Goal: Check status: Check status

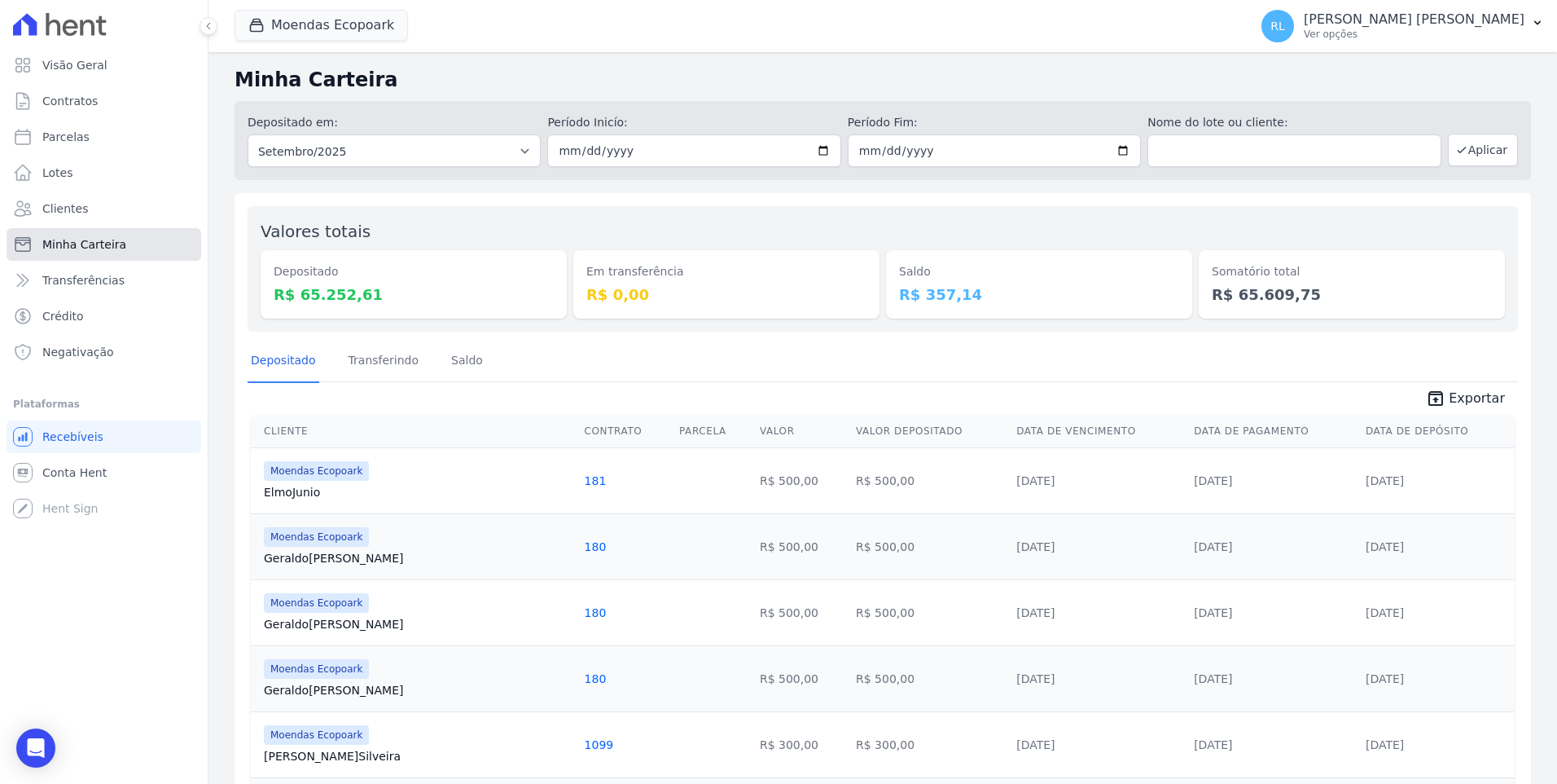
click at [118, 246] on span "Minha Carteira" at bounding box center [84, 244] width 84 height 17
click at [63, 137] on span "Parcelas" at bounding box center [65, 137] width 47 height 17
select select
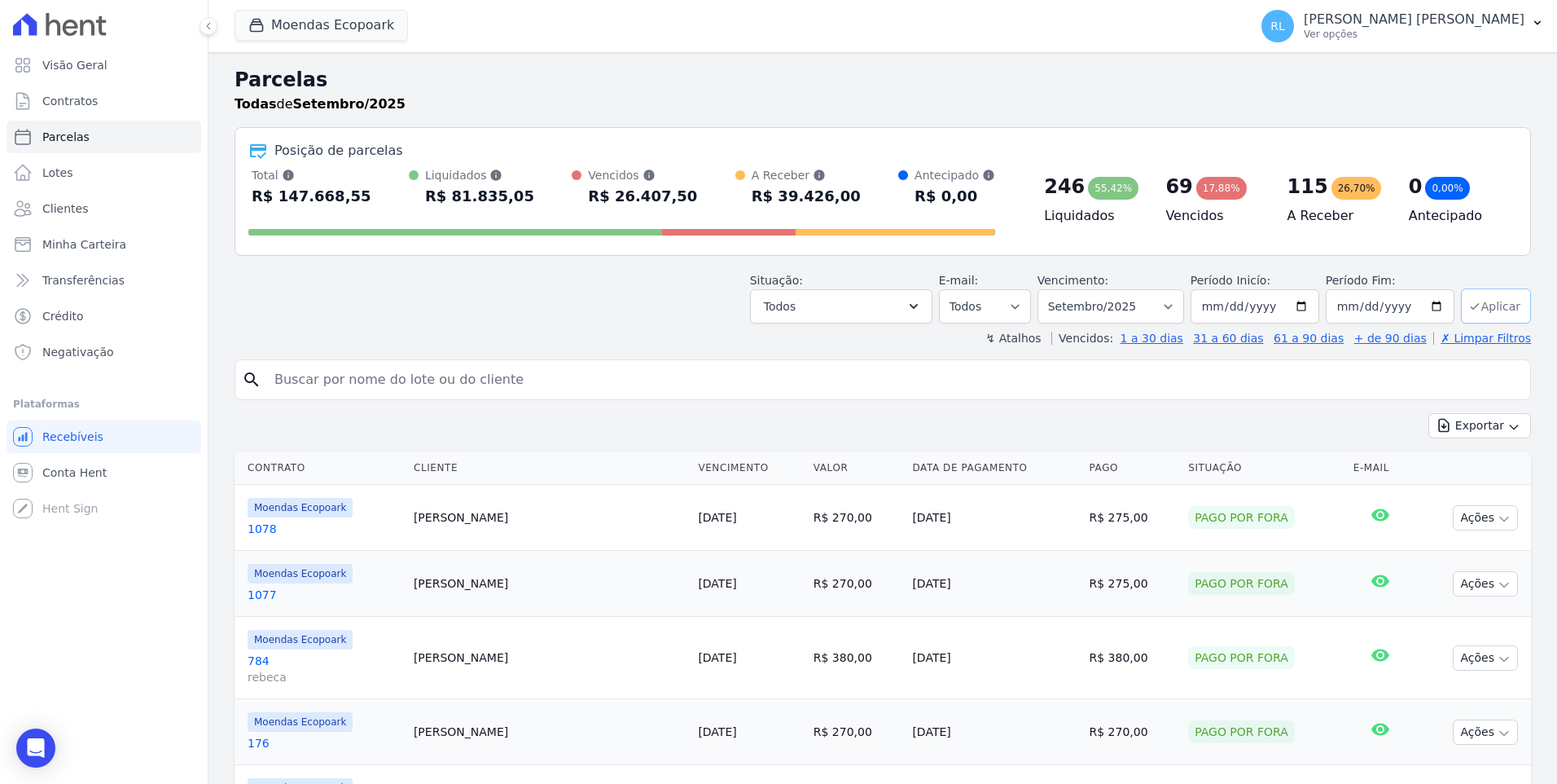
click at [1483, 298] on button "Aplicar" at bounding box center [1496, 306] width 70 height 35
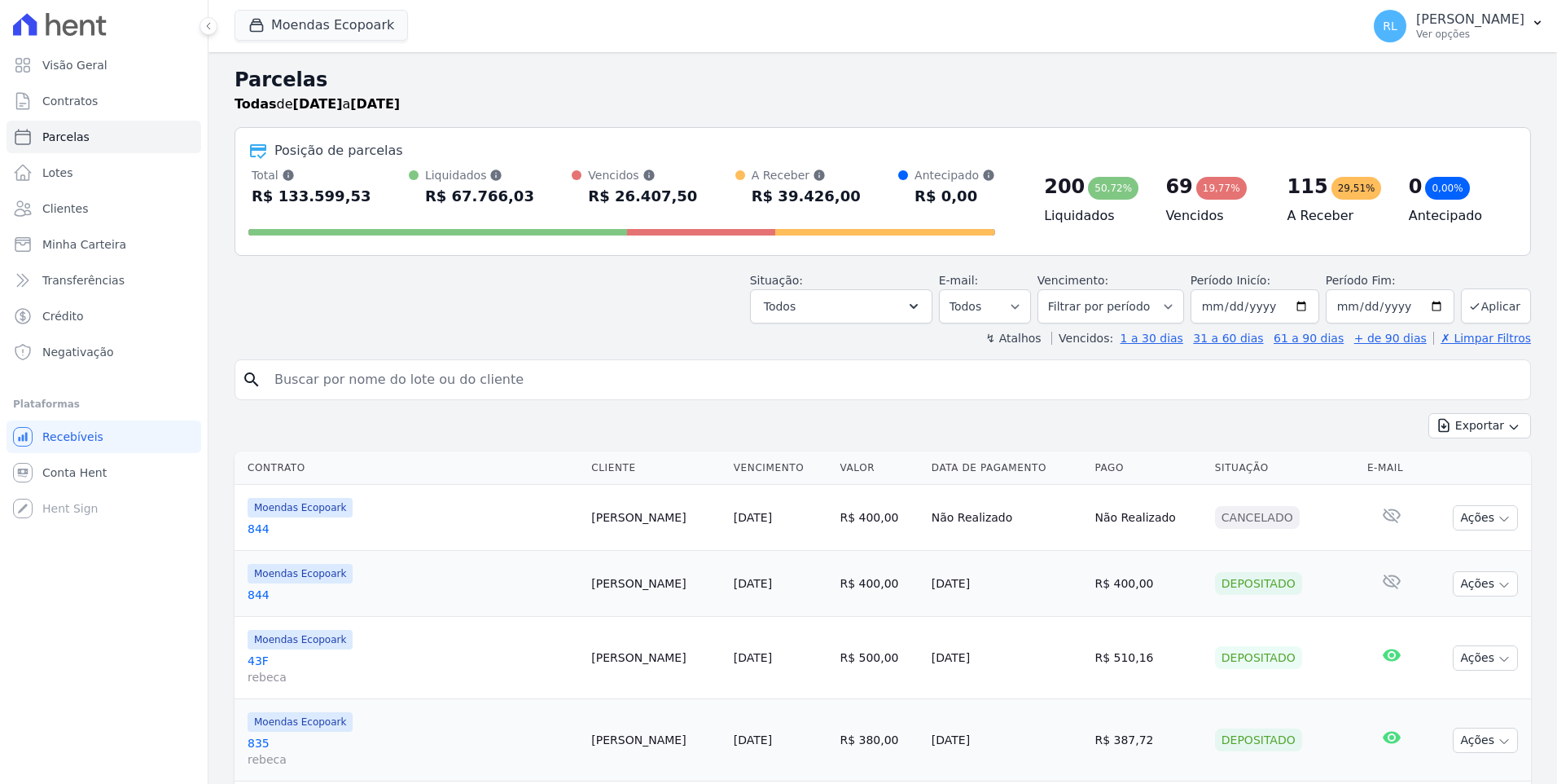
select select
click at [348, 378] on input "search" at bounding box center [894, 379] width 1259 height 32
click at [904, 309] on button "Todos" at bounding box center [841, 306] width 183 height 34
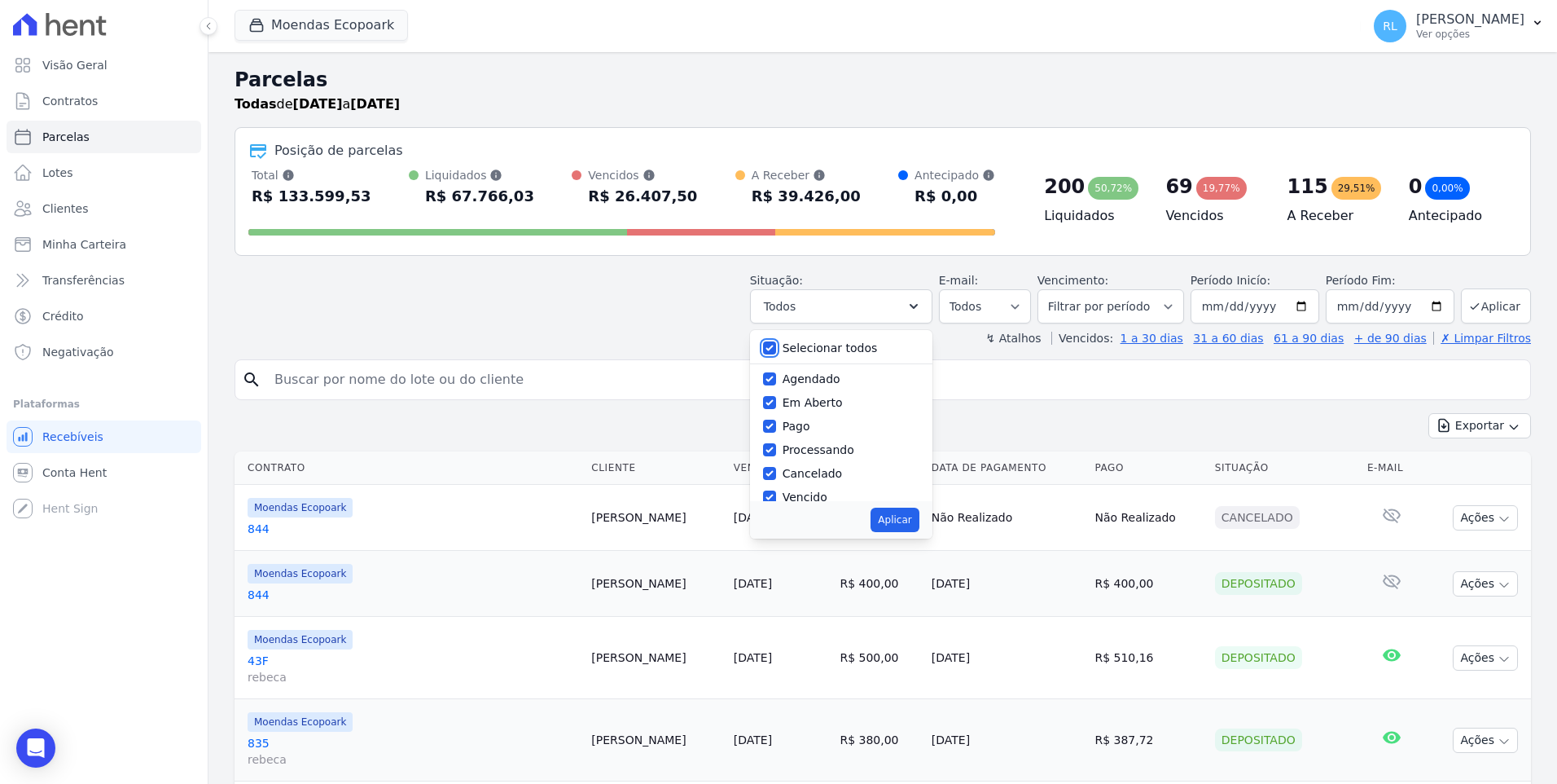
click at [777, 348] on input "Selecionar todos" at bounding box center [769, 347] width 13 height 13
checkbox input "false"
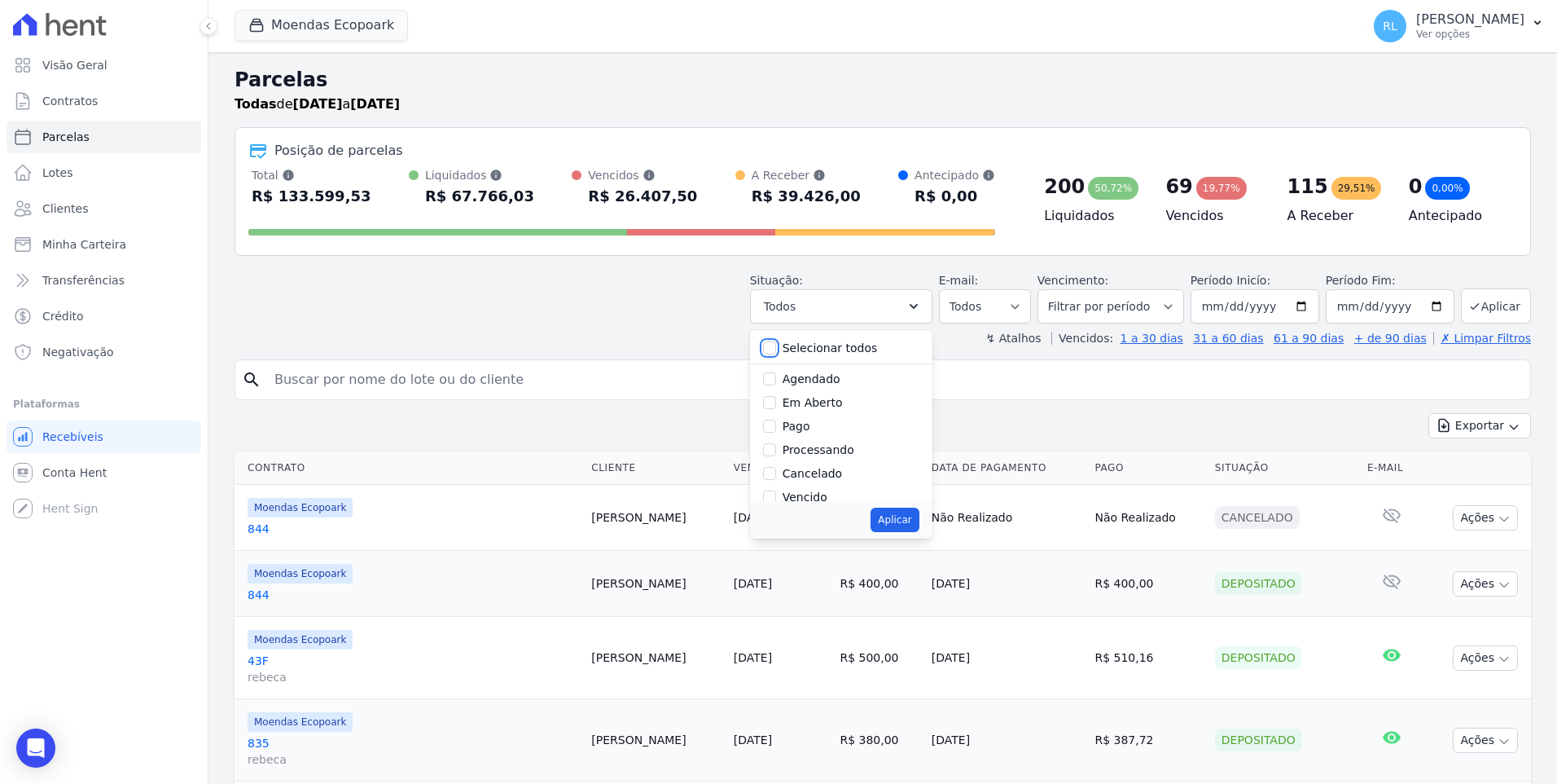
checkbox input "false"
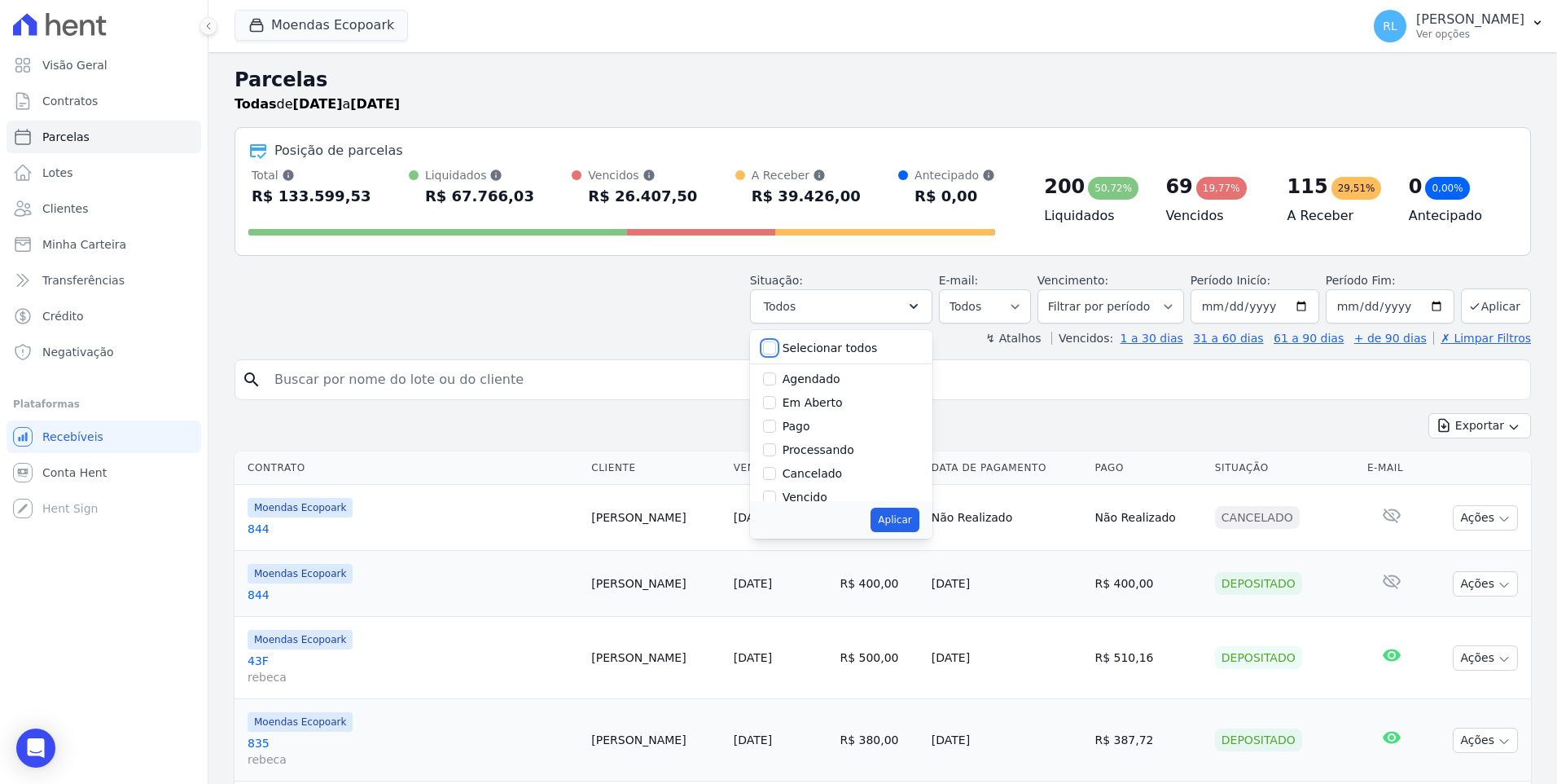
checkbox input "false"
click at [793, 474] on div "Cancelado" at bounding box center [841, 473] width 156 height 24
click at [777, 474] on input "Cancelado" at bounding box center [769, 473] width 13 height 13
checkbox input "true"
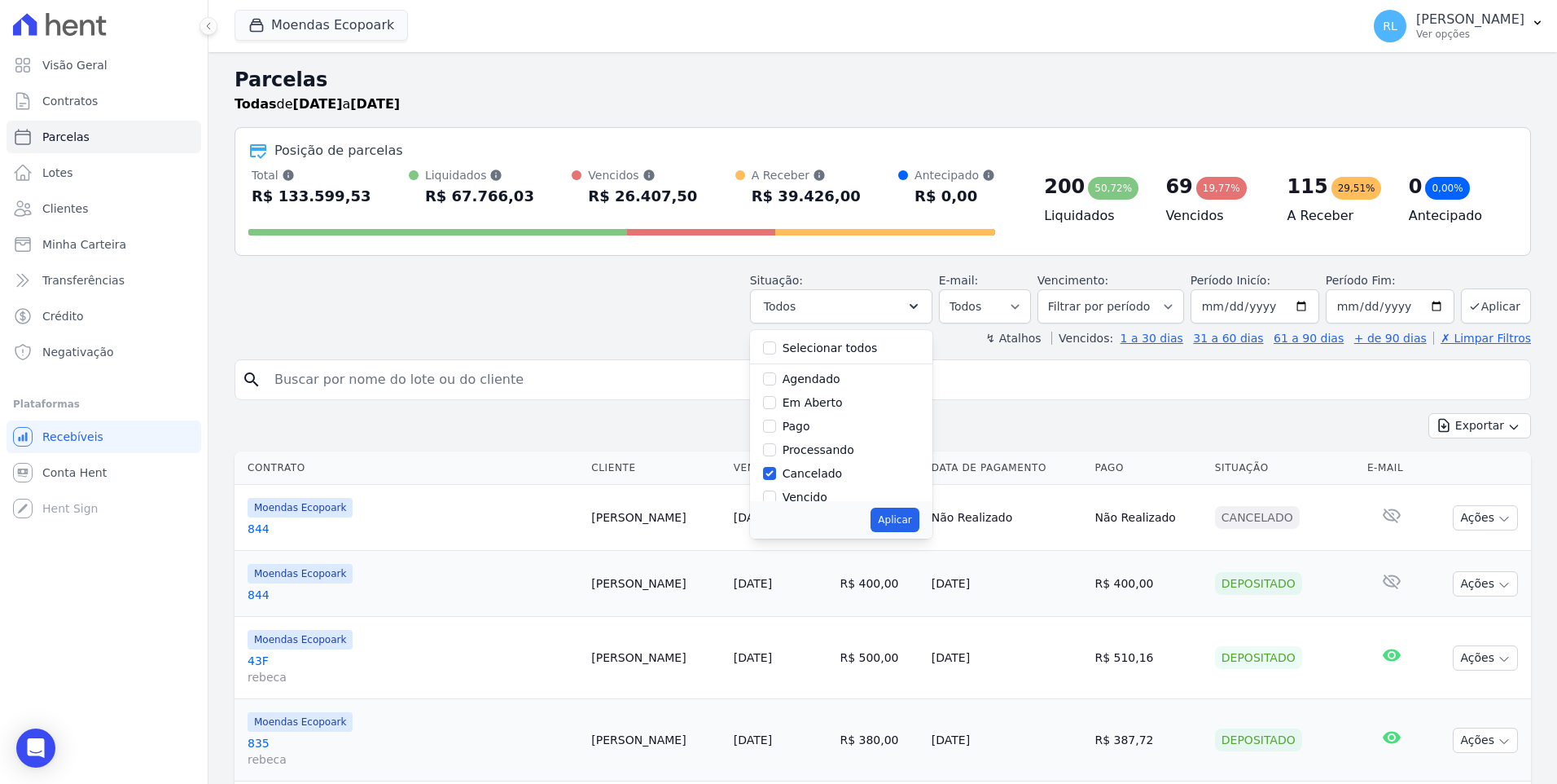
drag, startPoint x: 585, startPoint y: 199, endPoint x: 675, endPoint y: 198, distance: 90.0
click at [675, 198] on div "Total Soma das parcelas pagas, vencidas, em aberto e agendadas. Não considera p…" at bounding box center [621, 188] width 747 height 42
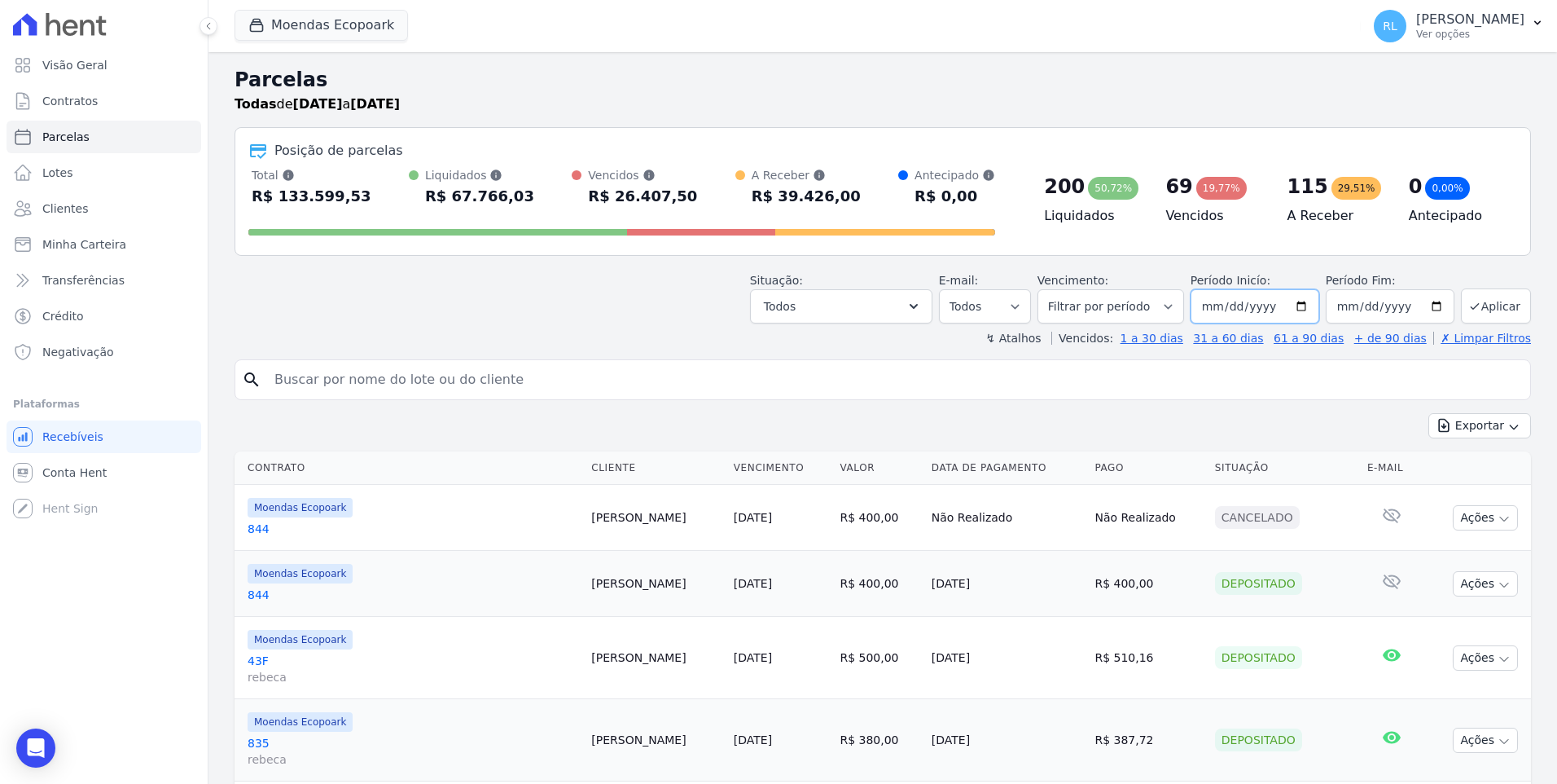
click at [1228, 306] on input "[DATE]" at bounding box center [1256, 306] width 129 height 34
type input "2025-08-01"
click at [1360, 308] on input "[DATE]" at bounding box center [1391, 306] width 129 height 34
type input "2025-08-30"
click at [1493, 311] on button "Aplicar" at bounding box center [1496, 306] width 70 height 35
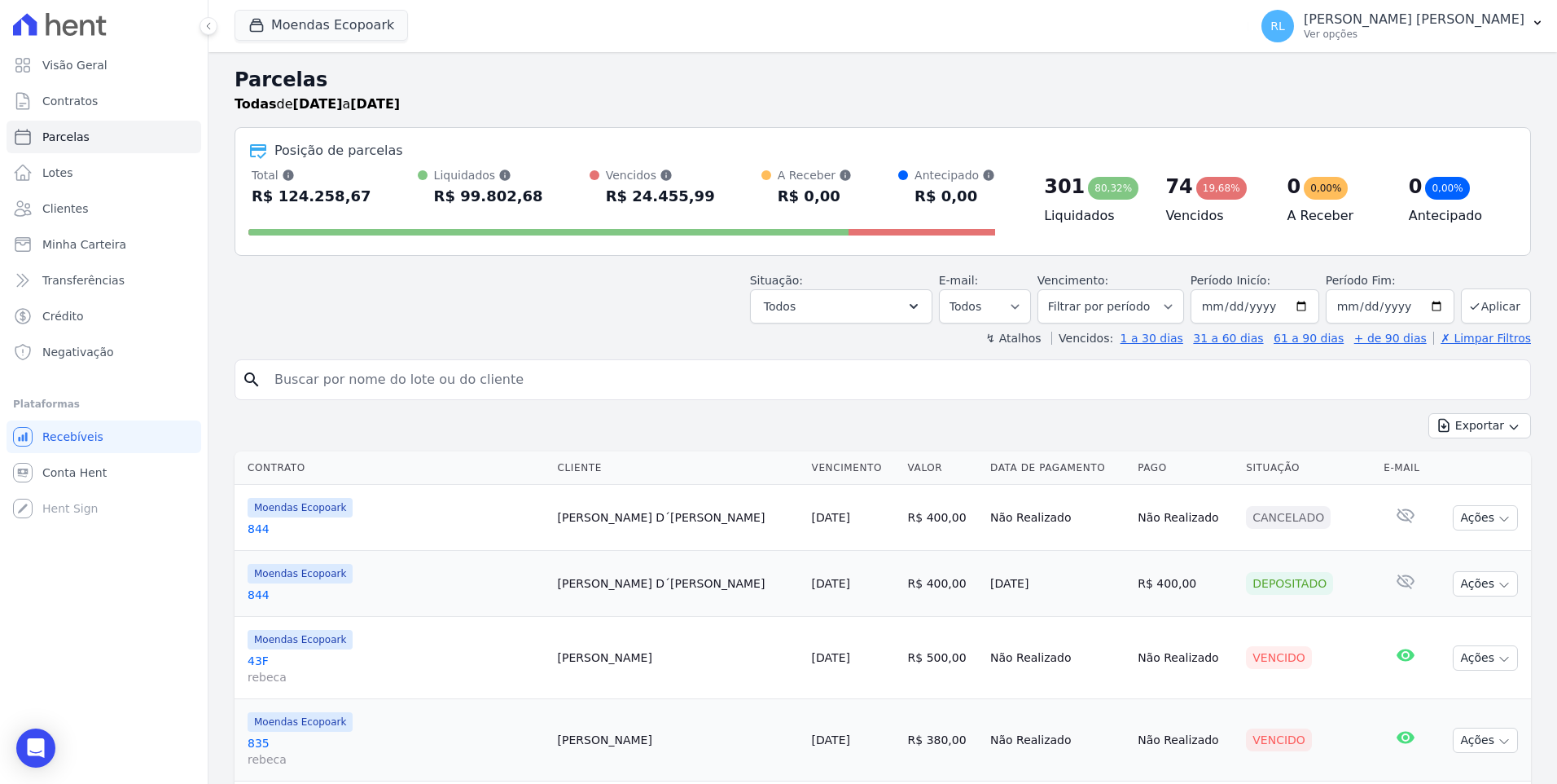
select select
click at [1236, 305] on input "2025-08-01" at bounding box center [1256, 306] width 129 height 34
type input "[DATE]"
click at [1361, 302] on input "2025-08-30" at bounding box center [1391, 306] width 129 height 34
type input "[DATE]"
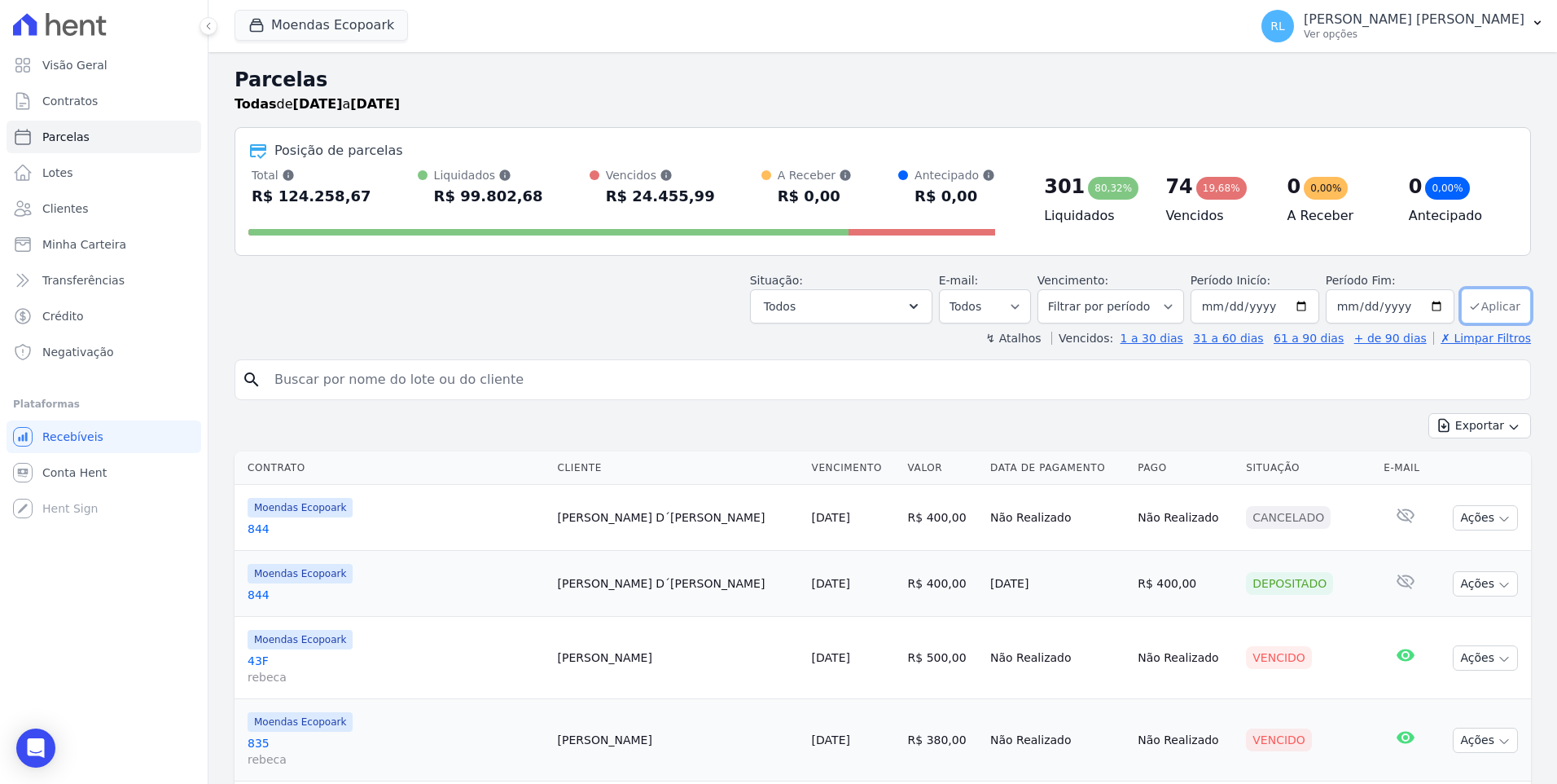
click at [1483, 301] on button "Aplicar" at bounding box center [1496, 306] width 70 height 35
select select
click at [1229, 310] on input "[DATE]" at bounding box center [1256, 306] width 129 height 34
type input "[DATE]"
click at [1357, 305] on input "2025-07-30" at bounding box center [1391, 306] width 129 height 34
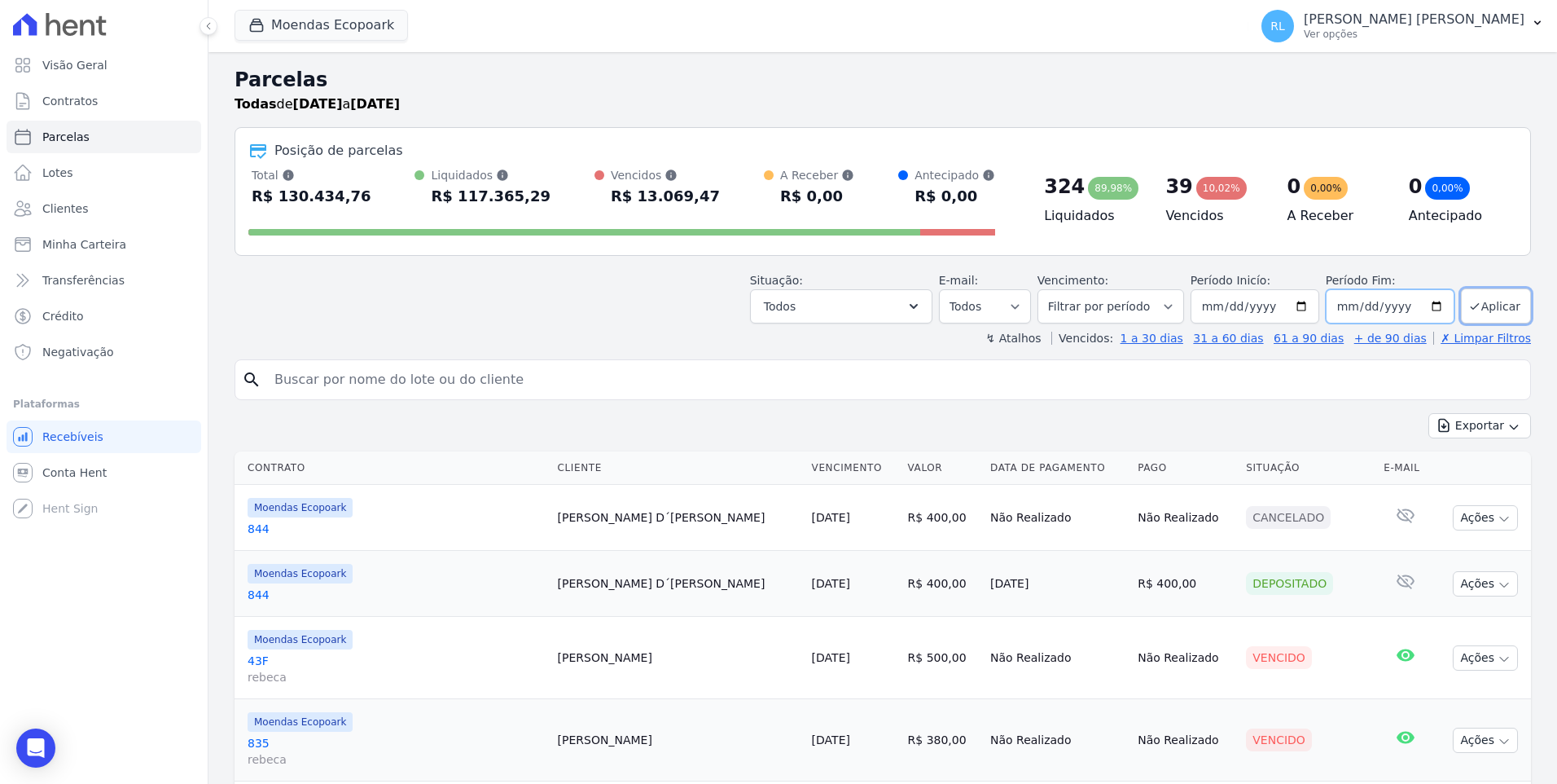
type input "[DATE]"
click at [1475, 304] on button "Aplicar" at bounding box center [1496, 306] width 70 height 35
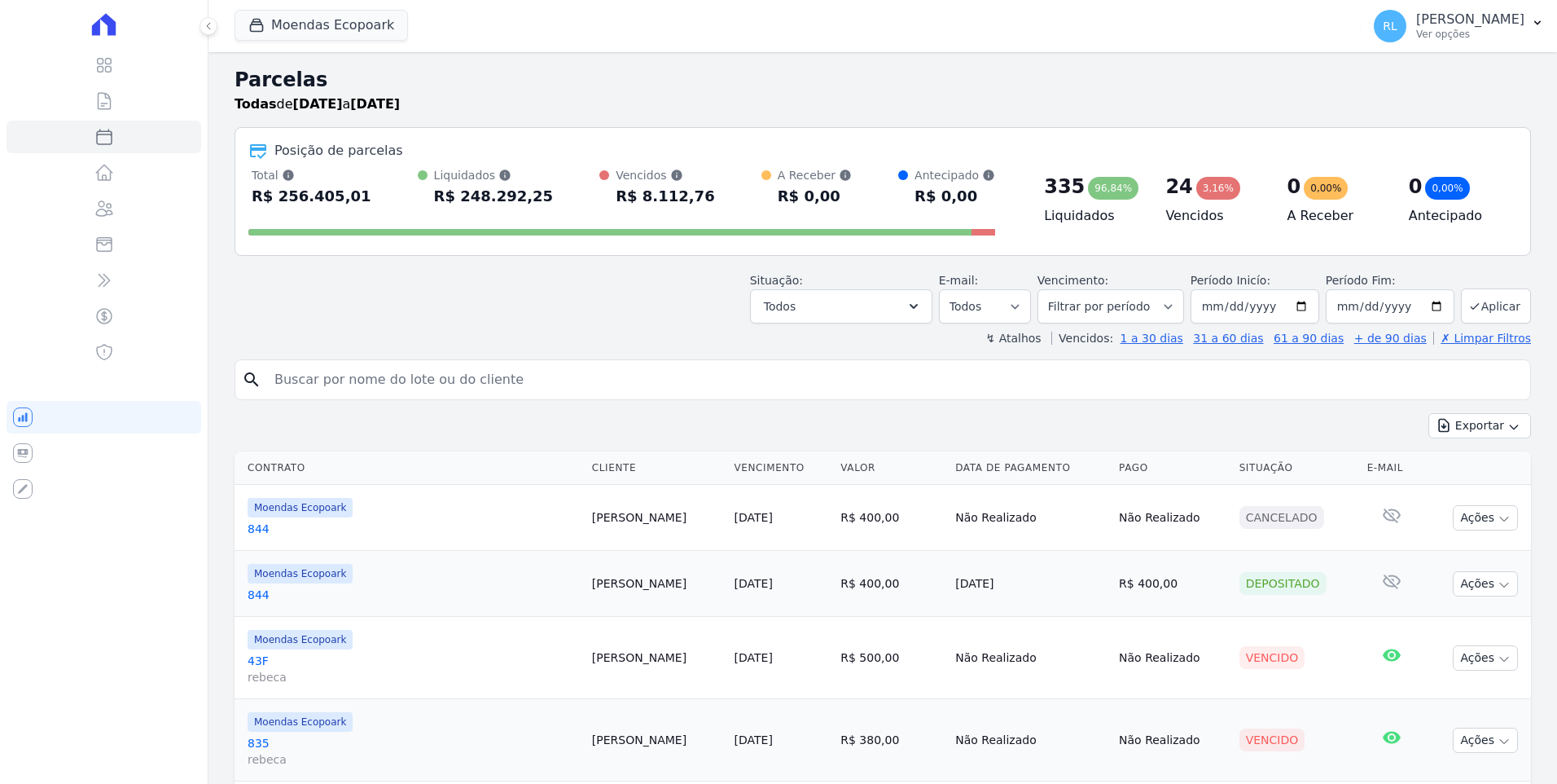
select select
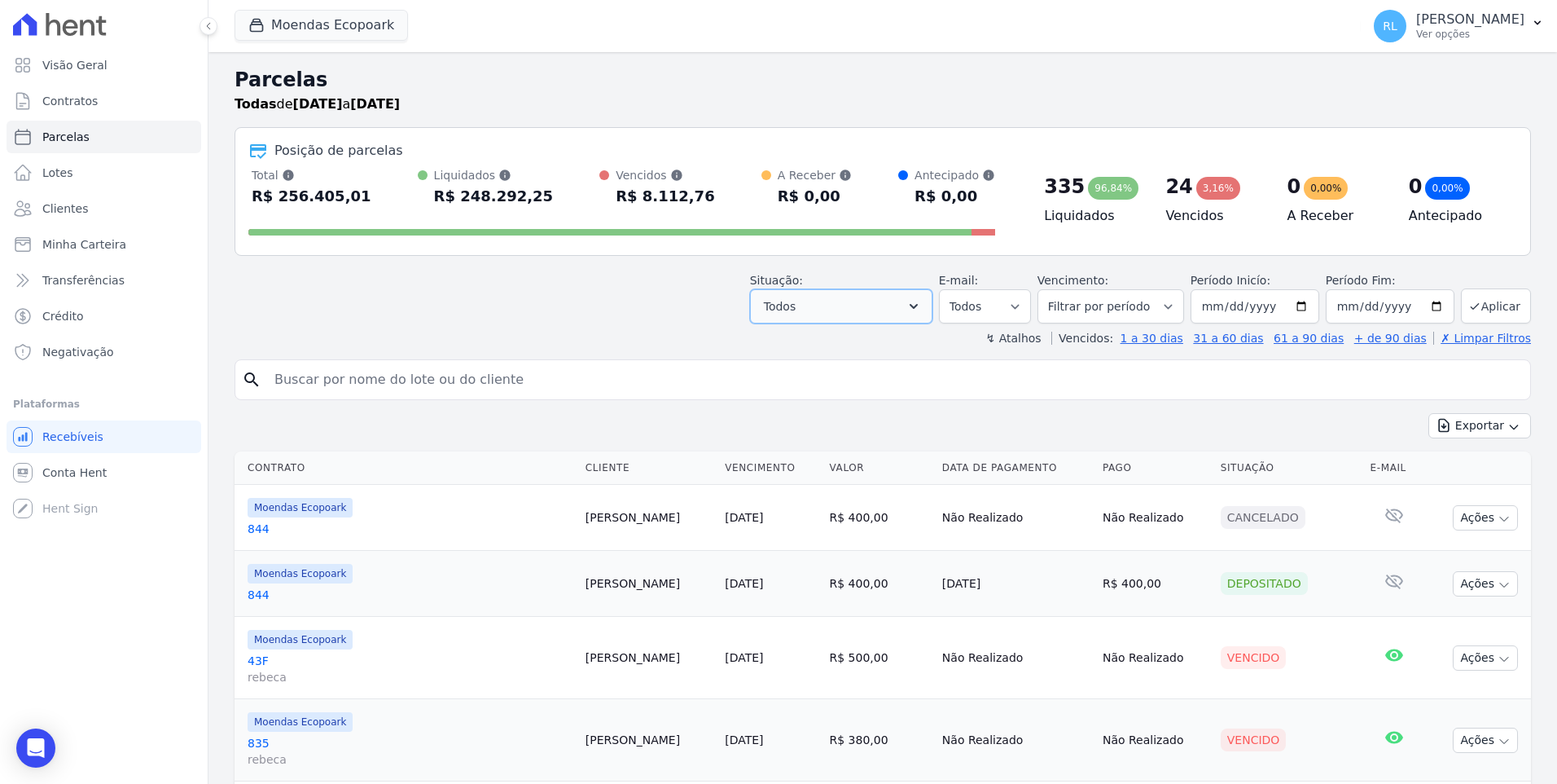
click at [922, 313] on icon "button" at bounding box center [914, 306] width 17 height 17
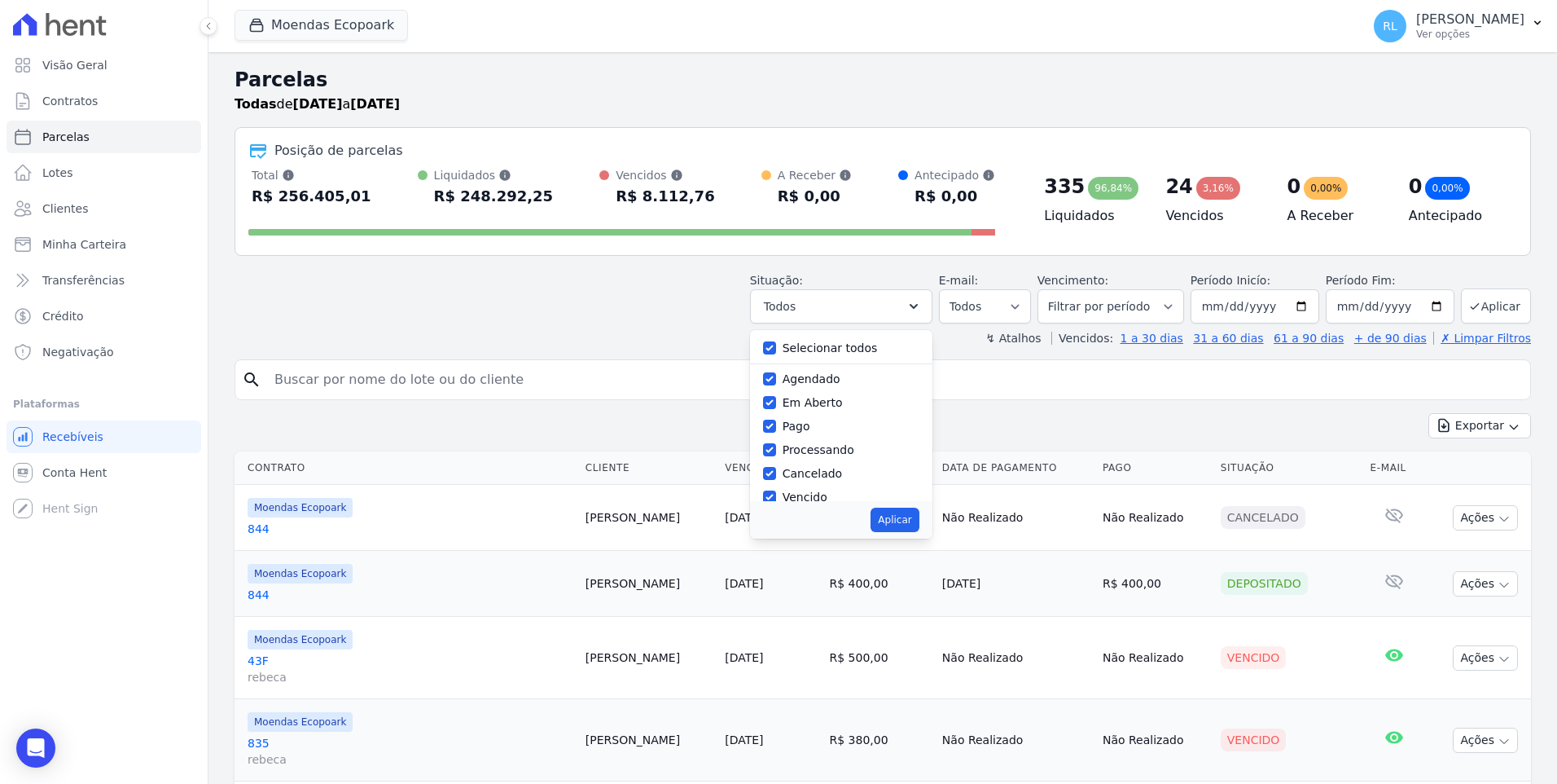
click at [820, 354] on label "Selecionar todos" at bounding box center [831, 347] width 96 height 13
click at [777, 354] on input "Selecionar todos" at bounding box center [769, 347] width 13 height 13
checkbox input "false"
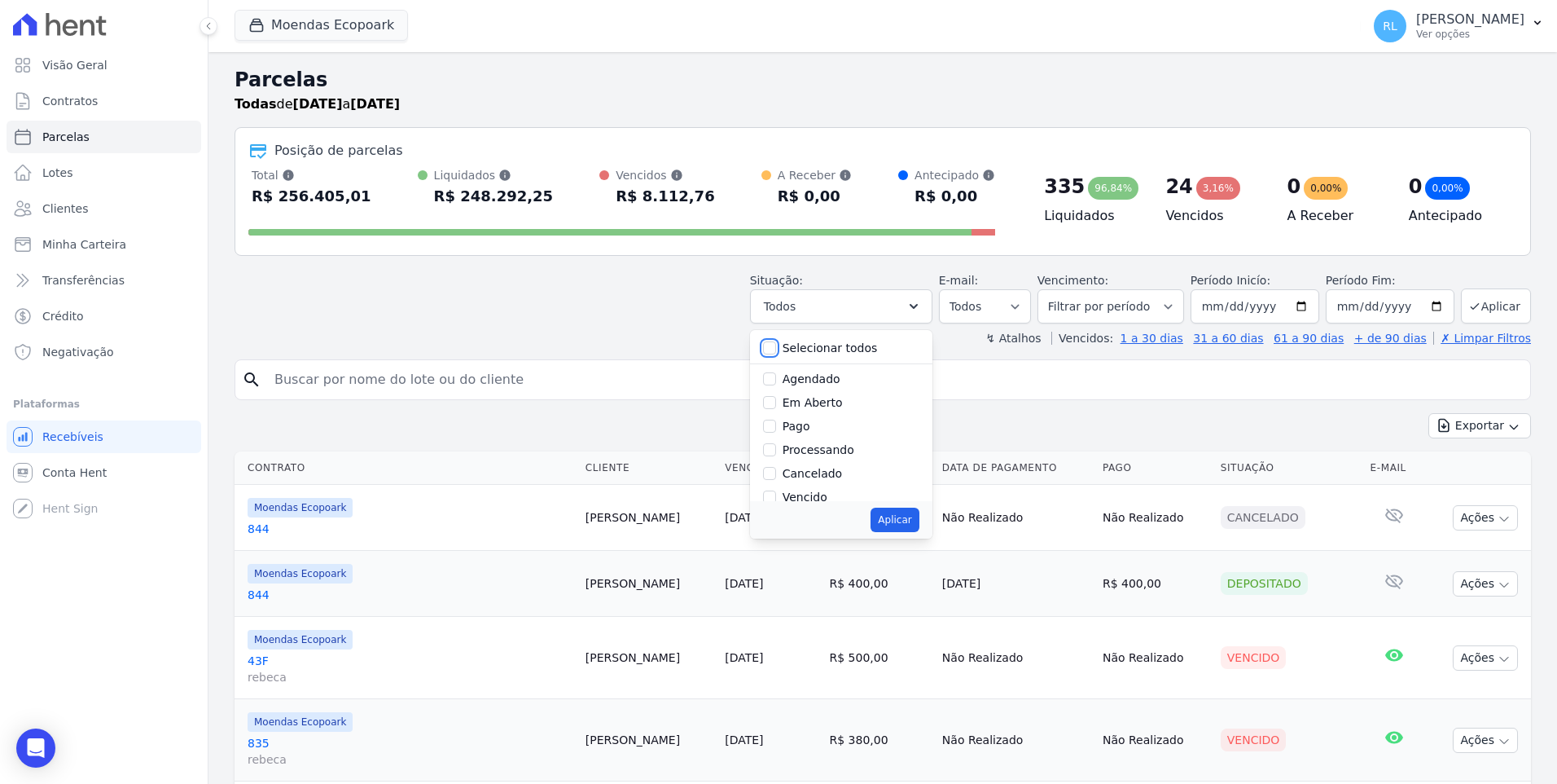
checkbox input "false"
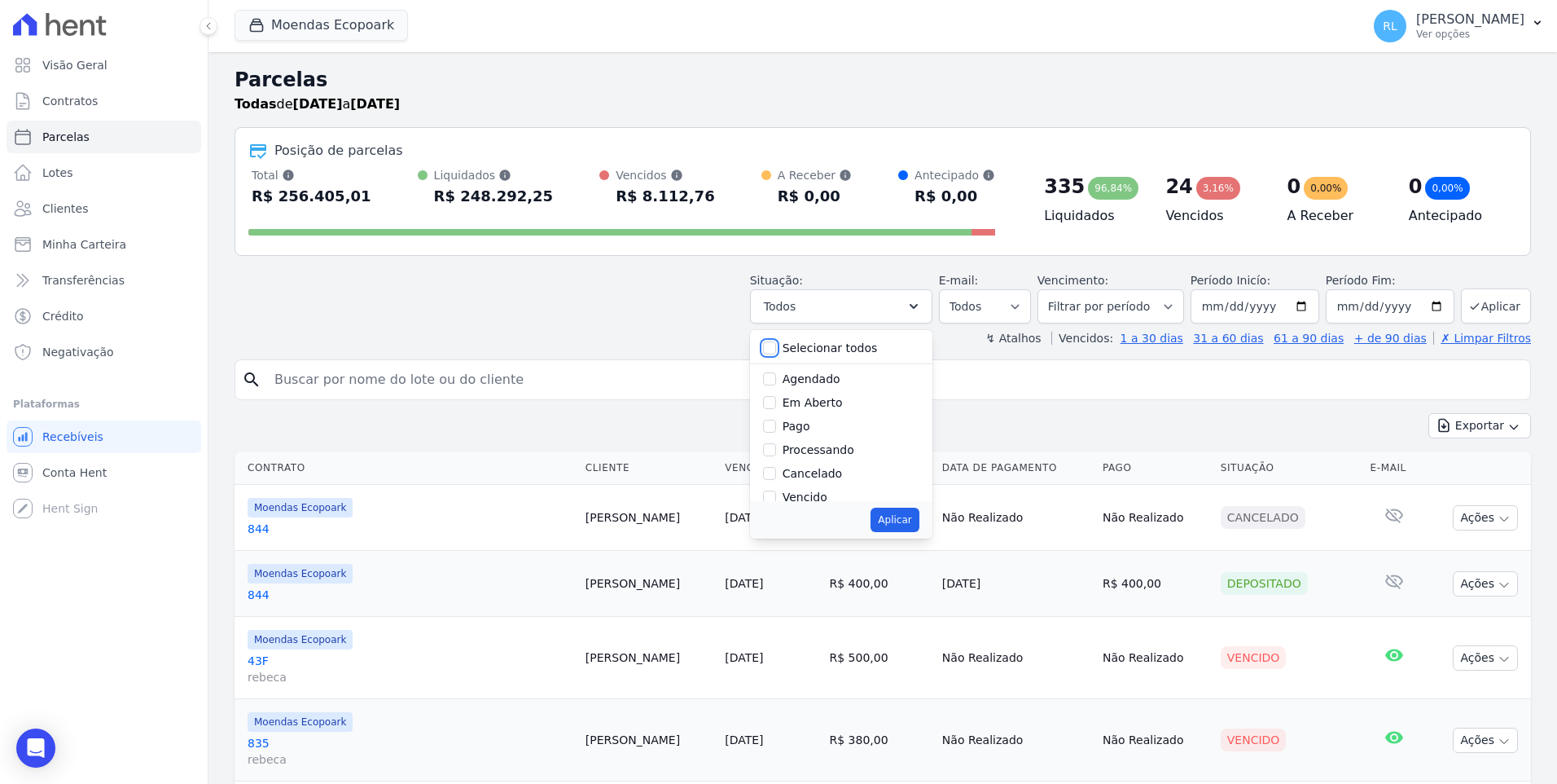
checkbox input "false"
drag, startPoint x: 787, startPoint y: 425, endPoint x: 787, endPoint y: 440, distance: 15.0
click at [777, 426] on input "Pago" at bounding box center [769, 426] width 13 height 13
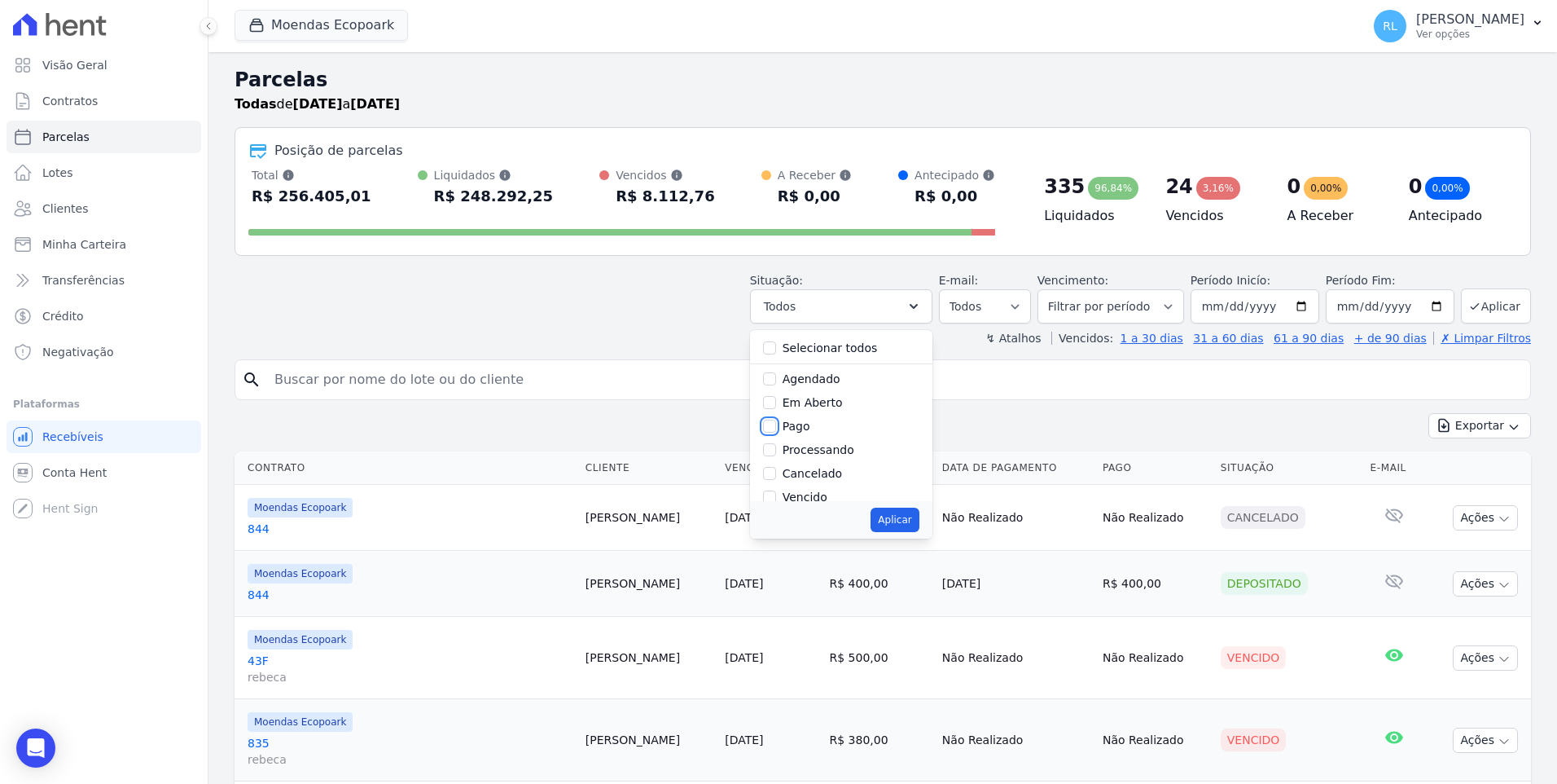
checkbox input "true"
click at [777, 449] on input "Processando" at bounding box center [769, 449] width 13 height 13
checkbox input "true"
click at [777, 439] on input "Depositado" at bounding box center [769, 437] width 13 height 13
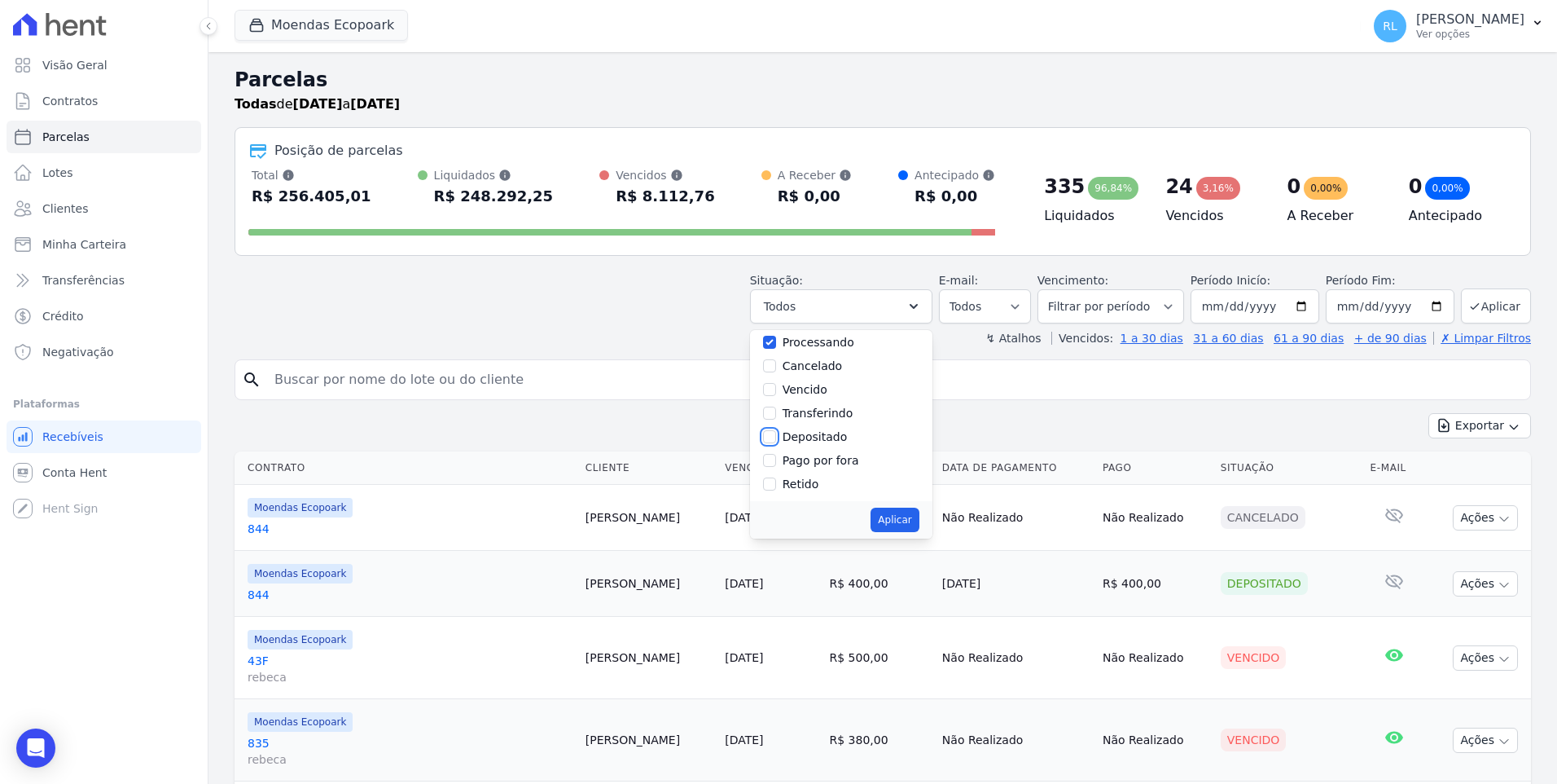
checkbox input "true"
click at [777, 456] on input "Pago por fora" at bounding box center [769, 460] width 13 height 13
checkbox input "true"
click at [913, 519] on button "Aplicar" at bounding box center [894, 519] width 48 height 25
select select "paid"
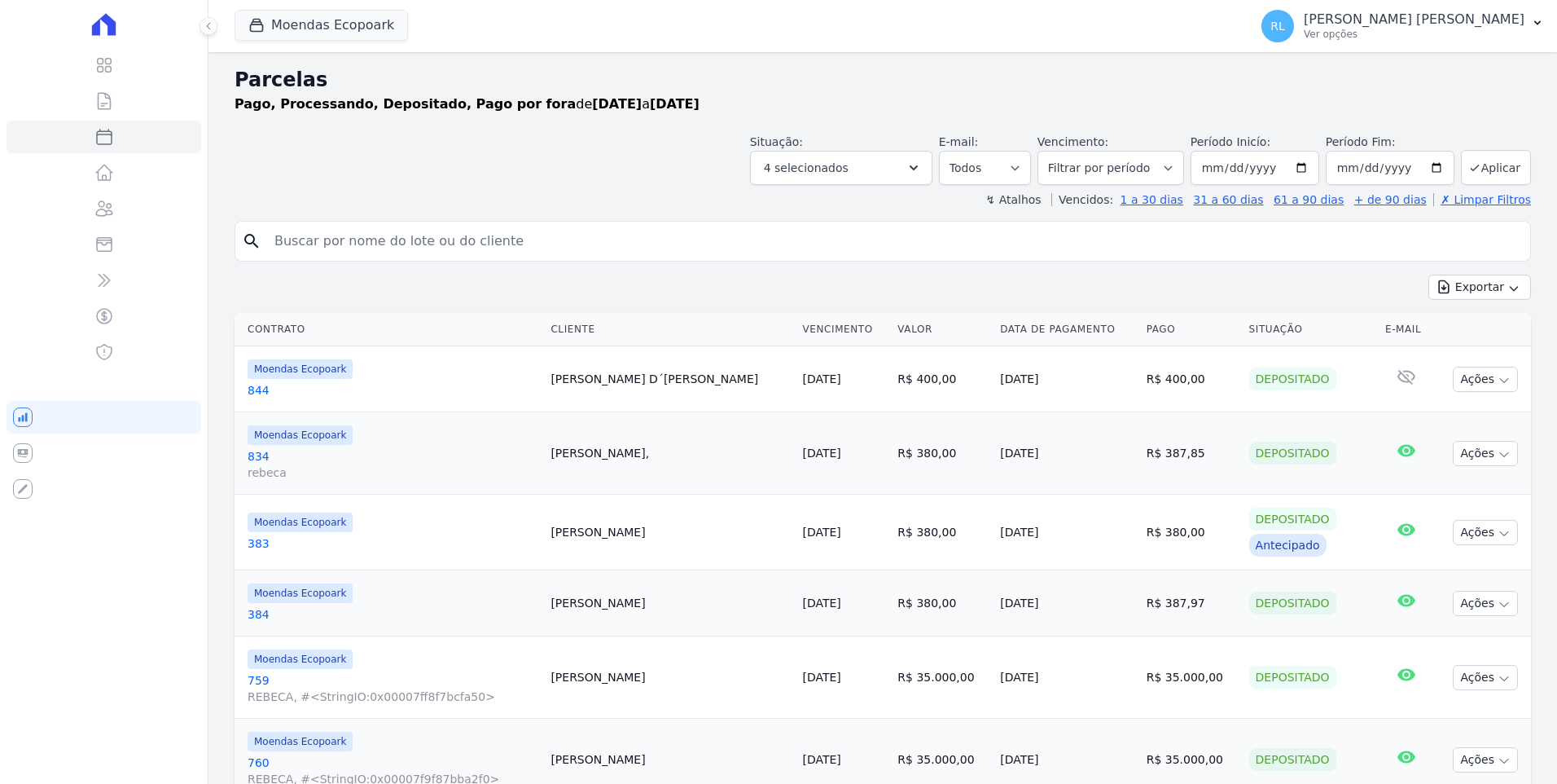
select select
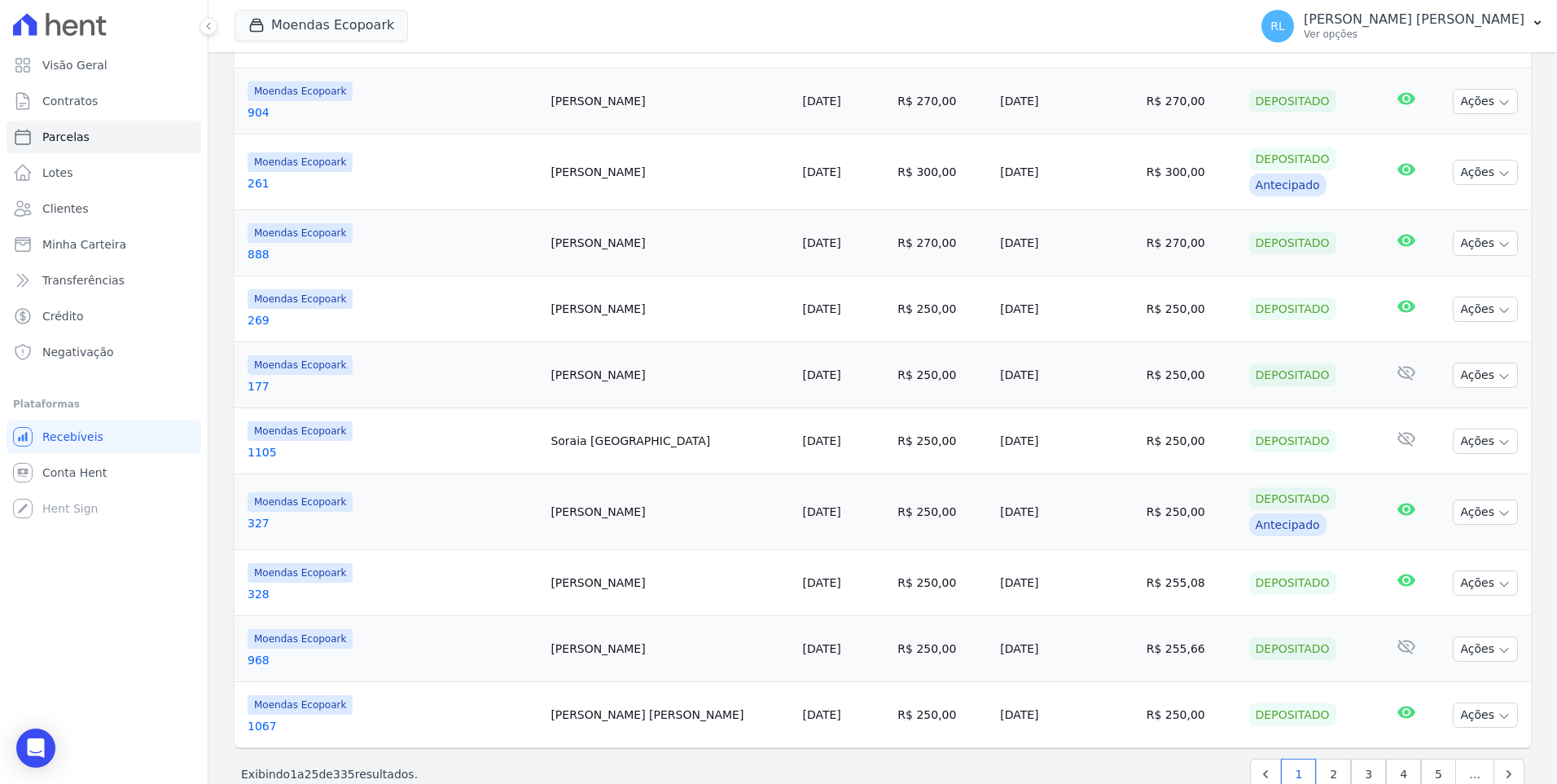
scroll to position [1381, 0]
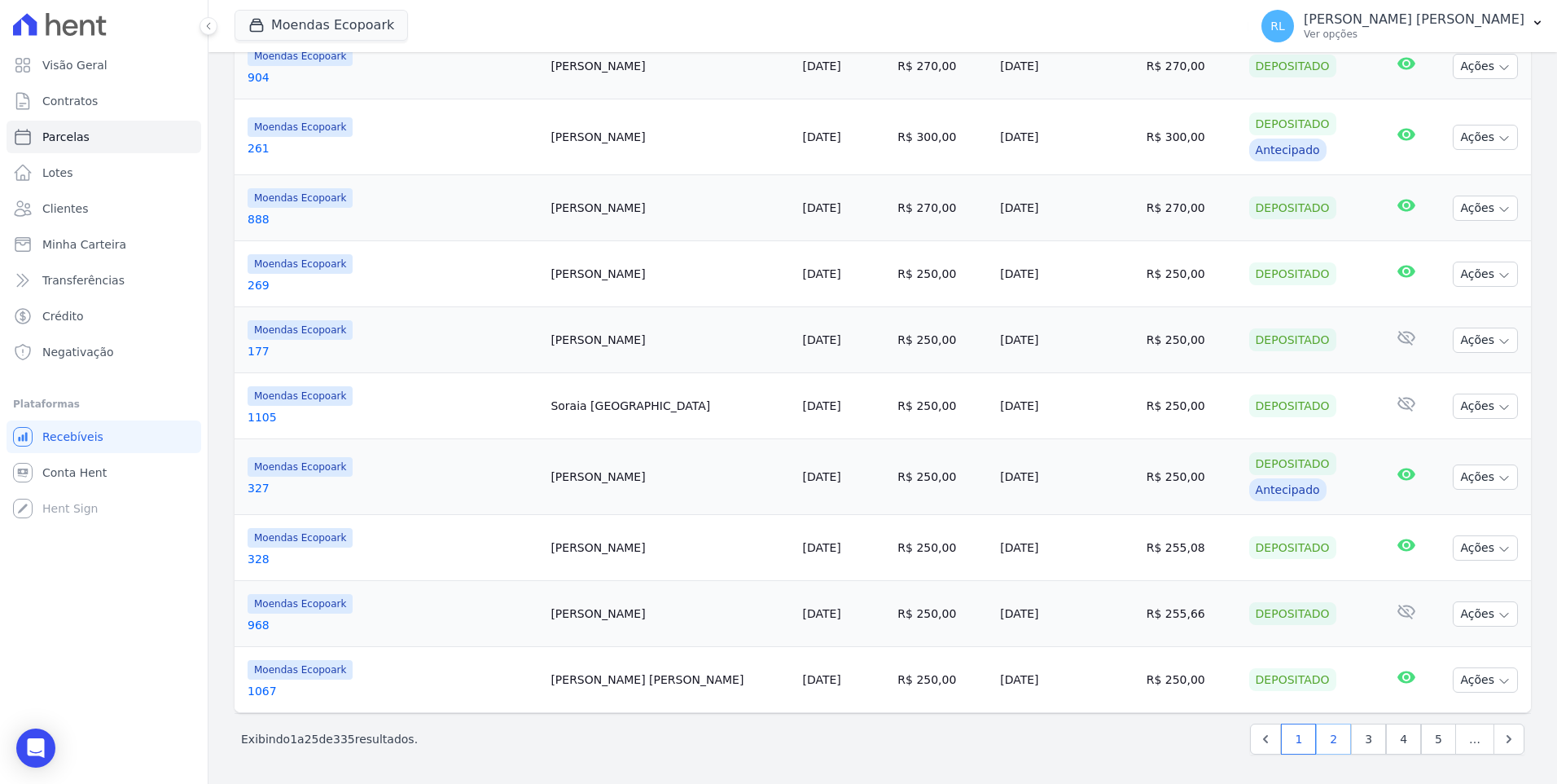
click at [1333, 738] on link "2" at bounding box center [1334, 739] width 35 height 31
select select
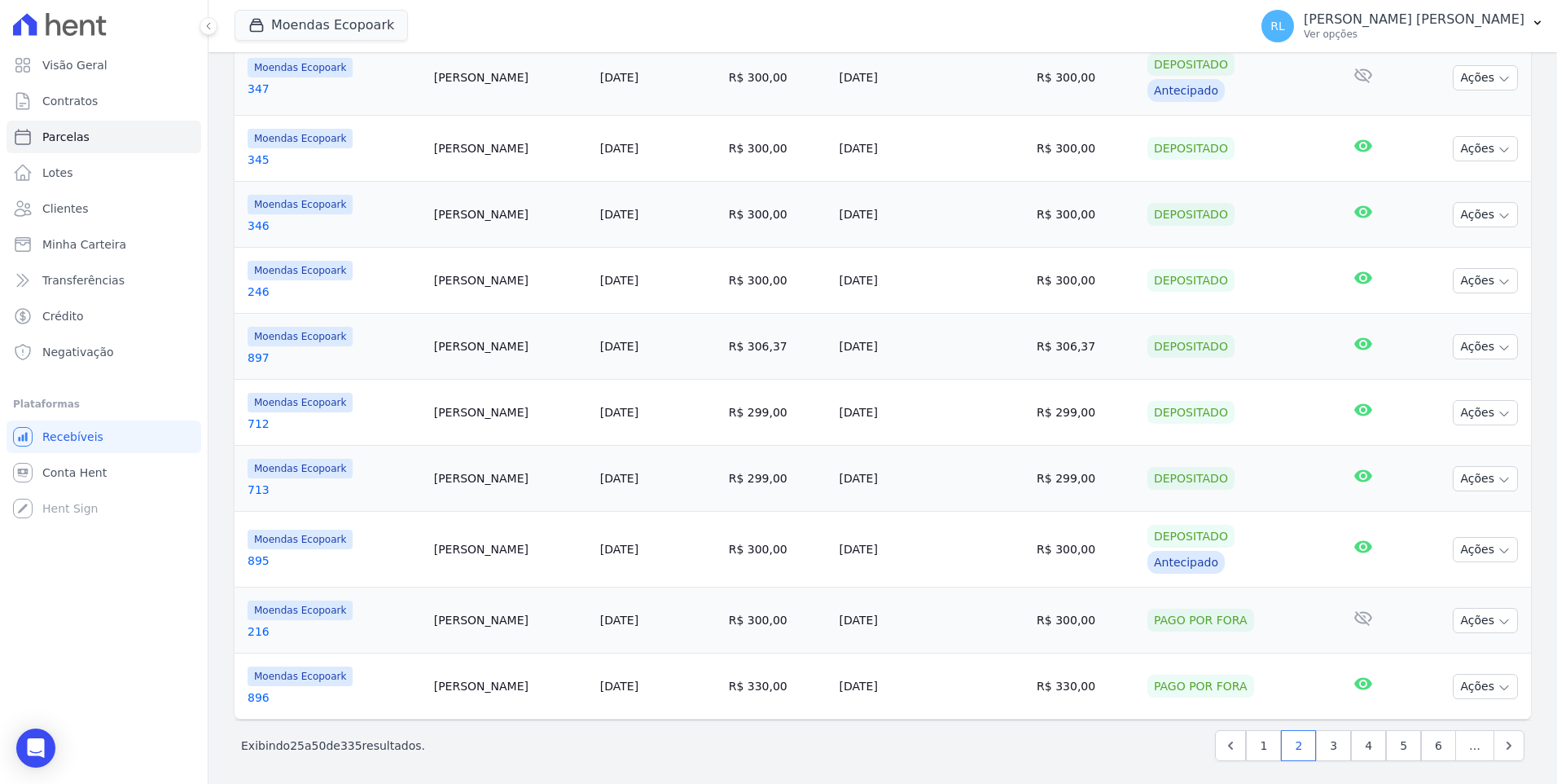
scroll to position [1332, 0]
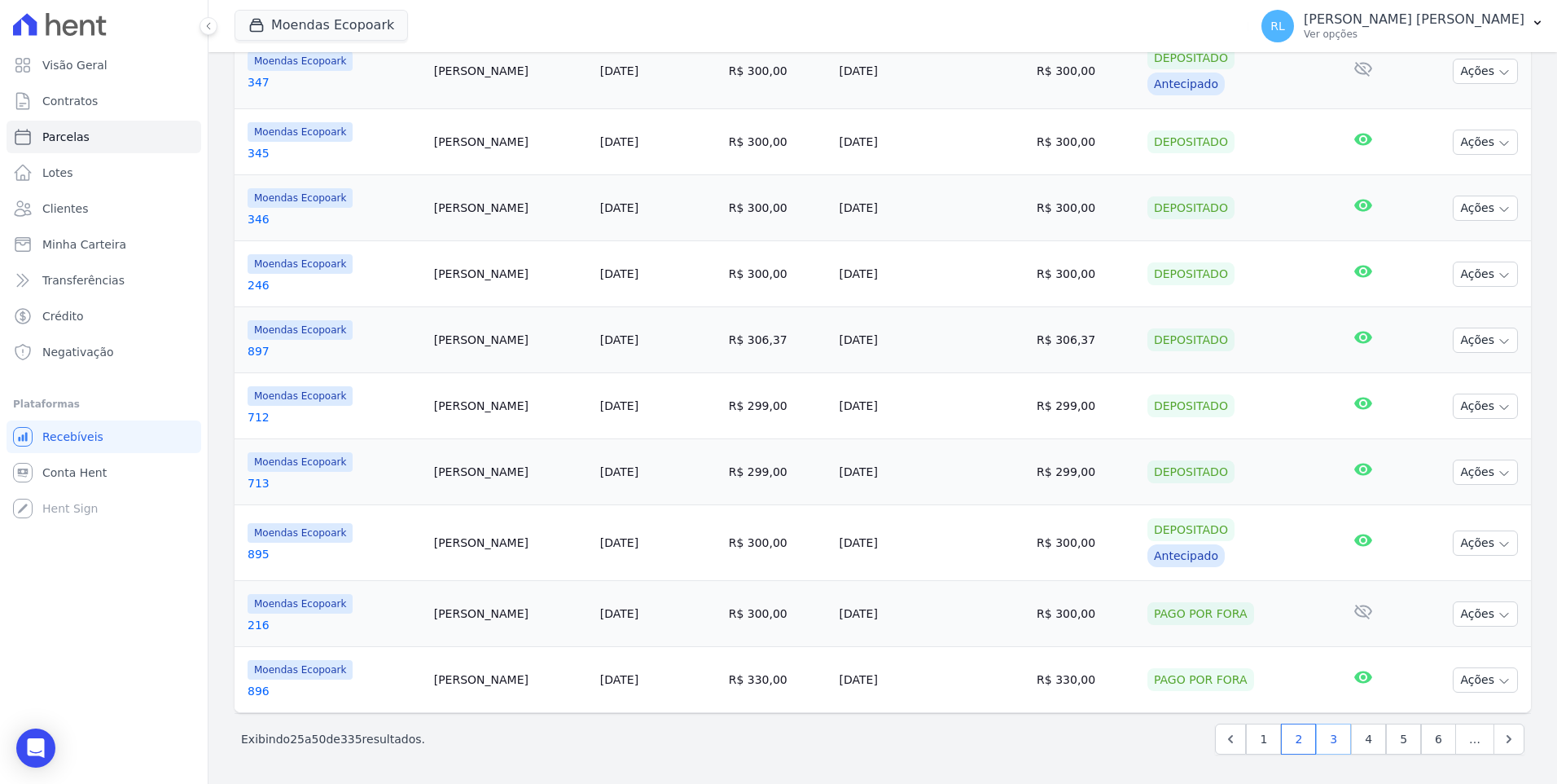
click at [1336, 732] on link "3" at bounding box center [1334, 739] width 35 height 31
select select
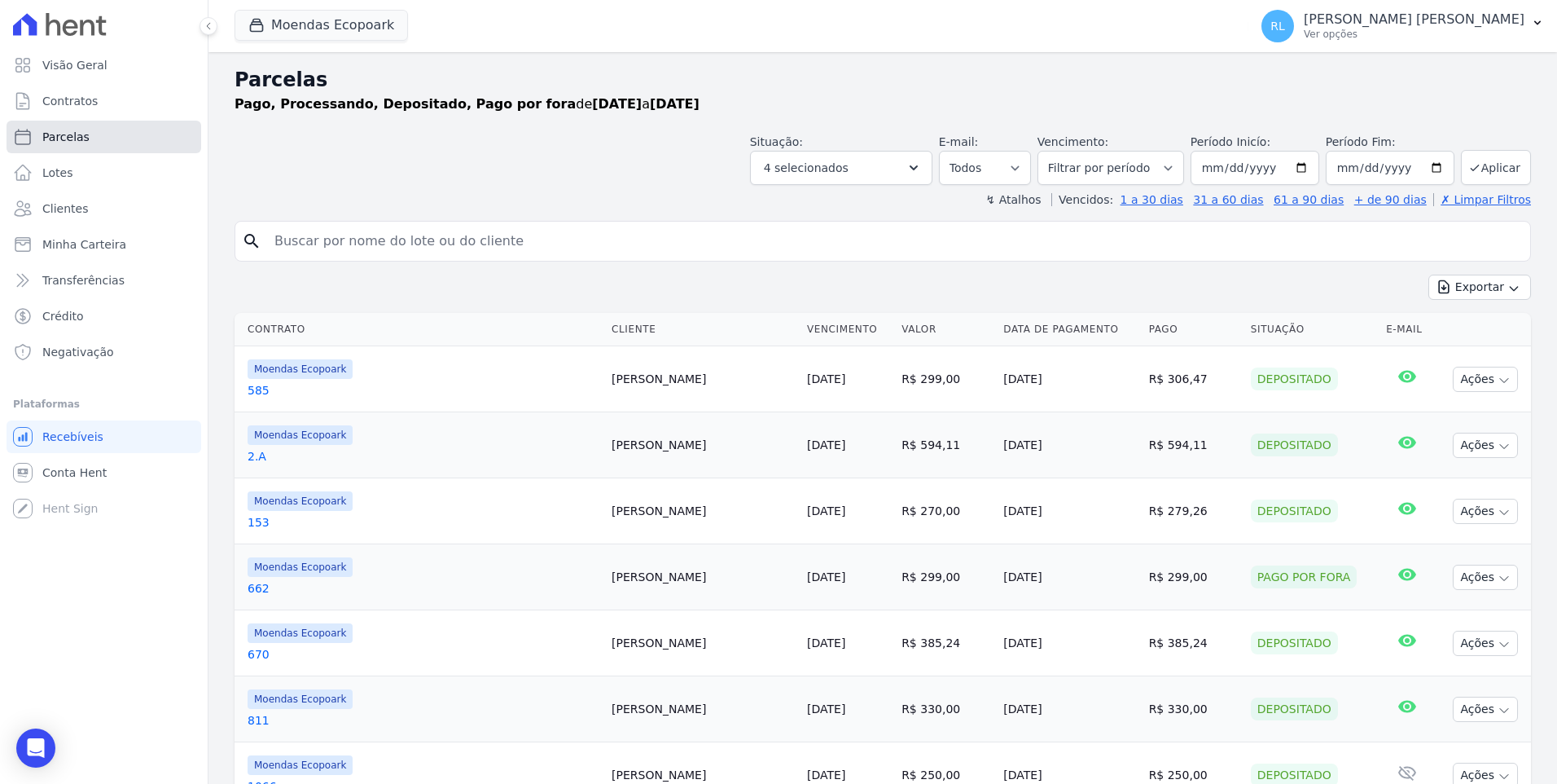
click at [68, 140] on span "Parcelas" at bounding box center [65, 137] width 47 height 17
select select
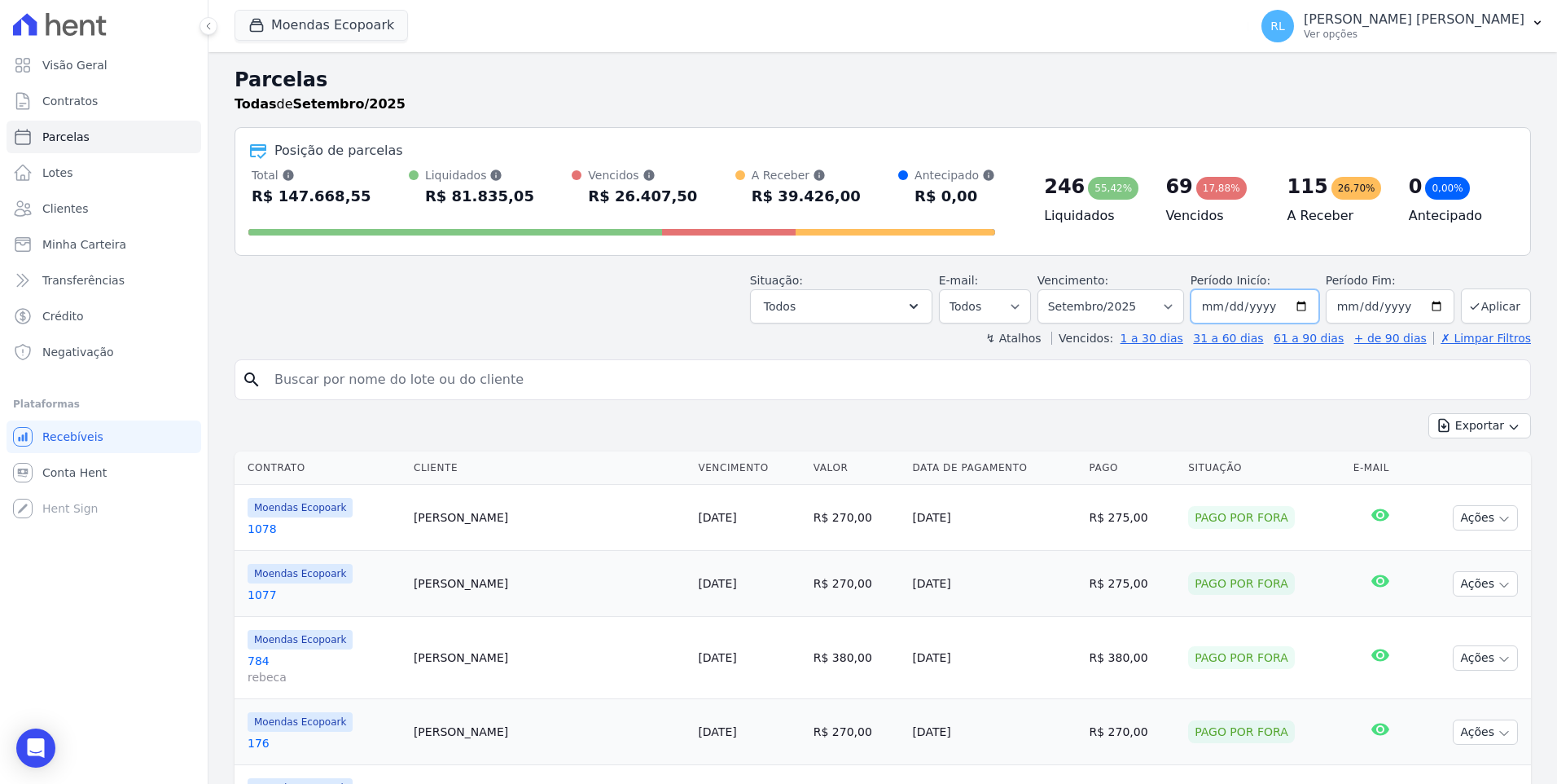
click at [1231, 306] on input "2025-09-01" at bounding box center [1256, 306] width 129 height 34
type input "2025-06-01"
click at [1364, 304] on input "2025-09-30" at bounding box center [1391, 306] width 129 height 34
type input "2025-06-30"
click at [1469, 303] on icon "submit" at bounding box center [1475, 306] width 13 height 13
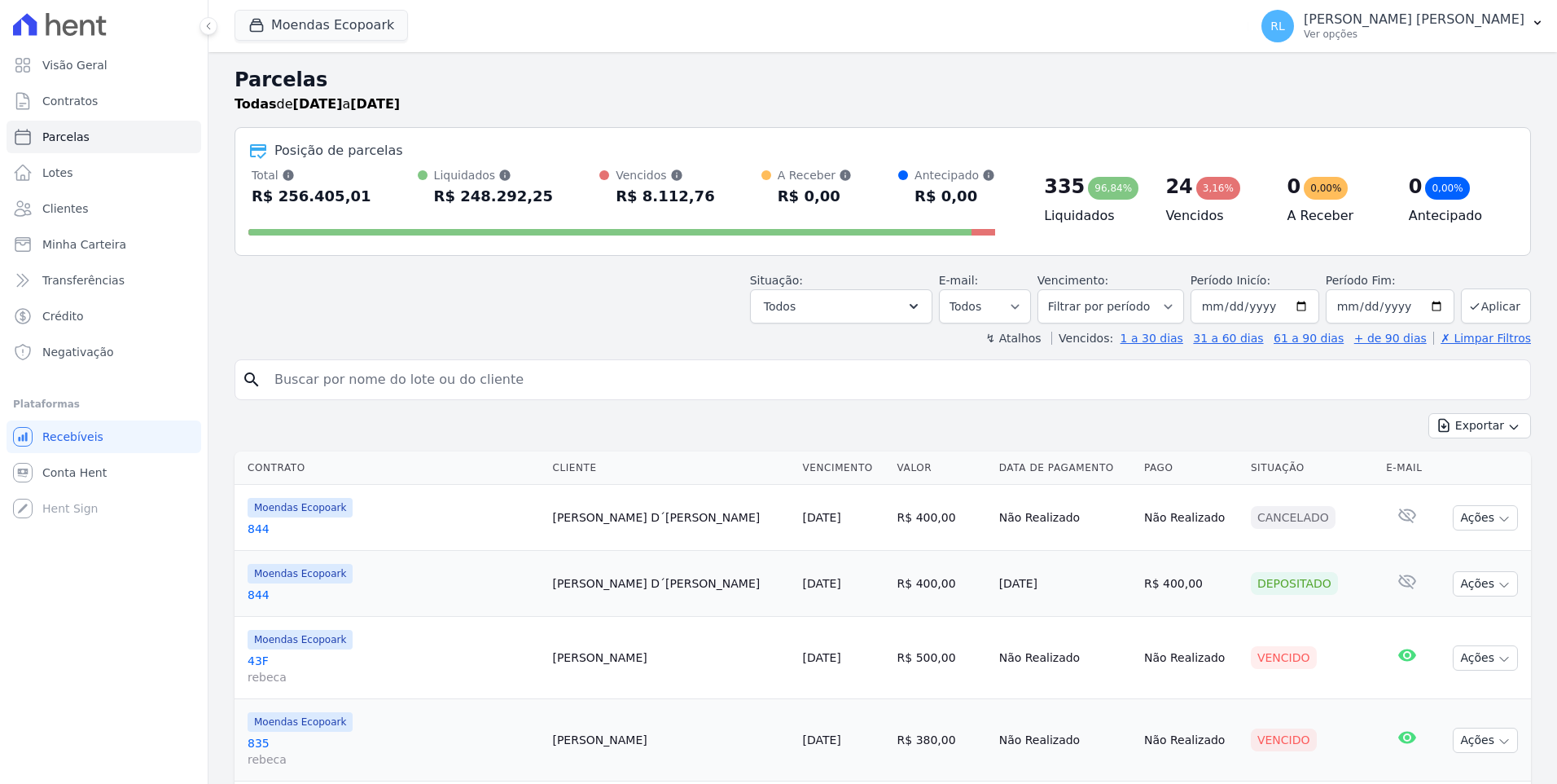
select select
click at [1233, 311] on input "2025-06-01" at bounding box center [1256, 306] width 129 height 34
type input "[DATE]"
click at [1359, 309] on input "2025-06-30" at bounding box center [1391, 306] width 129 height 34
type input "[DATE]"
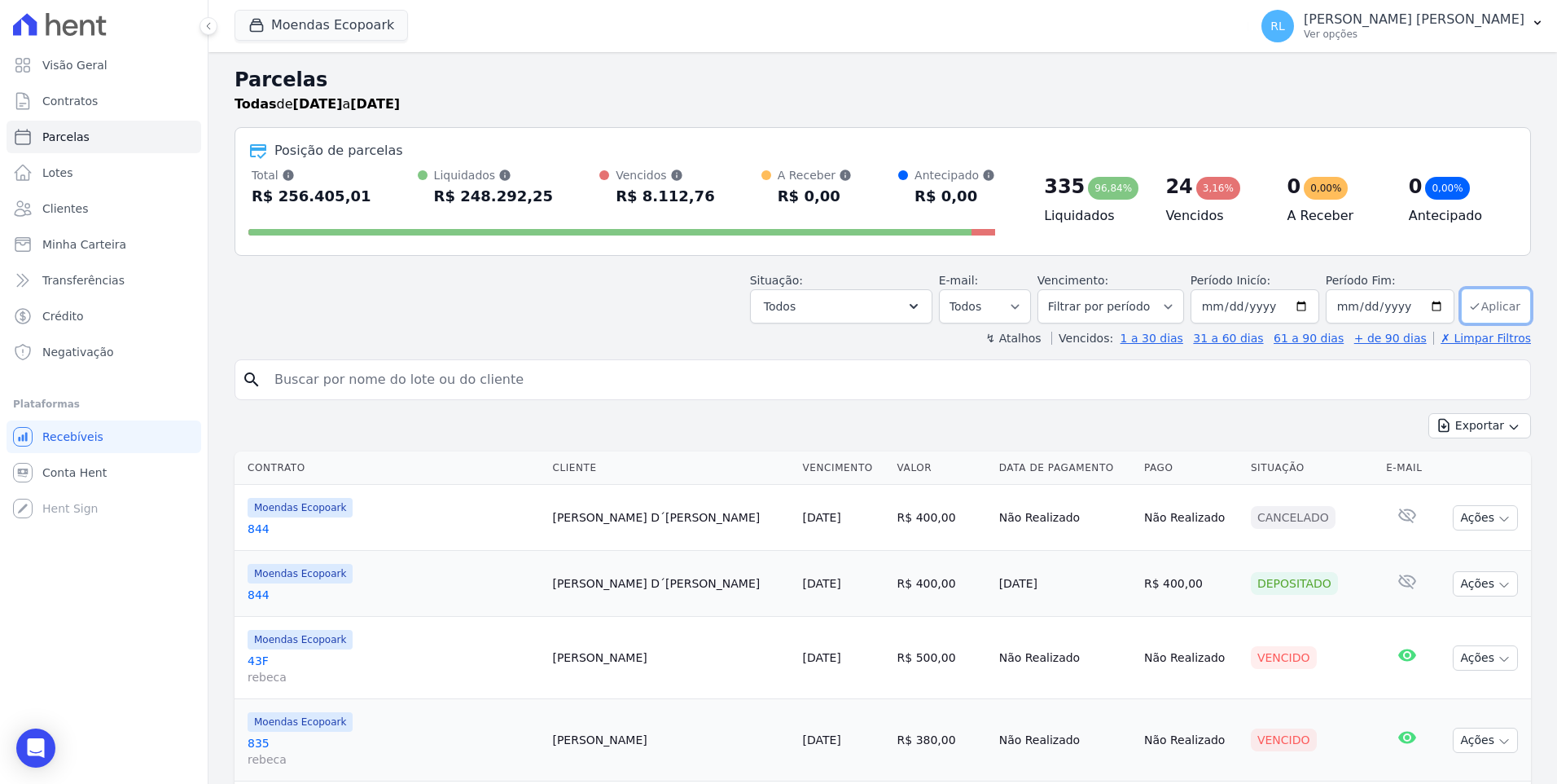
click at [1470, 310] on icon "submit" at bounding box center [1475, 306] width 13 height 13
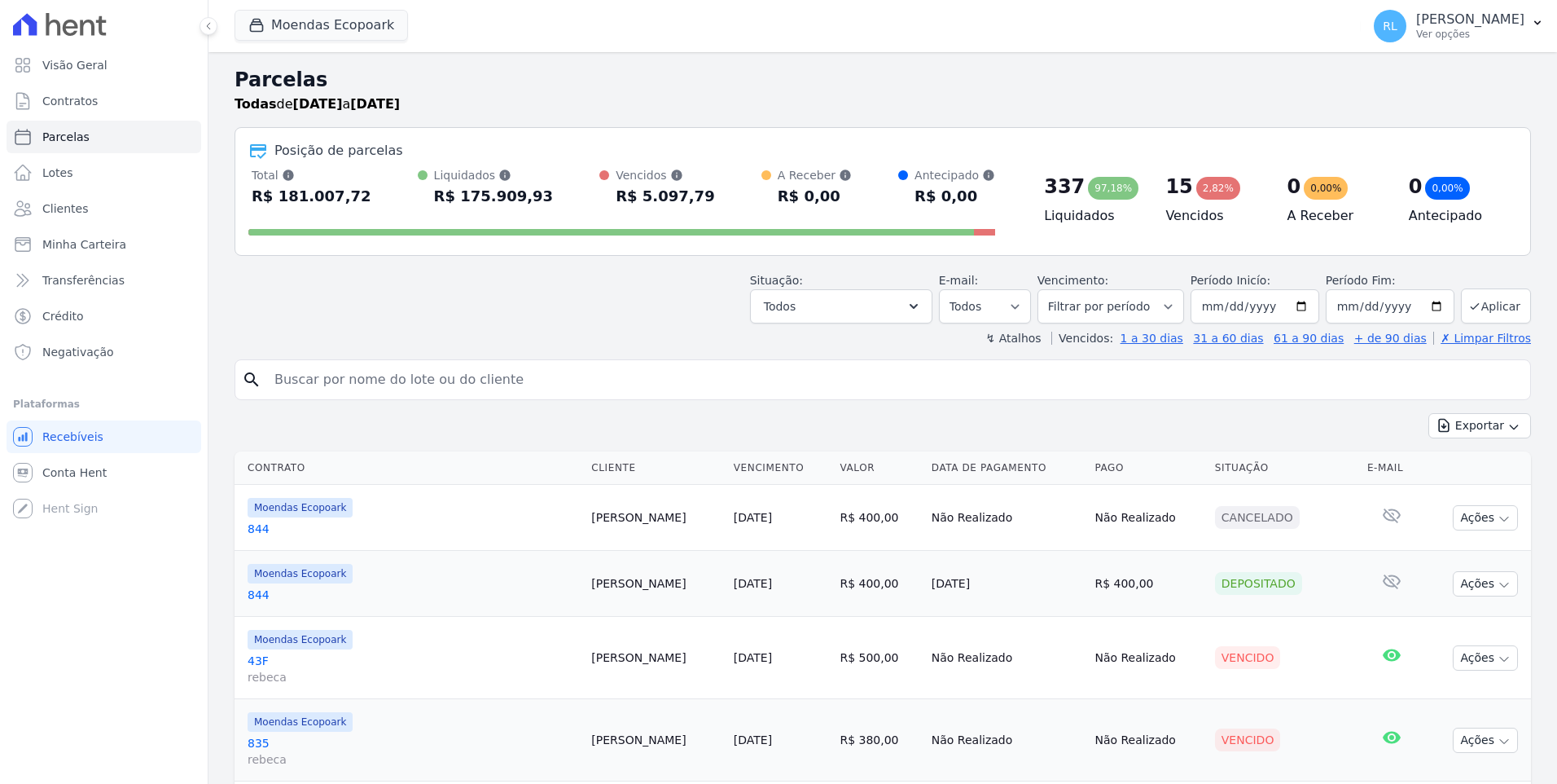
select select
click at [913, 314] on button "Todos" at bounding box center [841, 306] width 183 height 34
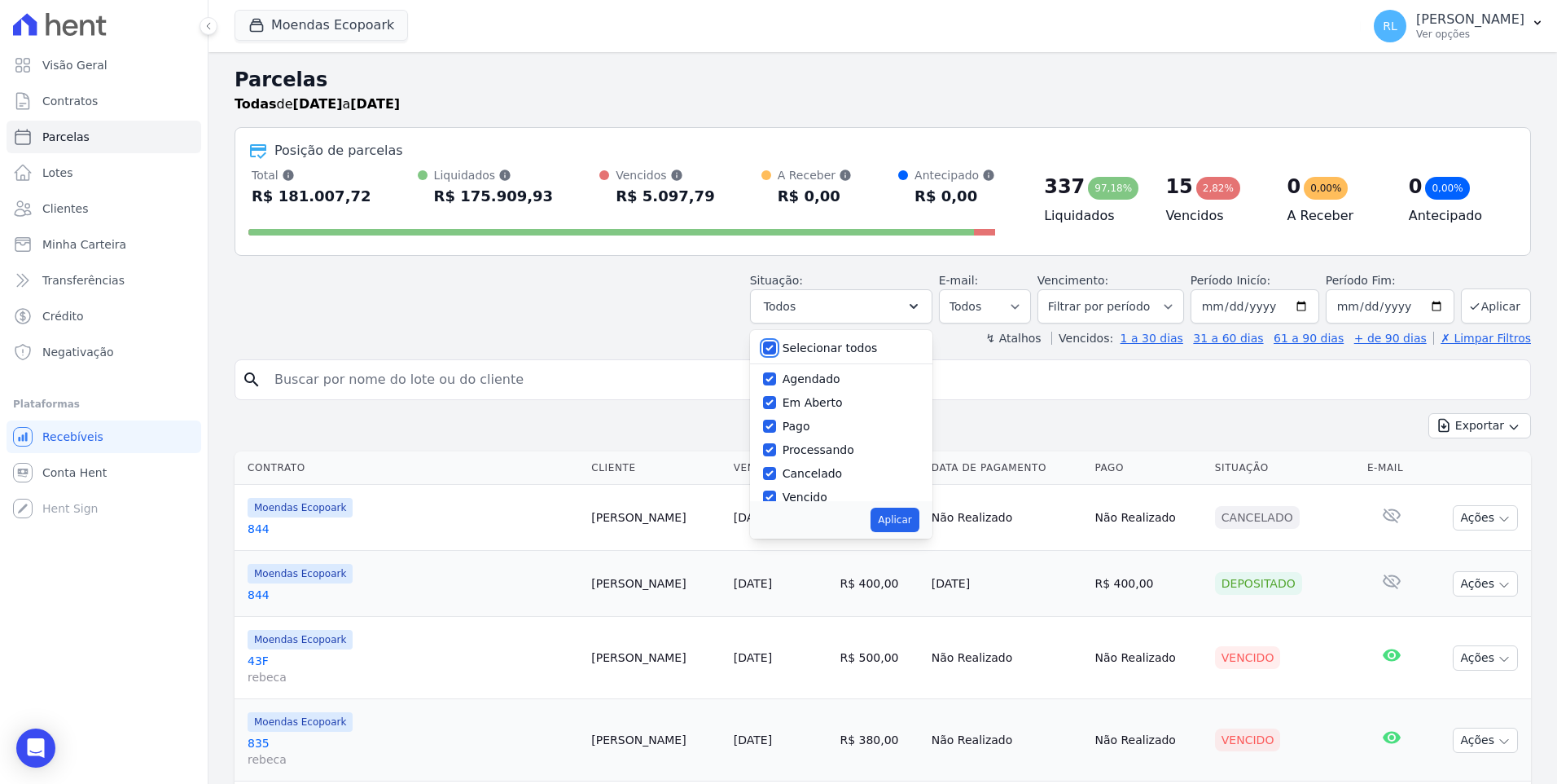
click at [777, 349] on input "Selecionar todos" at bounding box center [769, 347] width 13 height 13
checkbox input "false"
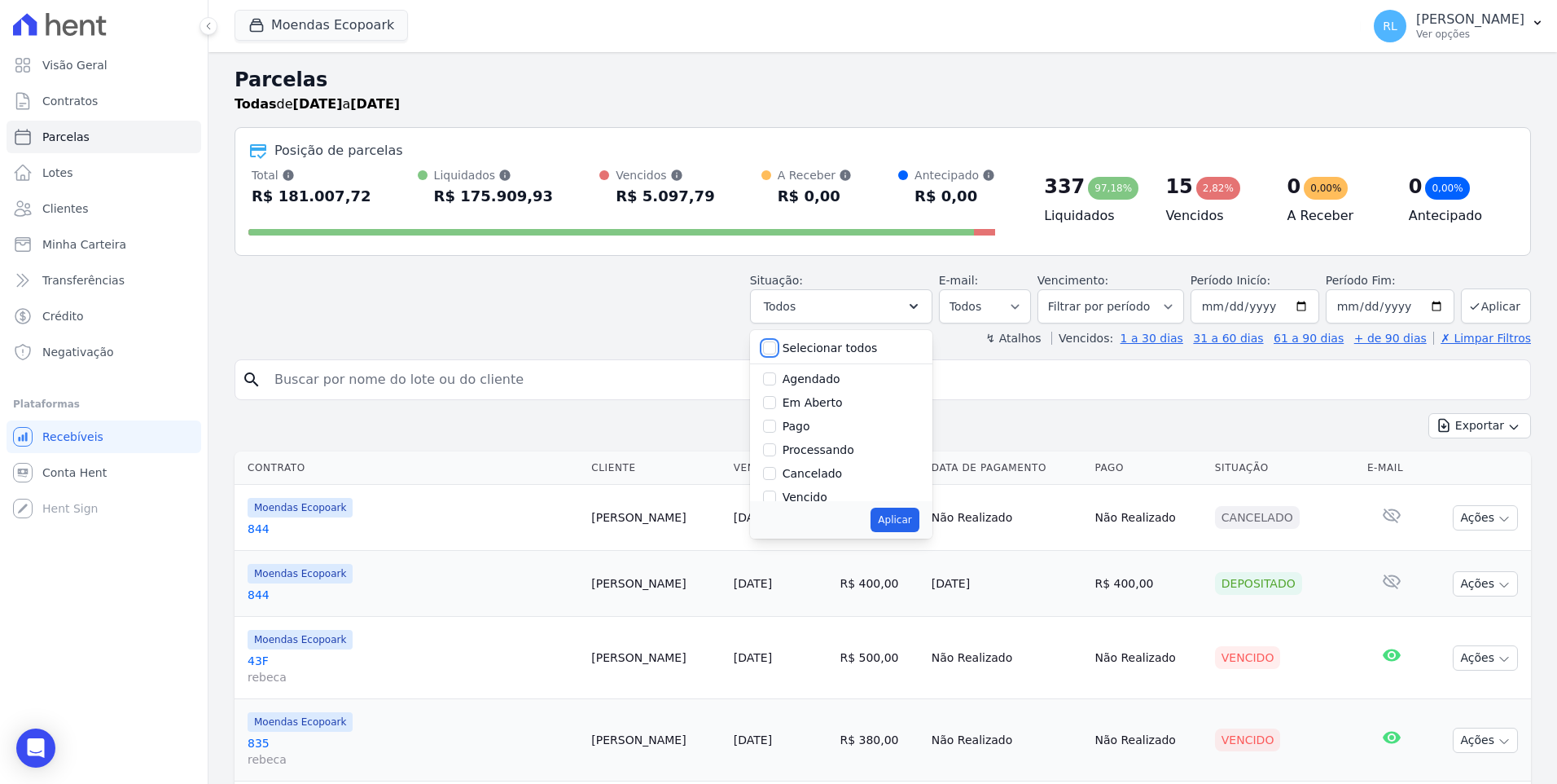
checkbox input "false"
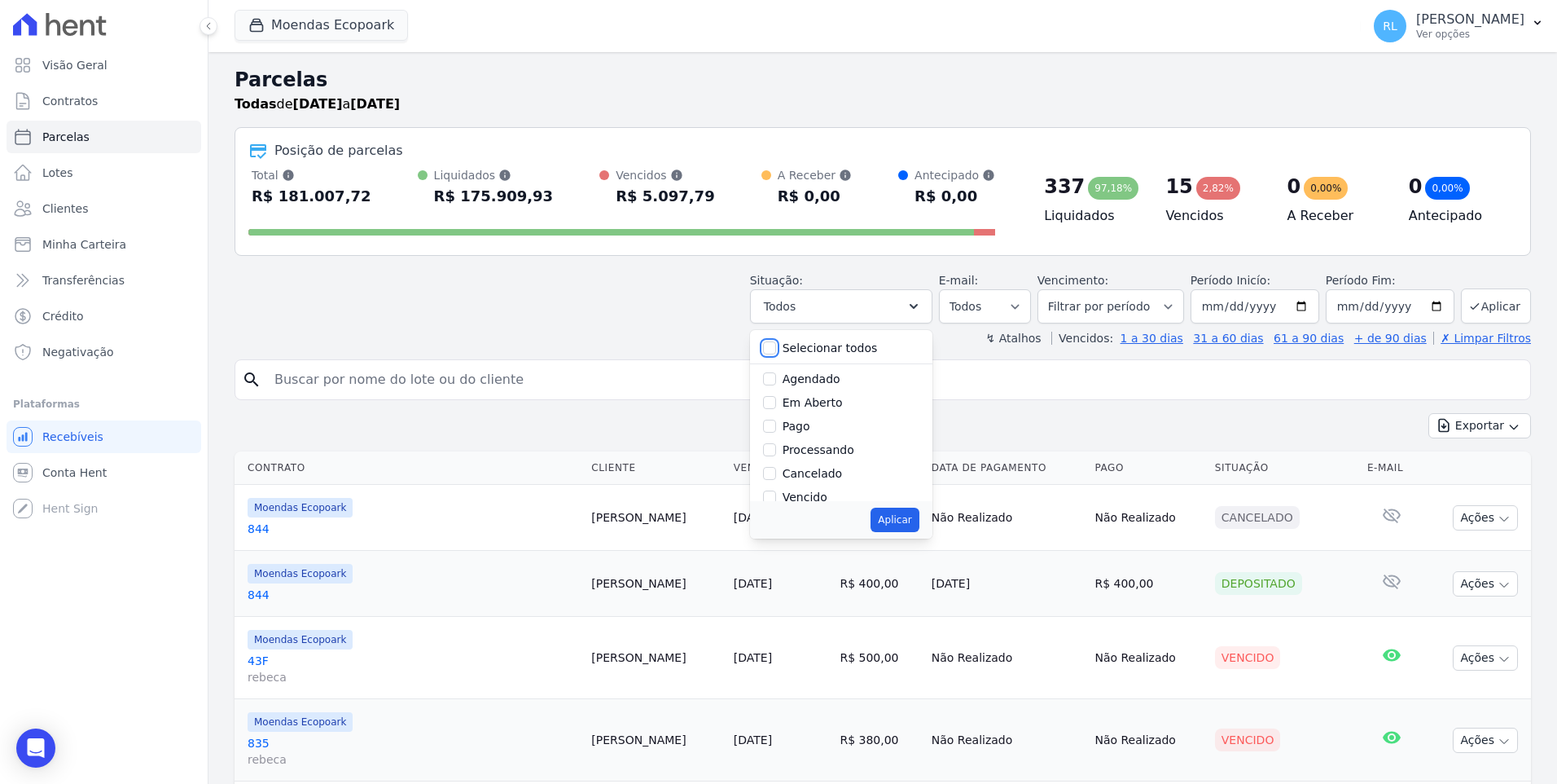
checkbox input "false"
click at [777, 426] on input "Pago" at bounding box center [769, 426] width 13 height 13
checkbox input "true"
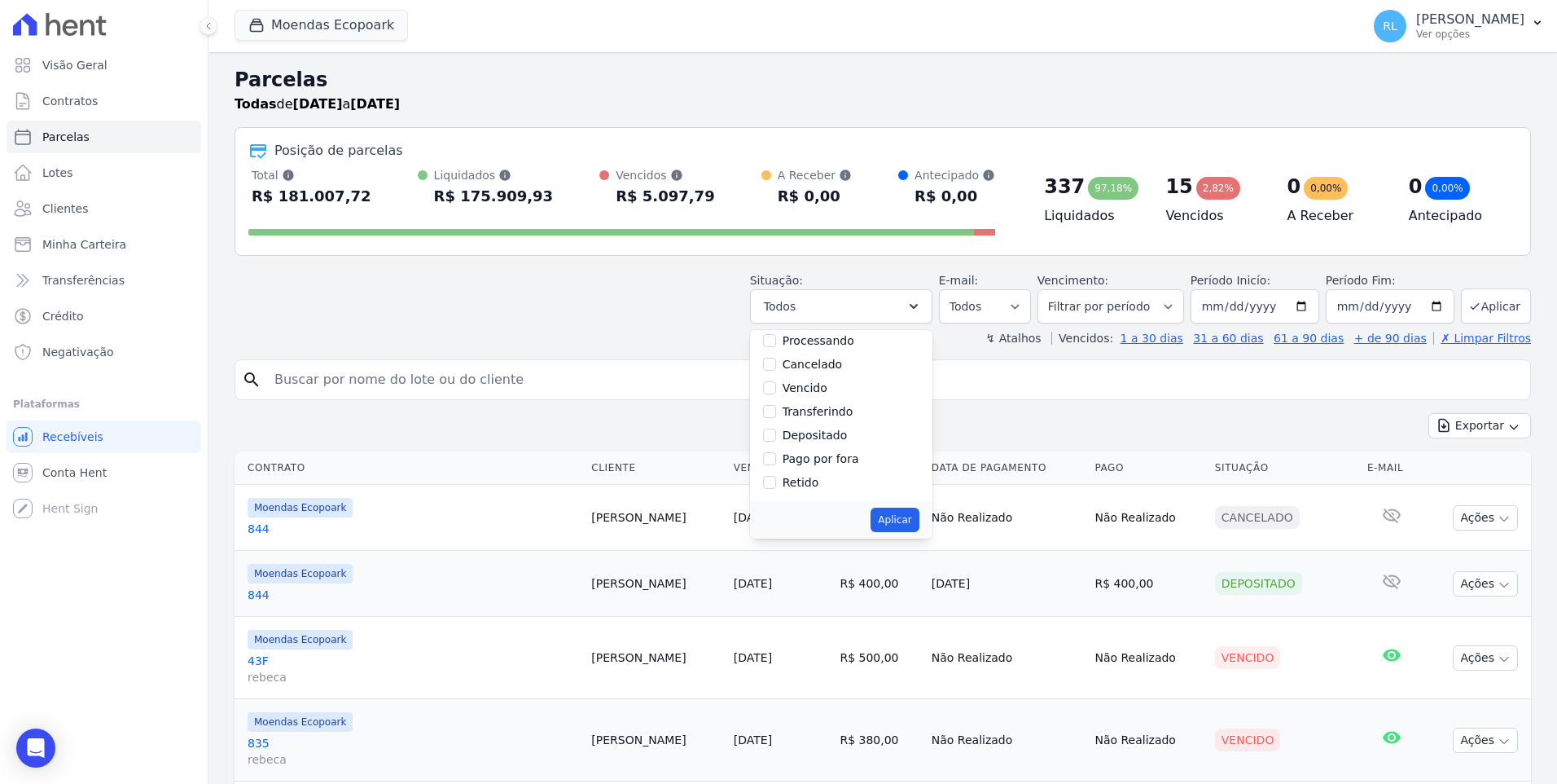
click at [826, 432] on label "Depositado" at bounding box center [815, 435] width 65 height 13
click at [777, 432] on input "Depositado" at bounding box center [769, 435] width 13 height 13
checkbox input "true"
click at [851, 455] on label "Pago por fora" at bounding box center [821, 459] width 76 height 13
click at [777, 455] on input "Pago por fora" at bounding box center [769, 459] width 13 height 13
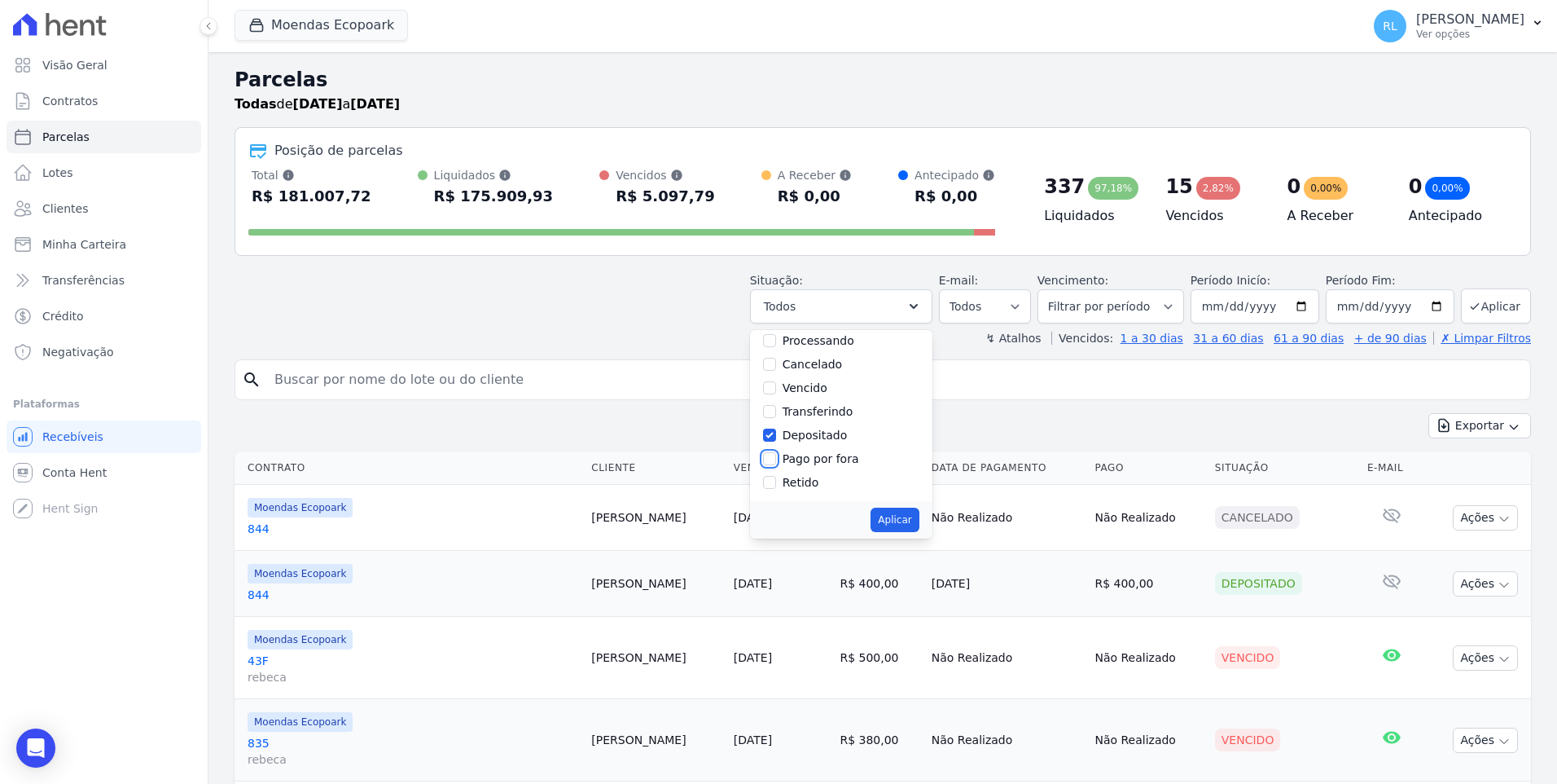
checkbox input "true"
click at [906, 514] on button "Aplicar" at bounding box center [894, 519] width 48 height 25
select select "paid"
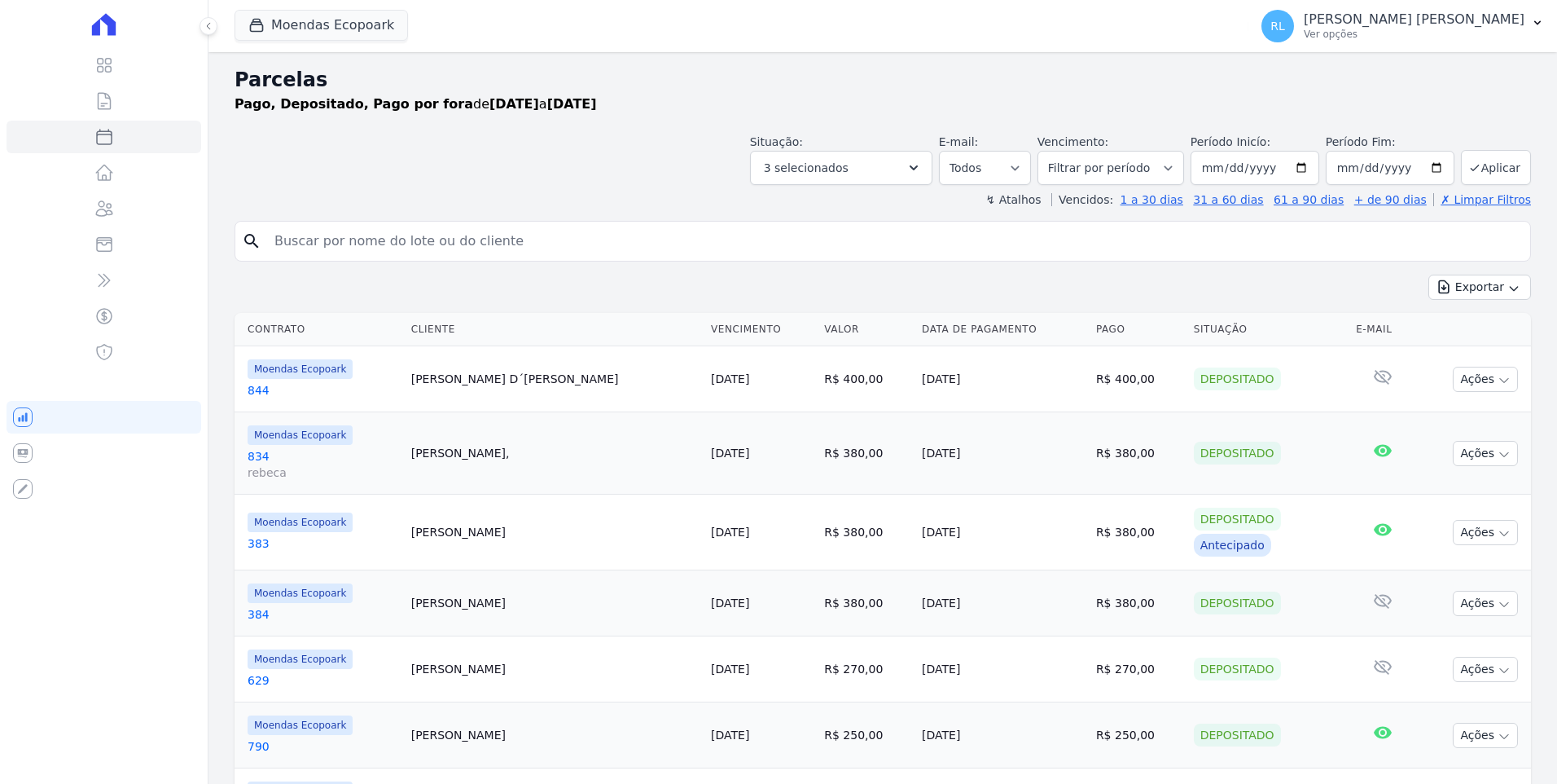
select select
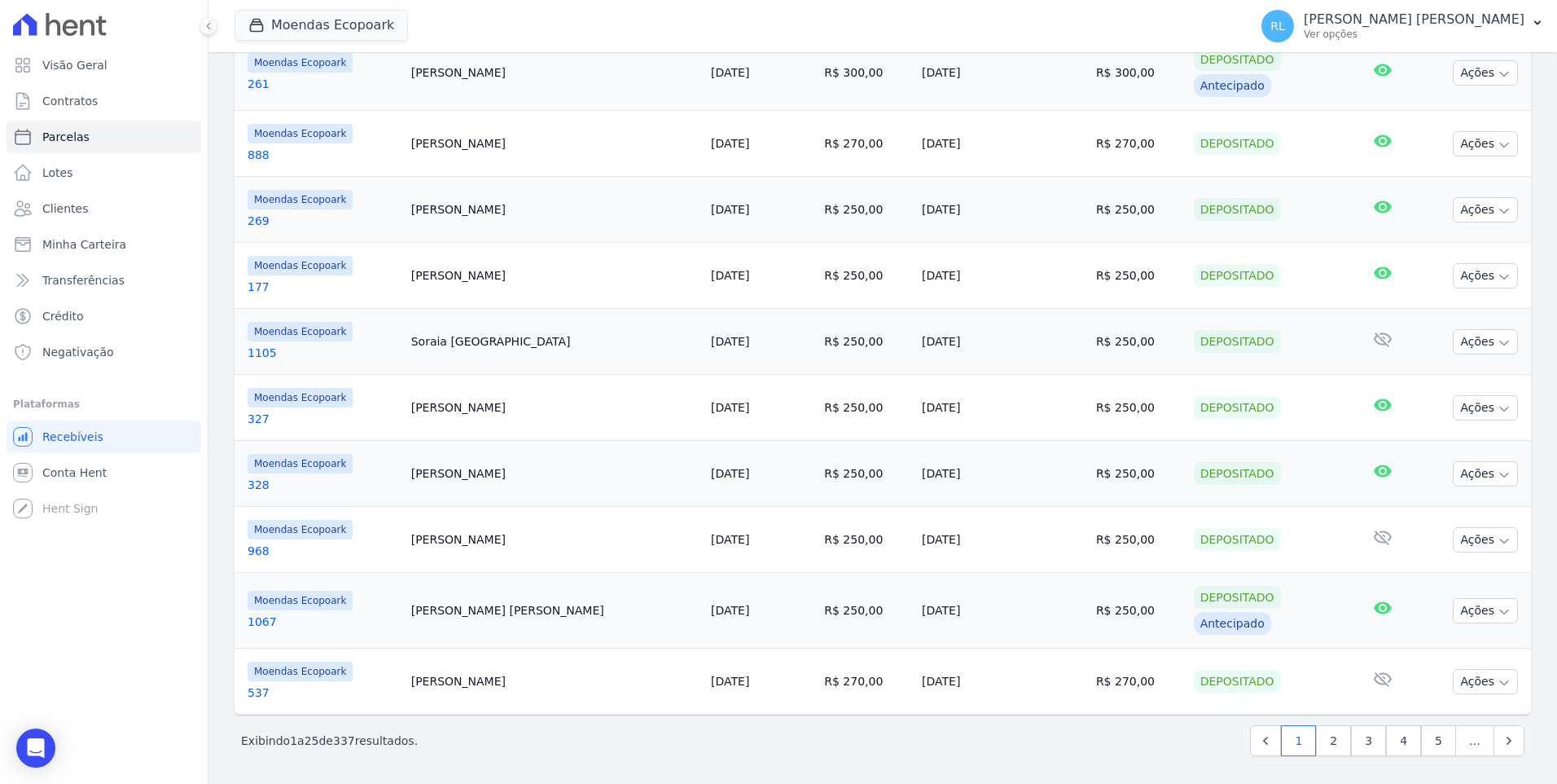
scroll to position [1328, 0]
click at [1325, 734] on link "2" at bounding box center [1334, 739] width 35 height 31
select select
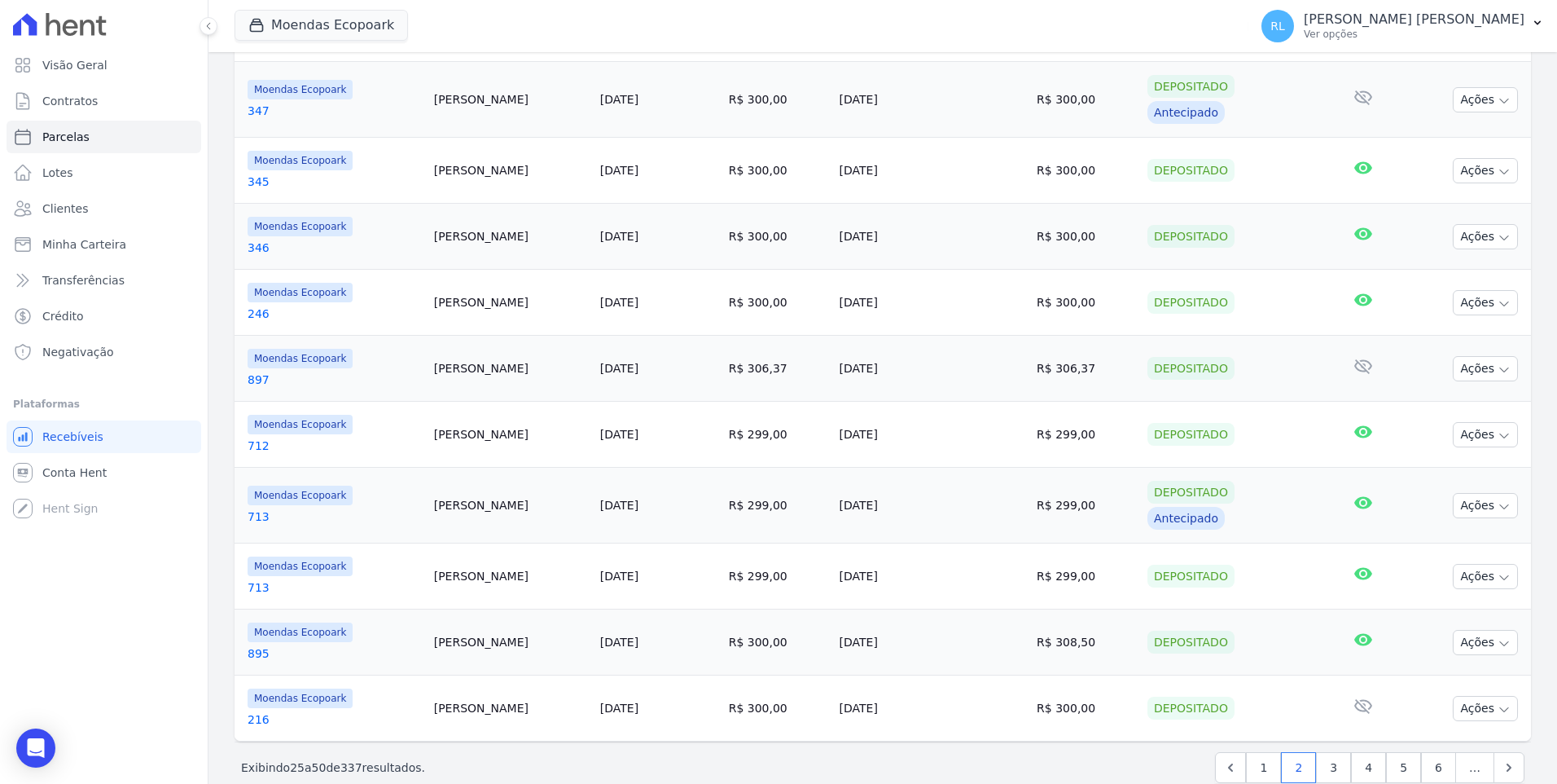
scroll to position [1322, 0]
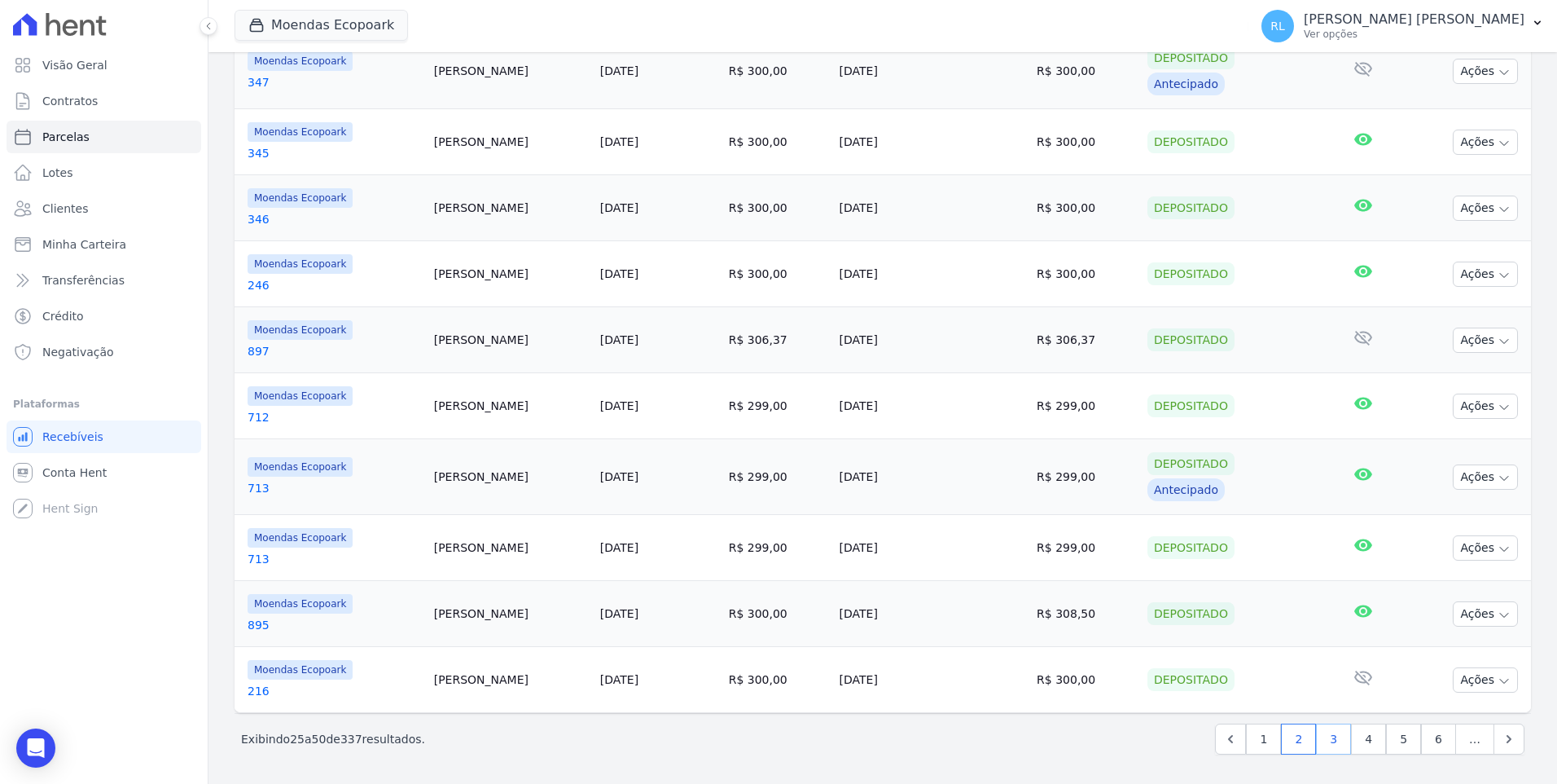
click at [1333, 727] on link "3" at bounding box center [1334, 739] width 35 height 31
select select
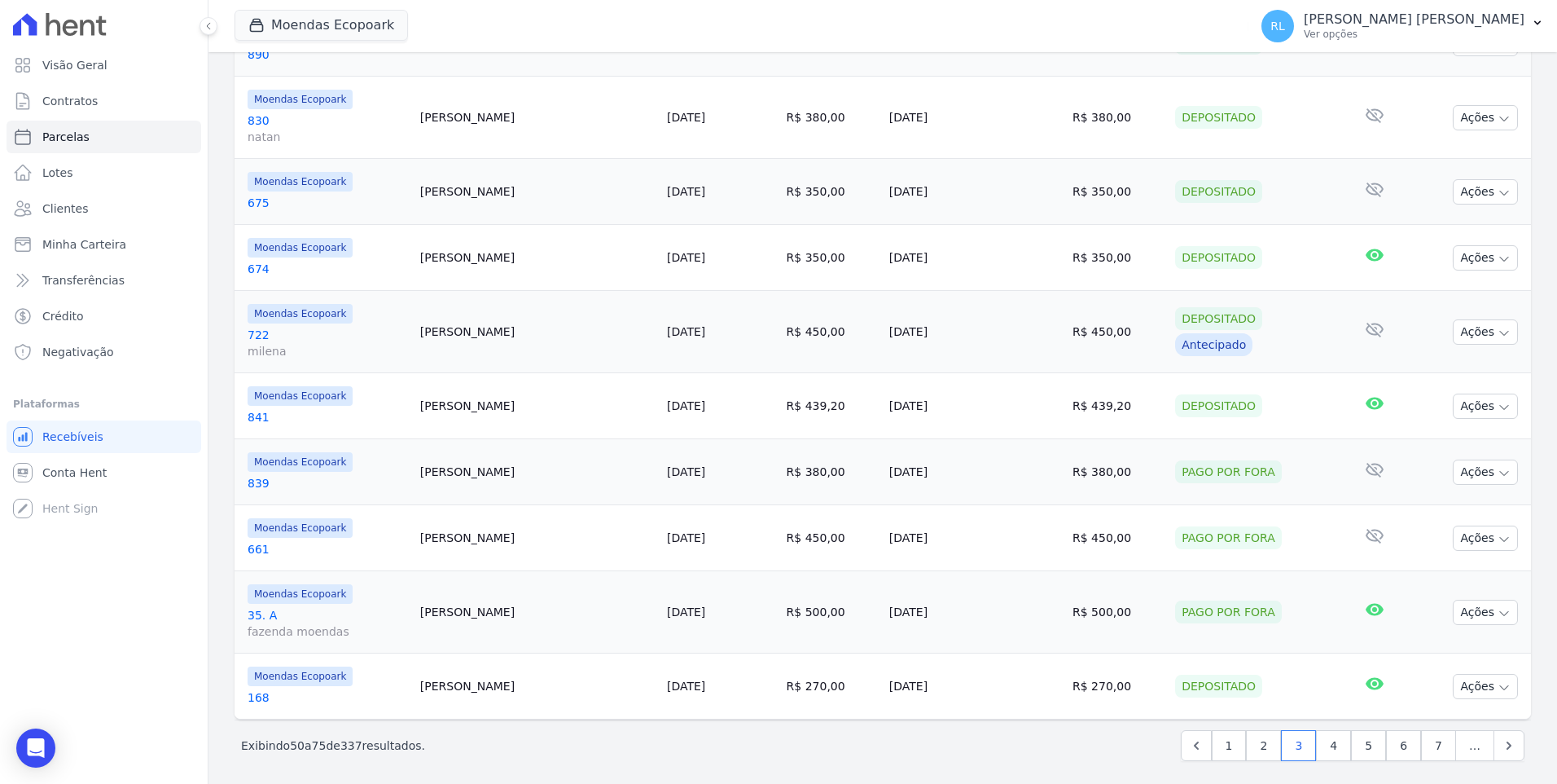
scroll to position [1439, 0]
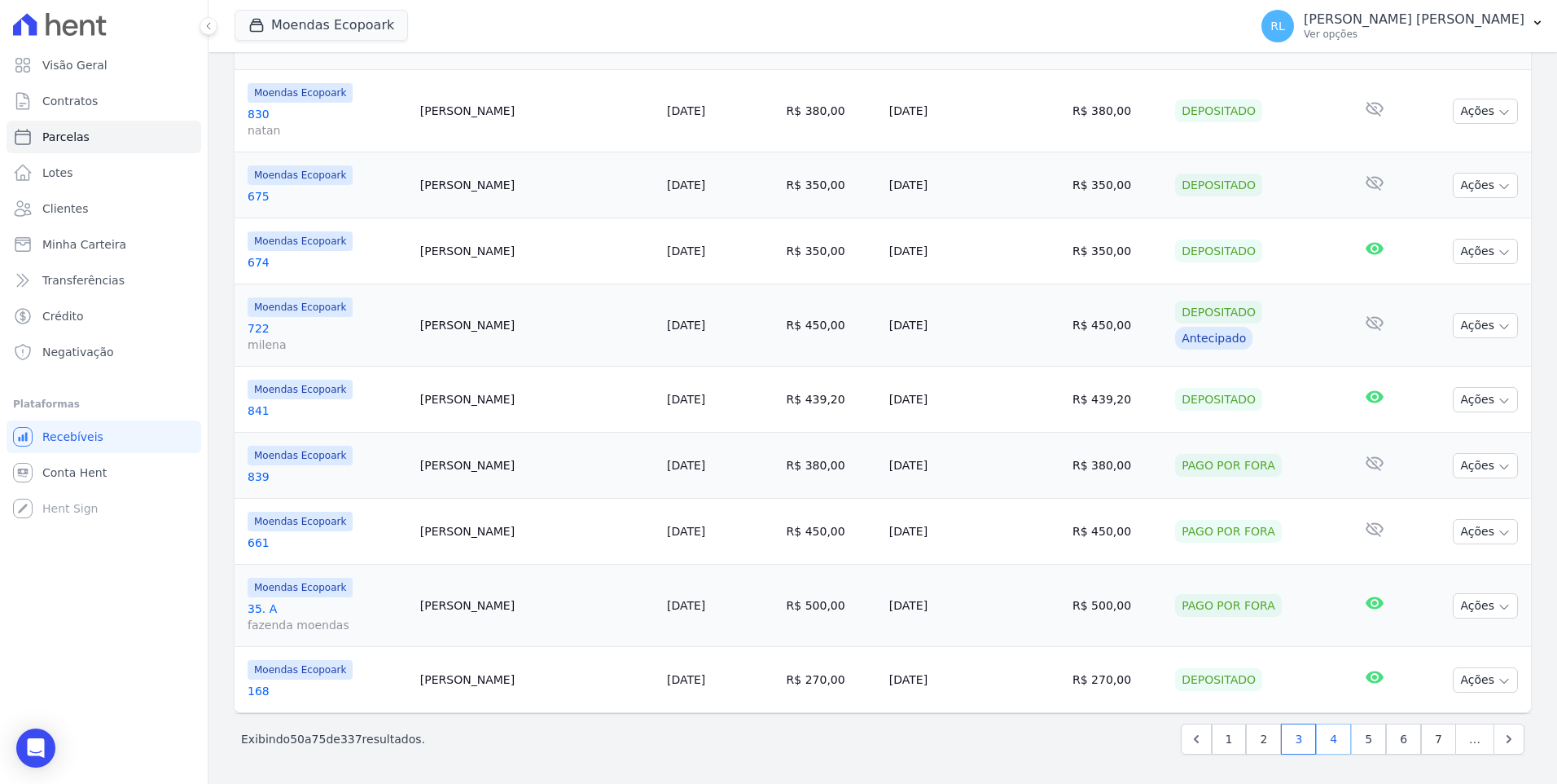
click at [1324, 736] on link "4" at bounding box center [1334, 739] width 35 height 31
select select
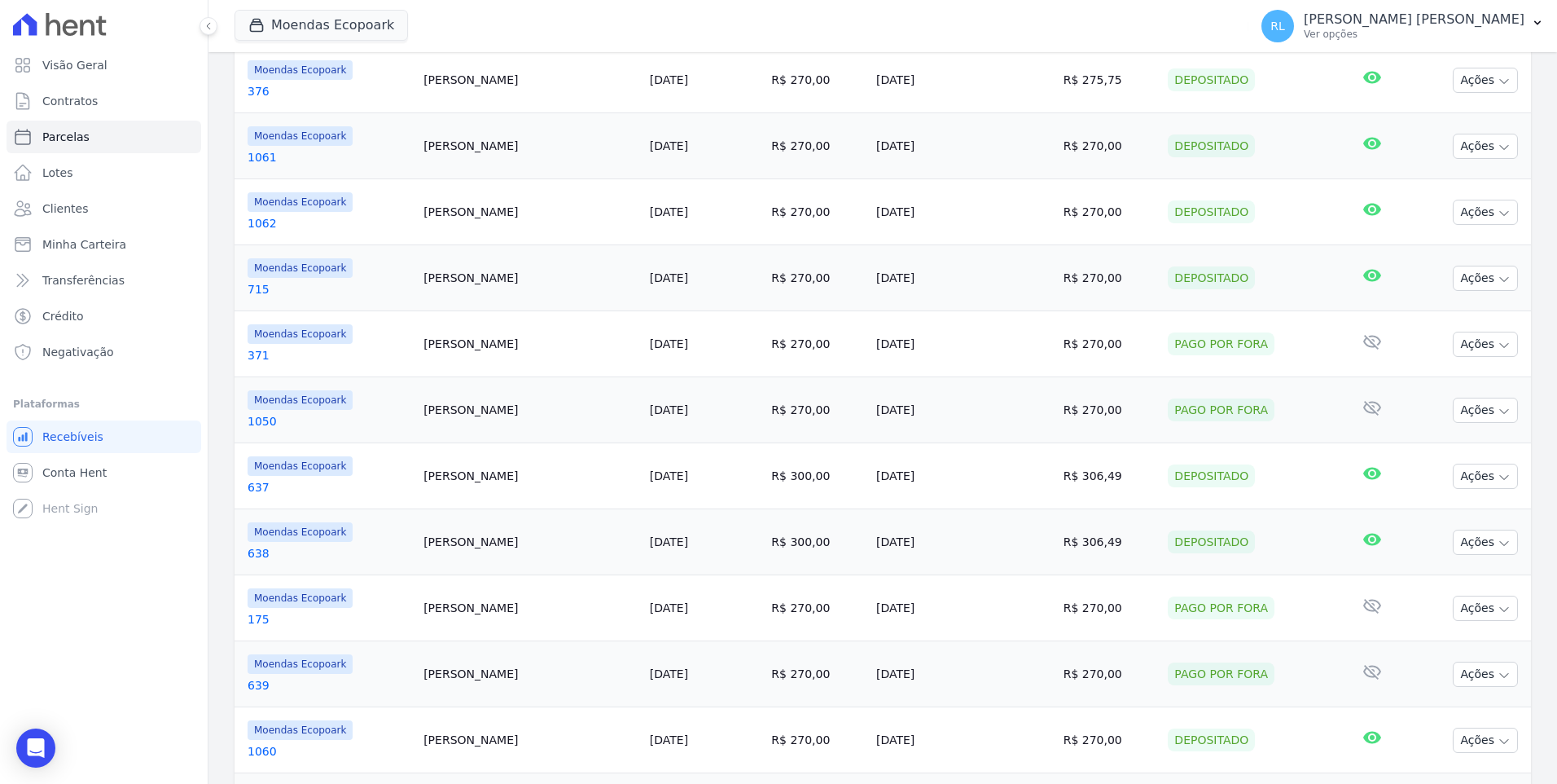
scroll to position [1283, 0]
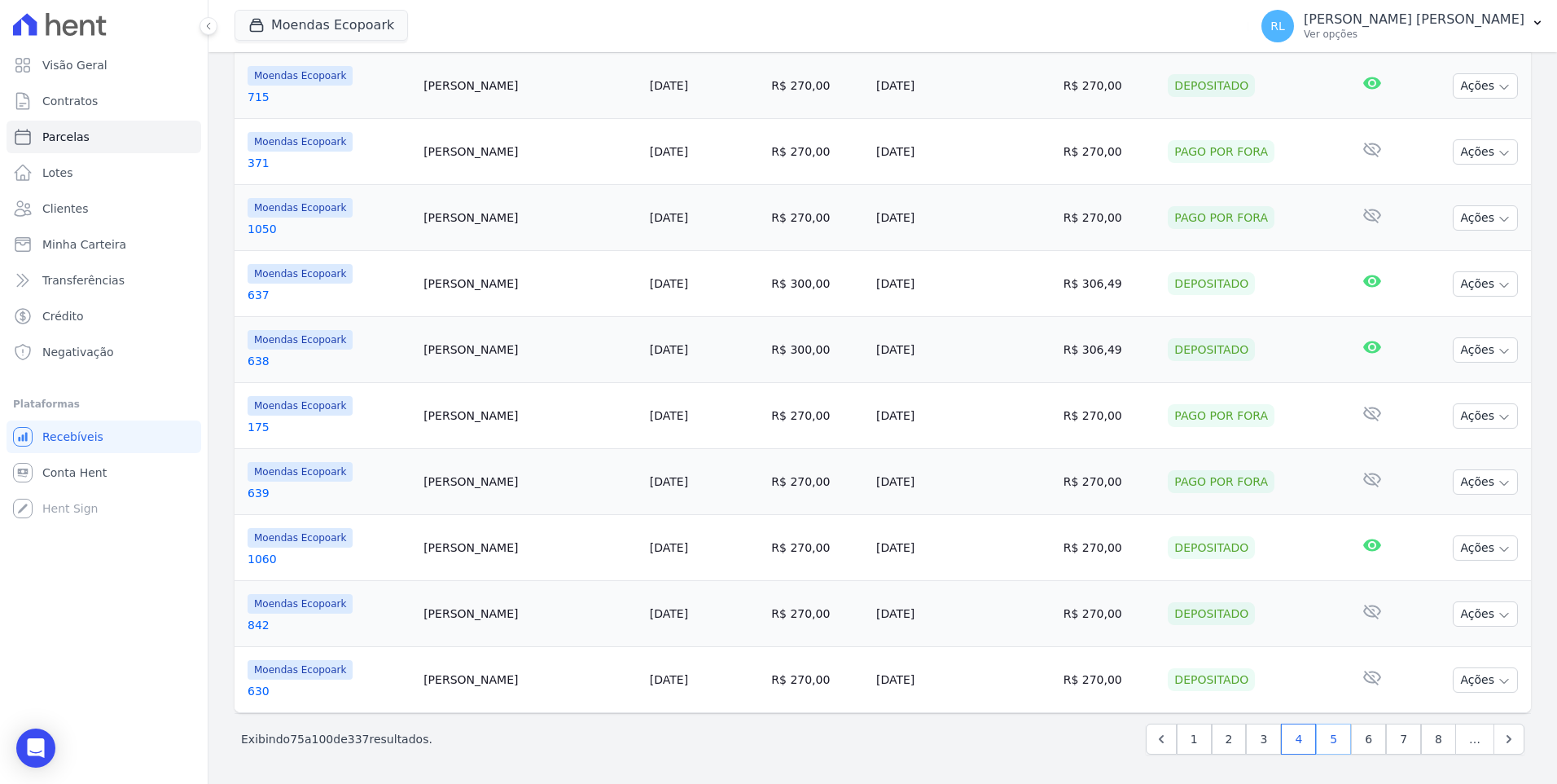
click at [1332, 739] on link "5" at bounding box center [1334, 739] width 35 height 31
select select
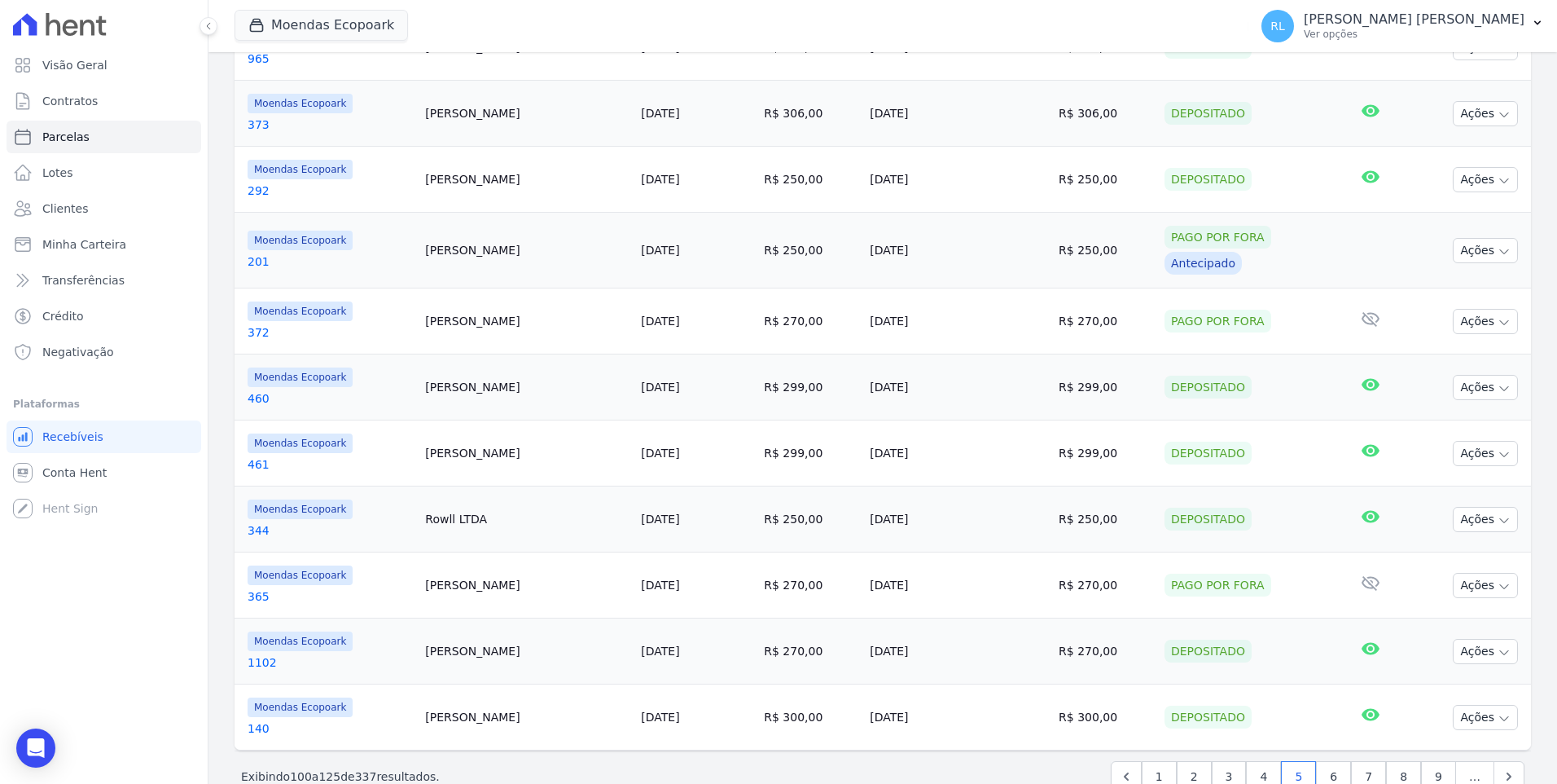
scroll to position [1302, 0]
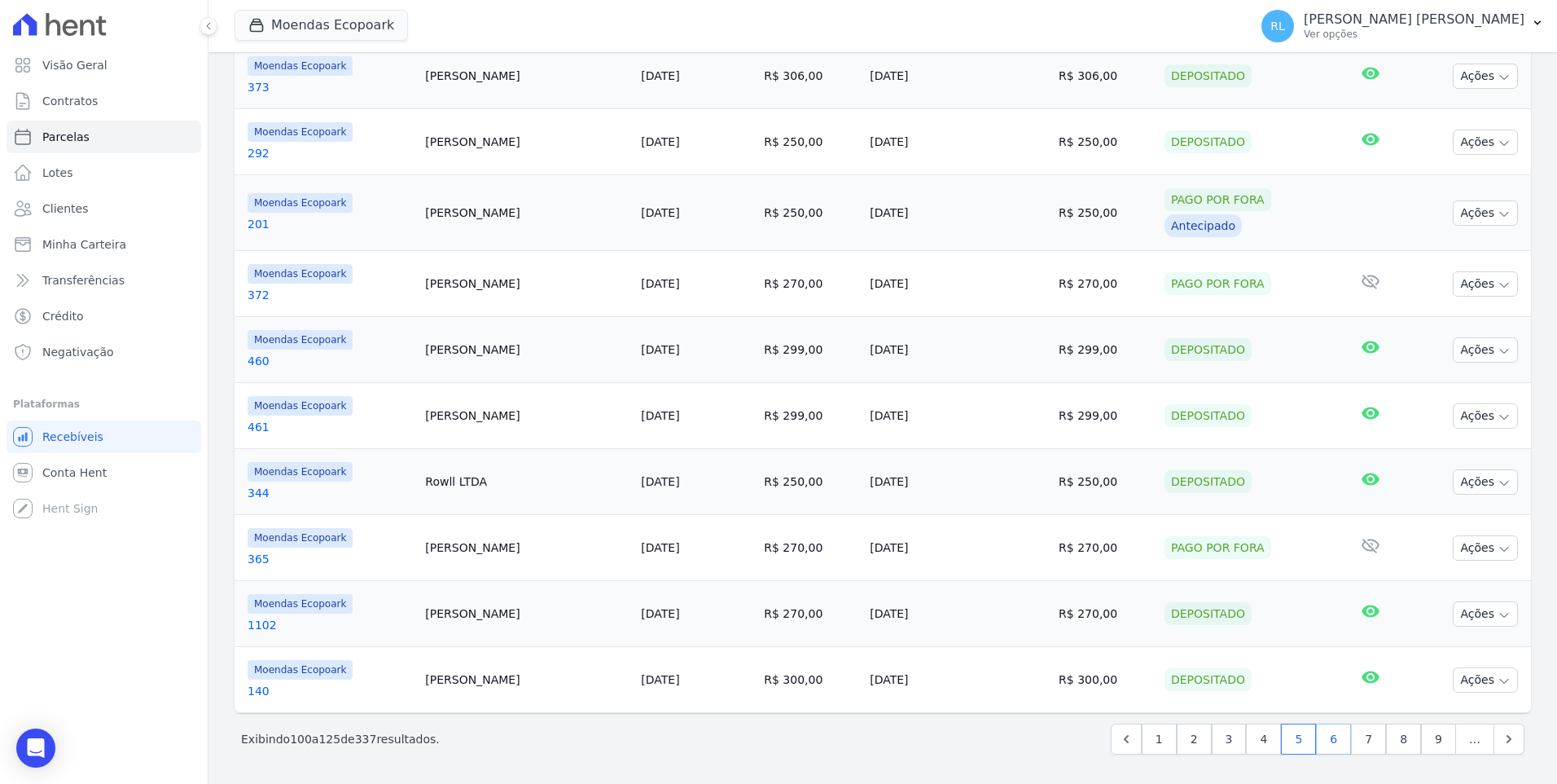
click at [1324, 736] on link "6" at bounding box center [1334, 739] width 35 height 31
select select
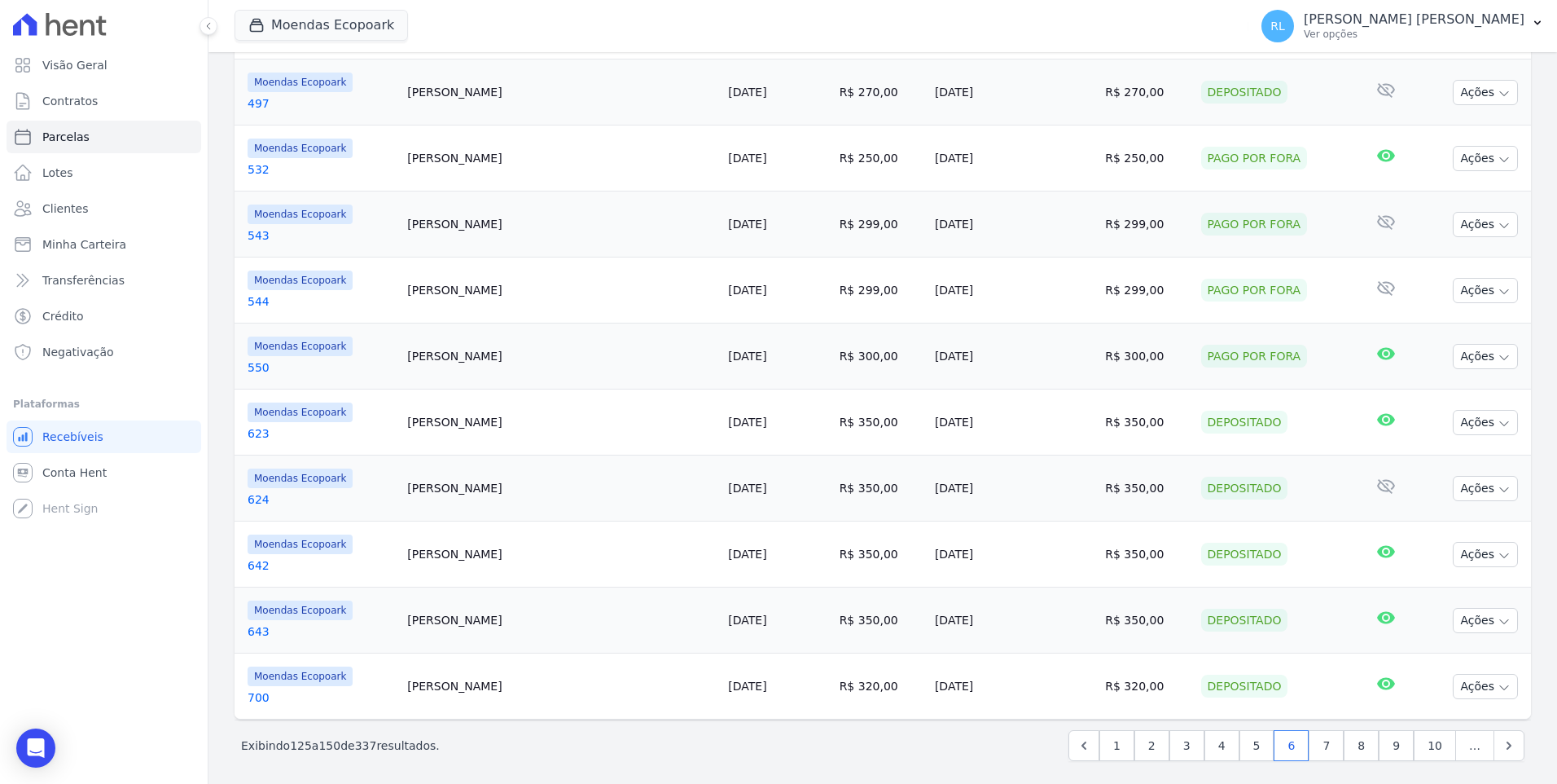
scroll to position [1283, 0]
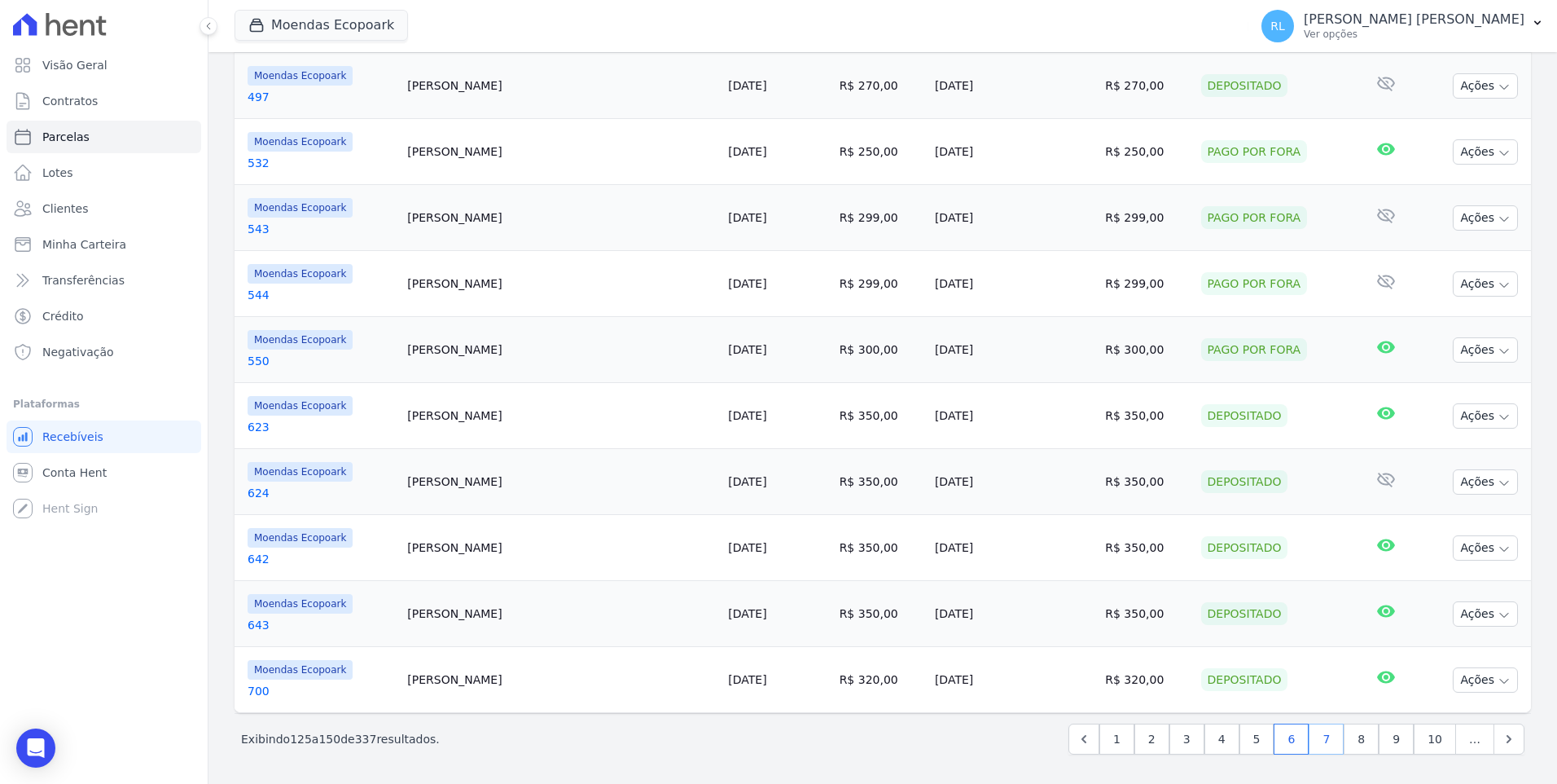
click at [1313, 741] on link "7" at bounding box center [1326, 739] width 35 height 31
select select
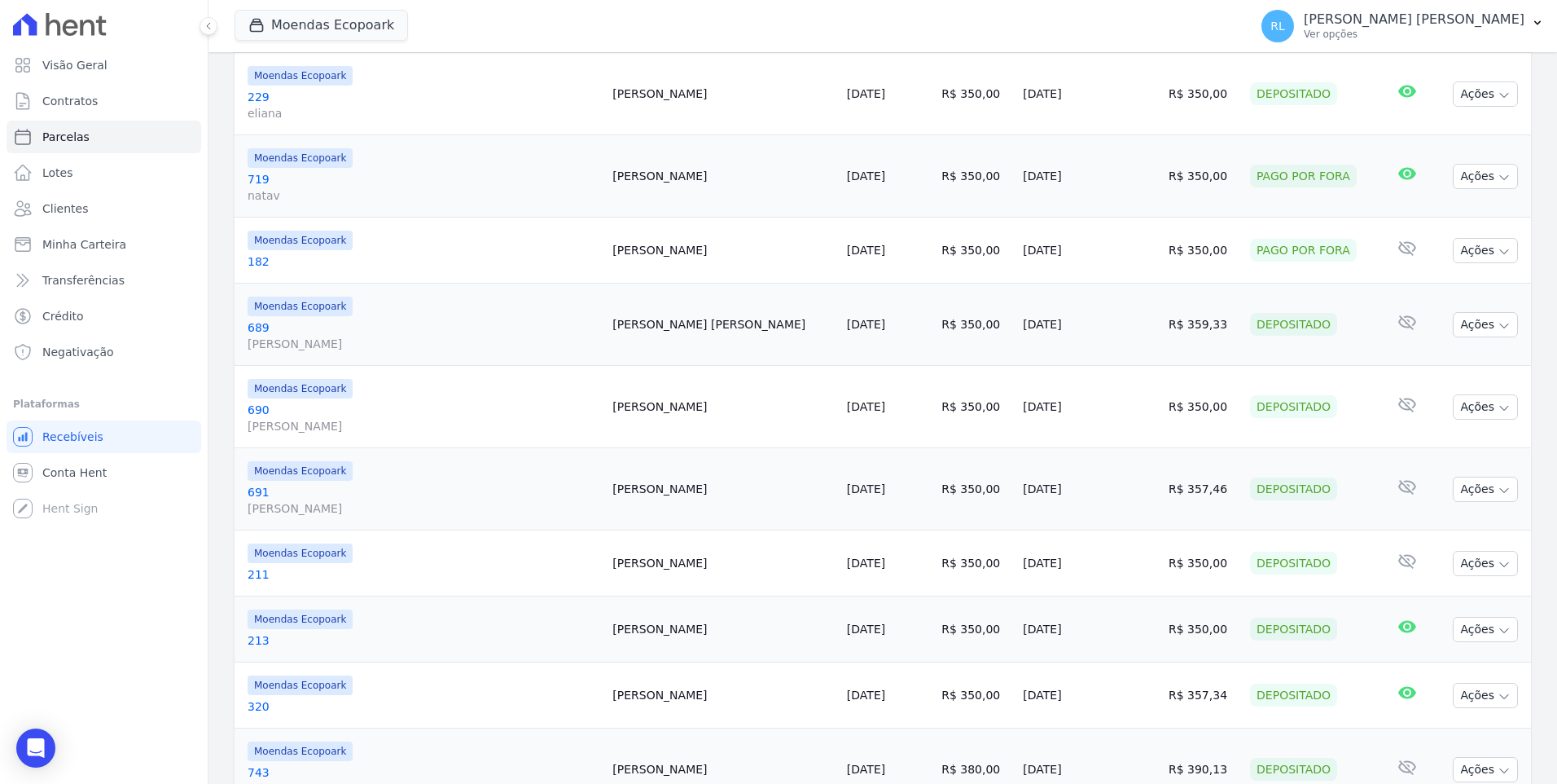
scroll to position [1521, 0]
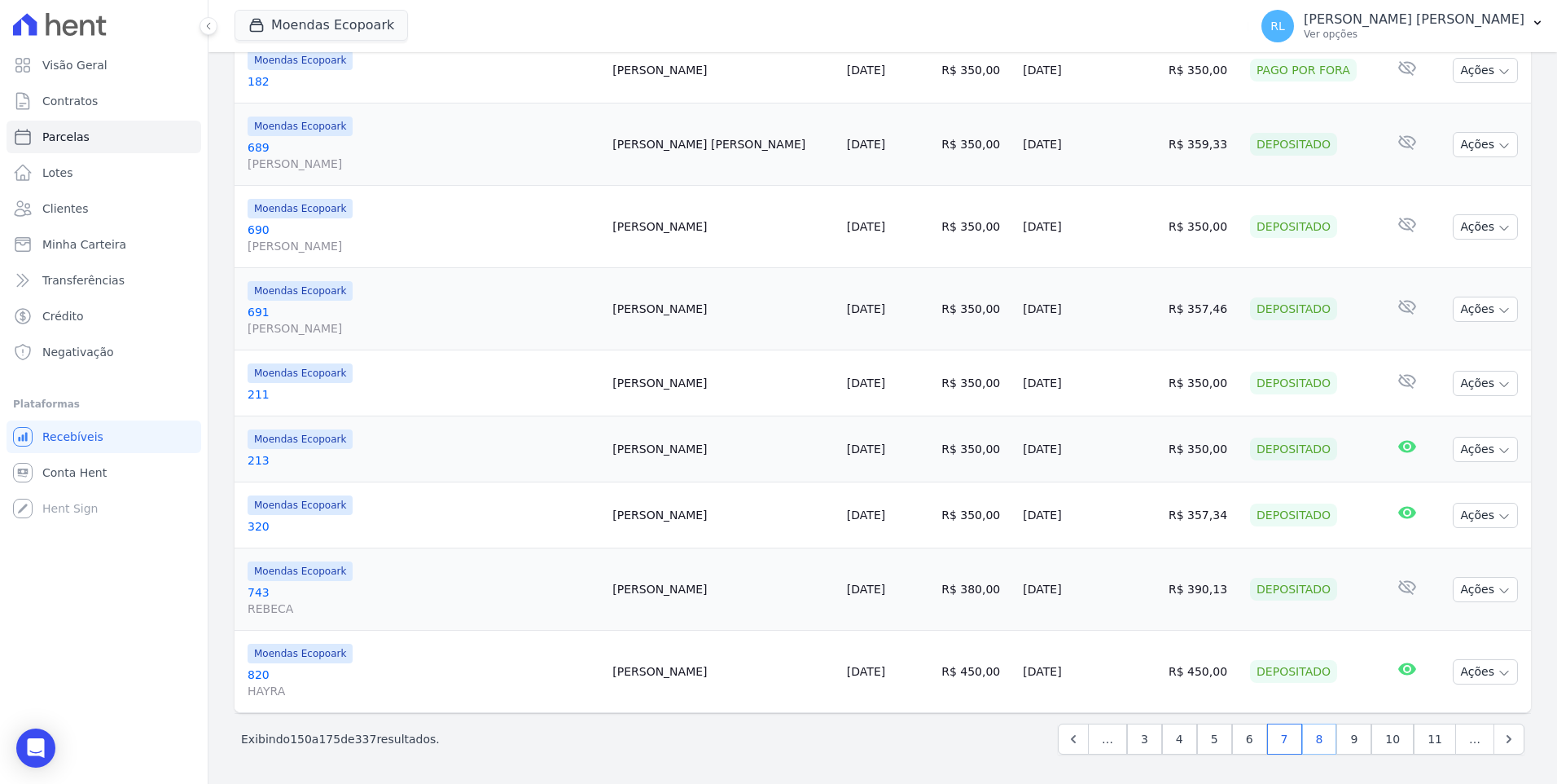
click at [1322, 741] on link "8" at bounding box center [1320, 739] width 35 height 31
select select
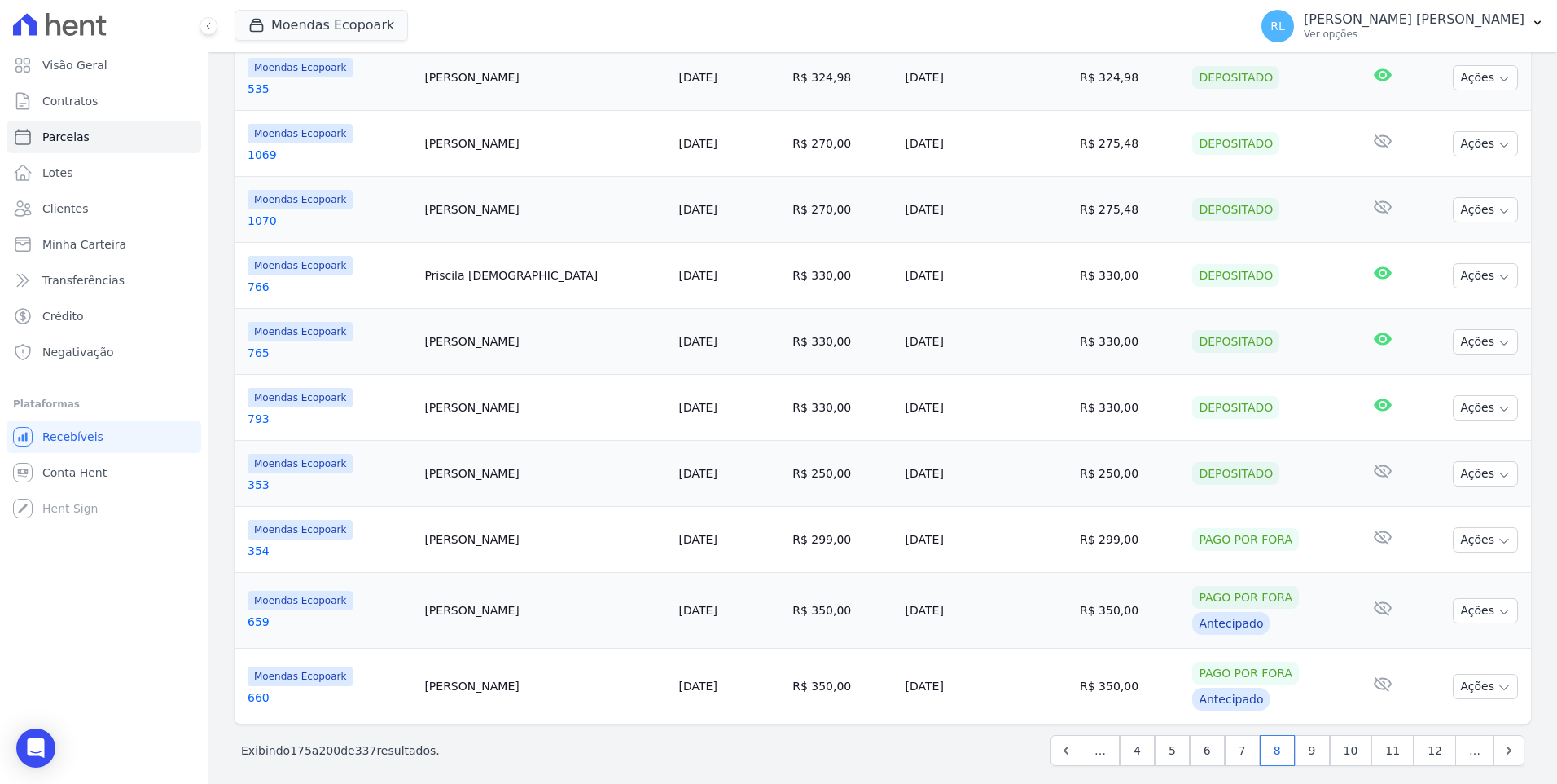
scroll to position [1416, 0]
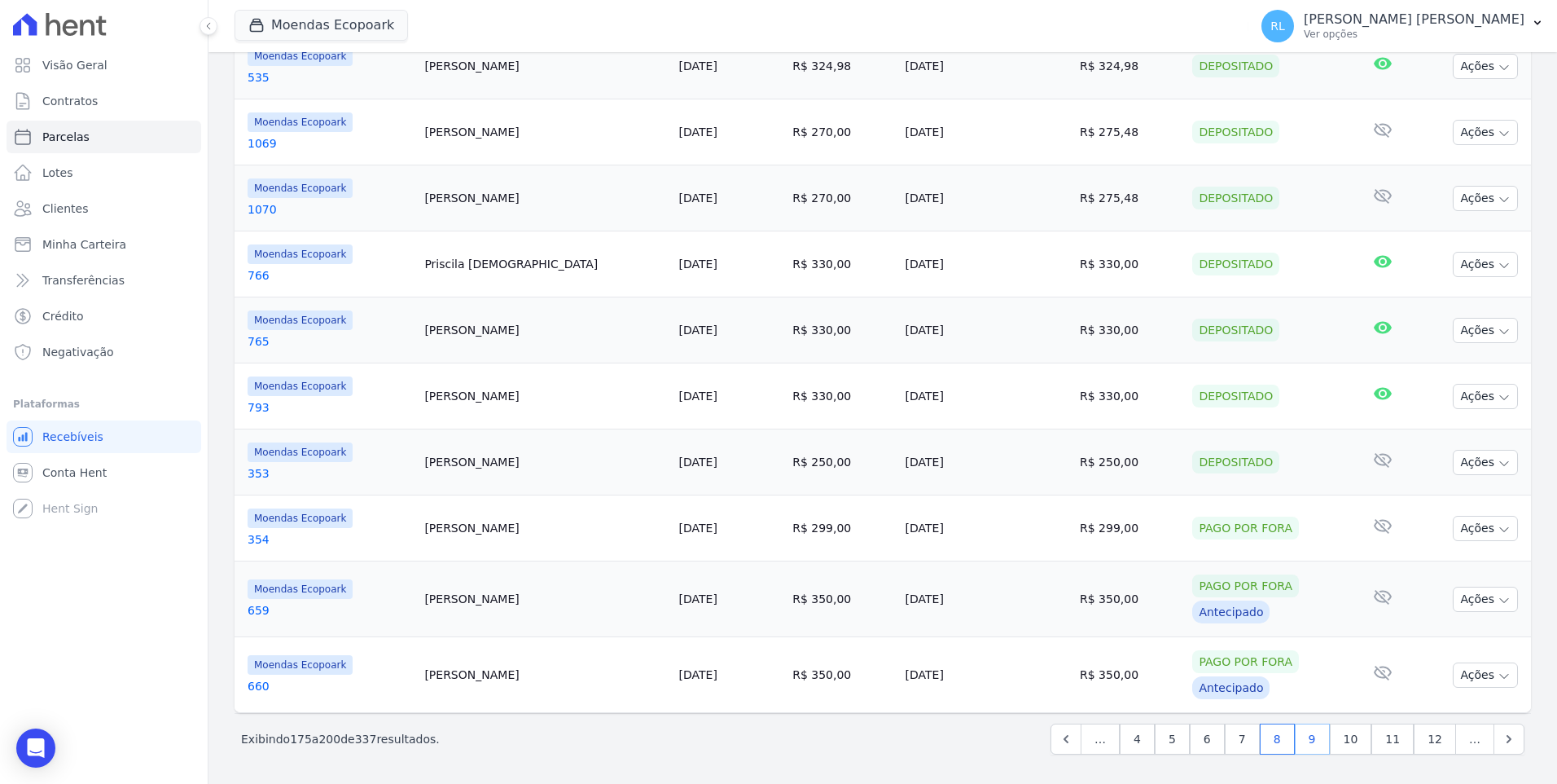
click at [1307, 748] on link "9" at bounding box center [1313, 739] width 35 height 31
select select
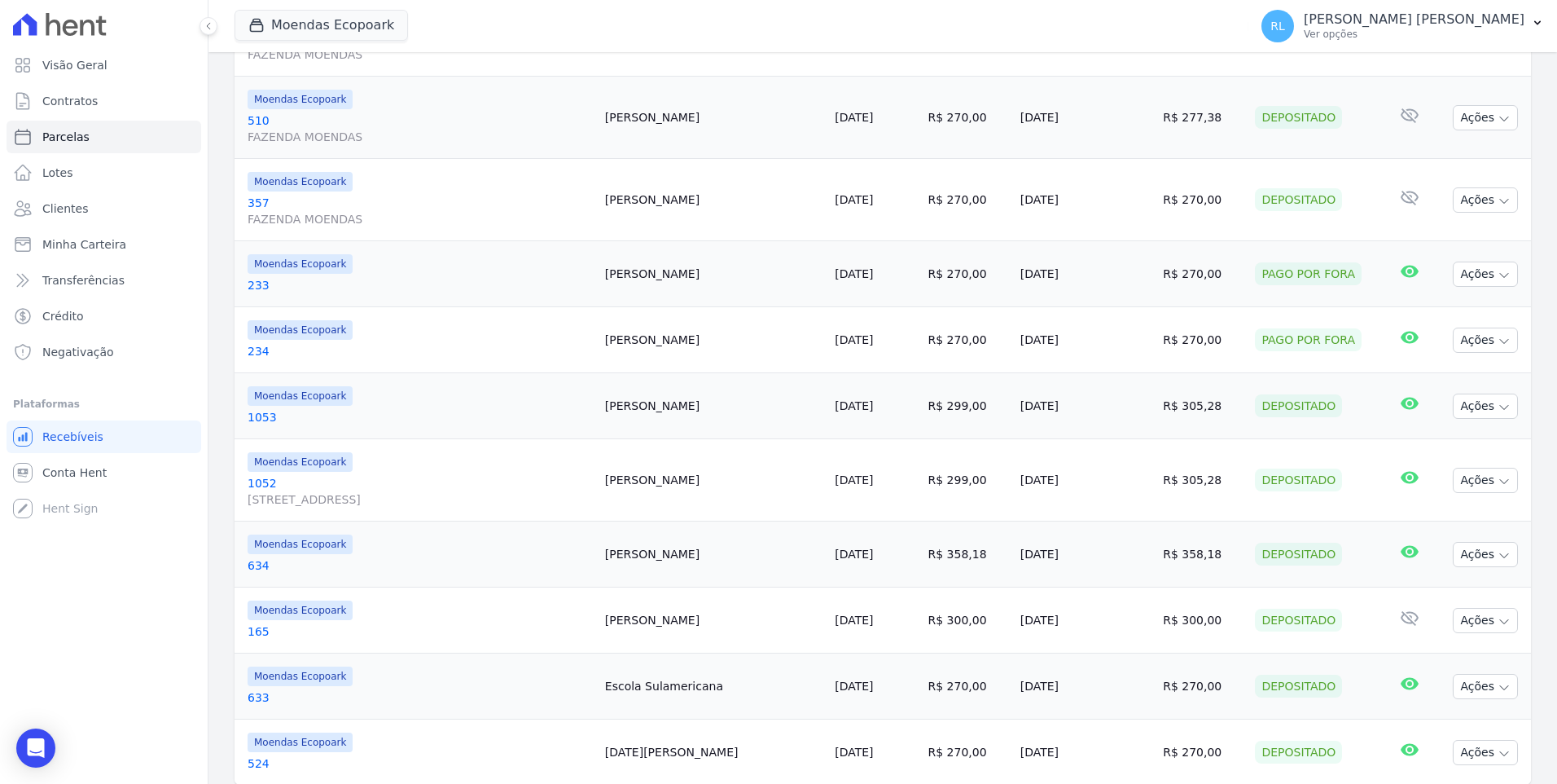
scroll to position [1462, 0]
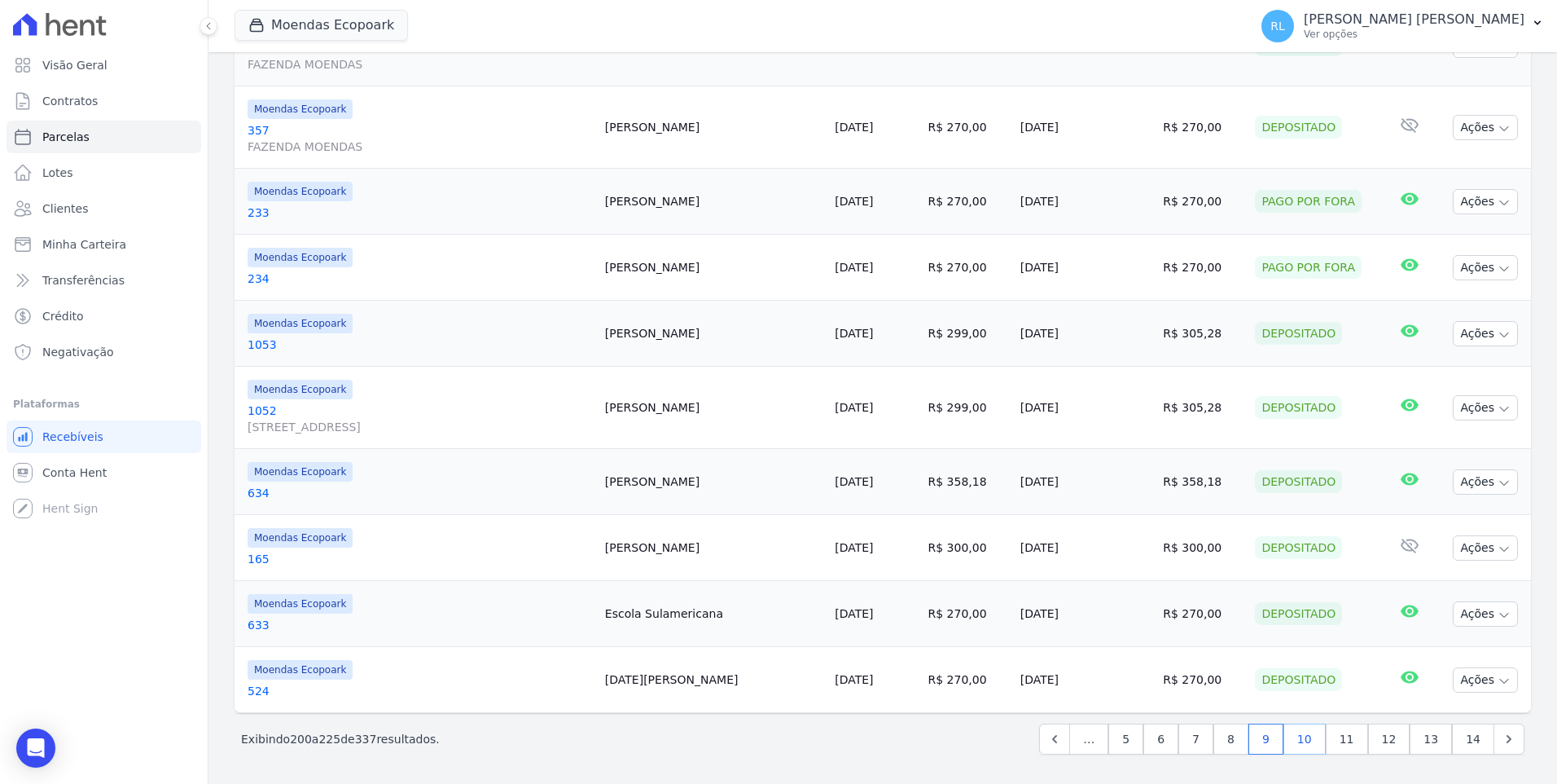
click at [1313, 736] on link "10" at bounding box center [1305, 739] width 42 height 31
select select
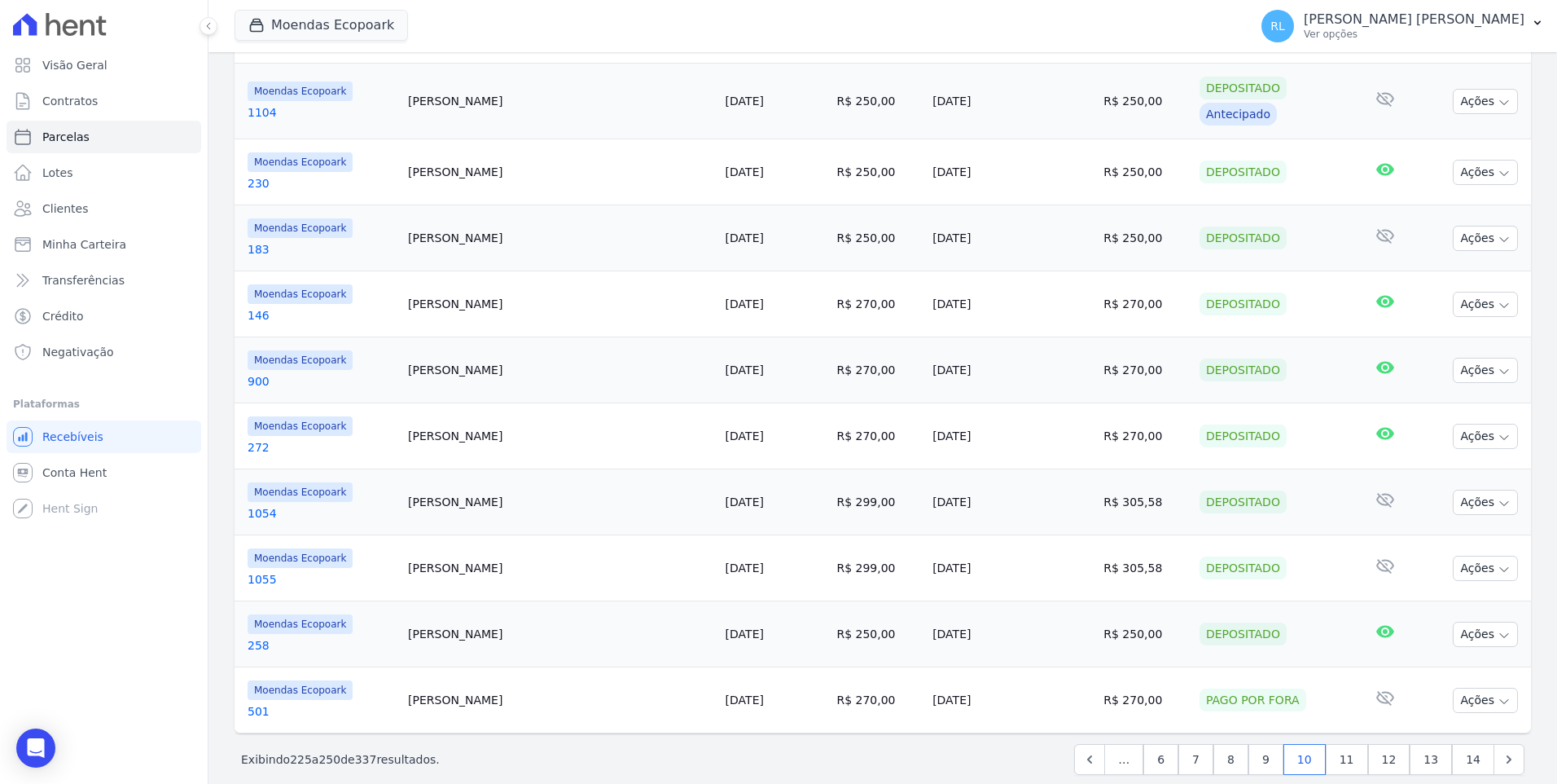
scroll to position [1292, 0]
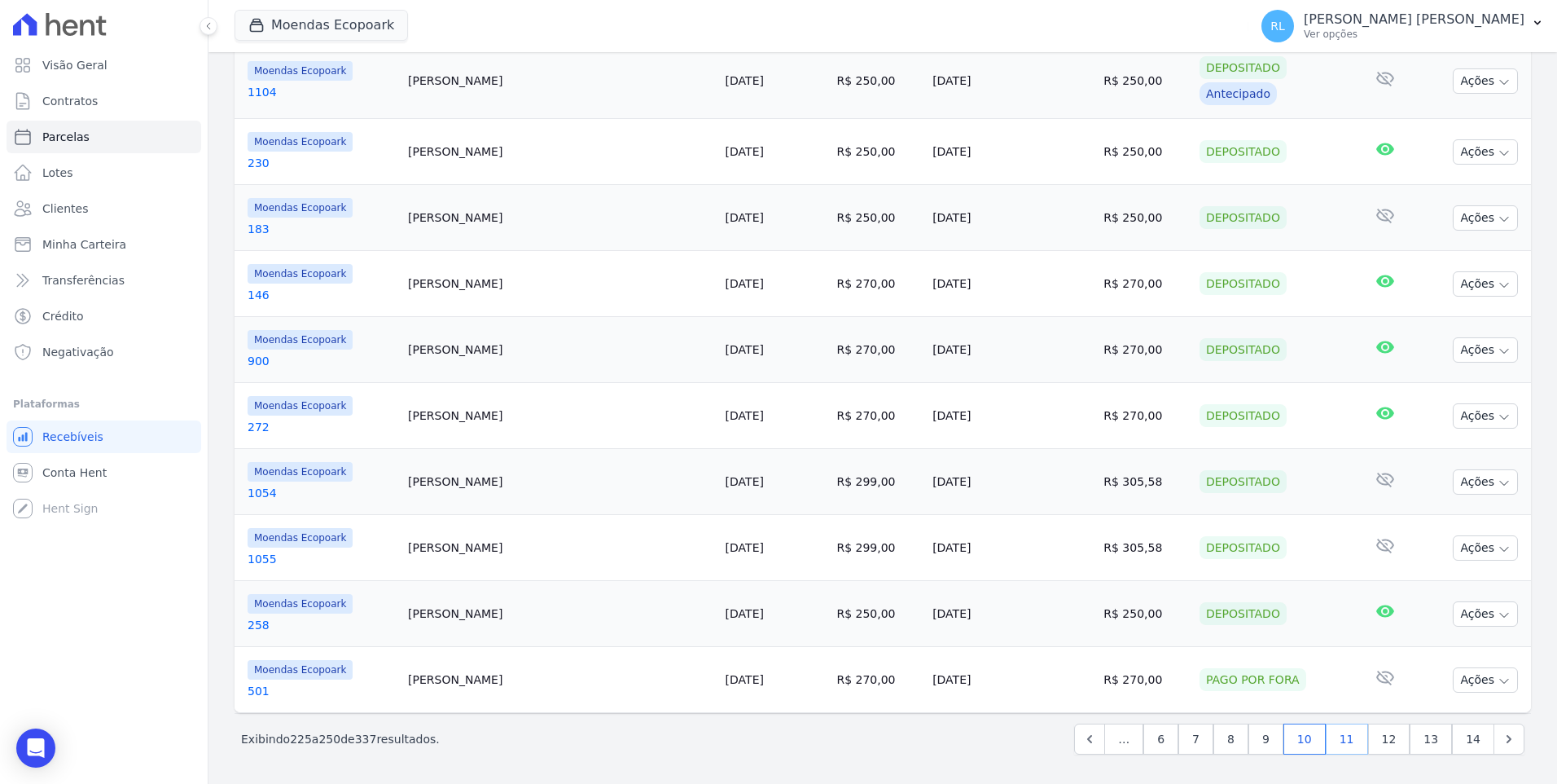
click at [1346, 743] on link "11" at bounding box center [1347, 739] width 42 height 31
select select
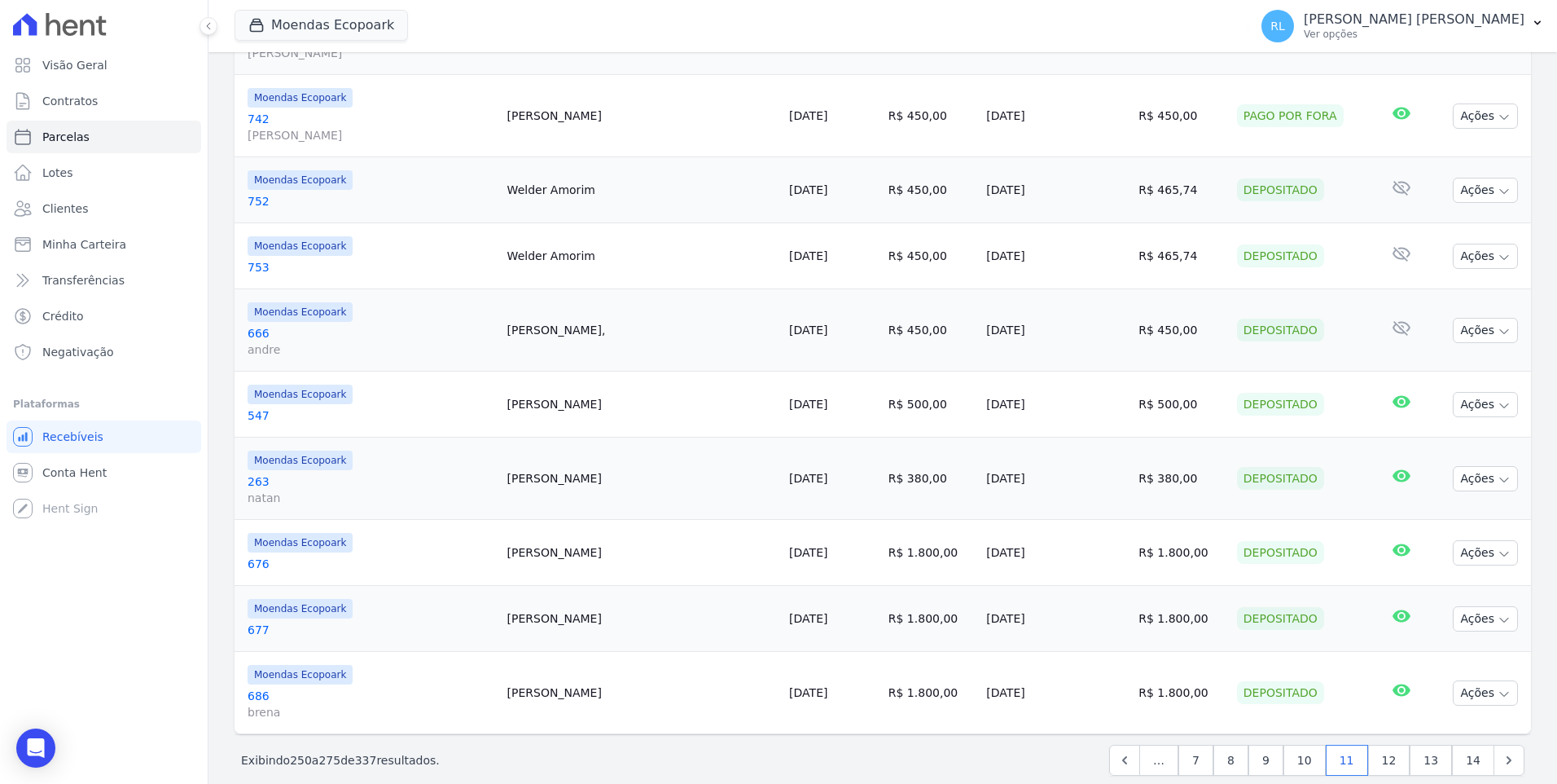
scroll to position [1478, 0]
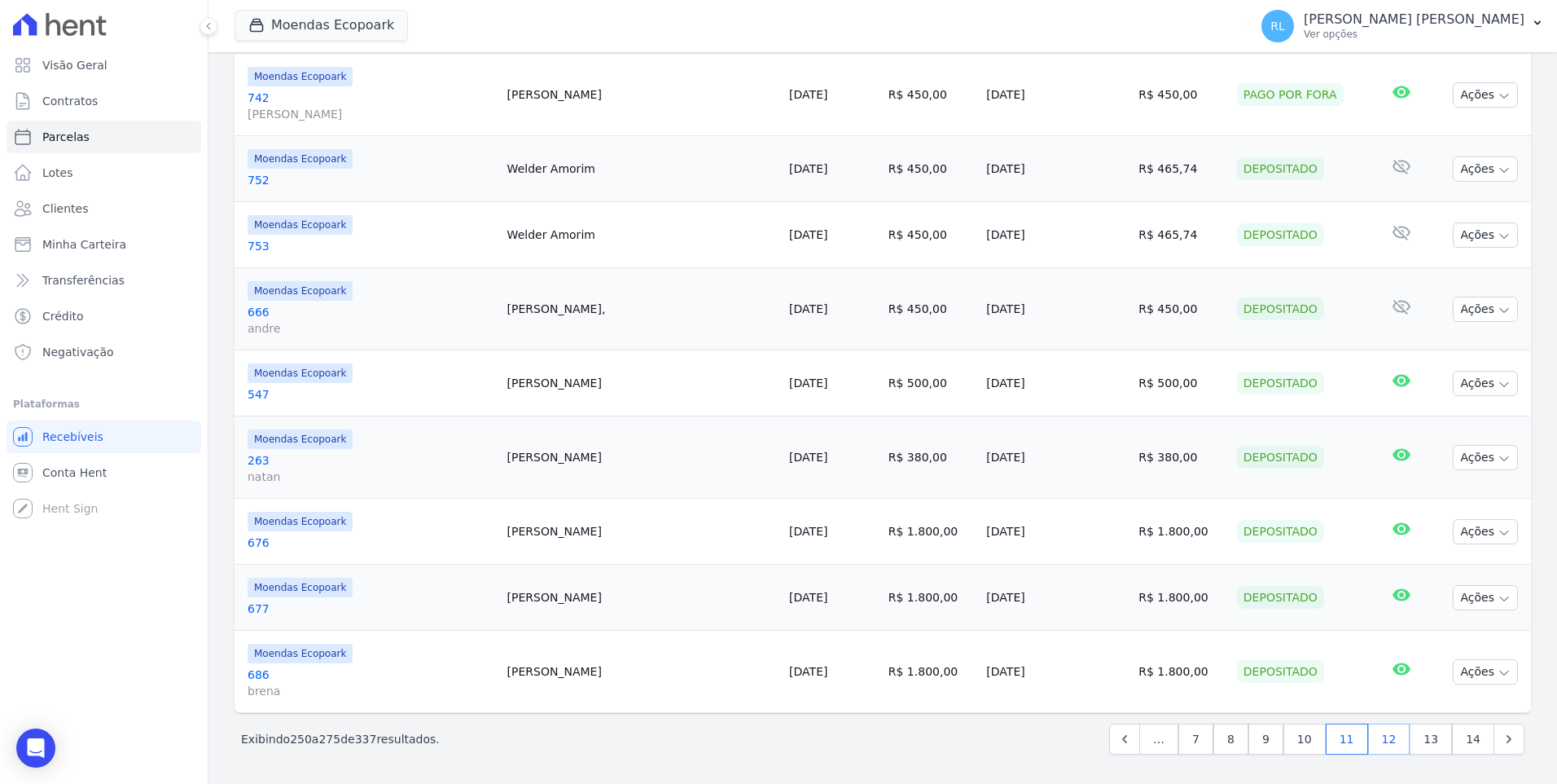
click at [1377, 742] on link "12" at bounding box center [1390, 739] width 42 height 31
select select
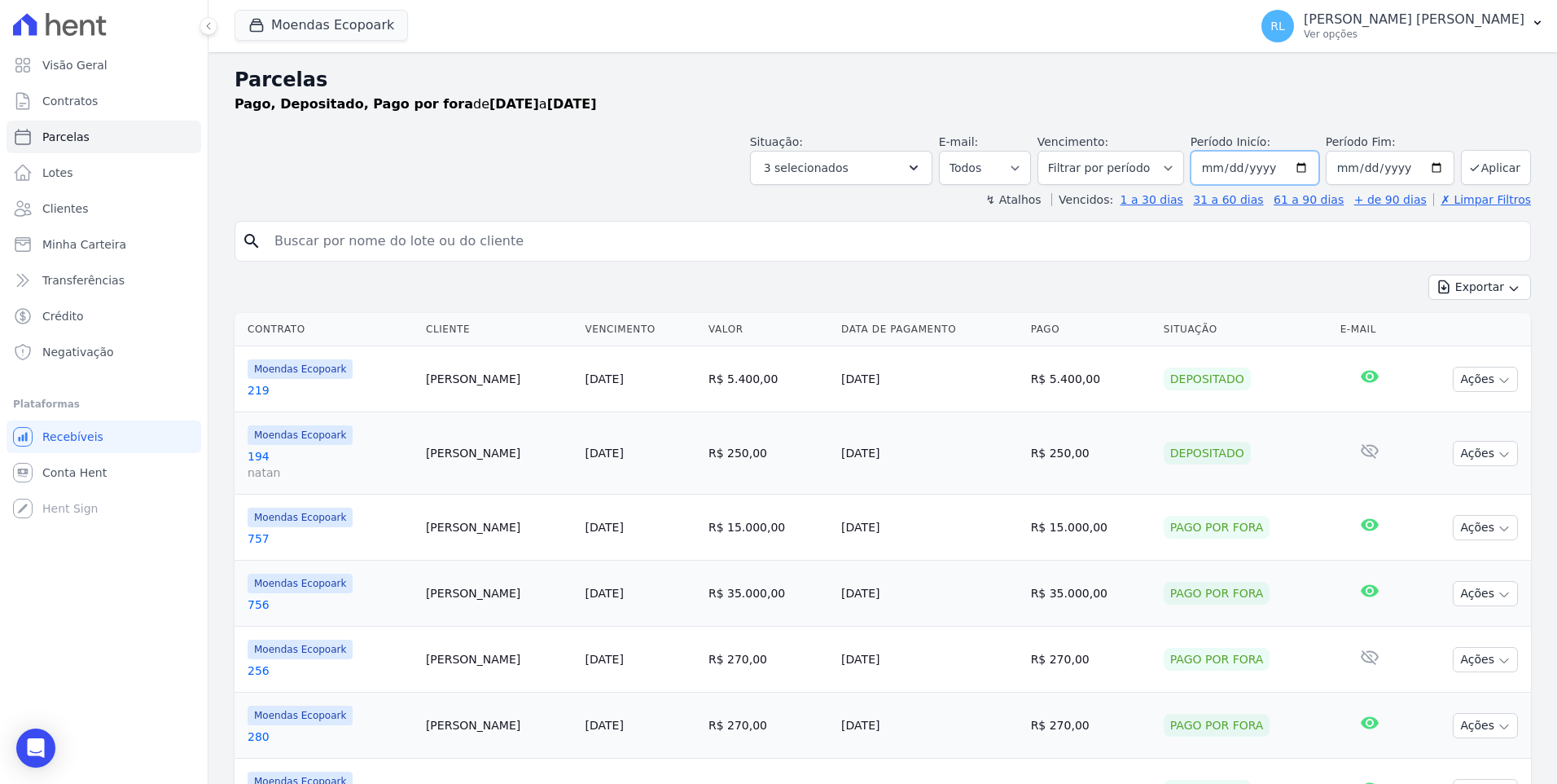
click at [1233, 173] on input "[DATE]" at bounding box center [1256, 167] width 129 height 34
type input "[DATE]"
click at [1362, 169] on input "[DATE]" at bounding box center [1391, 167] width 129 height 34
type input "[DATE]"
click at [1495, 174] on button "Aplicar" at bounding box center [1496, 167] width 70 height 35
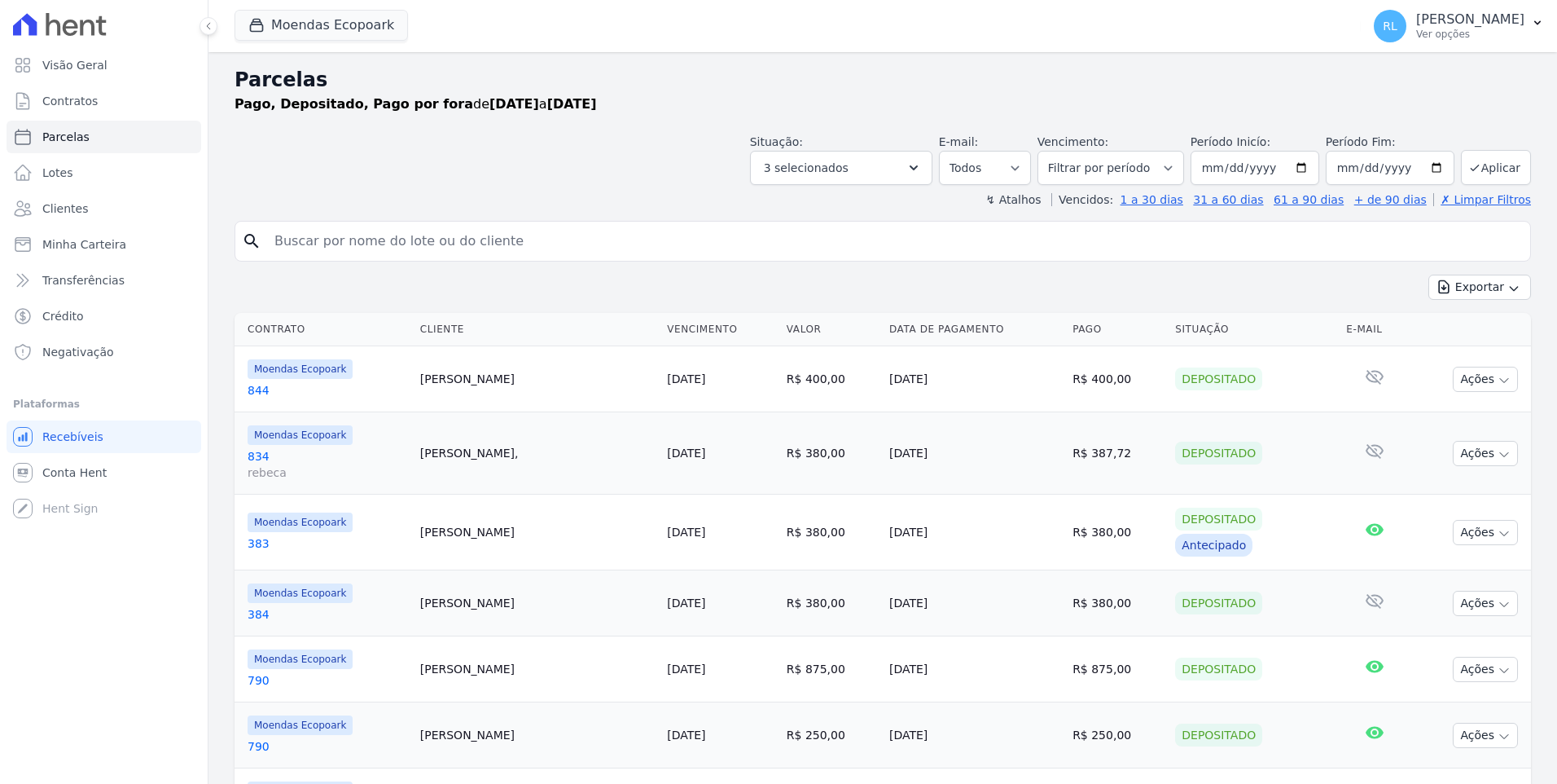
select select
click at [913, 176] on button "3 selecionados" at bounding box center [841, 167] width 183 height 34
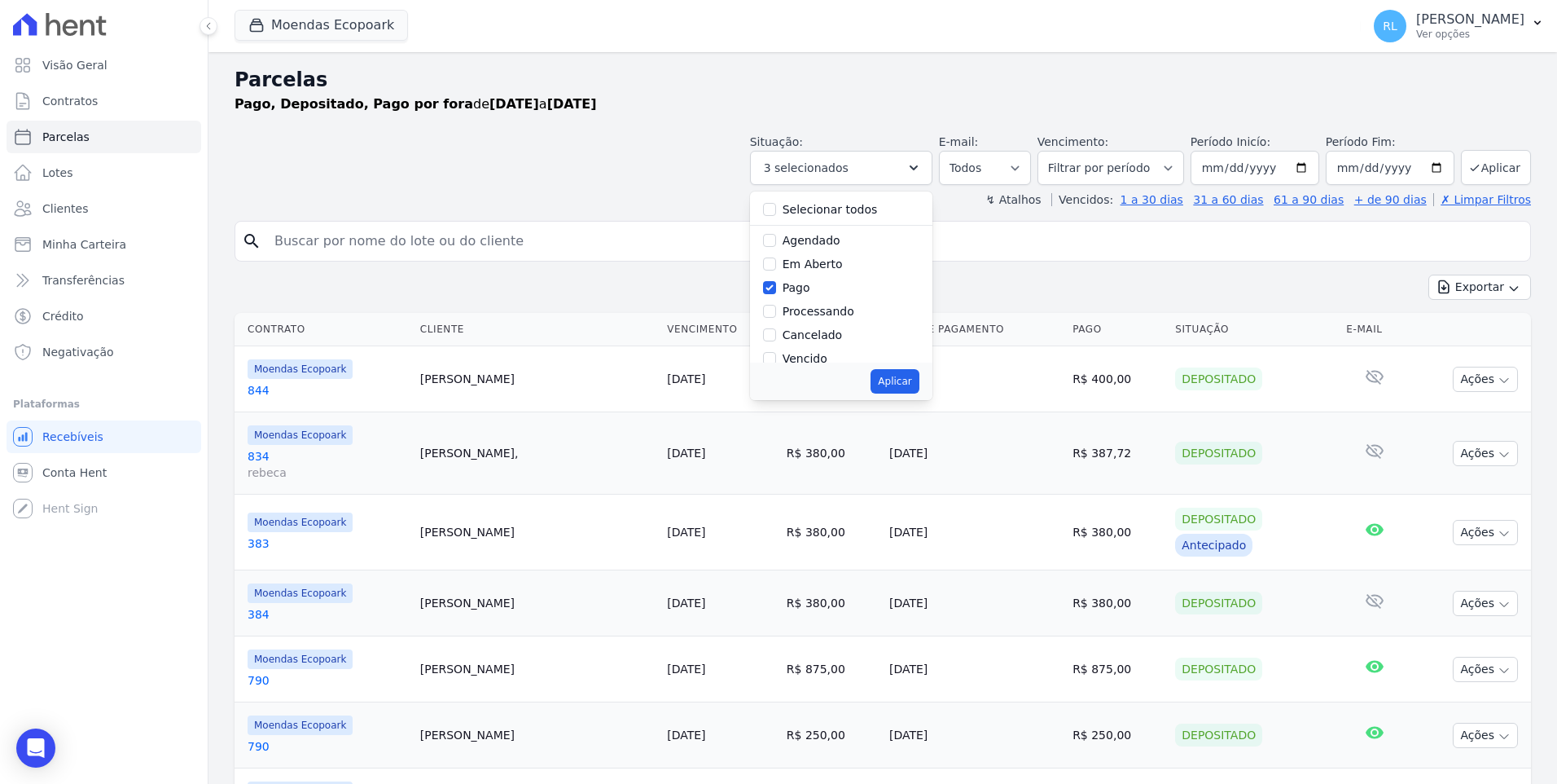
click at [792, 210] on div "Selecionar todos" at bounding box center [841, 210] width 156 height 24
click at [777, 212] on input "Selecionar todos" at bounding box center [769, 210] width 13 height 13
checkbox input "true"
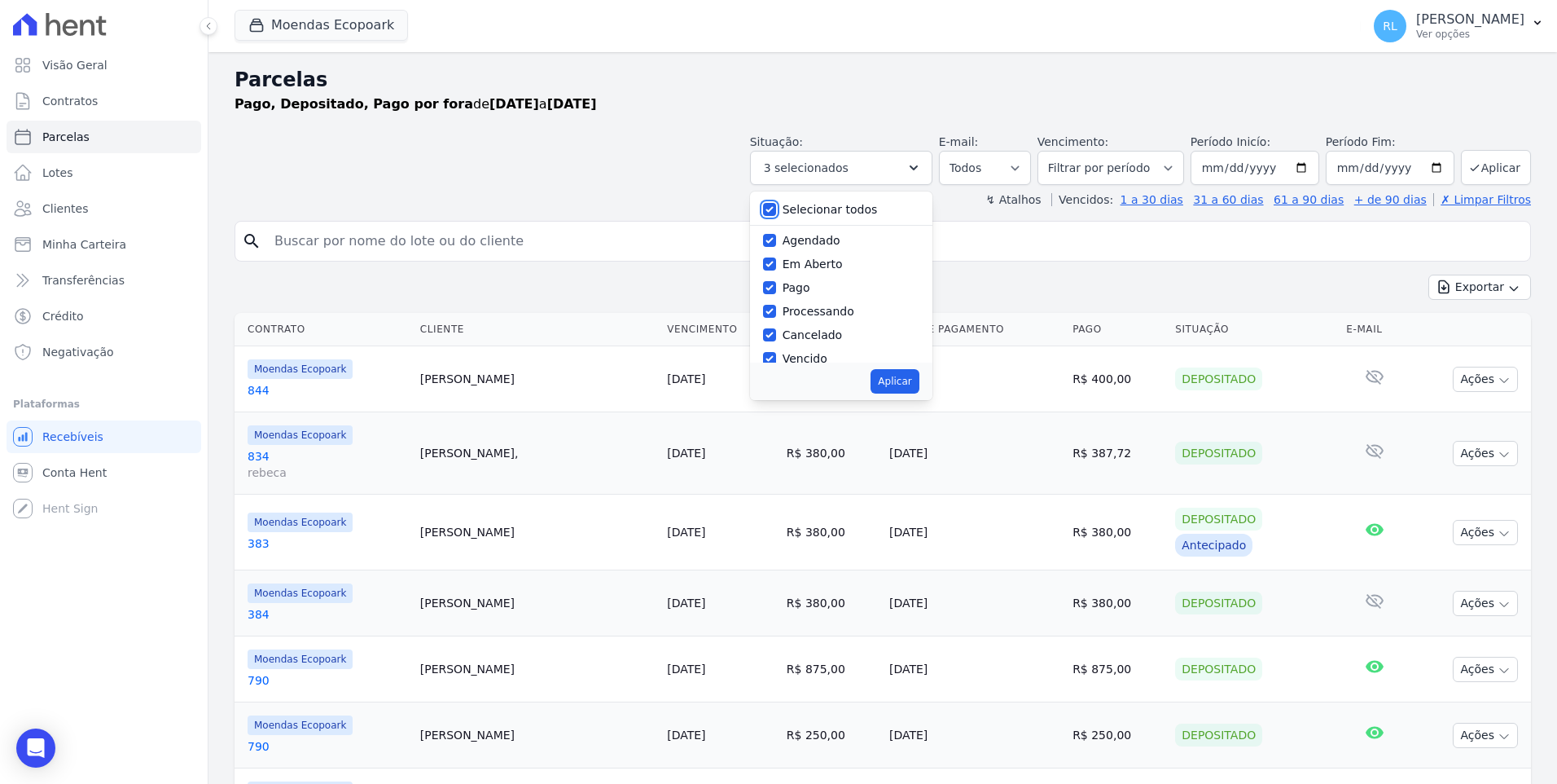
checkbox input "true"
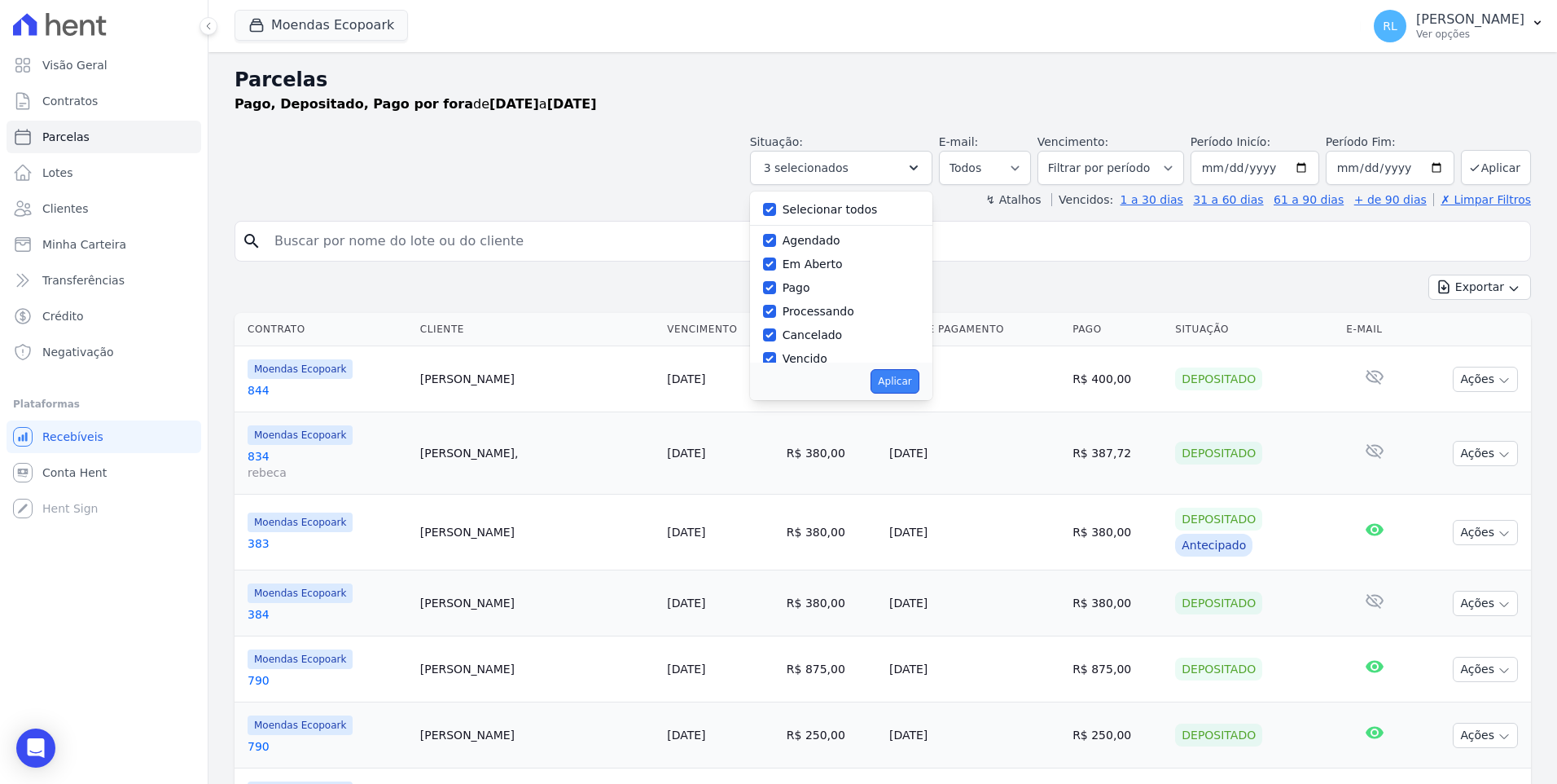
click at [911, 381] on button "Aplicar" at bounding box center [894, 381] width 48 height 25
select select "scheduled"
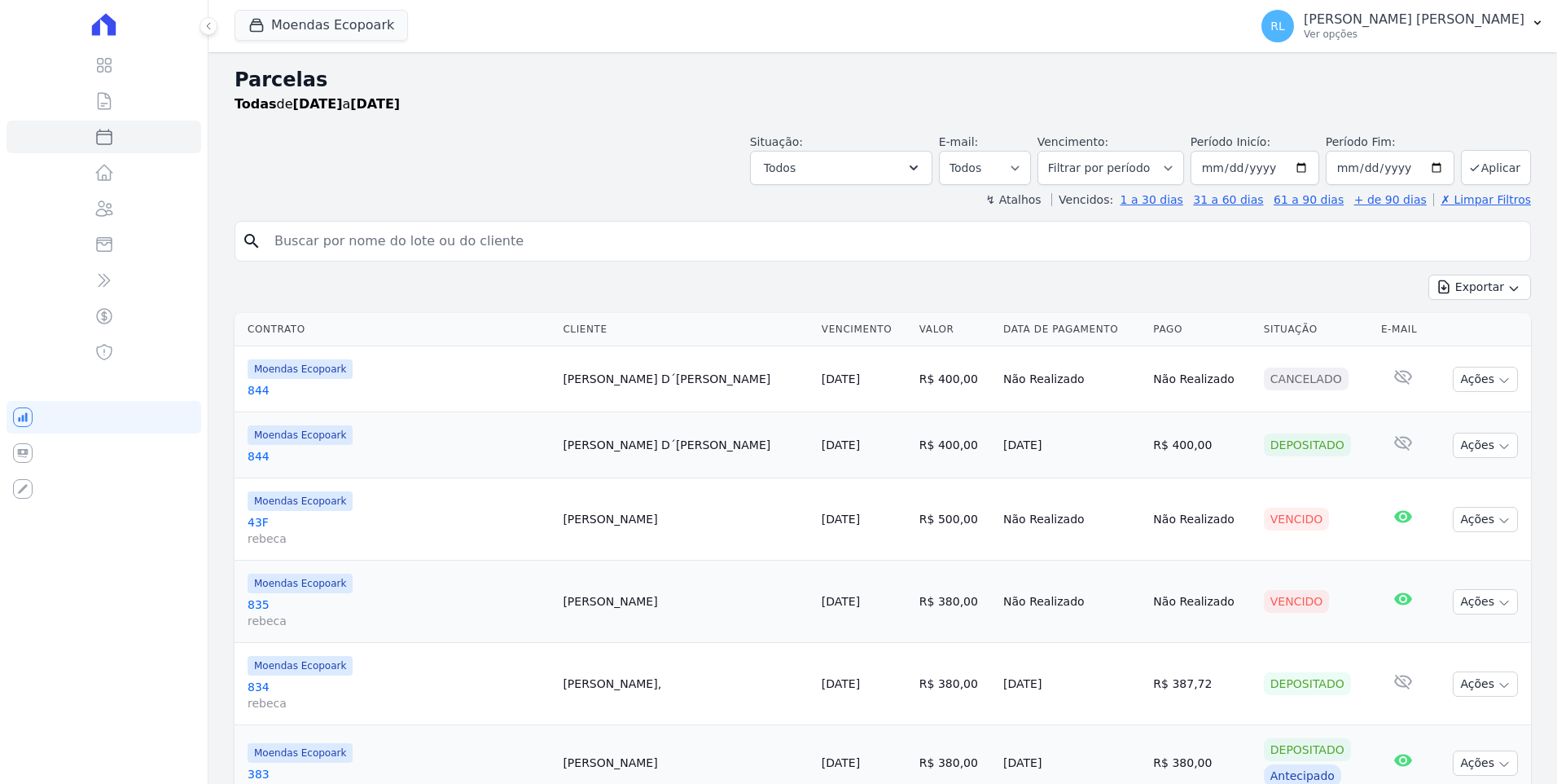
select select
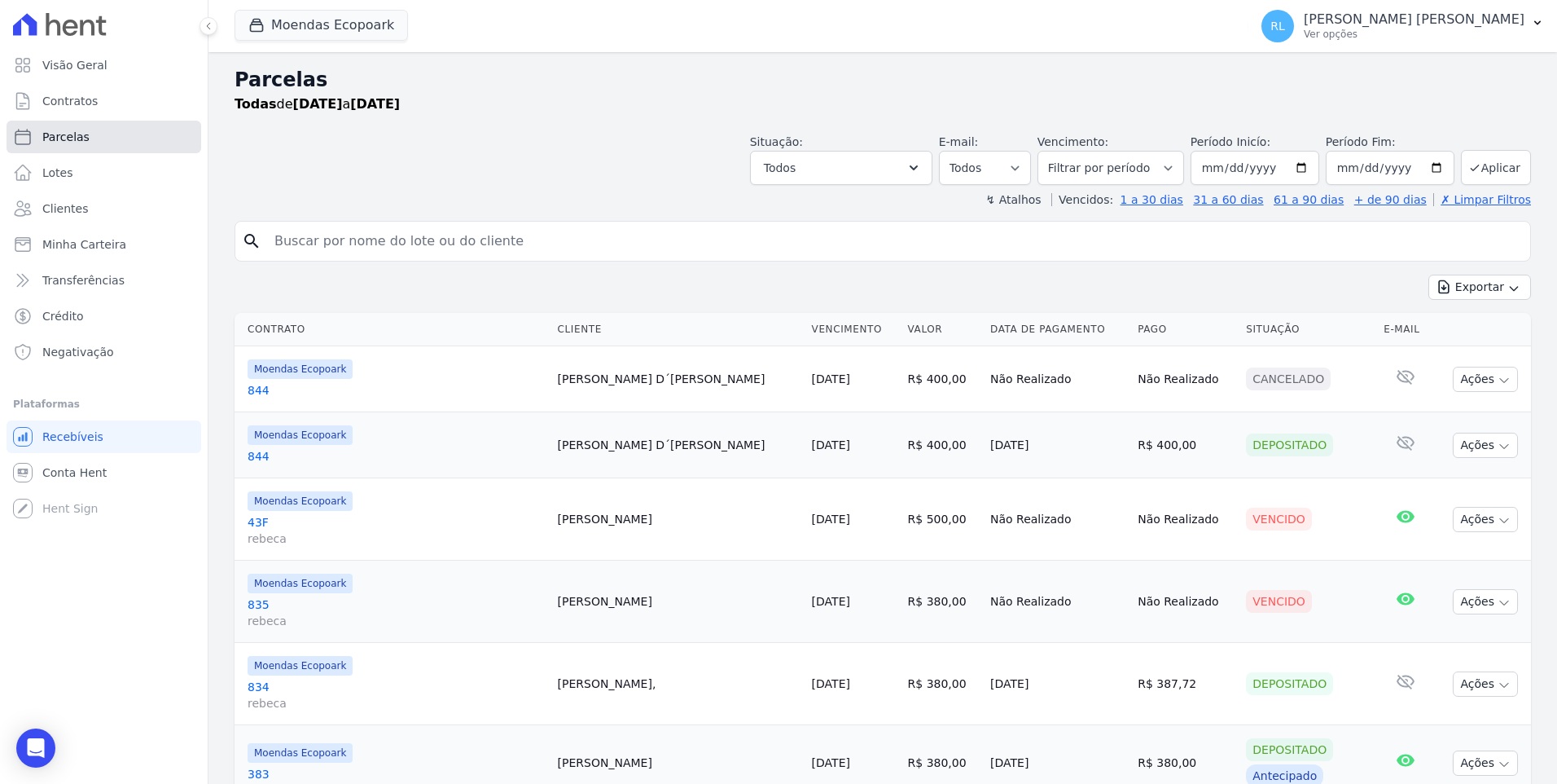
click at [55, 139] on span "Parcelas" at bounding box center [65, 137] width 47 height 17
select select
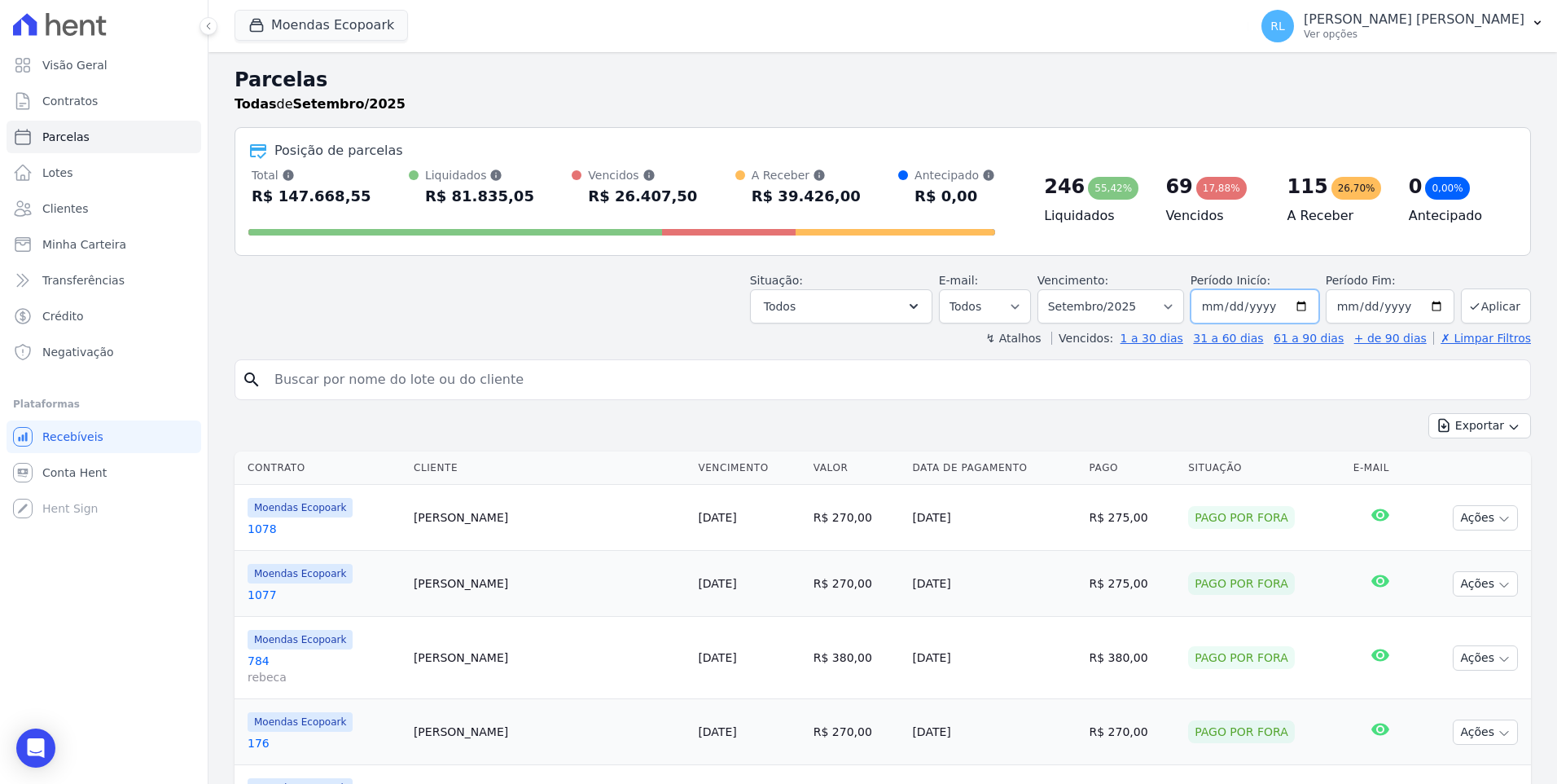
click at [1230, 311] on input "2025-09-01" at bounding box center [1256, 306] width 129 height 34
type input "[DATE]"
click at [1361, 307] on input "2025-09-30" at bounding box center [1391, 306] width 129 height 34
type input "[DATE]"
click at [1480, 304] on button "Aplicar" at bounding box center [1496, 306] width 70 height 35
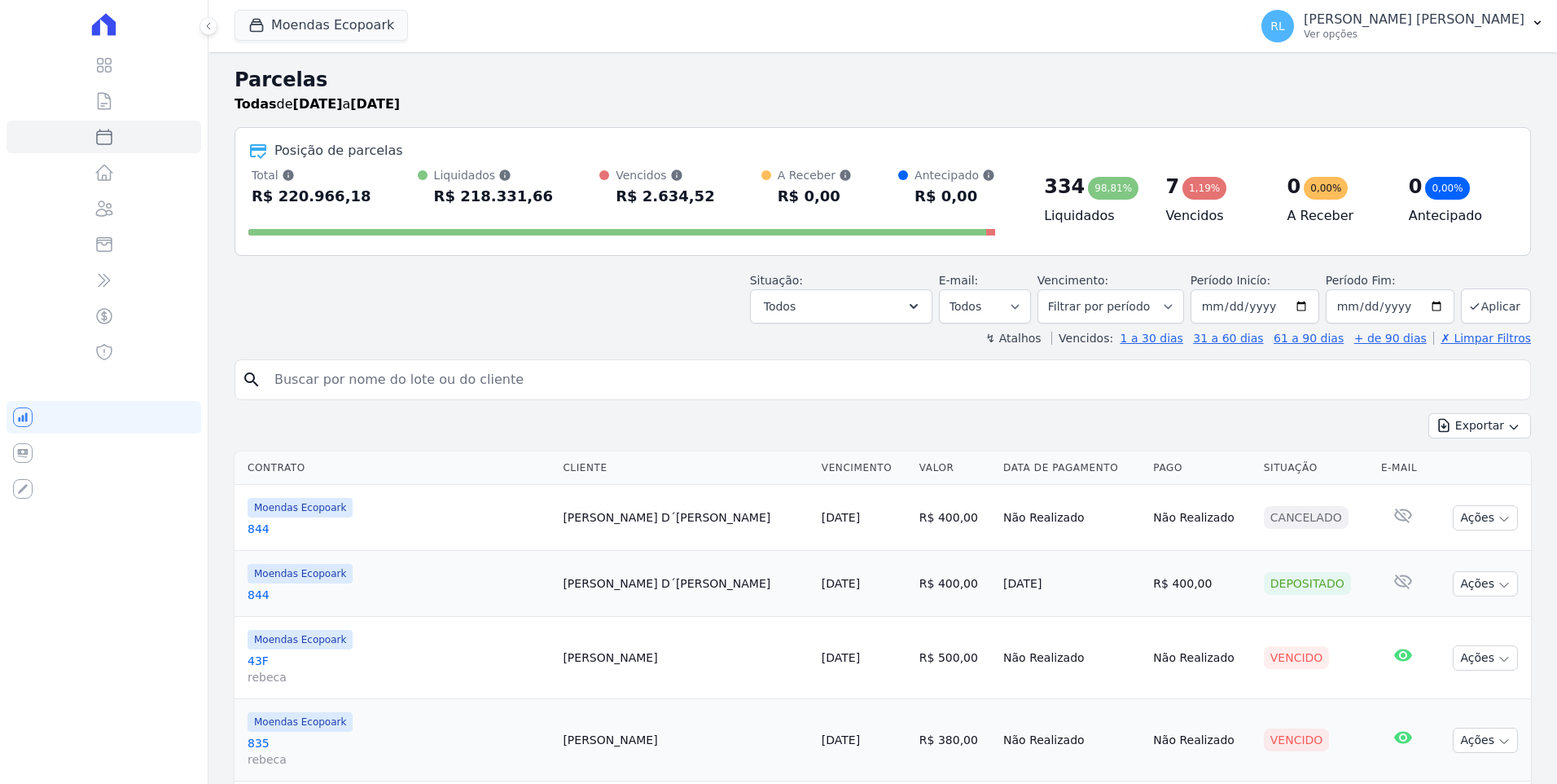
select select
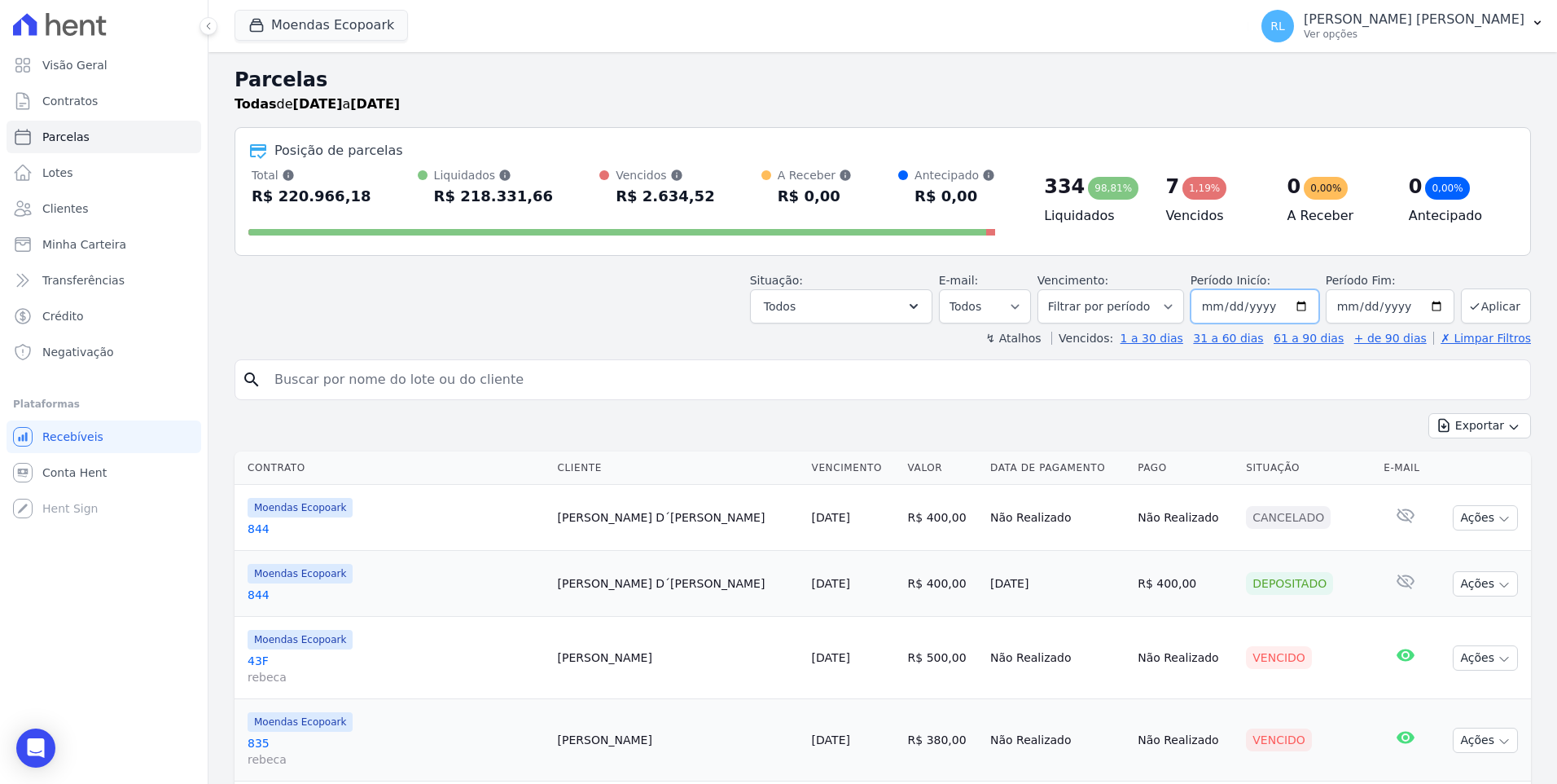
click at [1233, 308] on input "[DATE]" at bounding box center [1256, 306] width 129 height 34
type input "[DATE]"
click at [1361, 304] on input "[DATE]" at bounding box center [1391, 306] width 129 height 34
type input "[DATE]"
click at [1506, 304] on button "Aplicar" at bounding box center [1496, 306] width 70 height 35
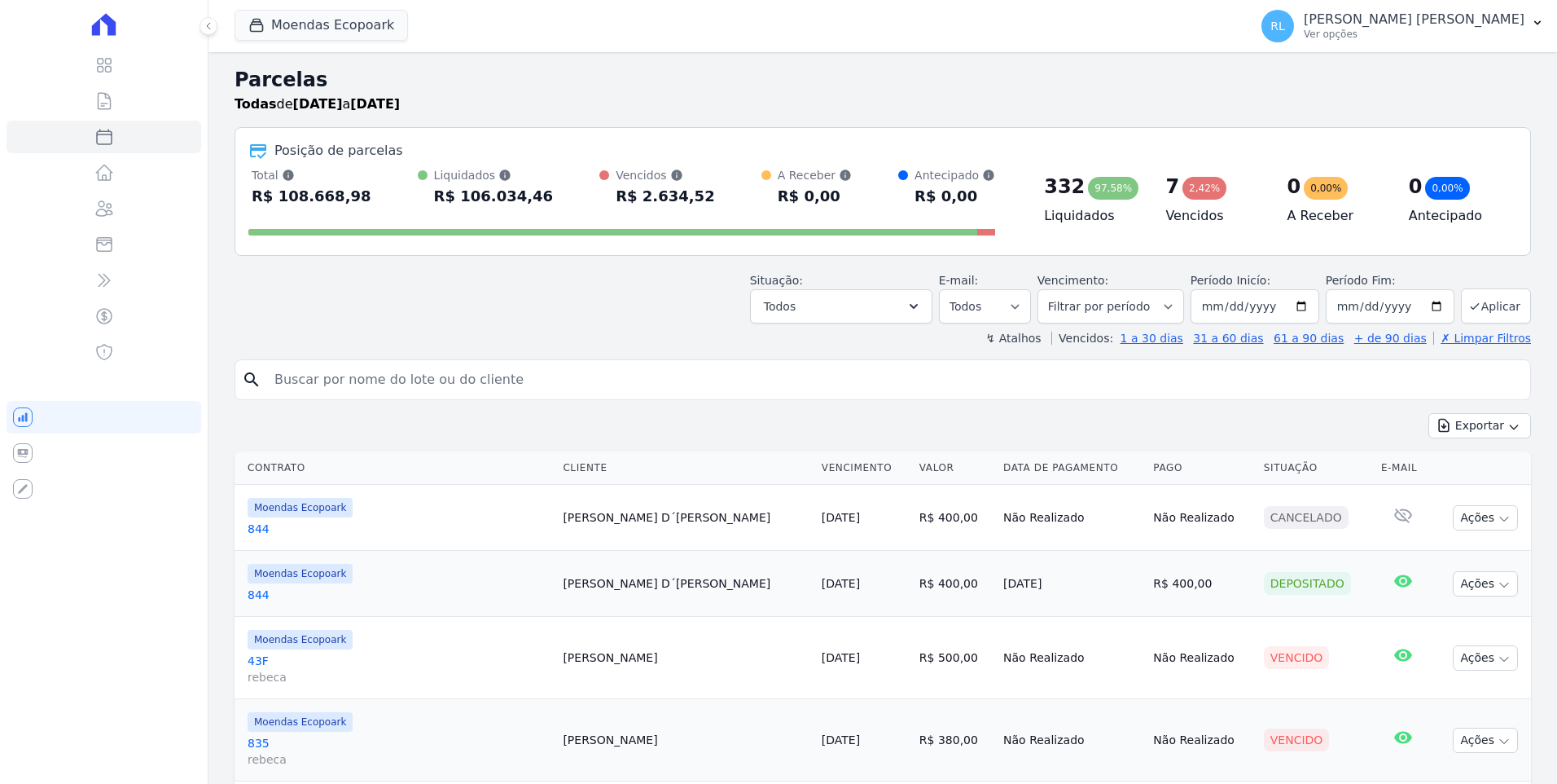
select select
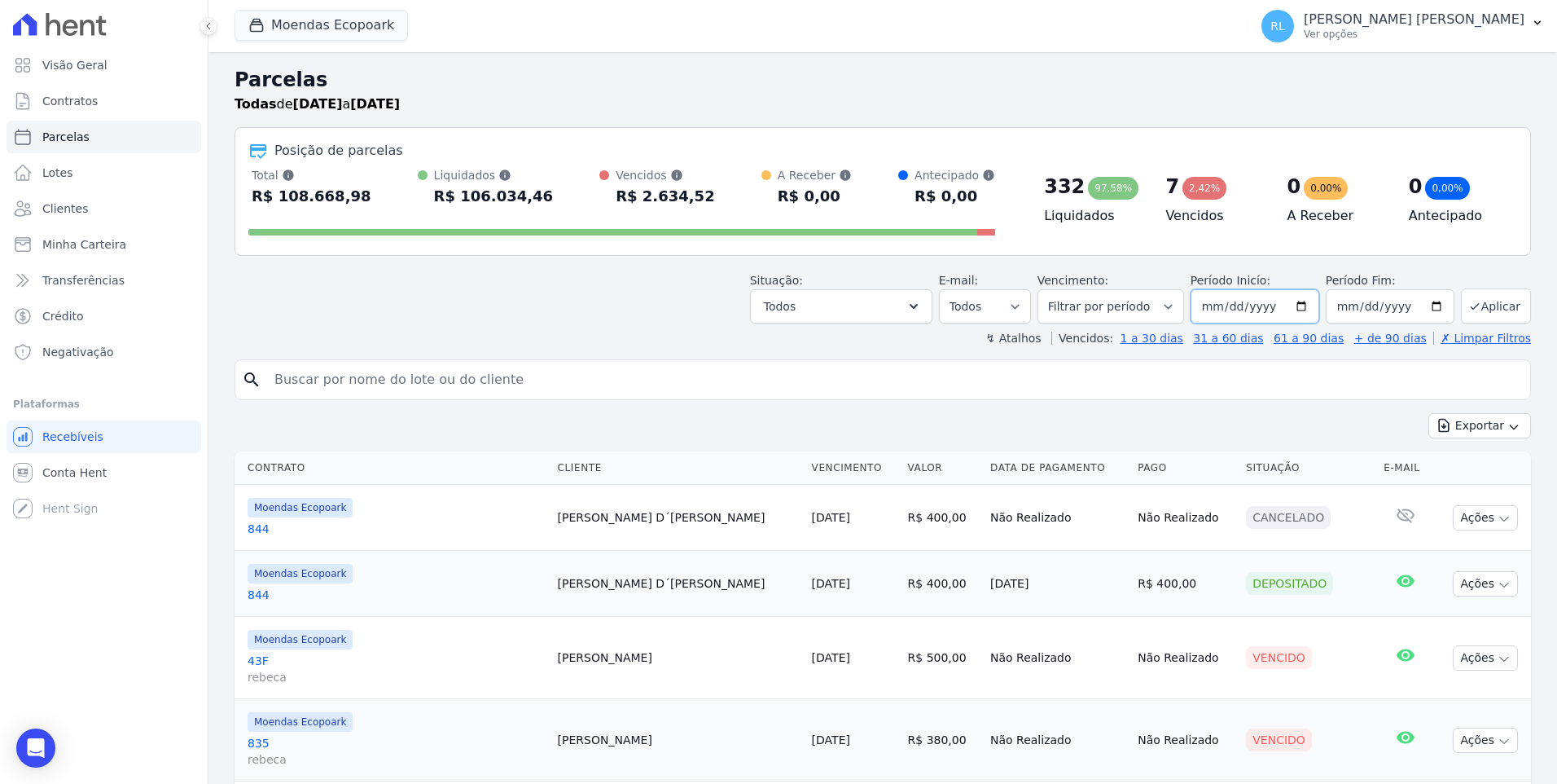
click at [1234, 305] on input "2025-03-01" at bounding box center [1256, 306] width 129 height 34
type input "[DATE]"
click at [1360, 308] on input "2025-03-30" at bounding box center [1391, 306] width 129 height 34
type input "[DATE]"
click at [1487, 317] on button "Aplicar" at bounding box center [1496, 306] width 70 height 35
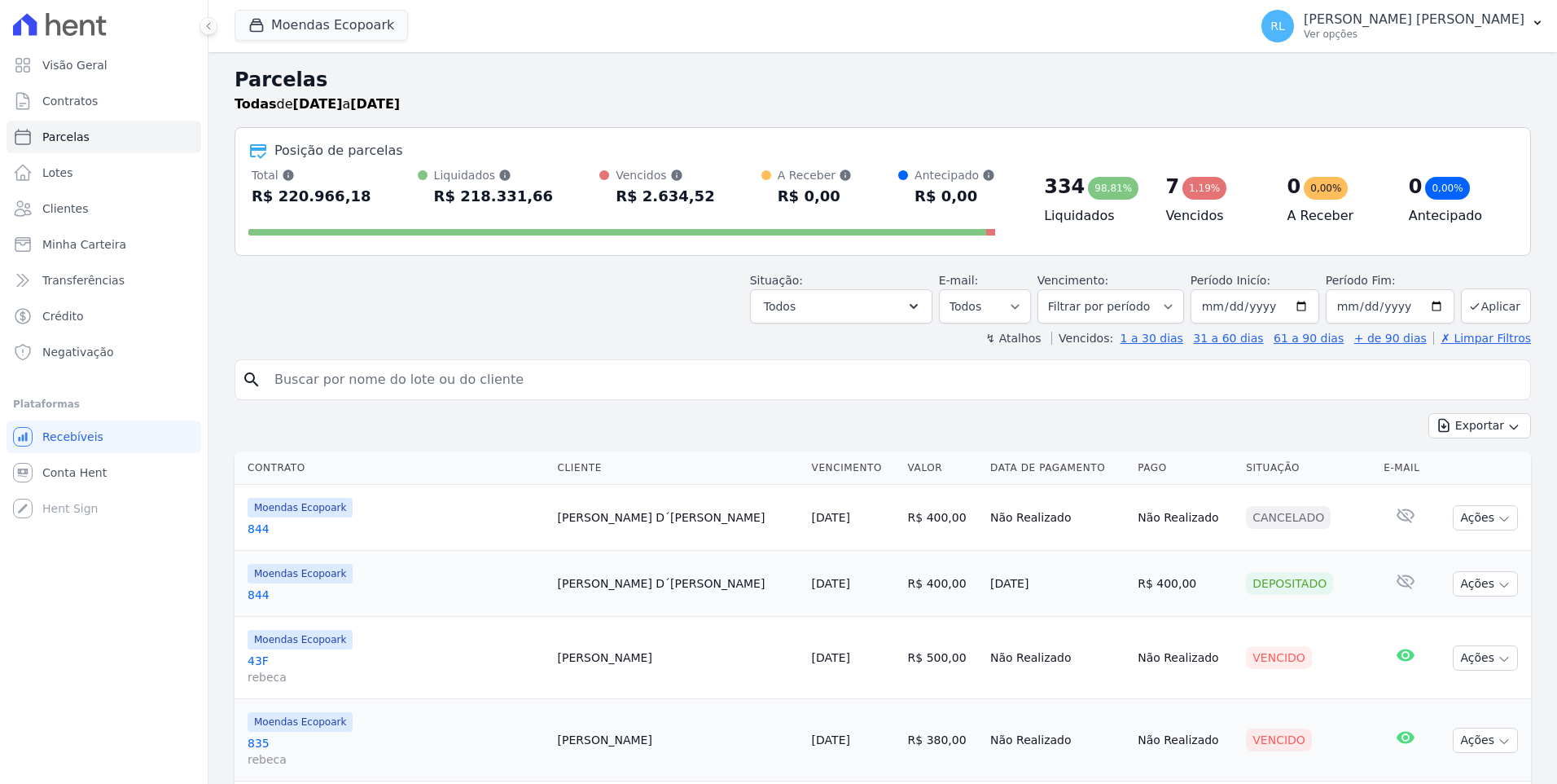
select select
click at [915, 310] on button "Todos" at bounding box center [841, 306] width 183 height 34
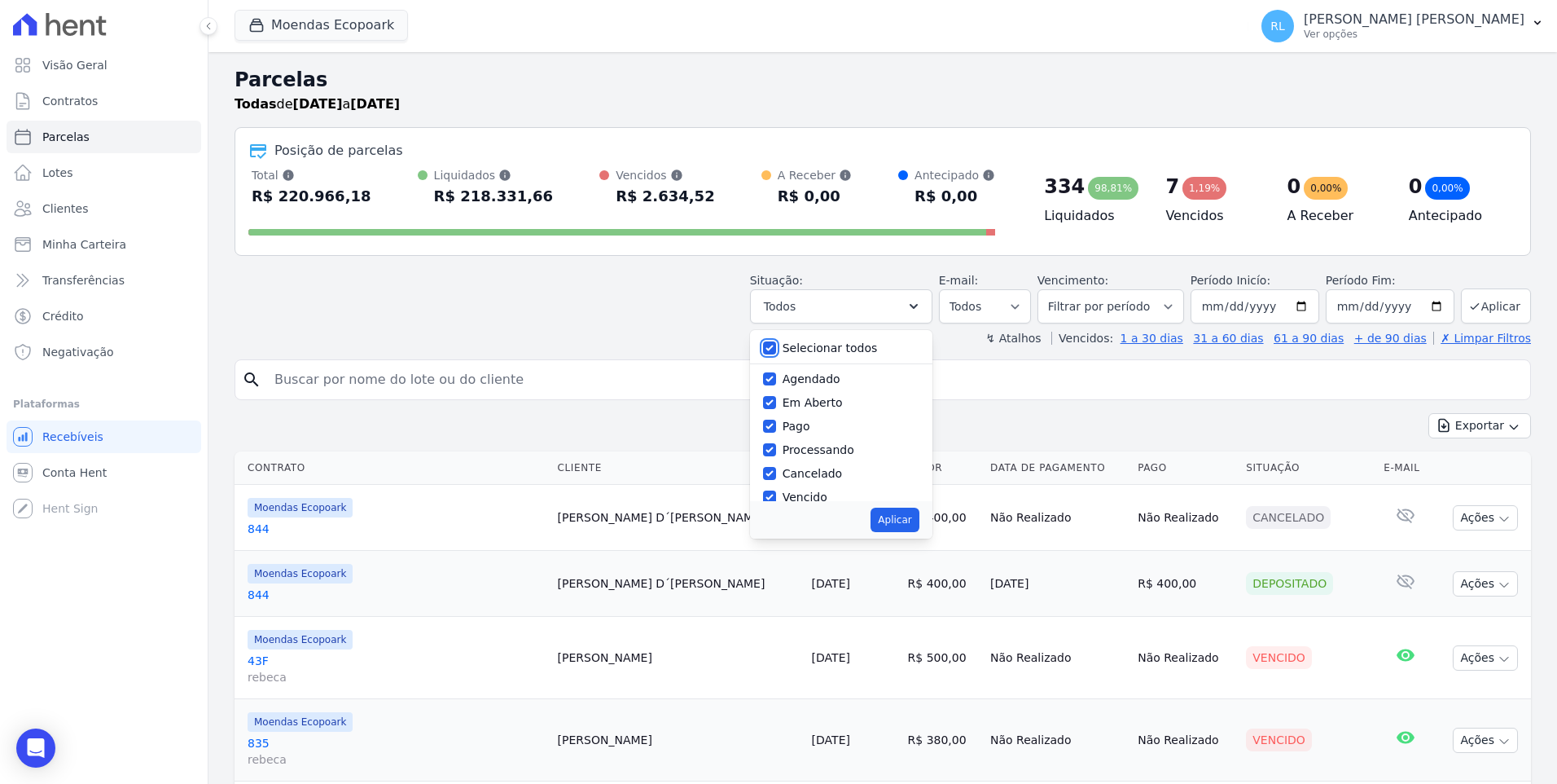
click at [777, 347] on input "Selecionar todos" at bounding box center [769, 347] width 13 height 13
checkbox input "false"
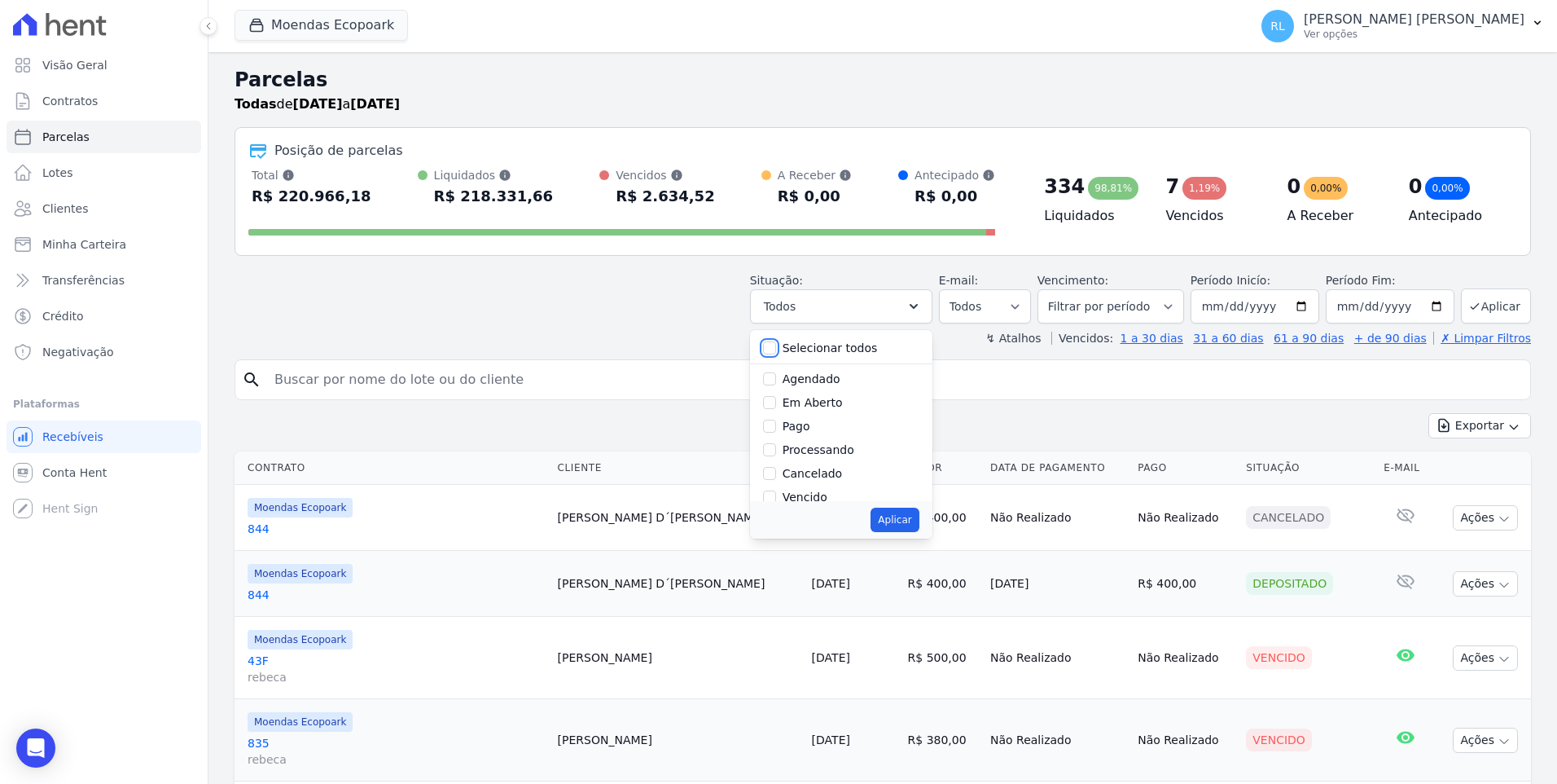
checkbox input "false"
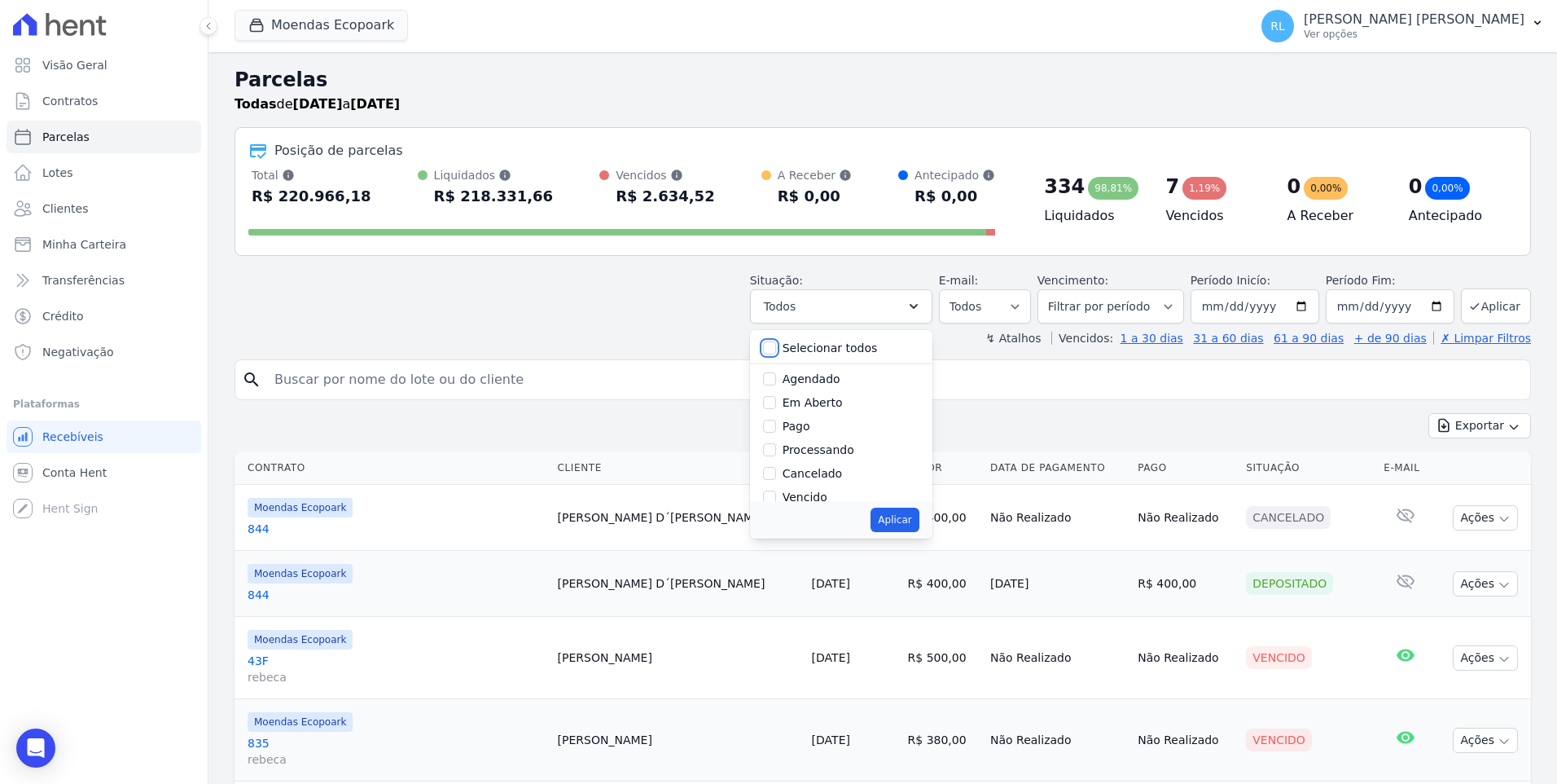
checkbox input "false"
click at [777, 426] on input "Pago" at bounding box center [769, 426] width 13 height 13
checkbox input "true"
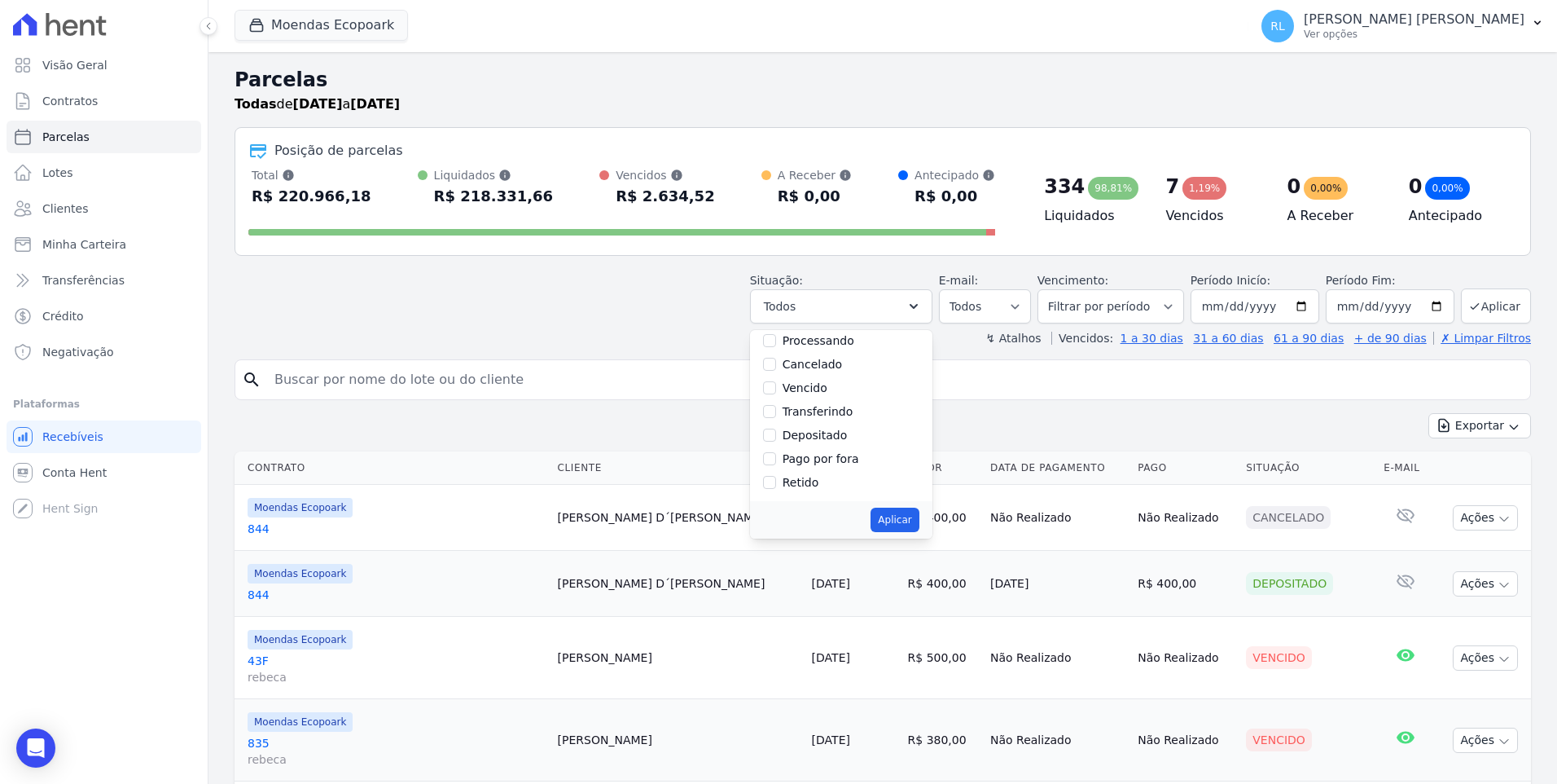
click at [821, 437] on label "Depositado" at bounding box center [815, 435] width 65 height 13
click at [777, 437] on input "Depositado" at bounding box center [769, 435] width 13 height 13
checkbox input "true"
click at [821, 456] on label "Pago por fora" at bounding box center [821, 459] width 76 height 13
click at [777, 456] on input "Pago por fora" at bounding box center [769, 459] width 13 height 13
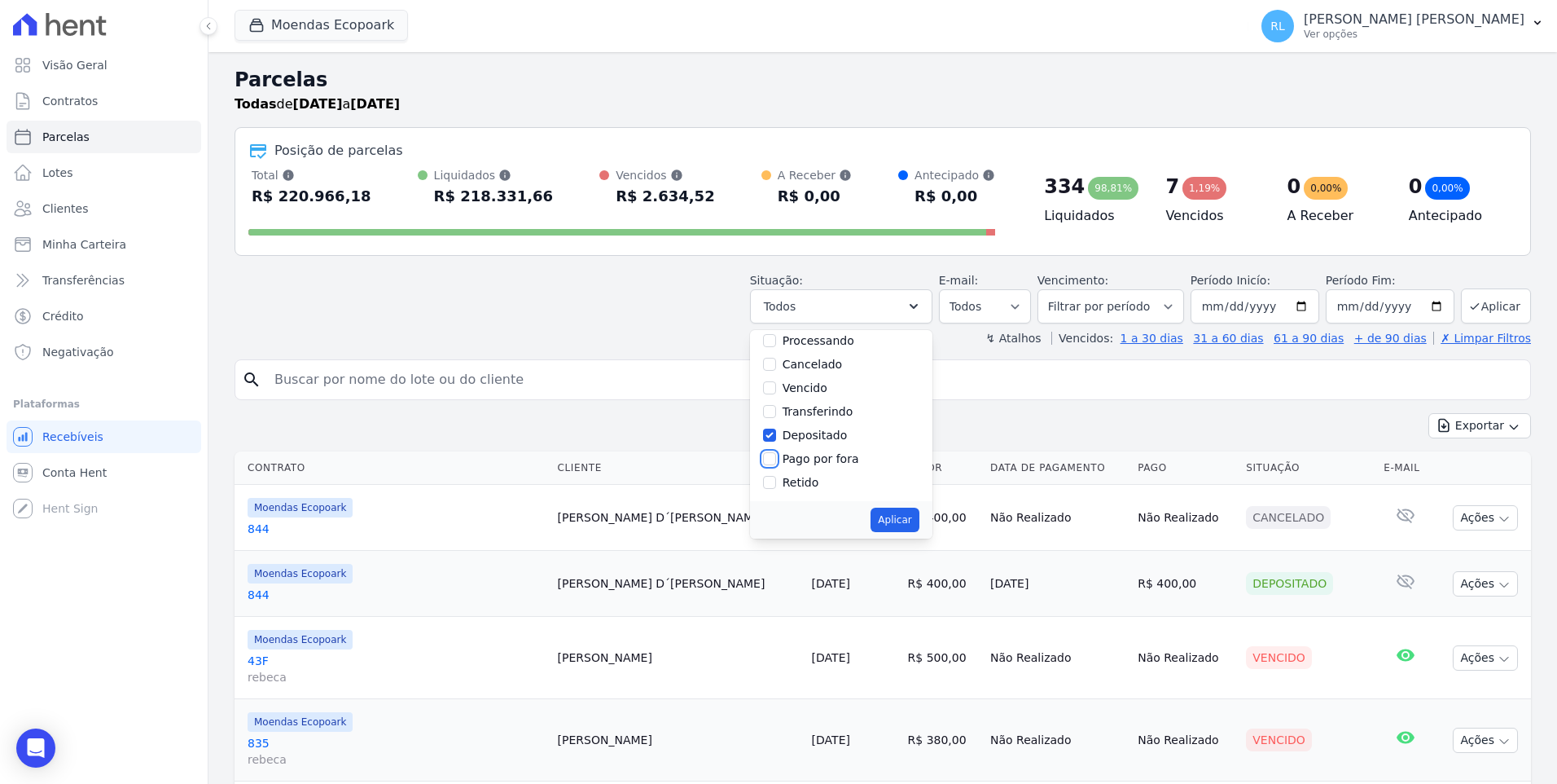
checkbox input "true"
click at [919, 520] on button "Aplicar" at bounding box center [894, 519] width 48 height 25
select select "paid"
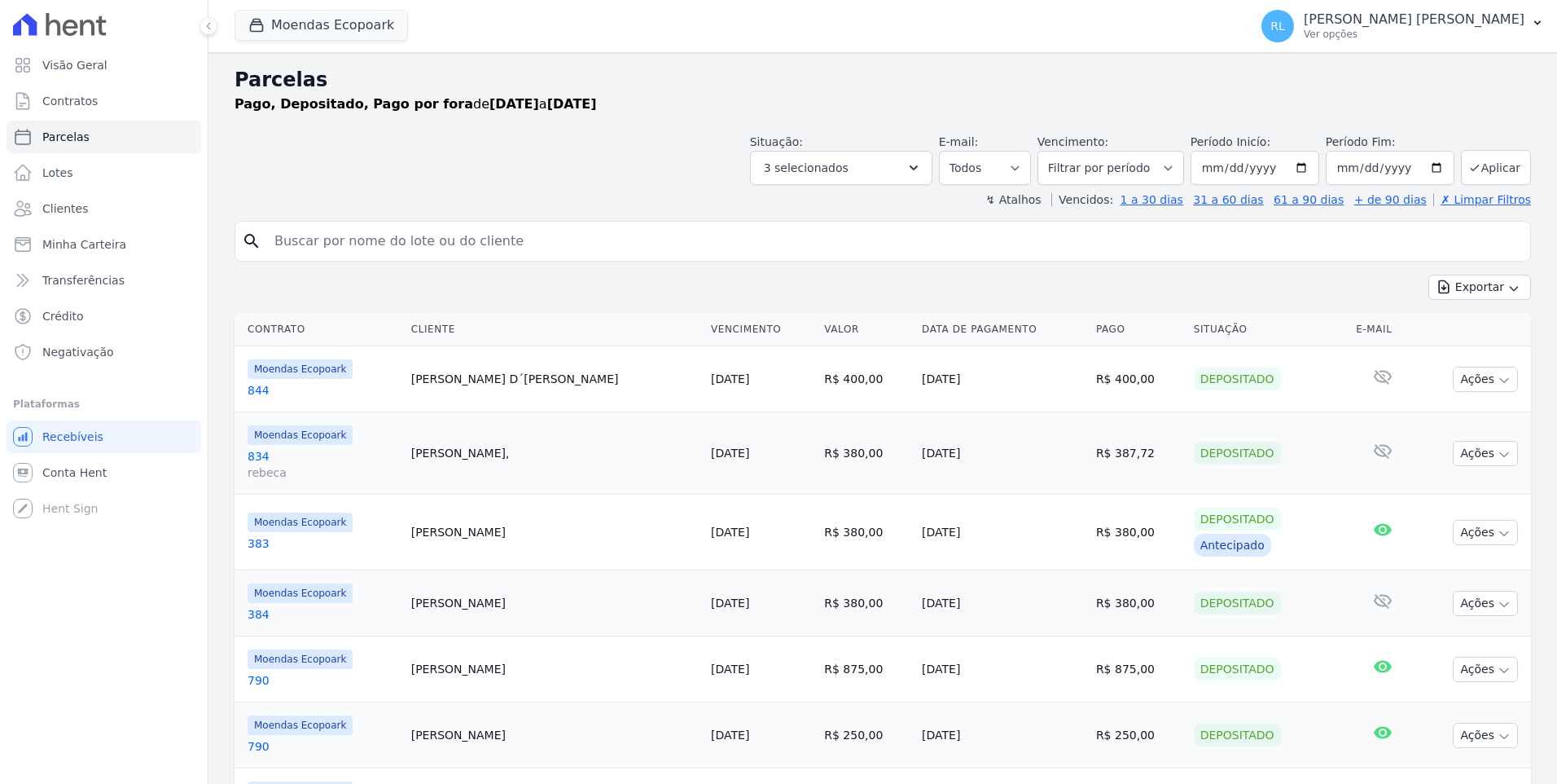
select select
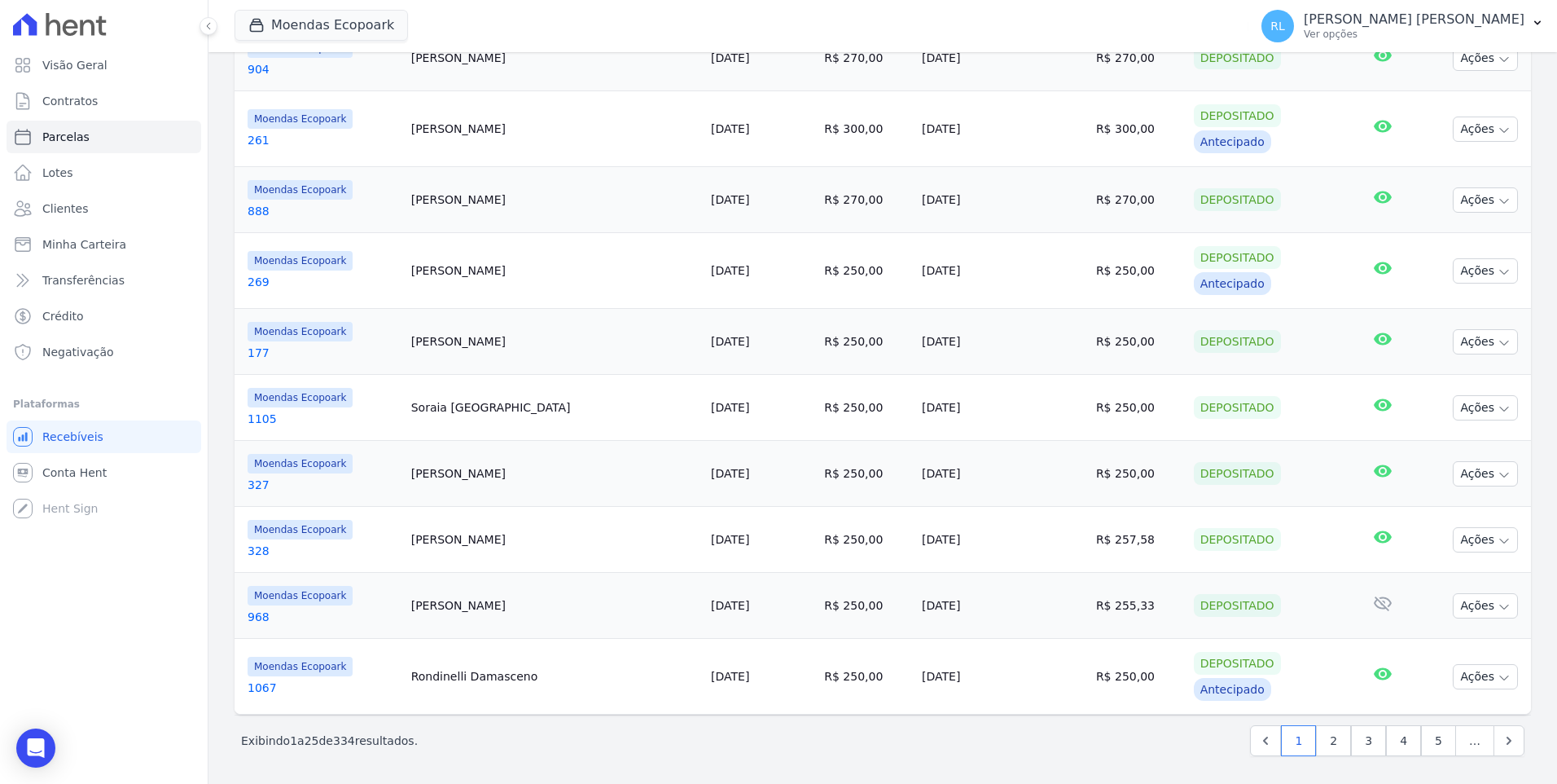
scroll to position [1358, 0]
click at [1439, 741] on link "5" at bounding box center [1438, 739] width 35 height 31
select select
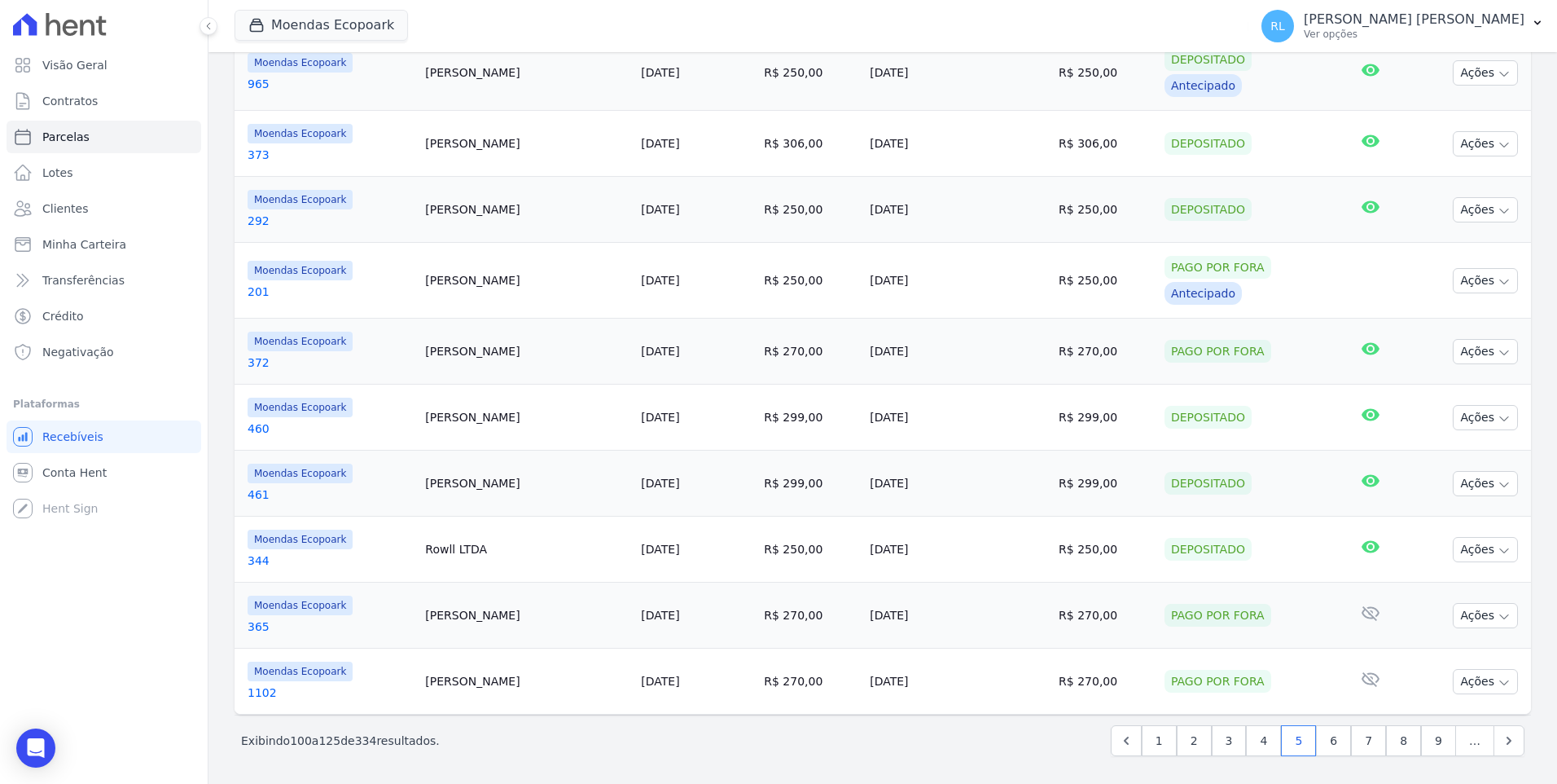
scroll to position [1322, 0]
click at [1432, 741] on link "9" at bounding box center [1438, 739] width 35 height 31
select select
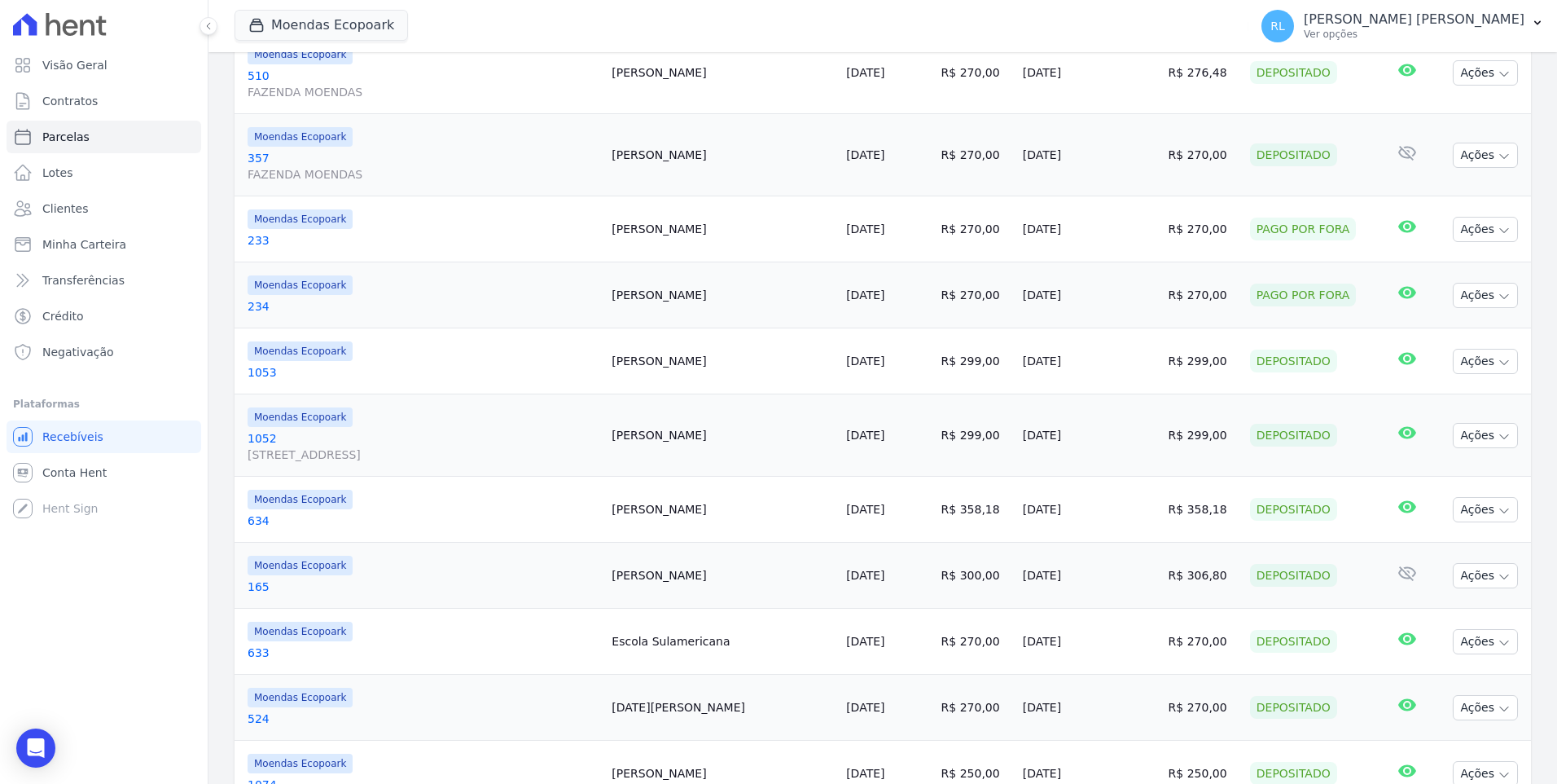
scroll to position [1446, 0]
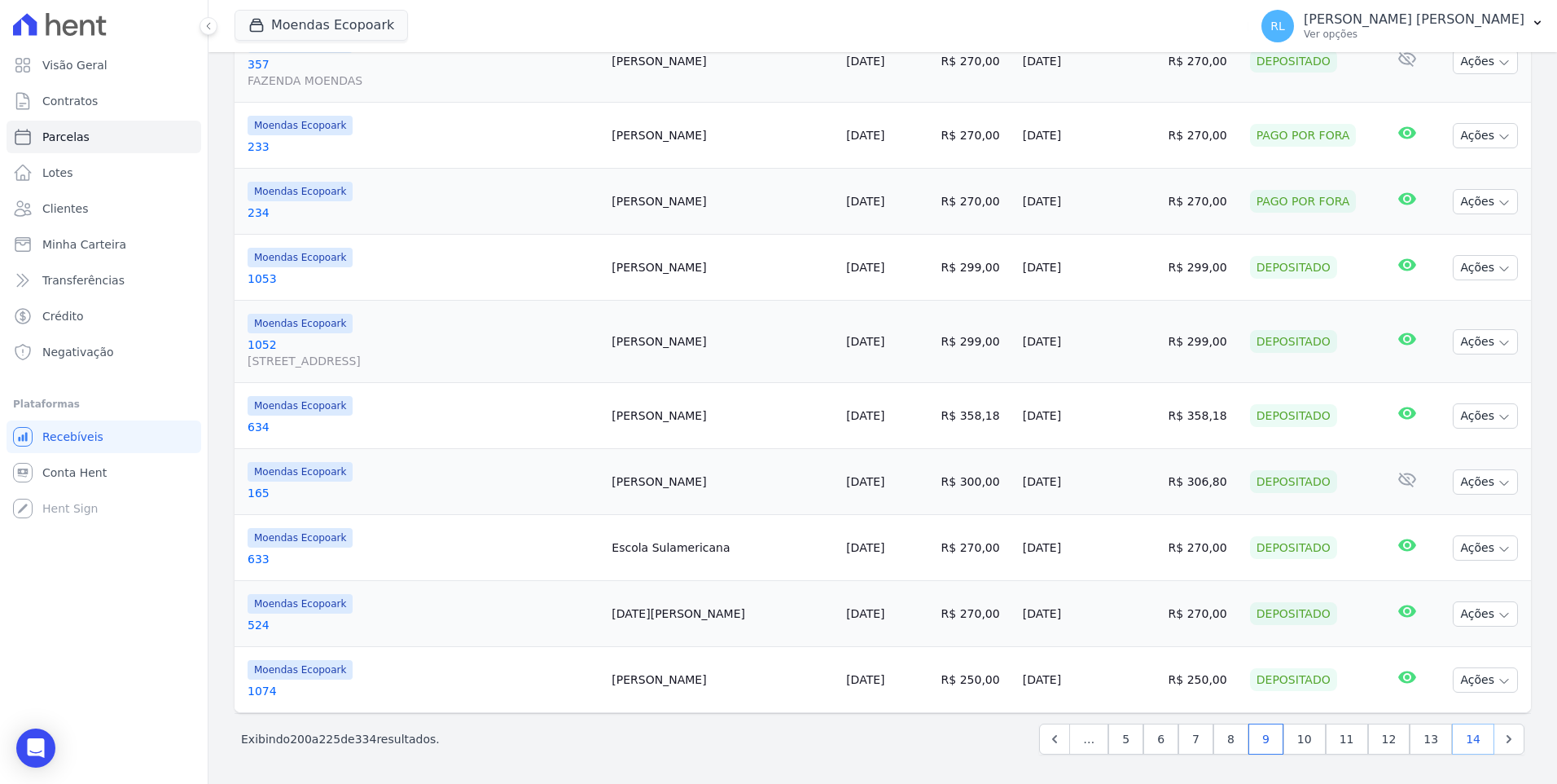
click at [1464, 743] on link "14" at bounding box center [1473, 739] width 42 height 31
select select
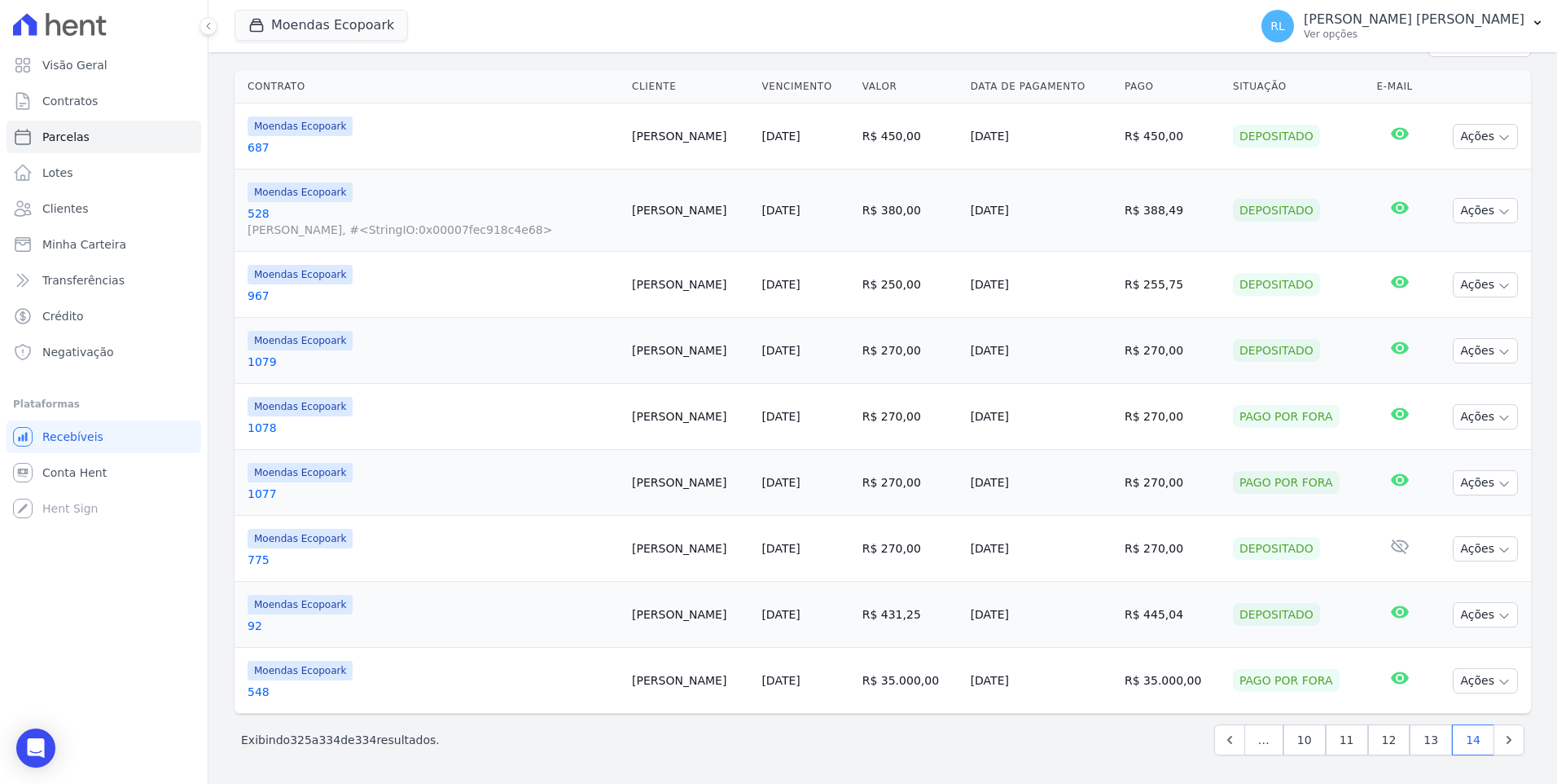
scroll to position [244, 0]
click at [1501, 741] on icon "Next" at bounding box center [1509, 739] width 17 height 17
select select
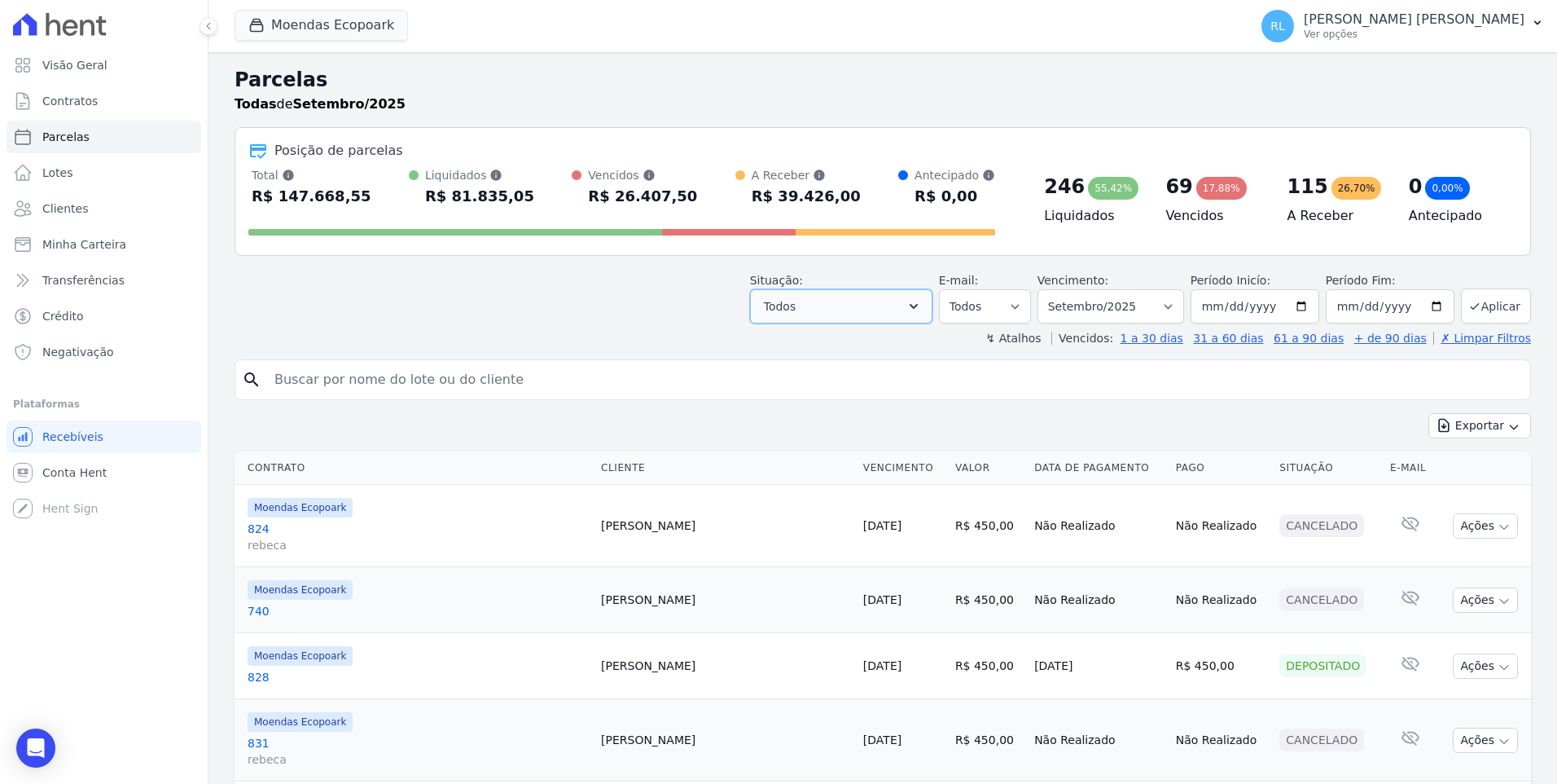
click at [858, 301] on button "Todos" at bounding box center [841, 306] width 183 height 34
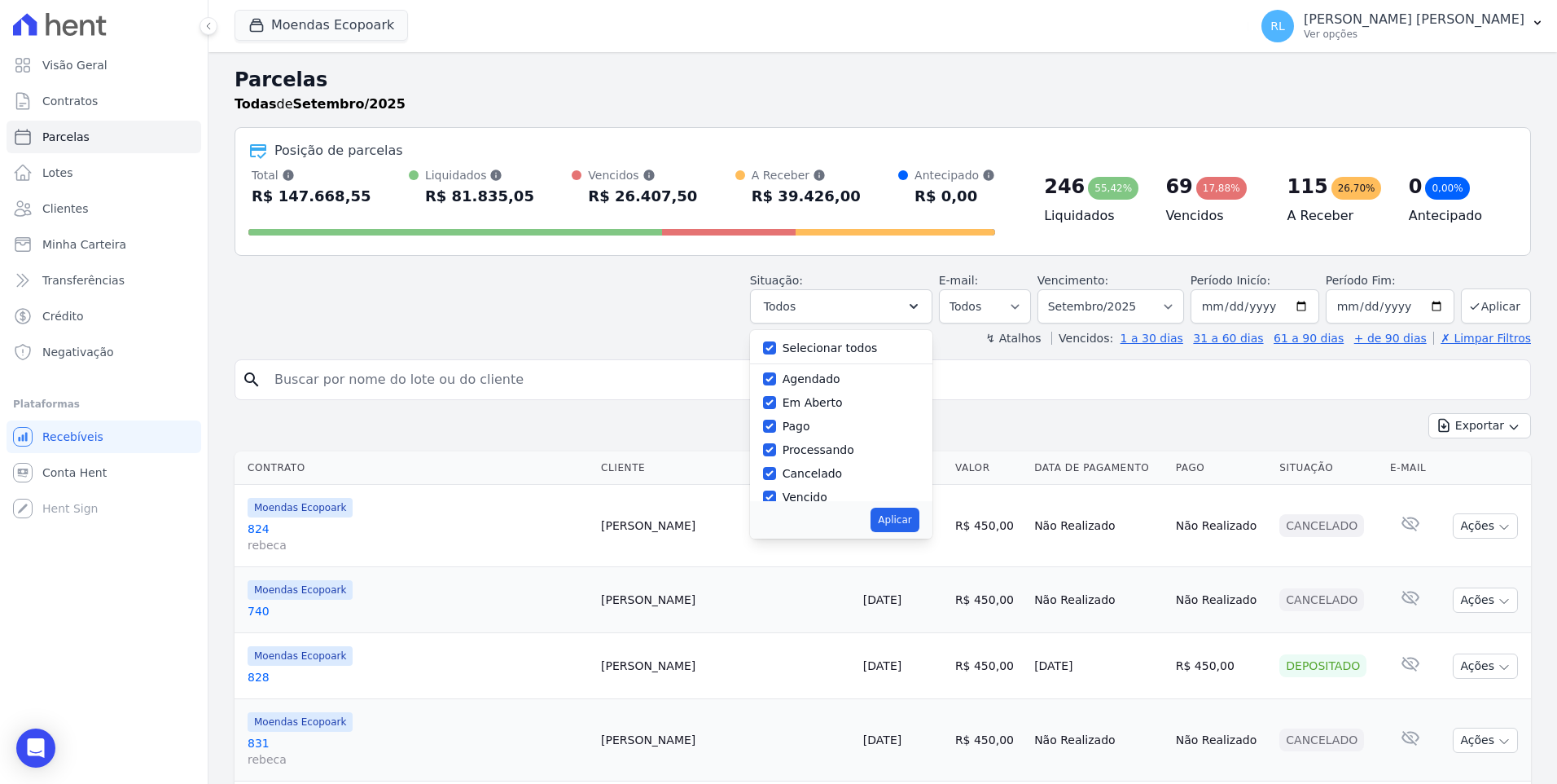
click at [814, 342] on label "Selecionar todos" at bounding box center [831, 347] width 96 height 13
click at [777, 342] on input "Selecionar todos" at bounding box center [769, 347] width 13 height 13
checkbox input "false"
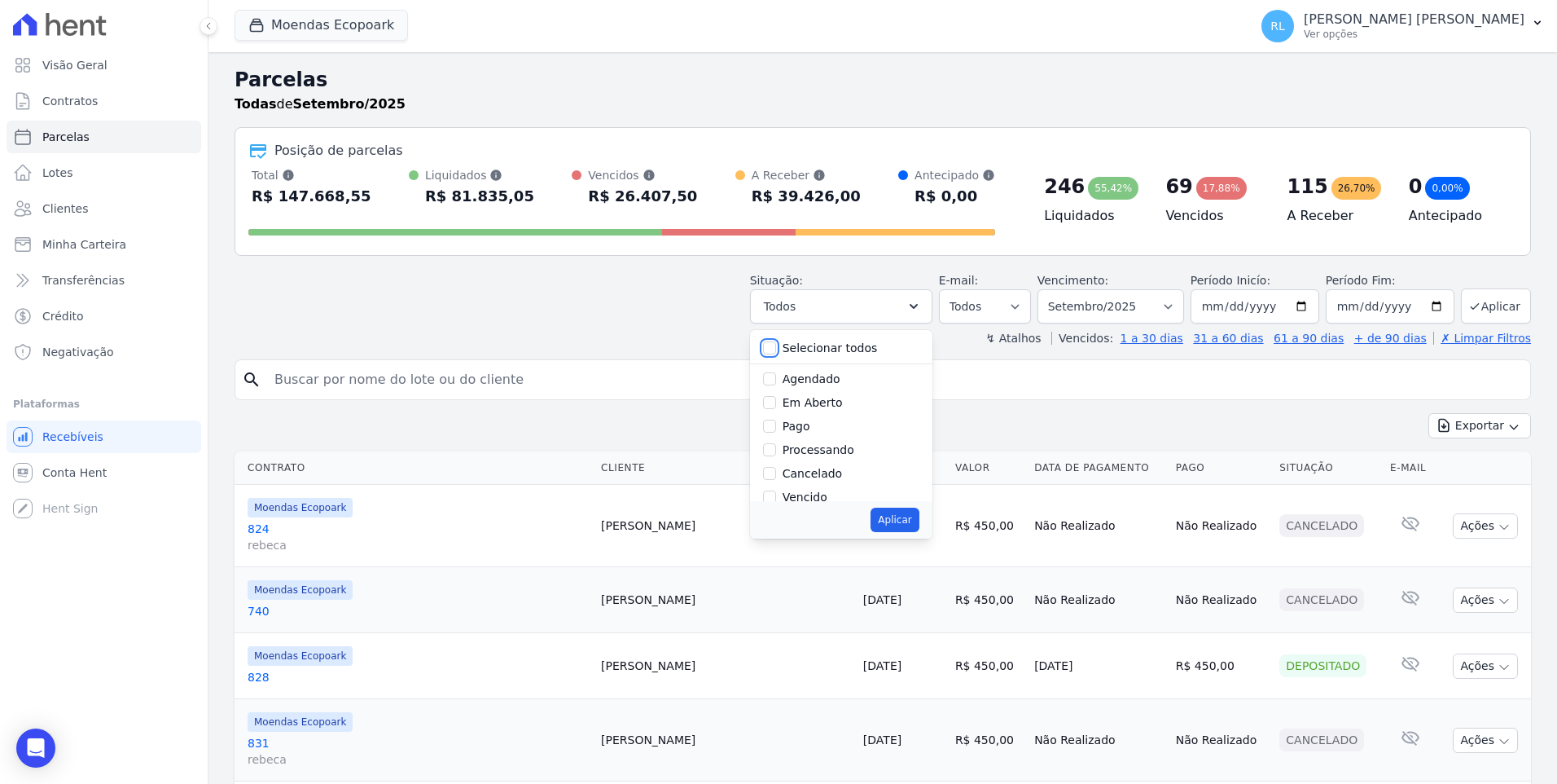
checkbox input "false"
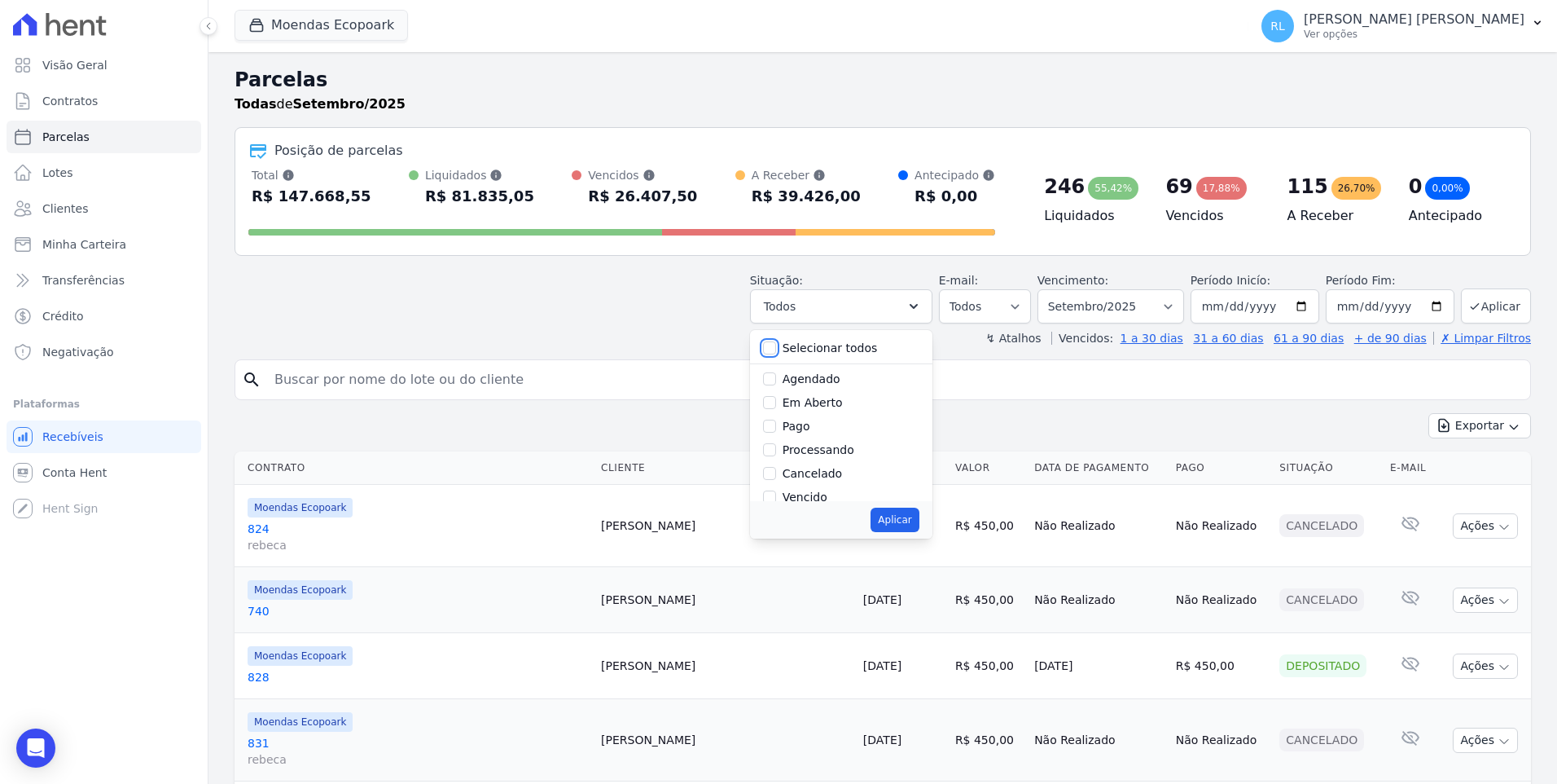
checkbox input "false"
click at [777, 444] on input "Processando" at bounding box center [769, 449] width 13 height 13
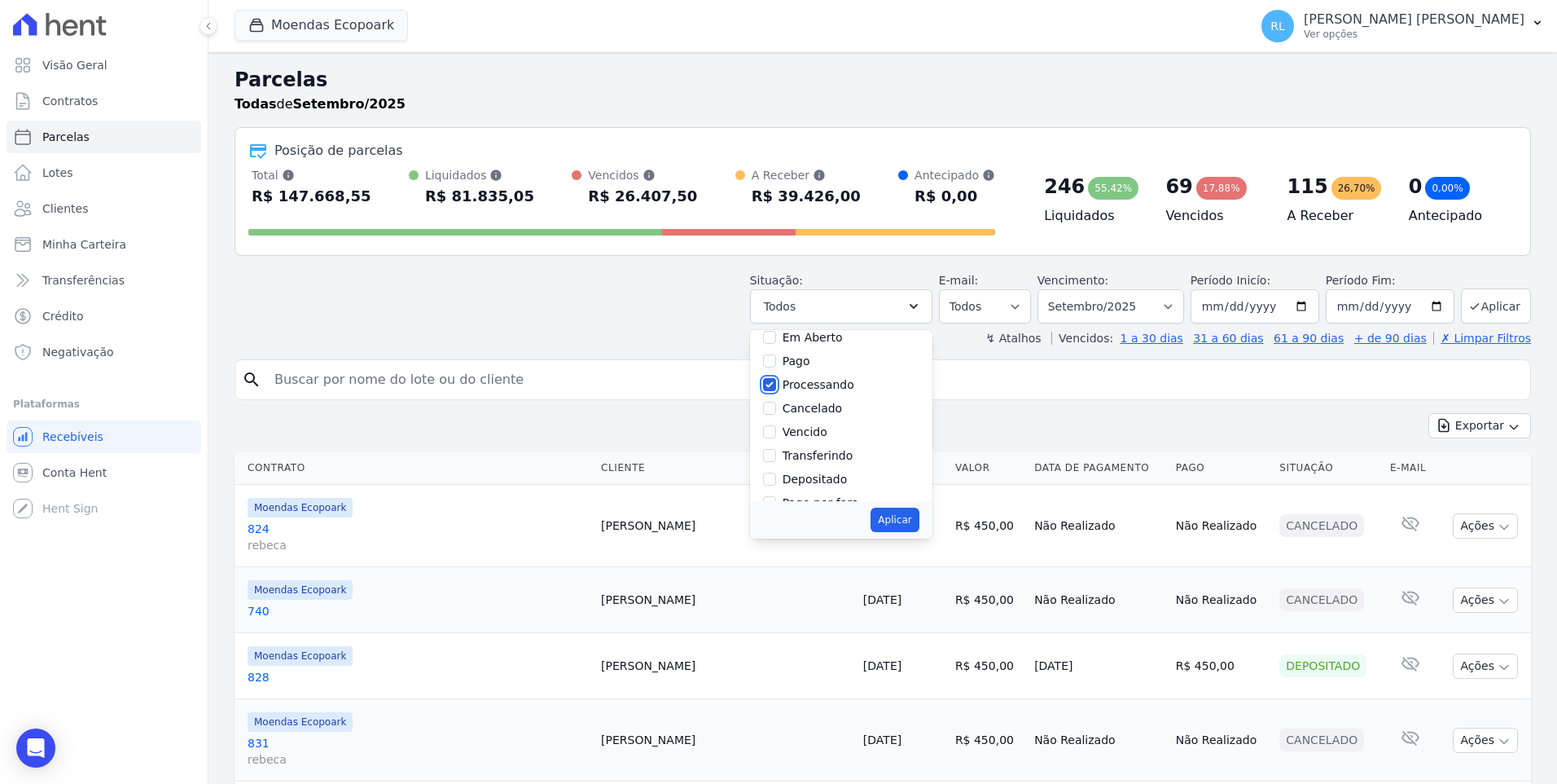
click at [777, 386] on input "Processando" at bounding box center [769, 384] width 13 height 13
checkbox input "false"
click at [777, 361] on input "Pago" at bounding box center [769, 360] width 13 height 13
checkbox input "true"
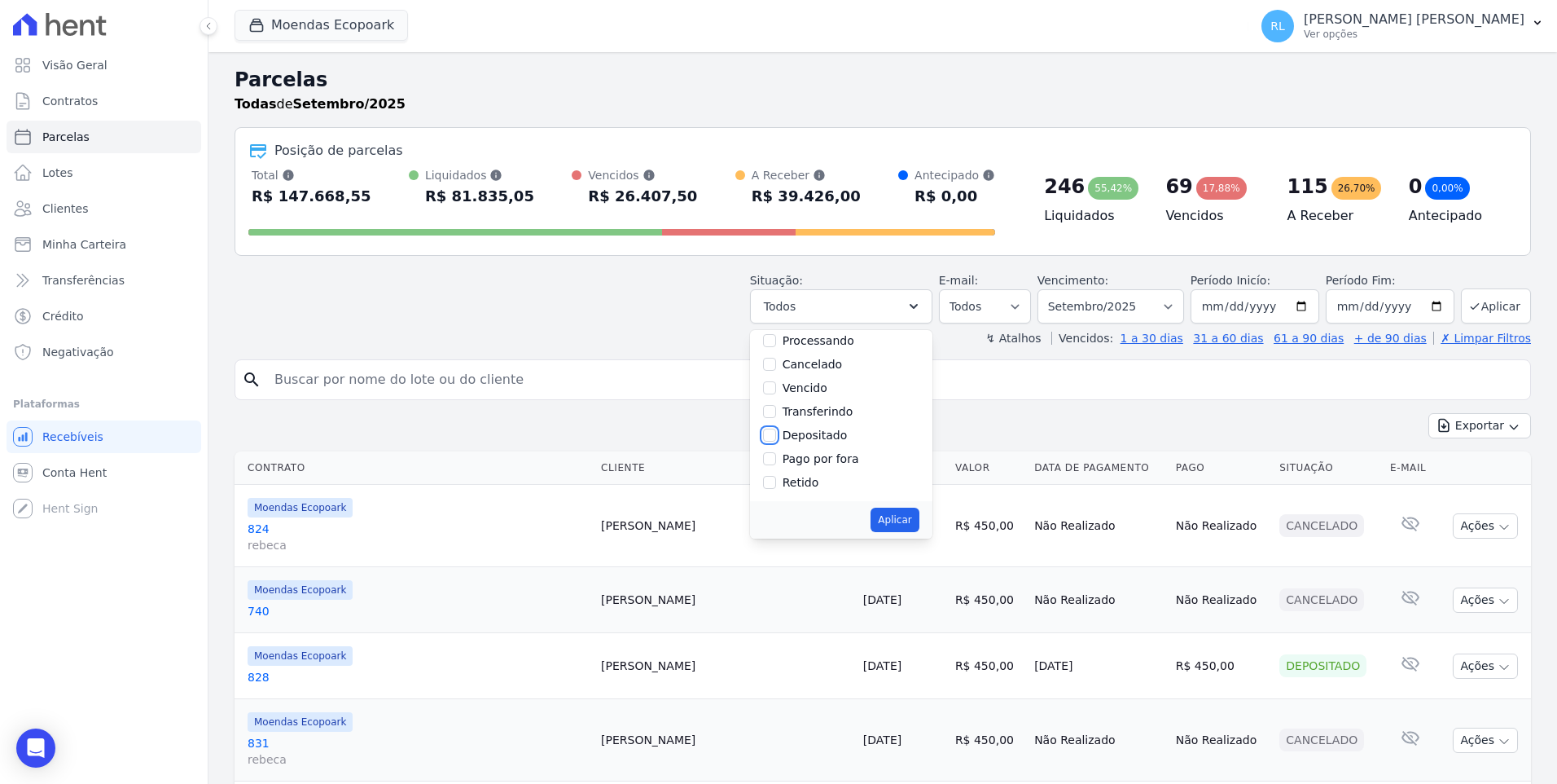
click at [777, 433] on input "Depositado" at bounding box center [769, 435] width 13 height 13
checkbox input "true"
click at [777, 460] on input "Pago por fora" at bounding box center [769, 459] width 13 height 13
checkbox input "true"
click at [902, 512] on button "Aplicar" at bounding box center [894, 519] width 48 height 25
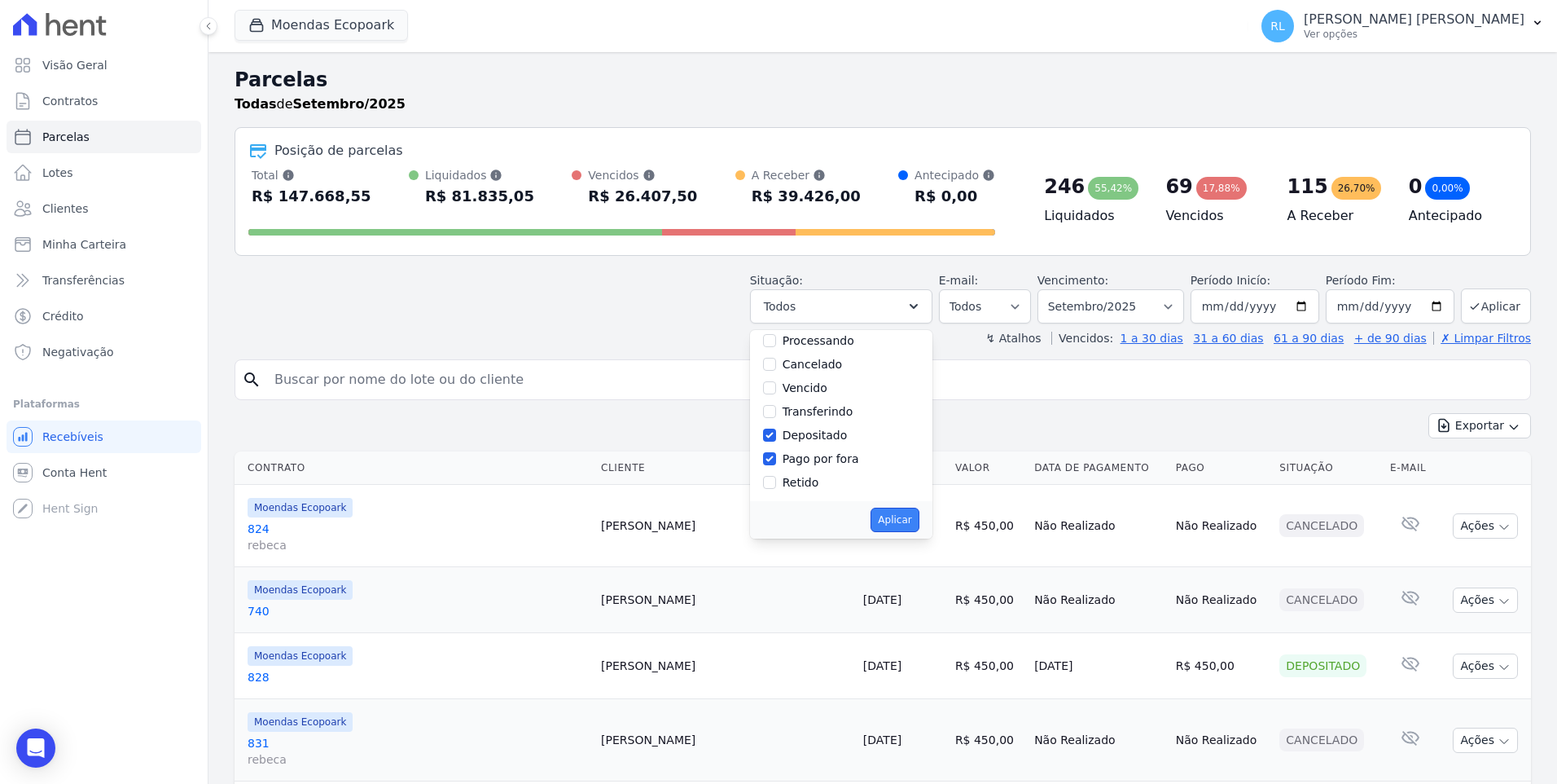
select select "paid"
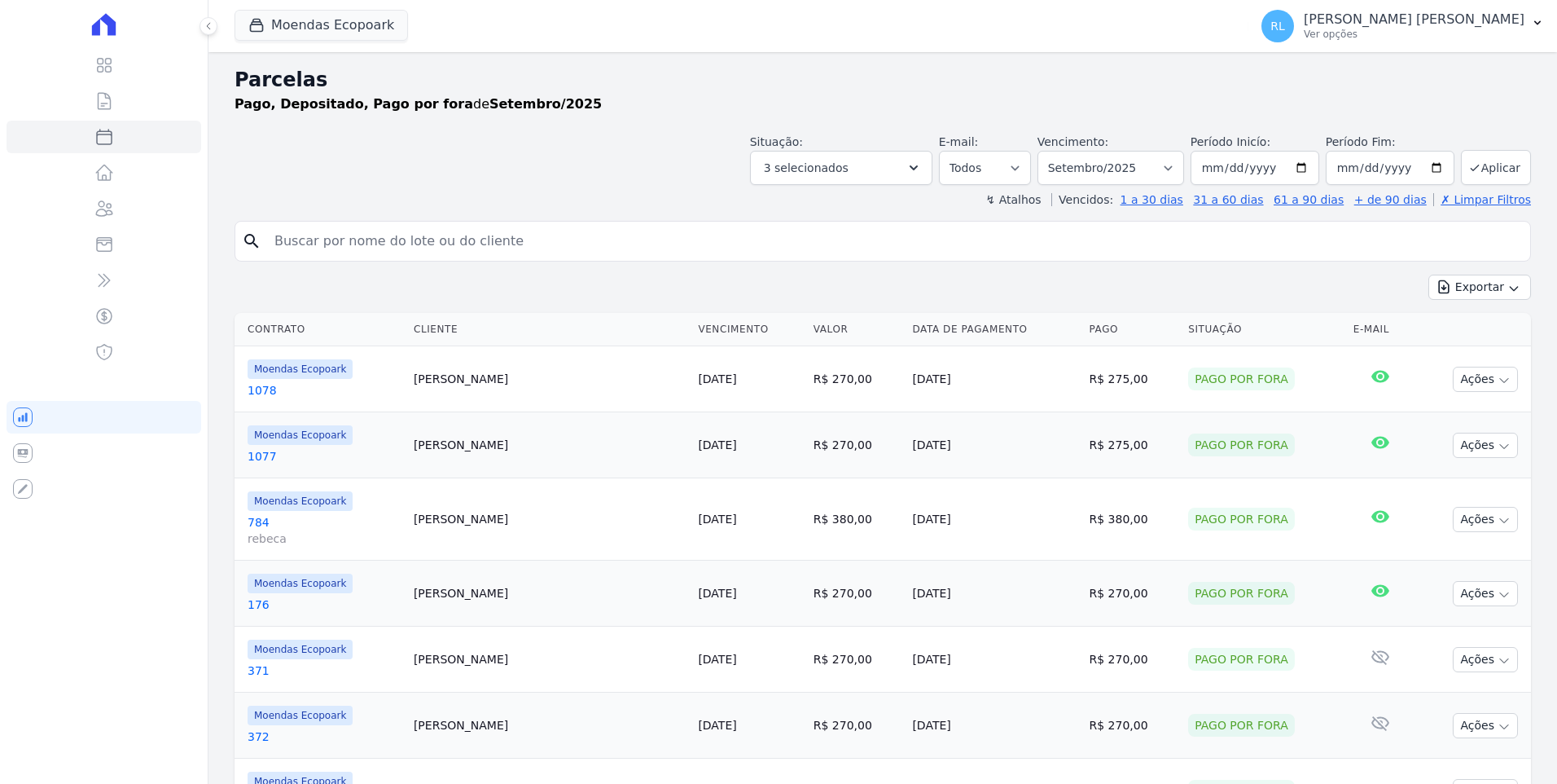
select select
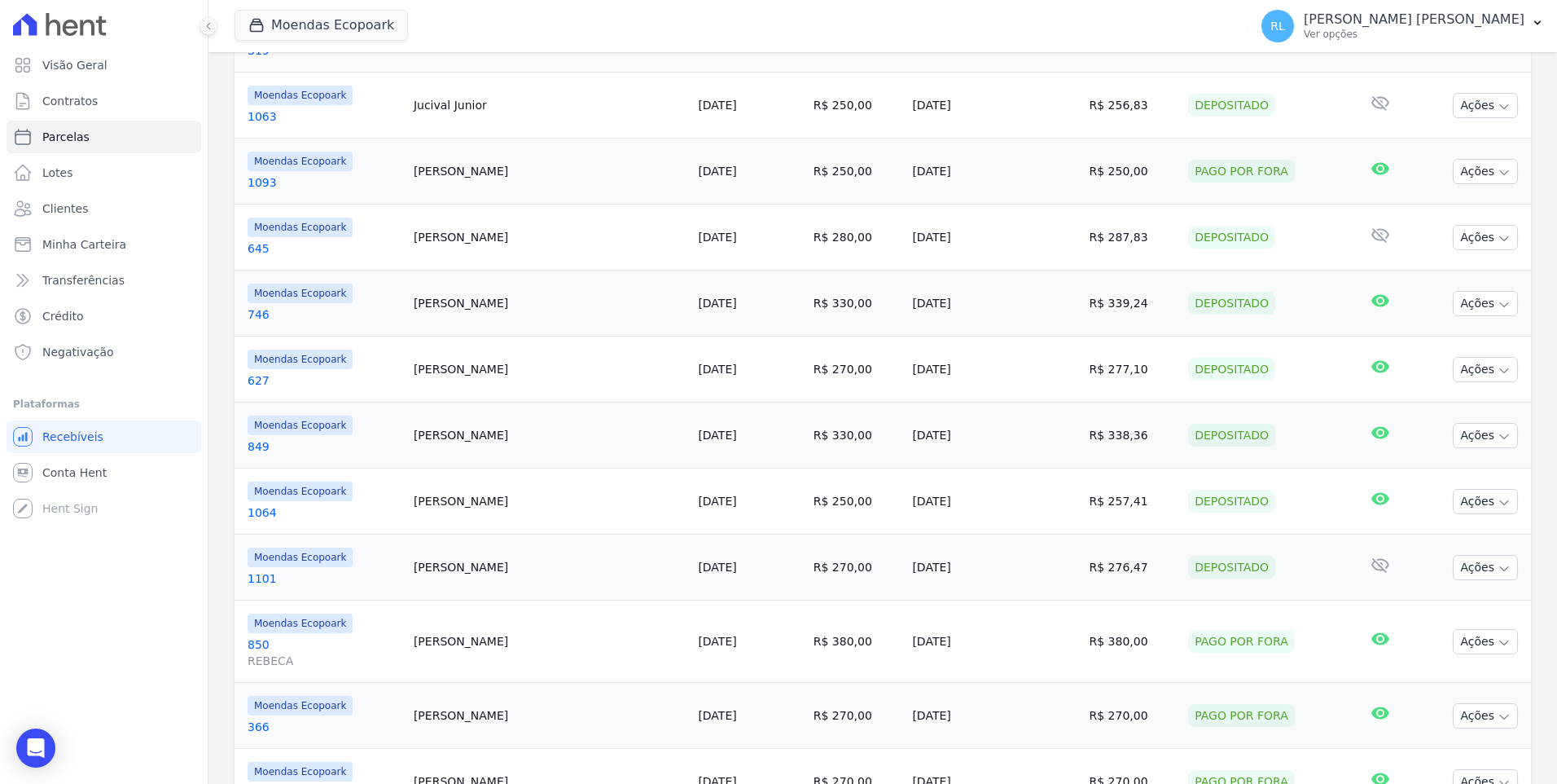
scroll to position [1332, 0]
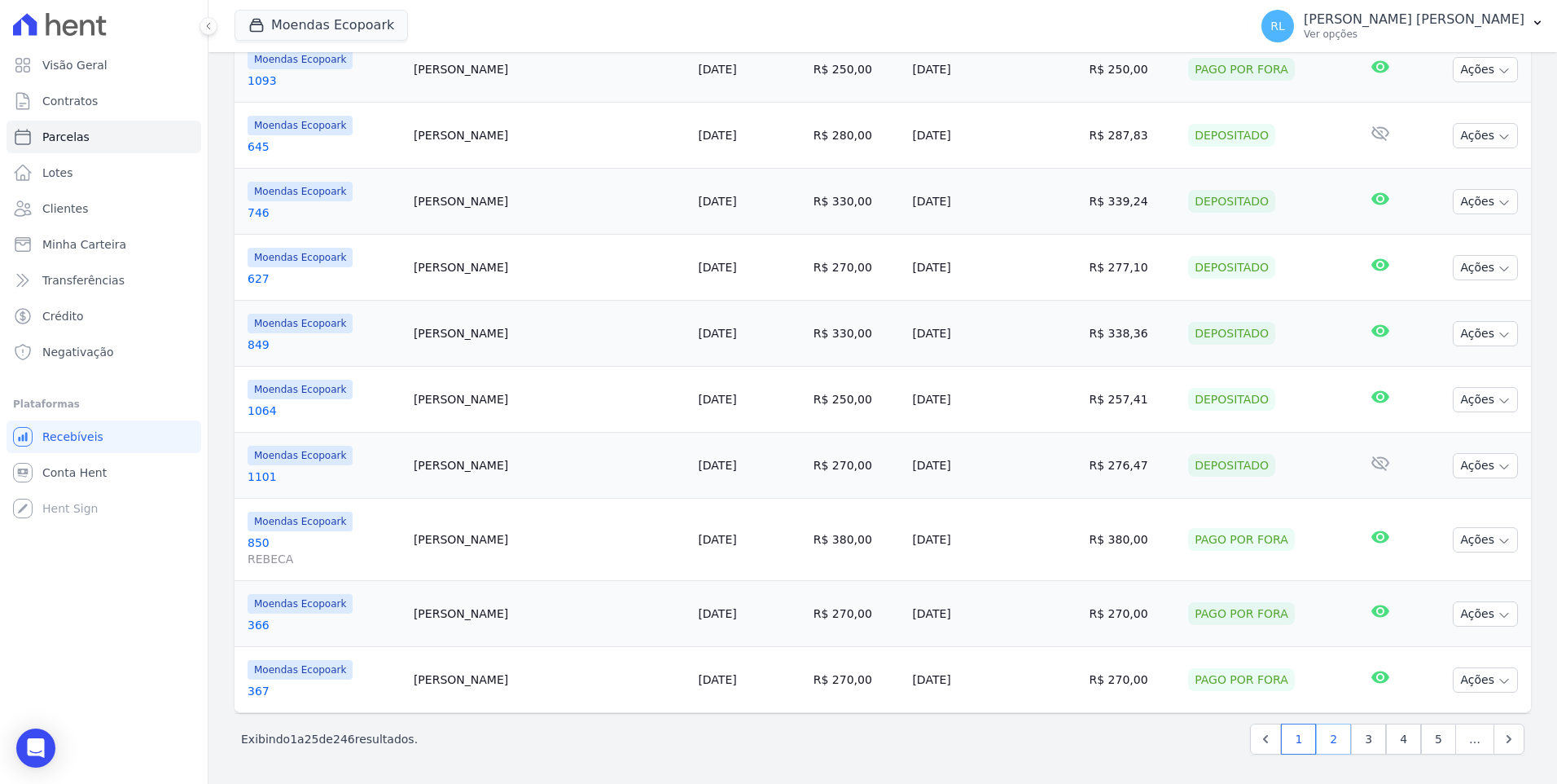
click at [1325, 739] on link "2" at bounding box center [1334, 739] width 35 height 31
select select
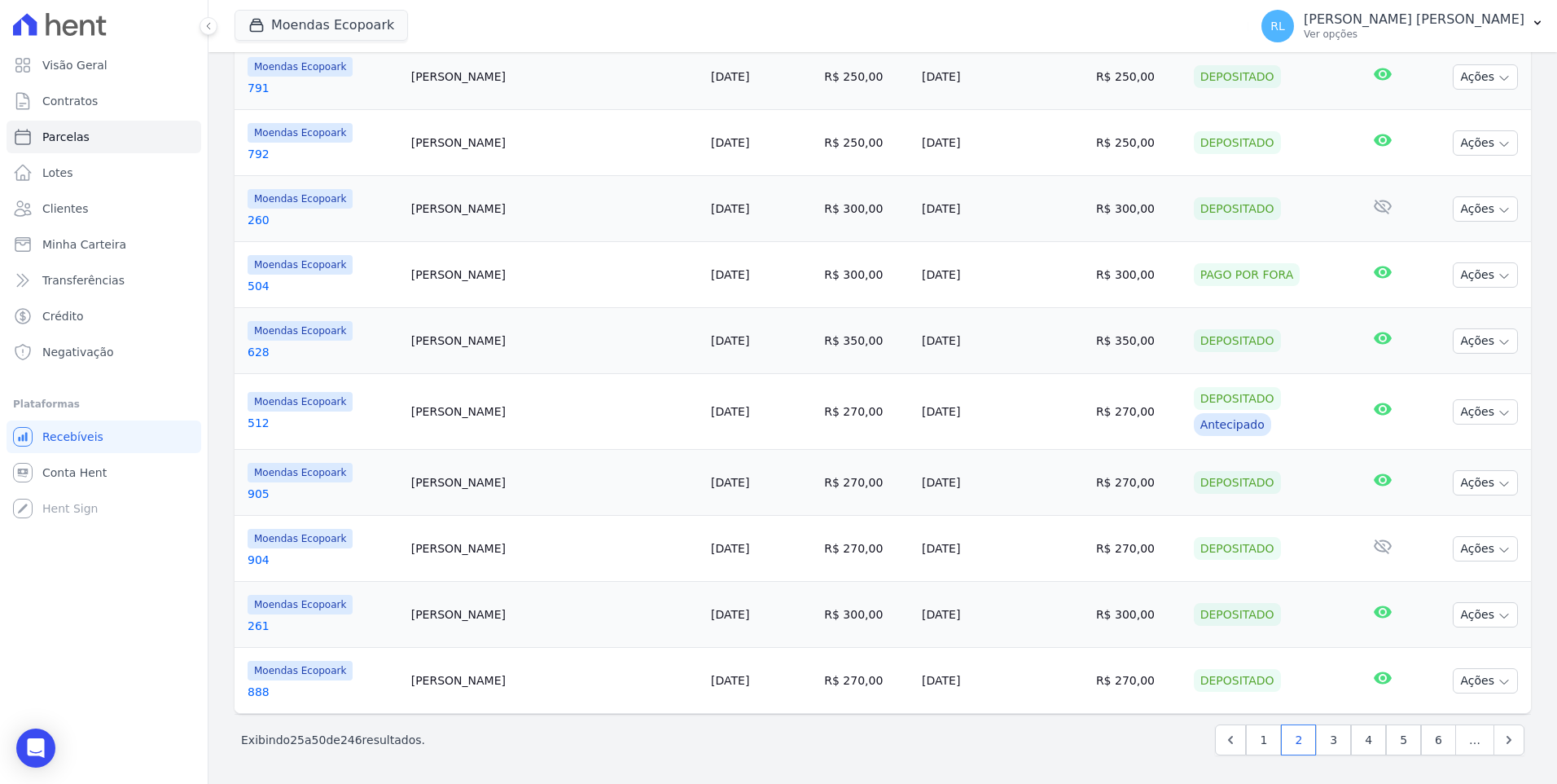
scroll to position [1358, 0]
click at [1324, 735] on link "3" at bounding box center [1334, 739] width 35 height 31
select select
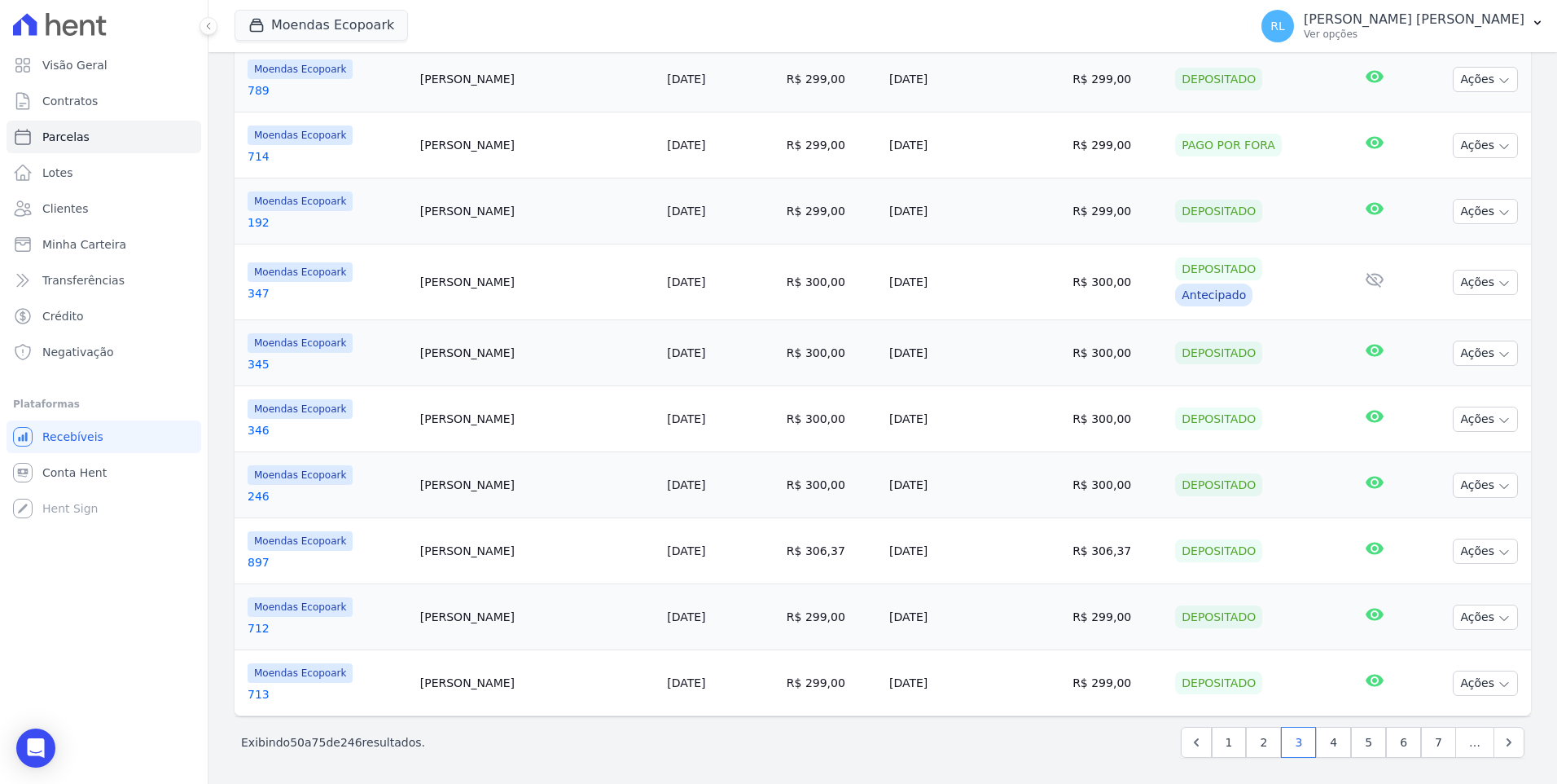
scroll to position [1322, 0]
click at [1319, 745] on link "4" at bounding box center [1334, 739] width 35 height 31
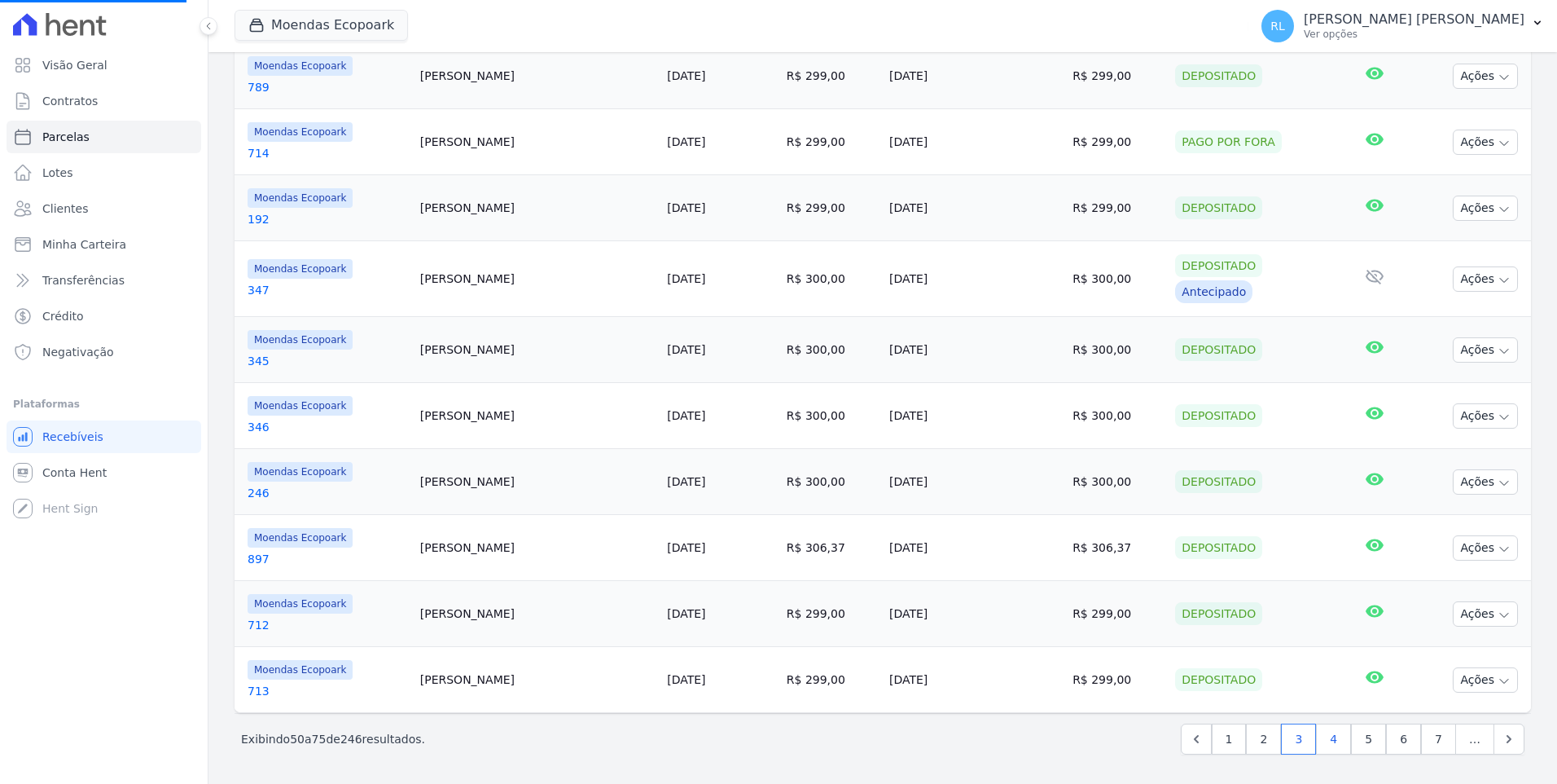
select select
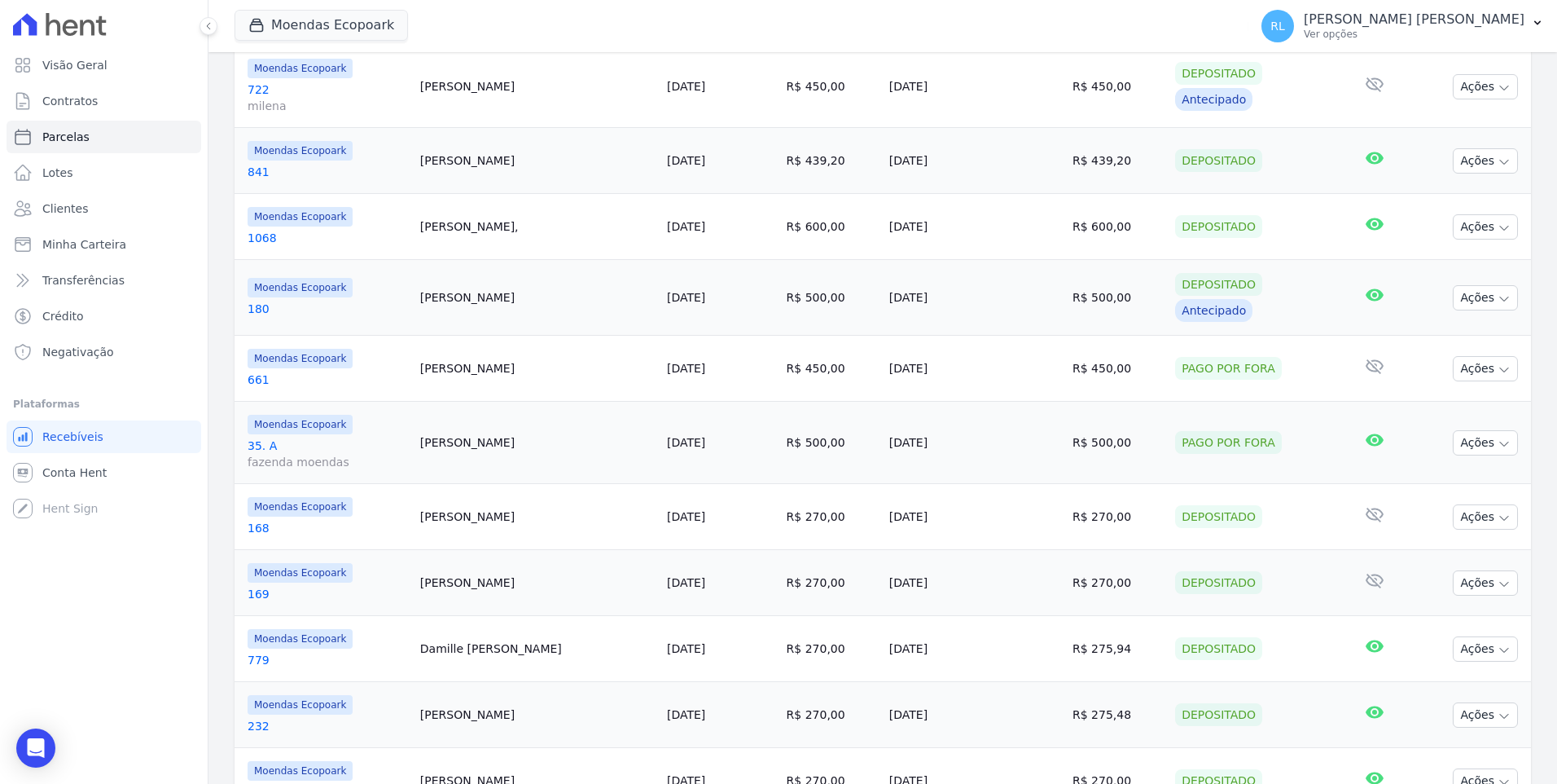
scroll to position [1406, 0]
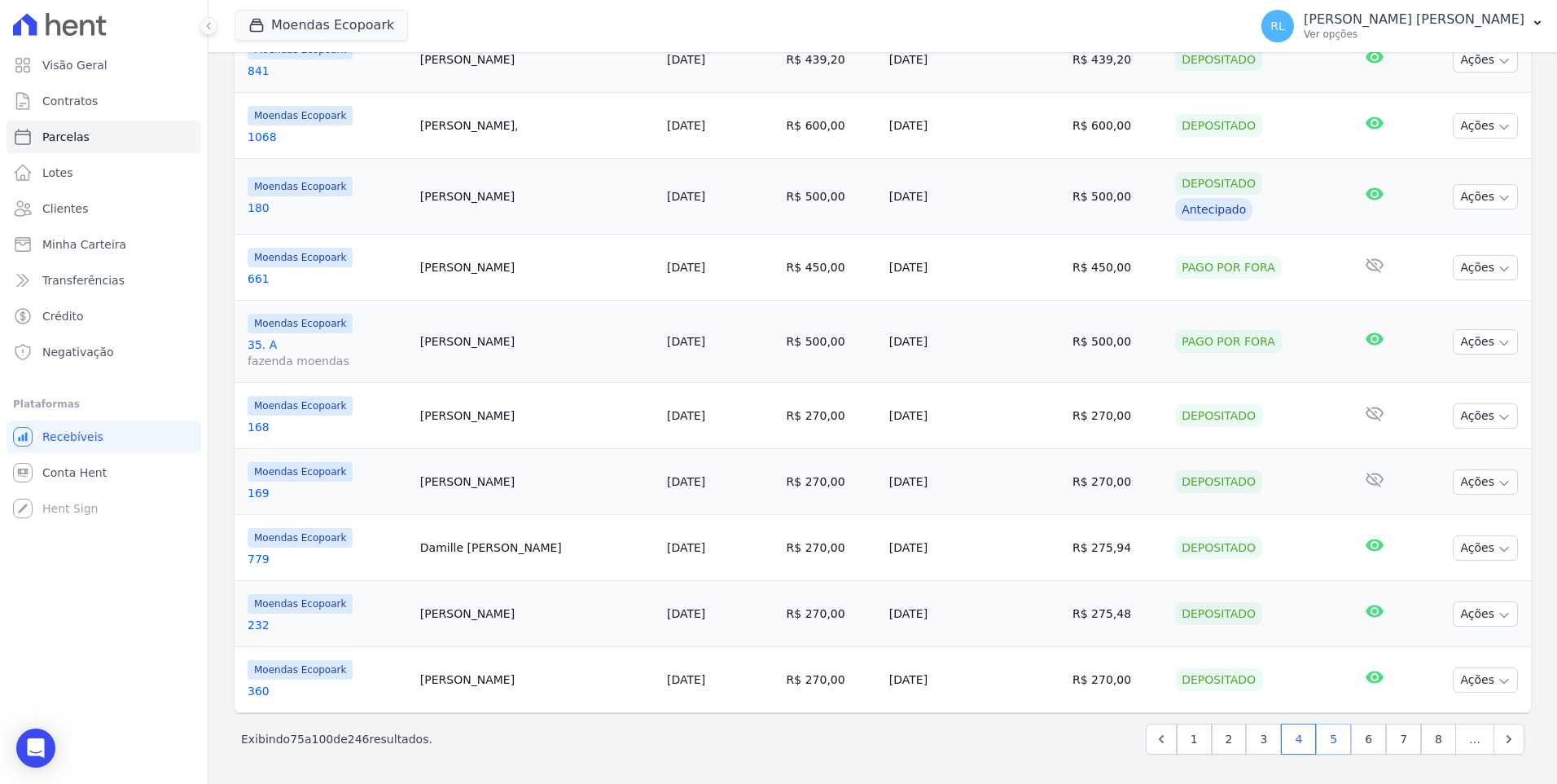
click at [1322, 735] on link "5" at bounding box center [1334, 739] width 35 height 31
select select
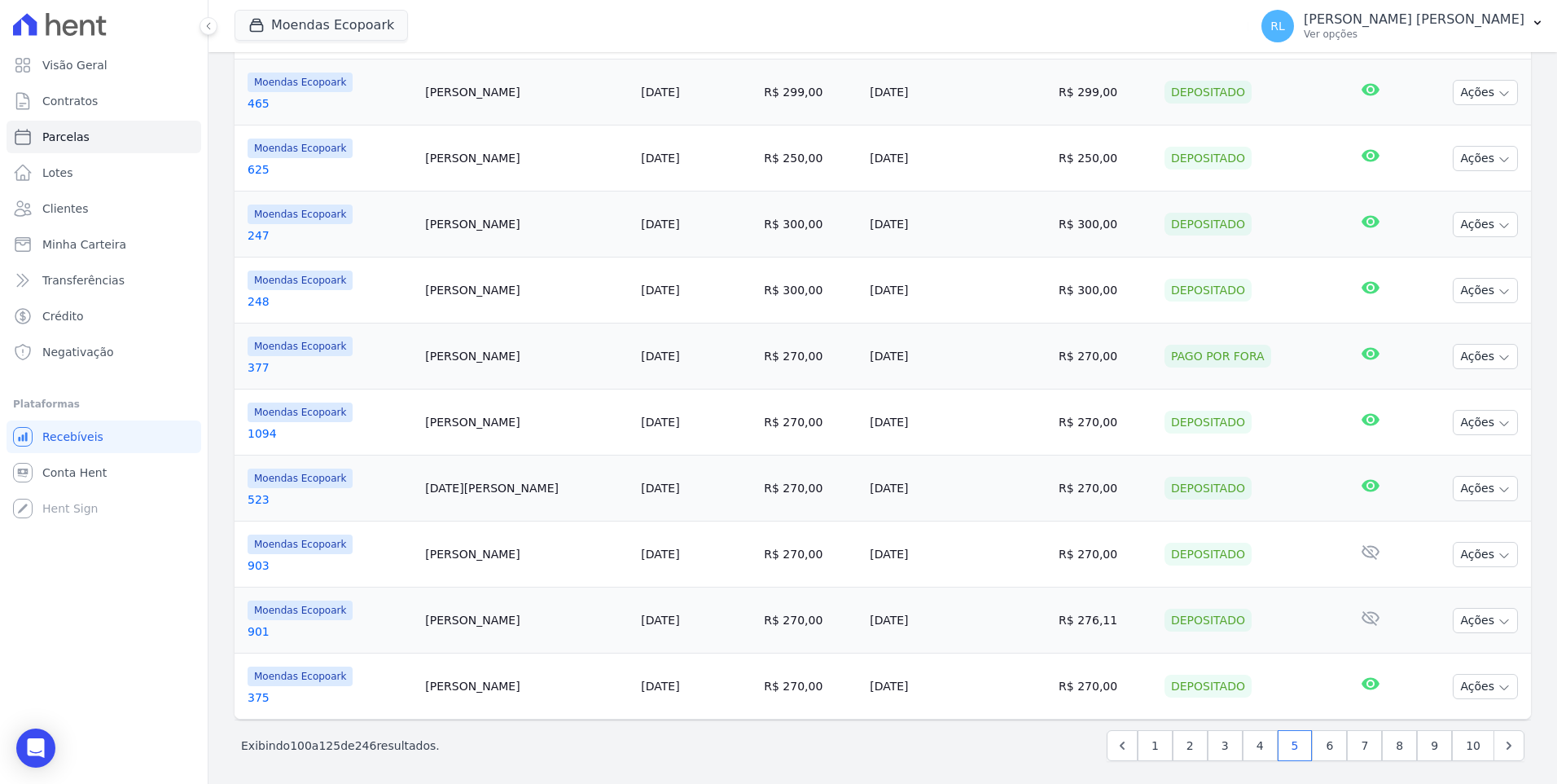
scroll to position [1302, 0]
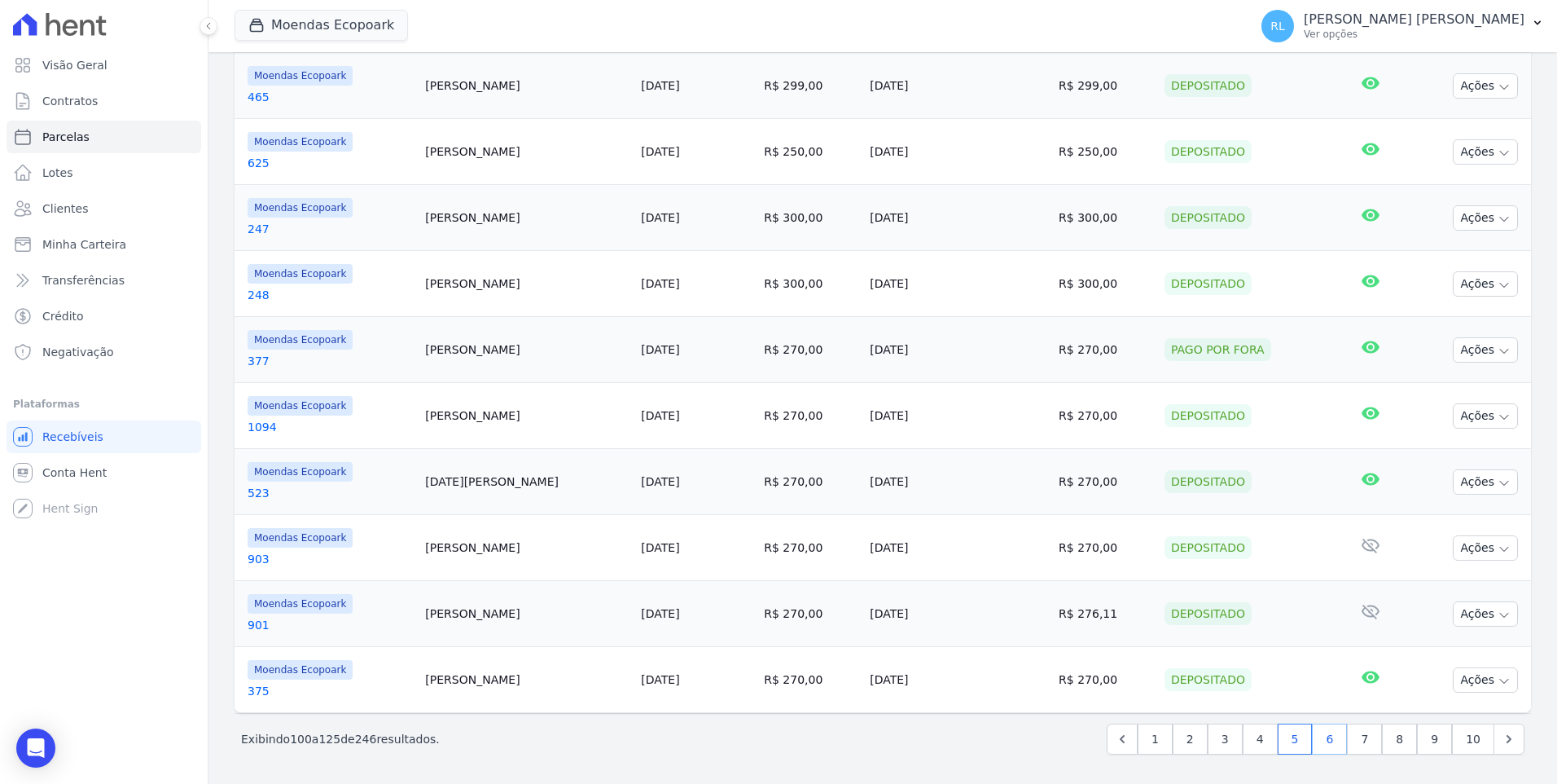
click at [1324, 747] on link "6" at bounding box center [1330, 739] width 35 height 31
select select
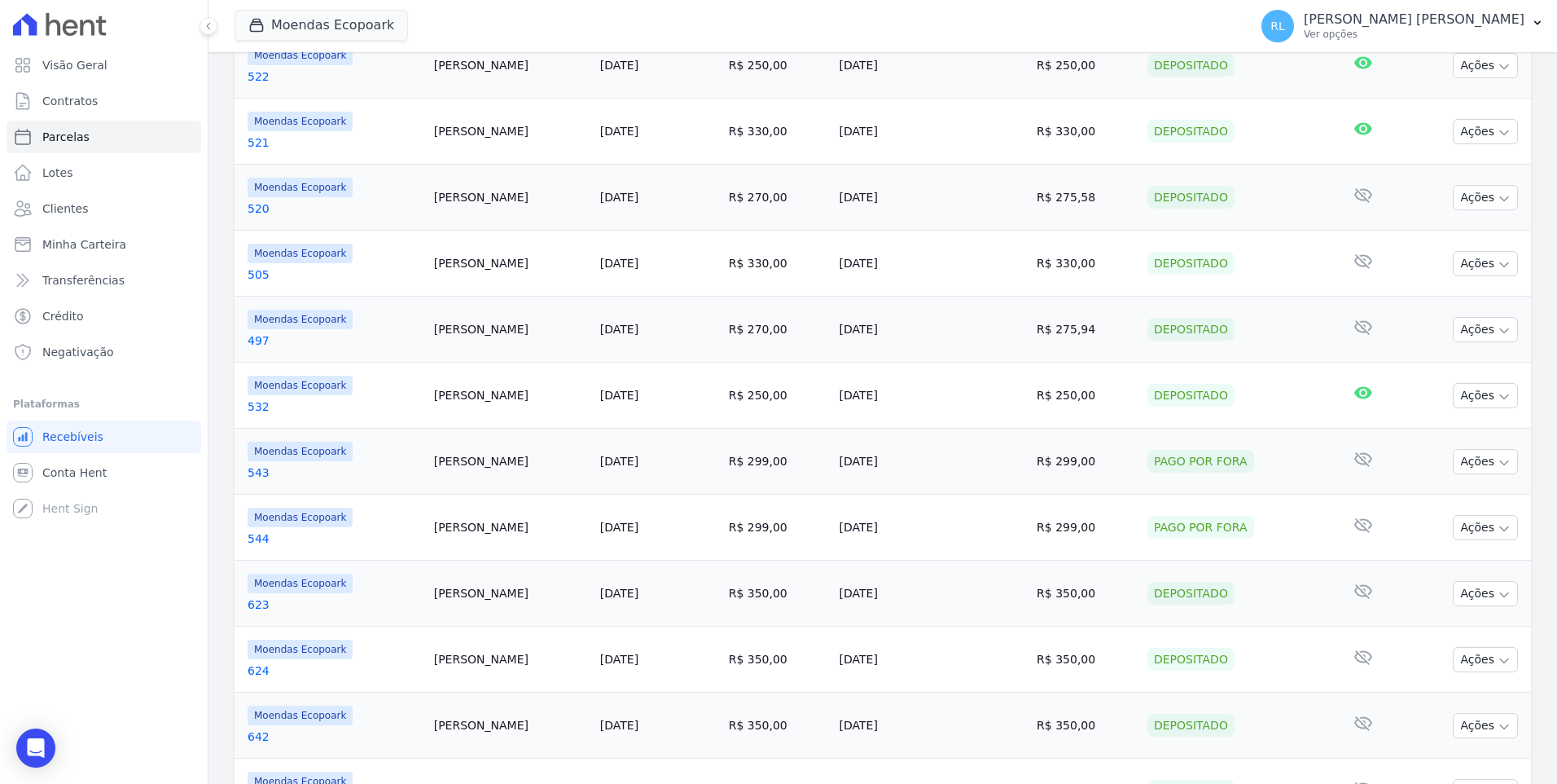
scroll to position [1283, 0]
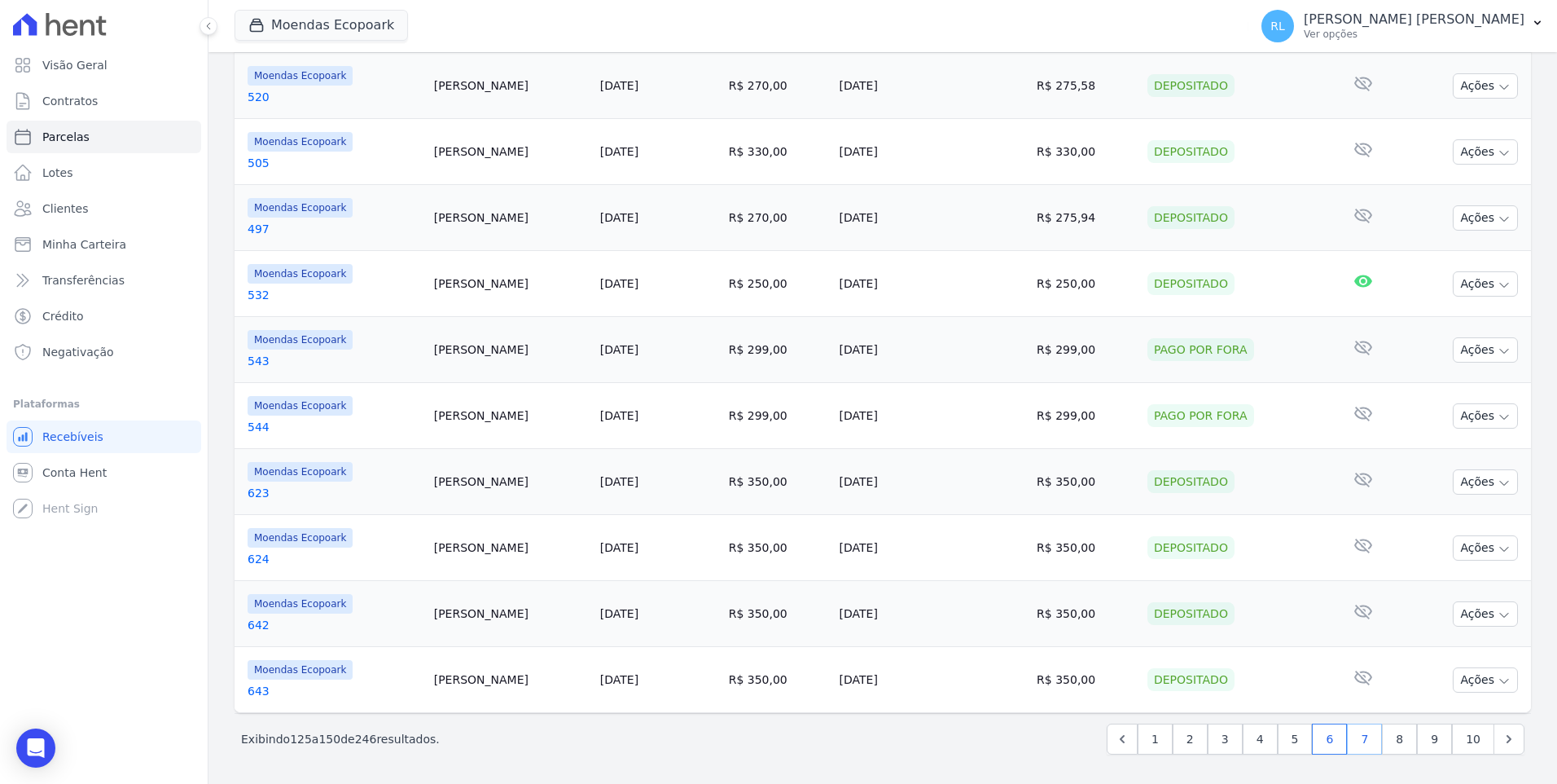
click at [1371, 744] on link "7" at bounding box center [1365, 739] width 35 height 31
select select
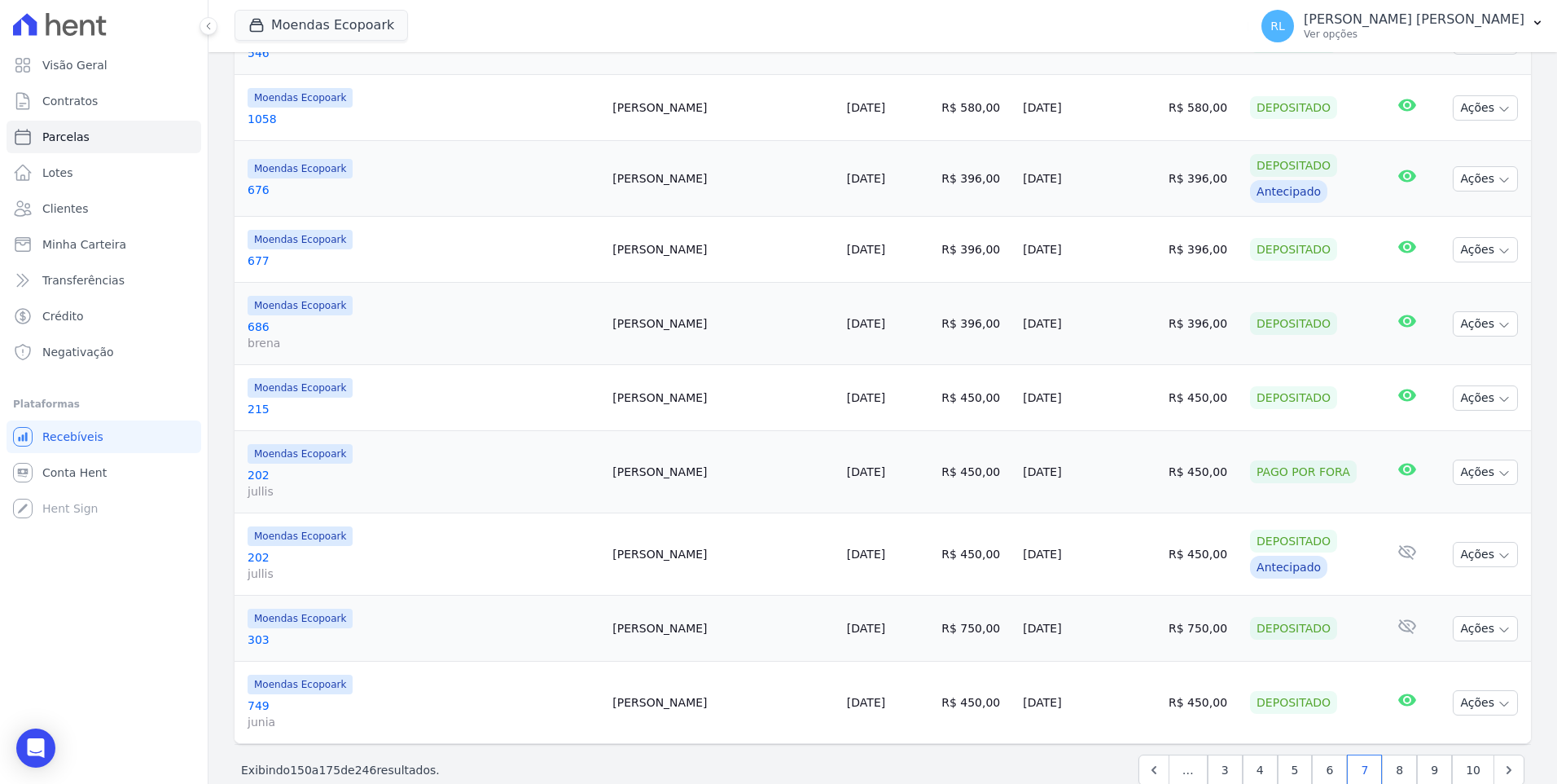
scroll to position [1505, 0]
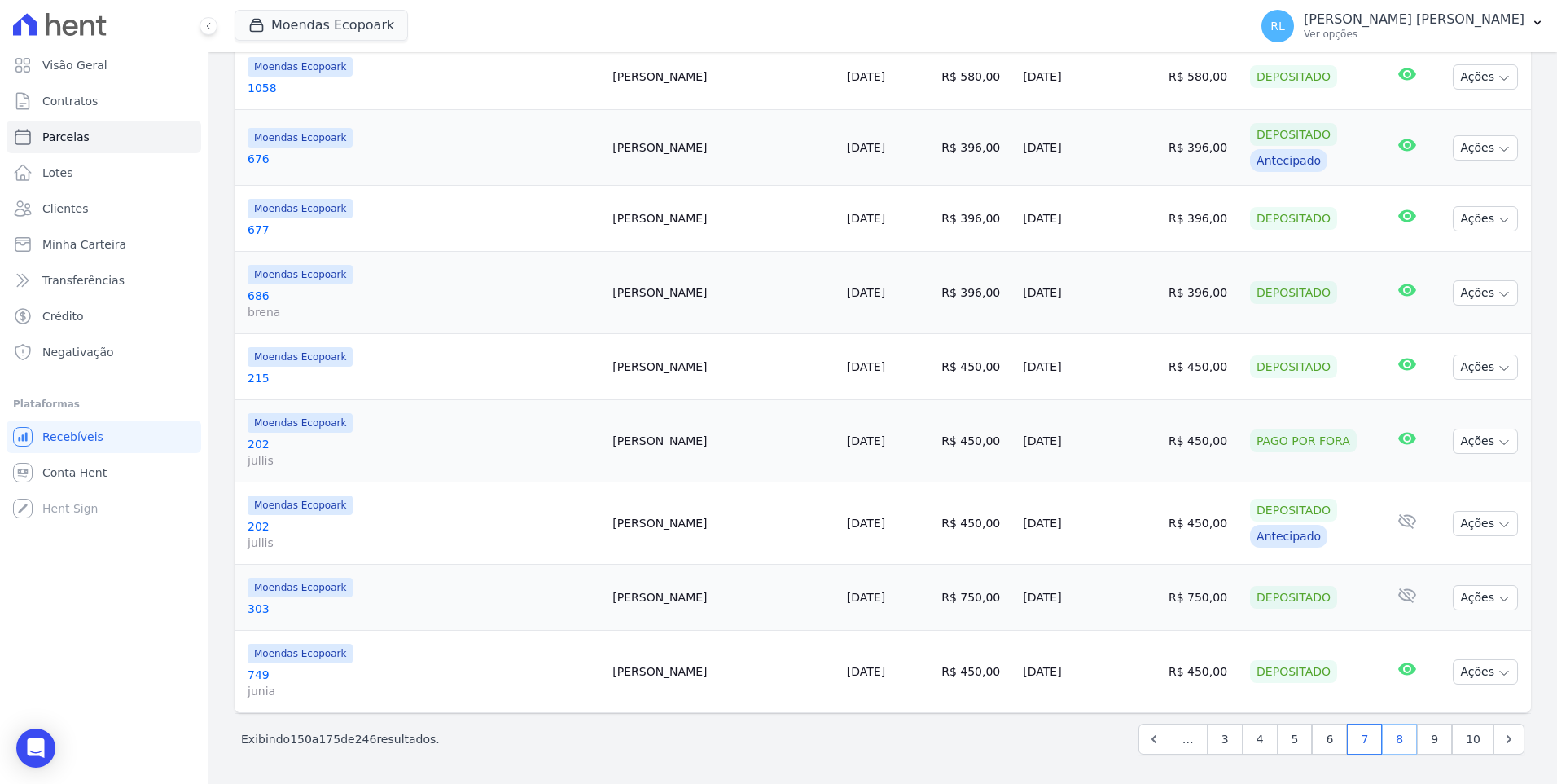
click at [1396, 743] on link "8" at bounding box center [1400, 739] width 35 height 31
select select
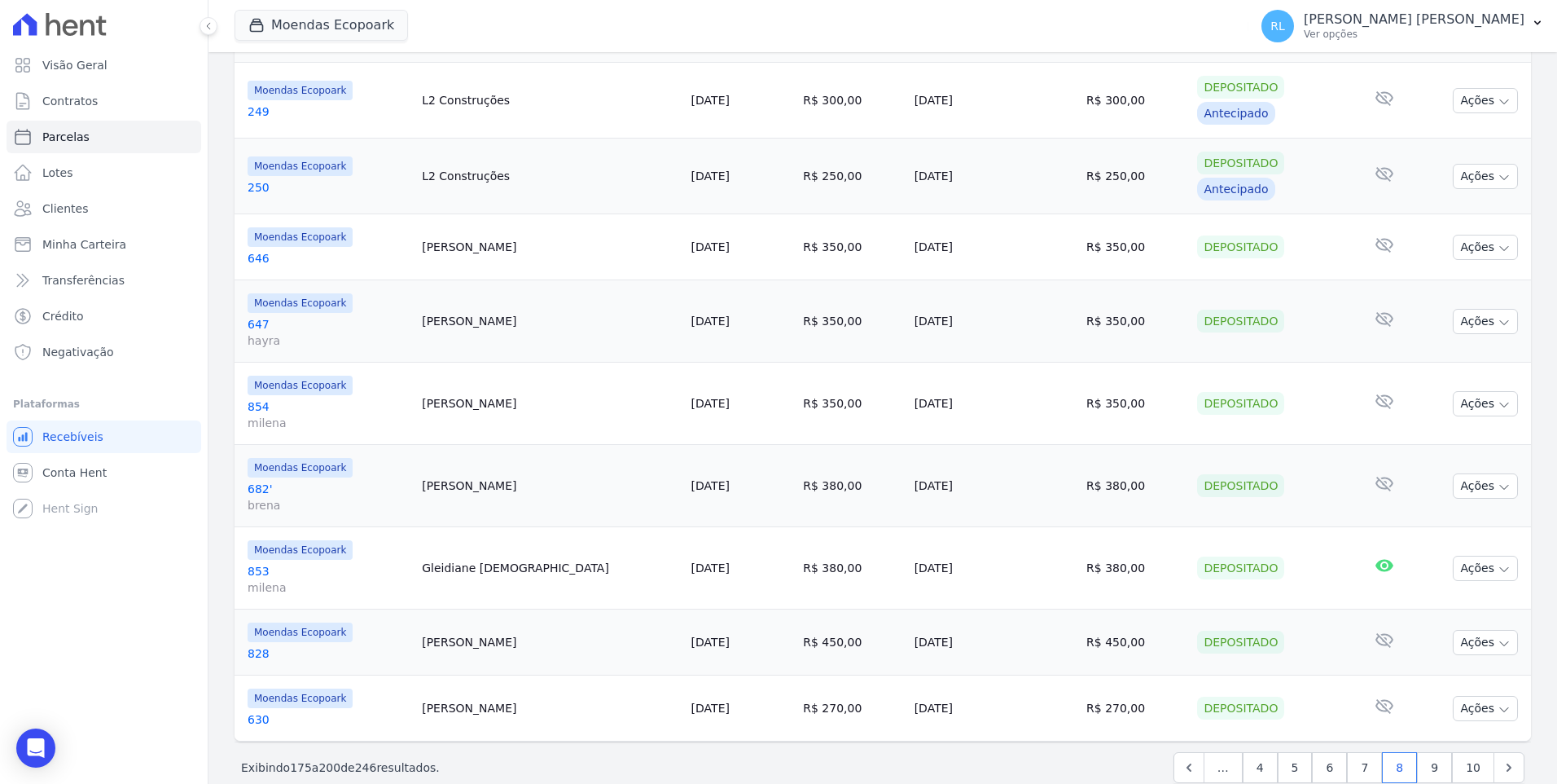
scroll to position [1414, 0]
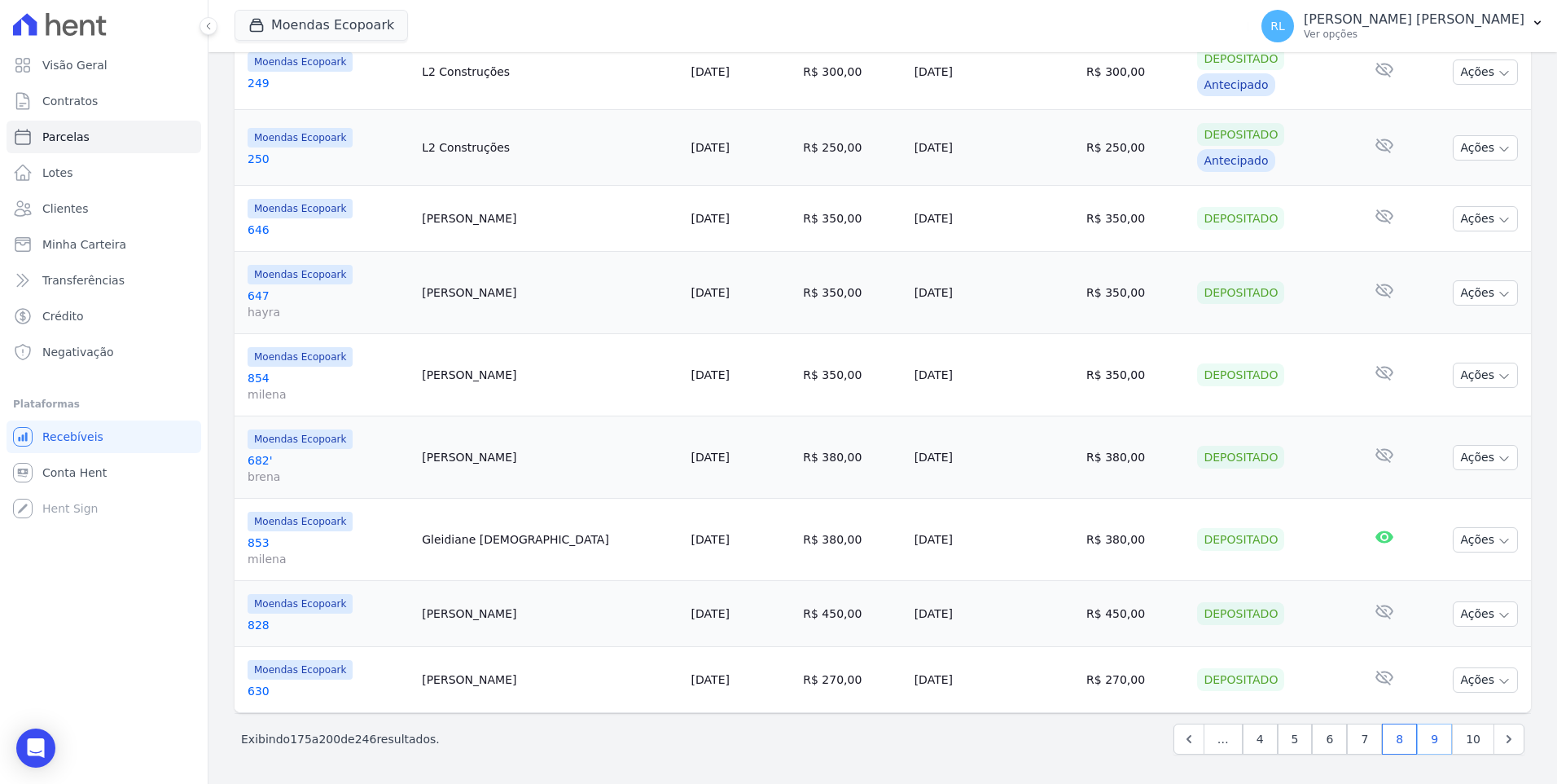
click at [1426, 743] on link "9" at bounding box center [1435, 739] width 35 height 31
select select
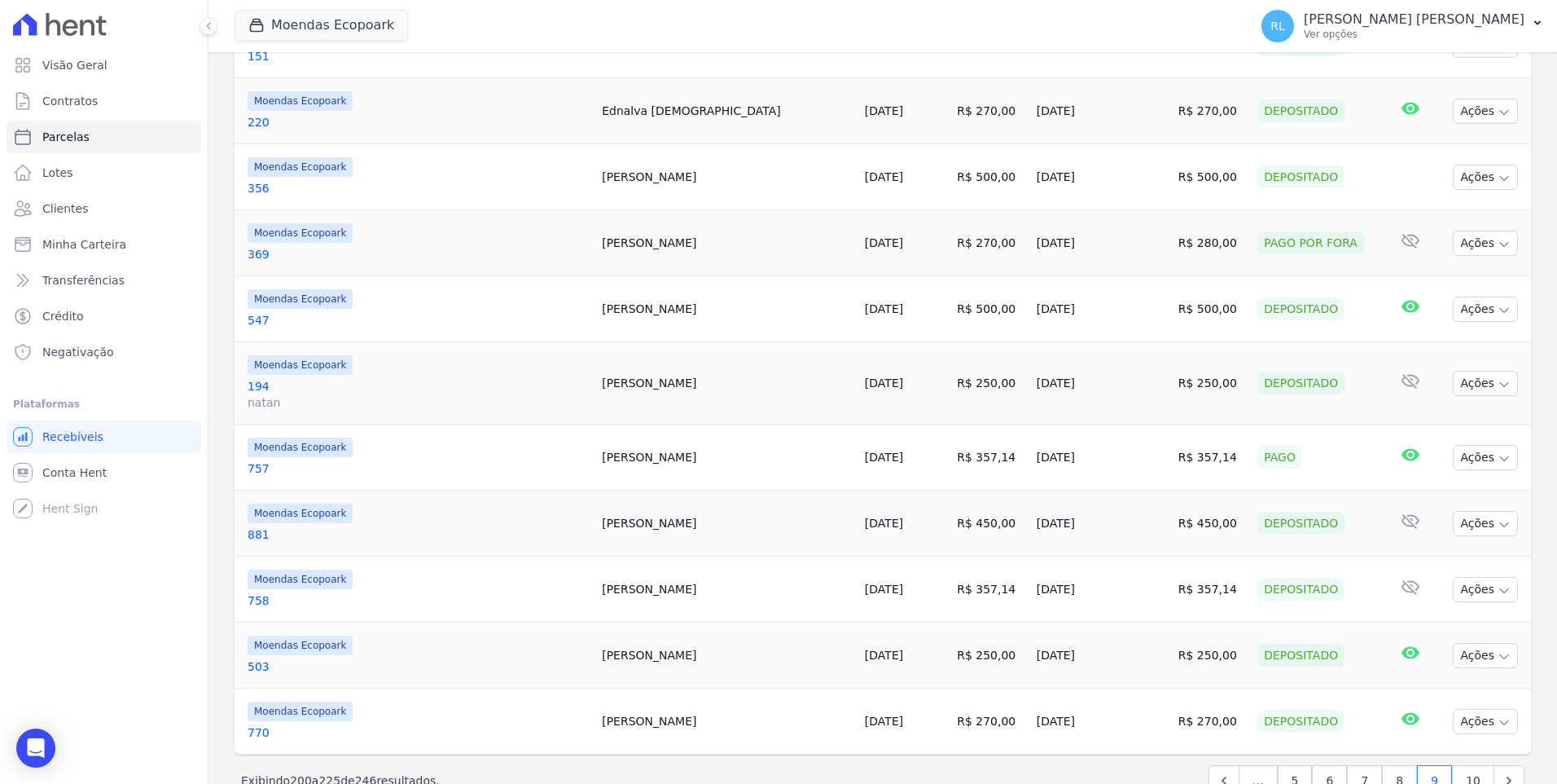
scroll to position [1345, 0]
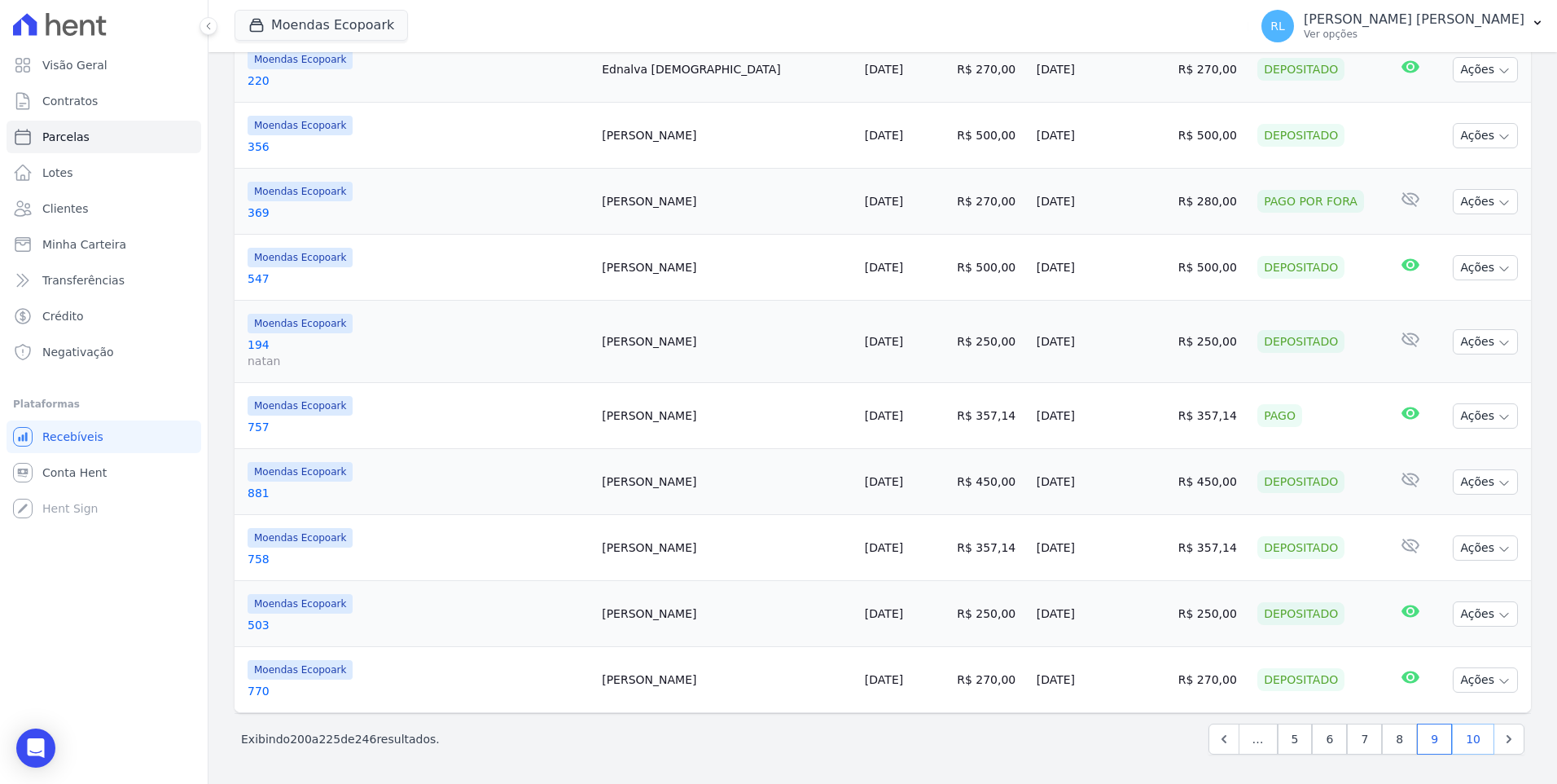
click at [1455, 741] on link "10" at bounding box center [1473, 739] width 42 height 31
select select
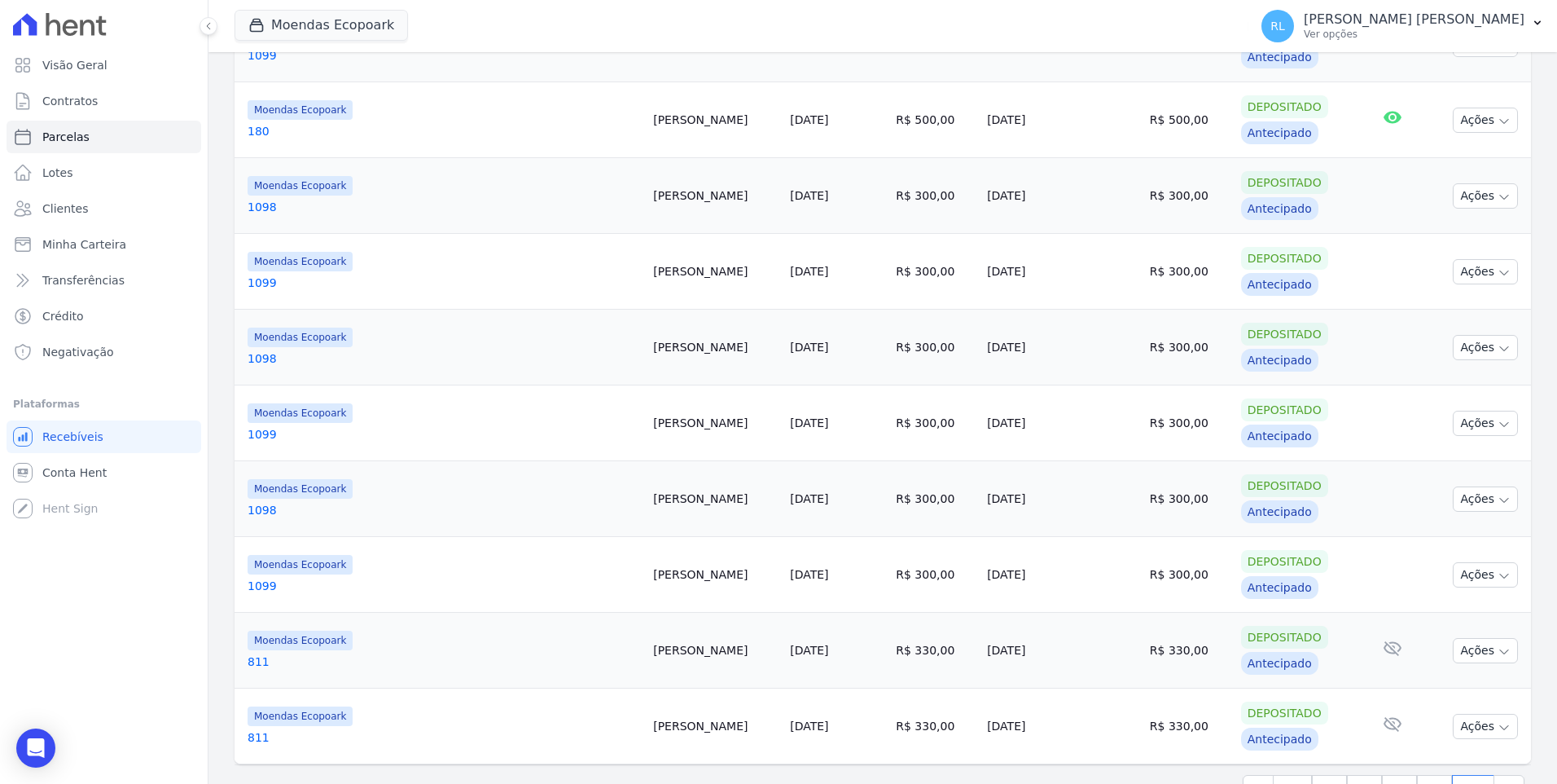
scroll to position [1218, 0]
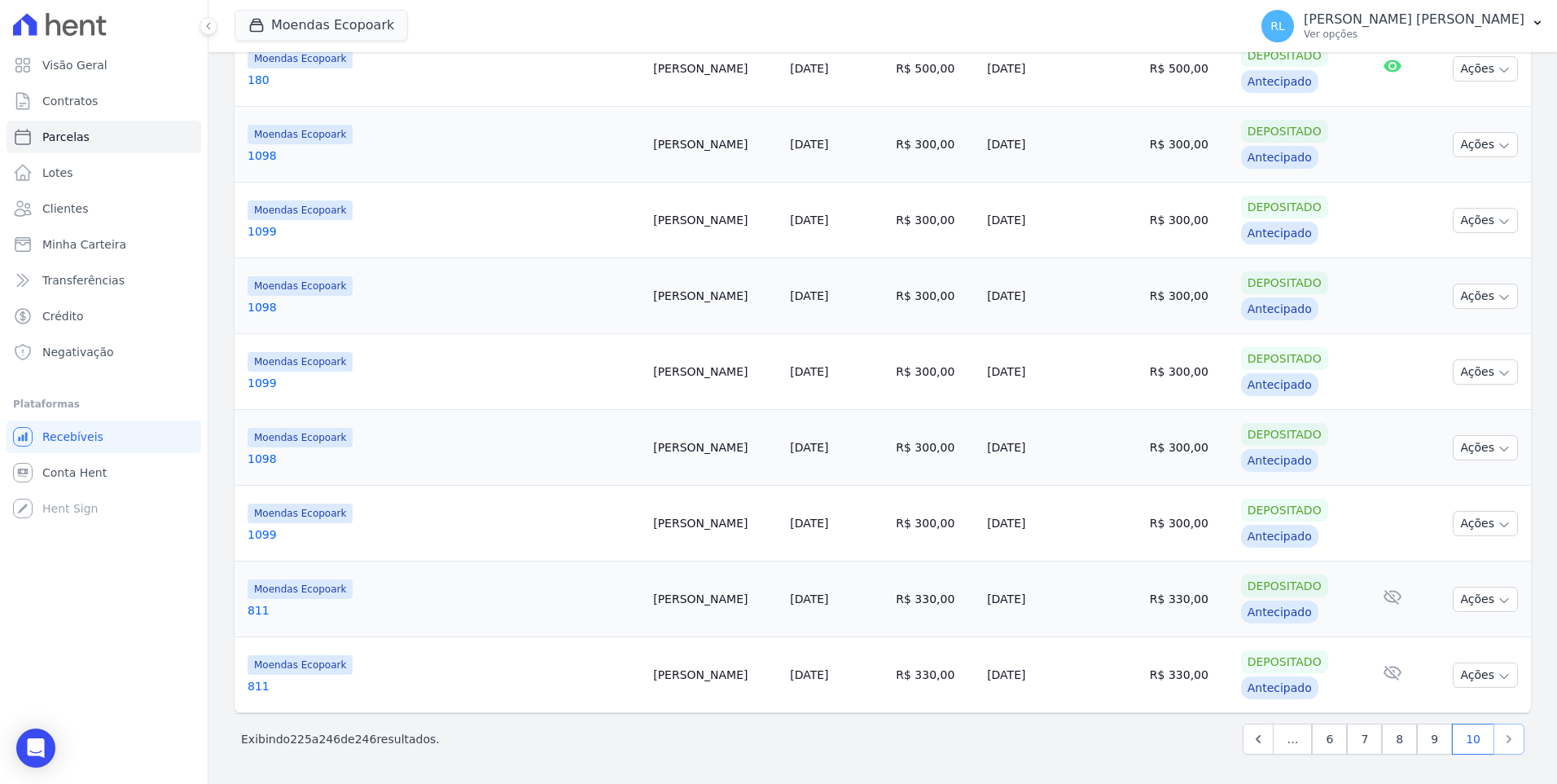
click at [1501, 744] on icon "Next" at bounding box center [1509, 739] width 17 height 17
select select
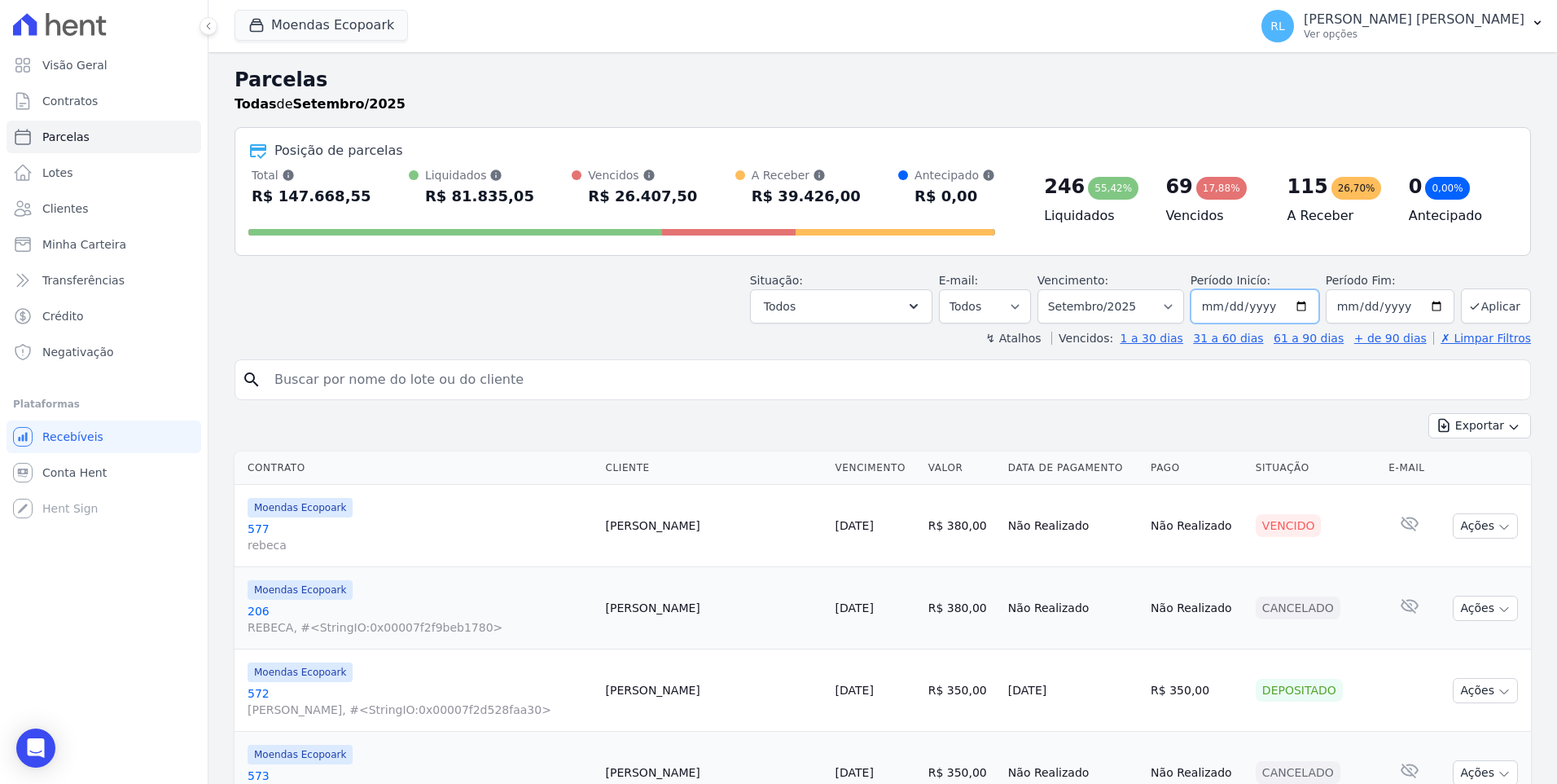
click at [1234, 306] on input "2025-09-01" at bounding box center [1256, 306] width 129 height 34
type input "[DATE]"
click at [1362, 308] on input "2025-09-30" at bounding box center [1391, 306] width 129 height 34
type input "[DATE]"
click at [1490, 307] on button "Aplicar" at bounding box center [1496, 306] width 70 height 35
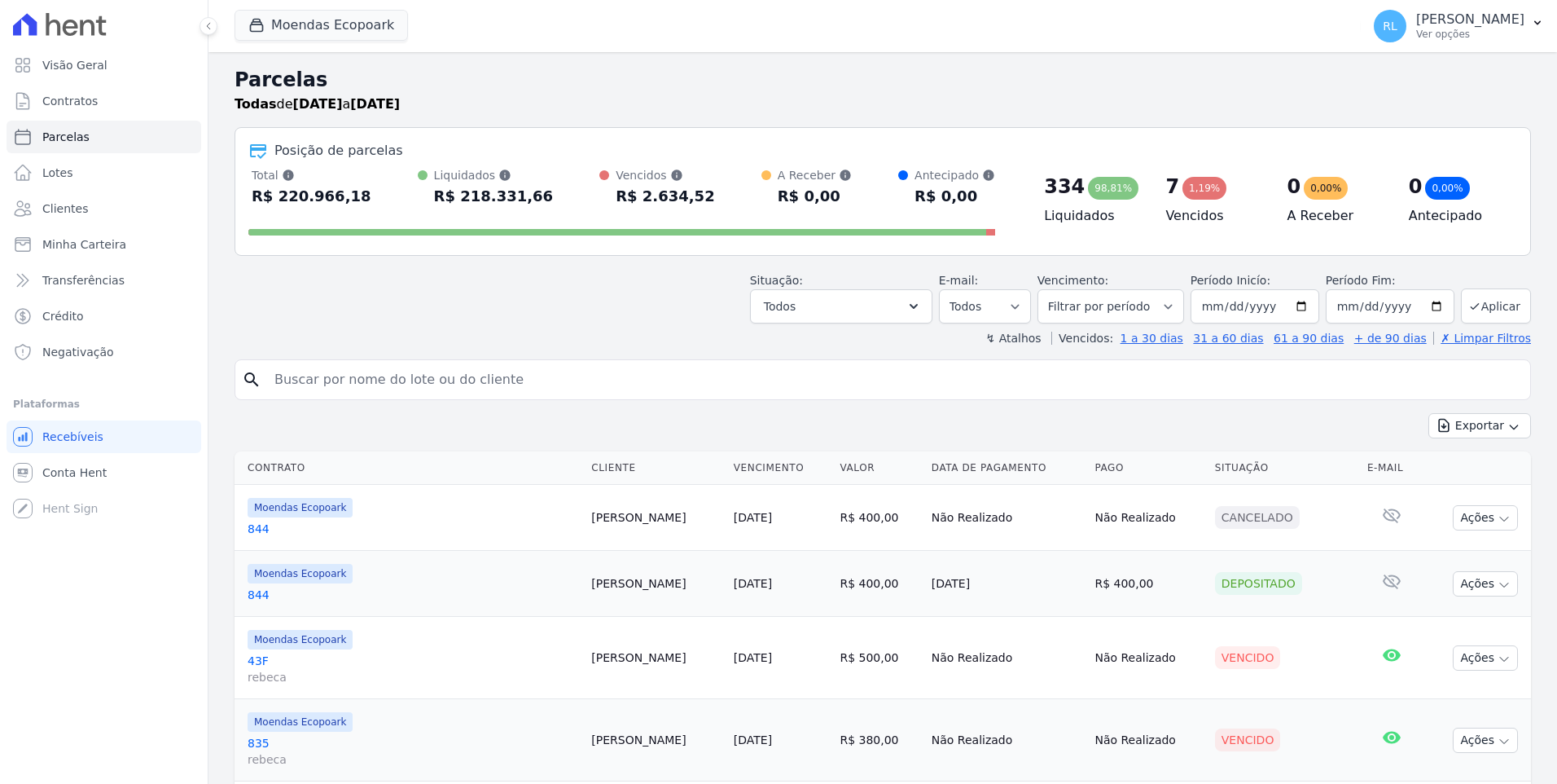
select select
click at [924, 317] on button "Todos" at bounding box center [841, 306] width 183 height 34
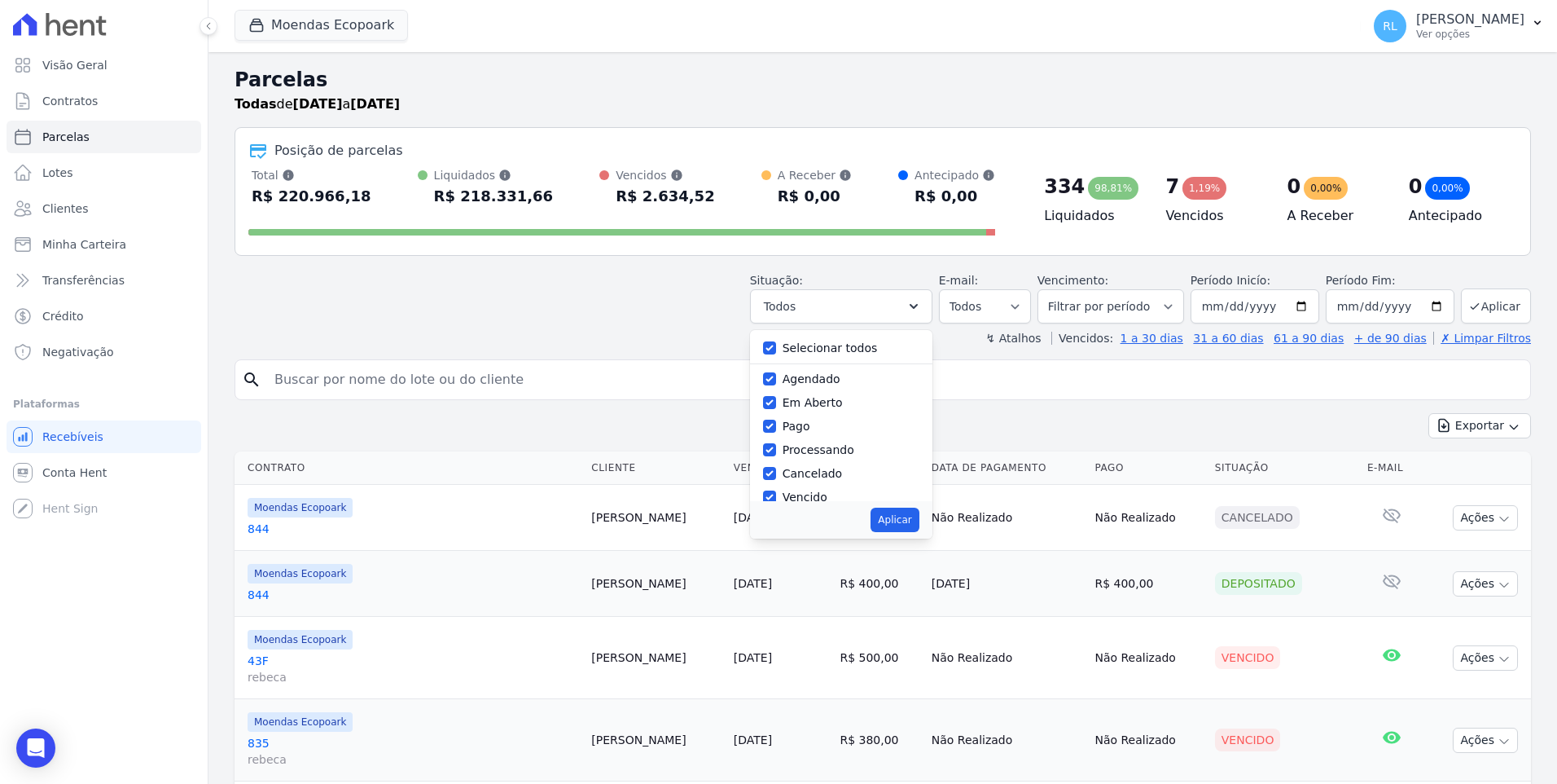
click at [796, 348] on div "Selecionar todos" at bounding box center [841, 348] width 156 height 24
click at [792, 345] on div "Selecionar todos" at bounding box center [841, 348] width 156 height 24
click at [532, 287] on div "Situação: Agendado Em Aberto Pago Processando Cancelado Vencido Transferindo De…" at bounding box center [882, 294] width 1297 height 58
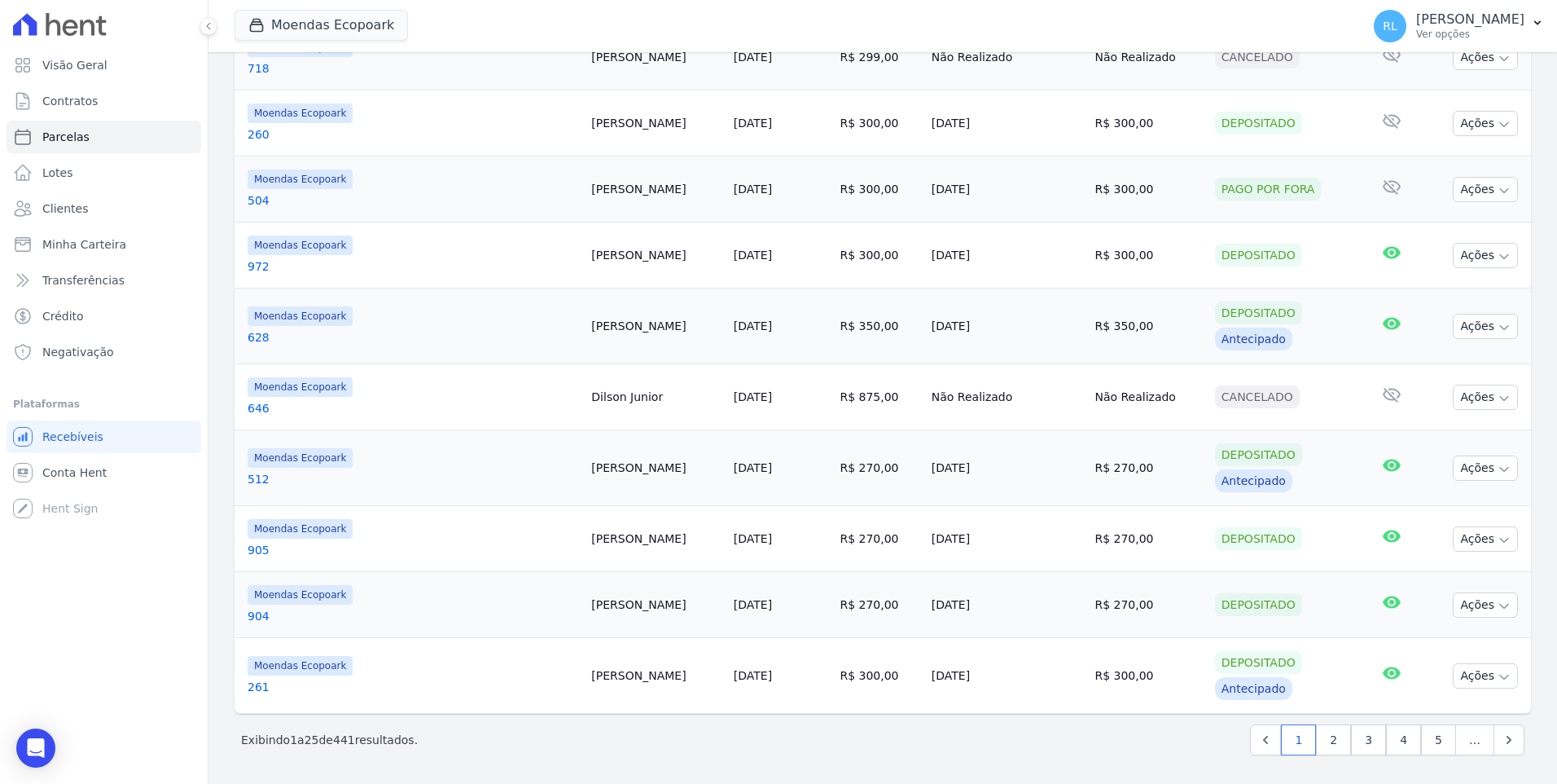
scroll to position [1526, 0]
click at [1334, 737] on link "2" at bounding box center [1334, 739] width 35 height 31
select select
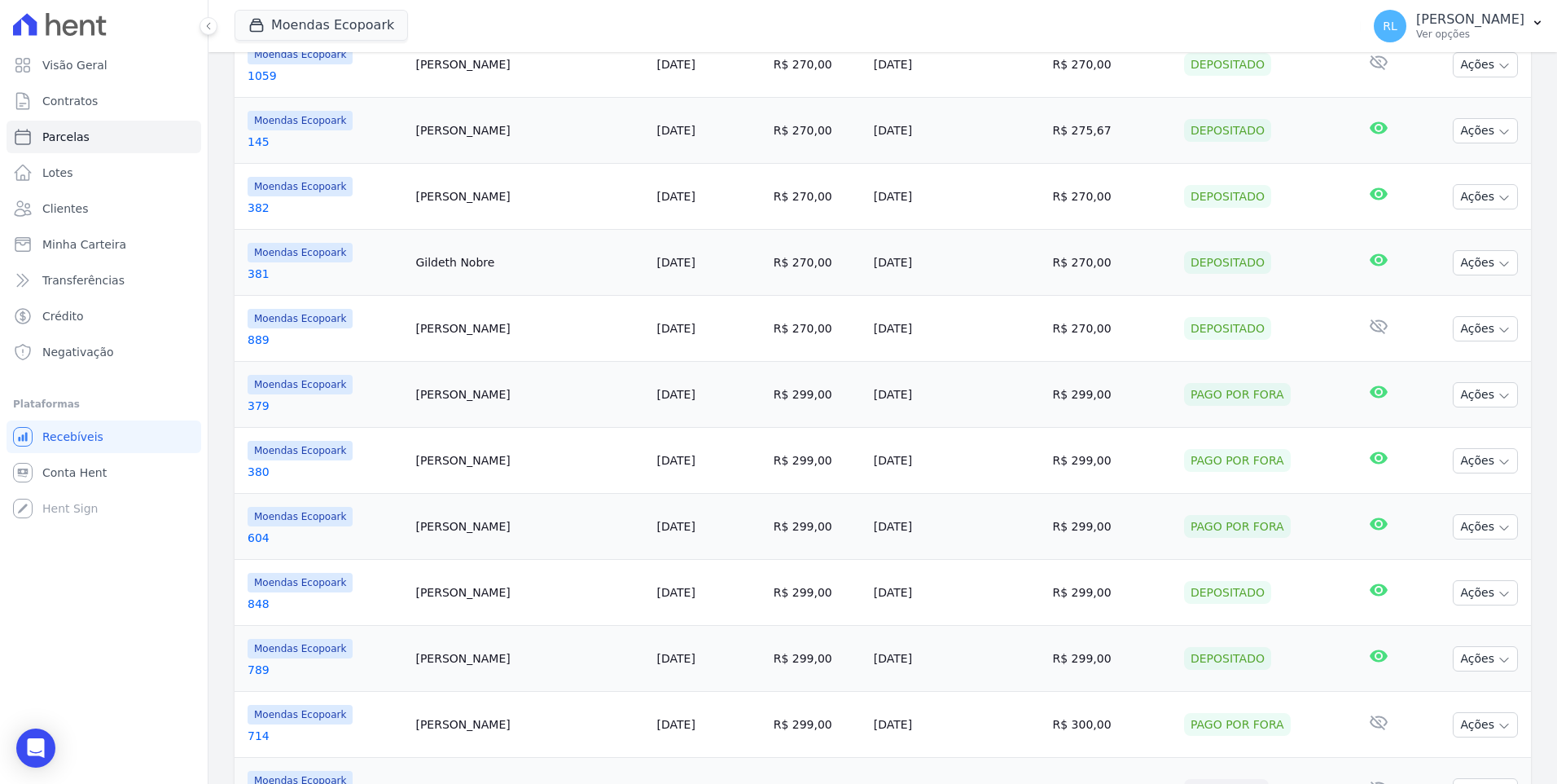
scroll to position [1460, 0]
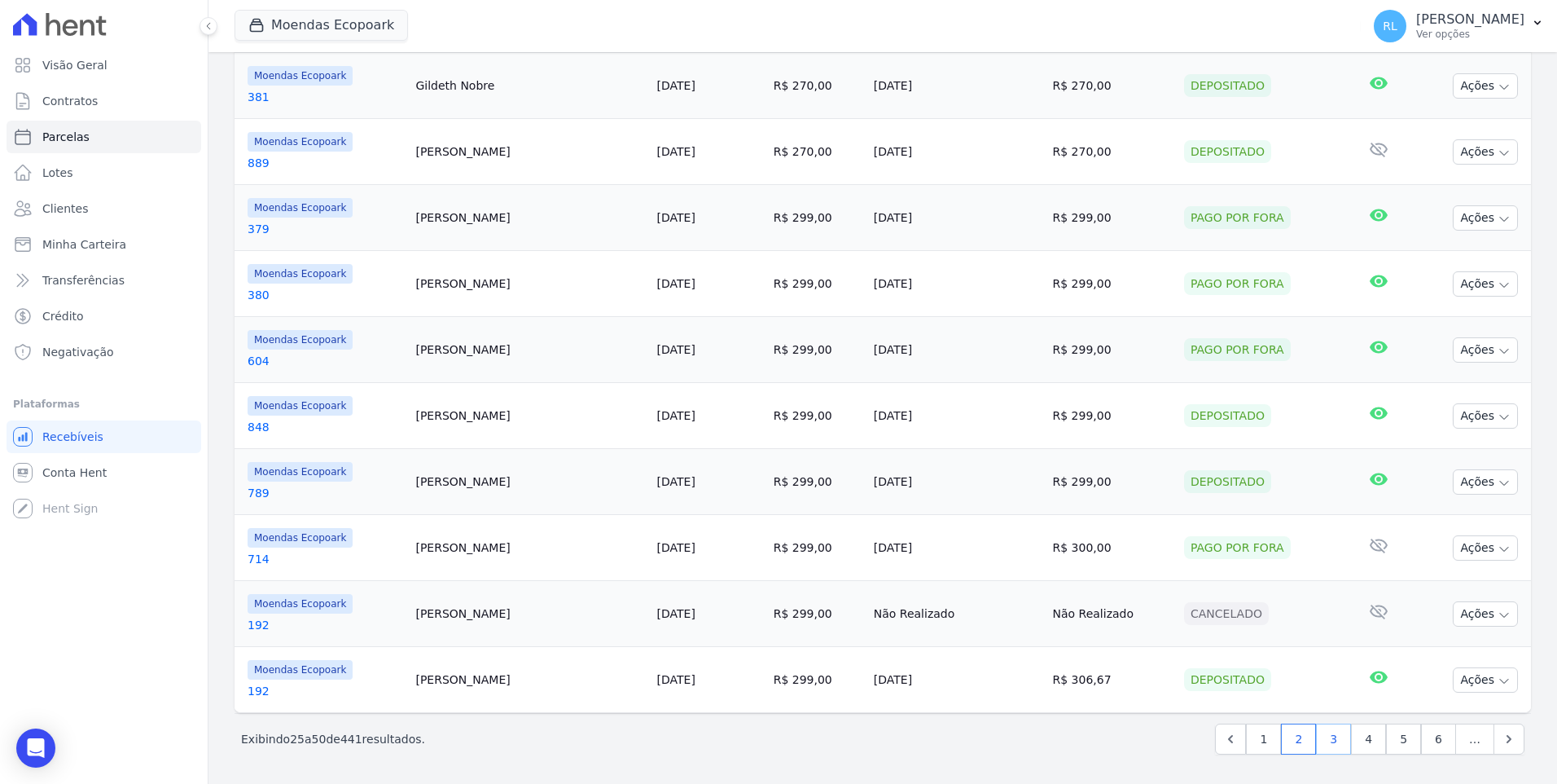
click at [1327, 729] on link "3" at bounding box center [1334, 739] width 35 height 31
select select
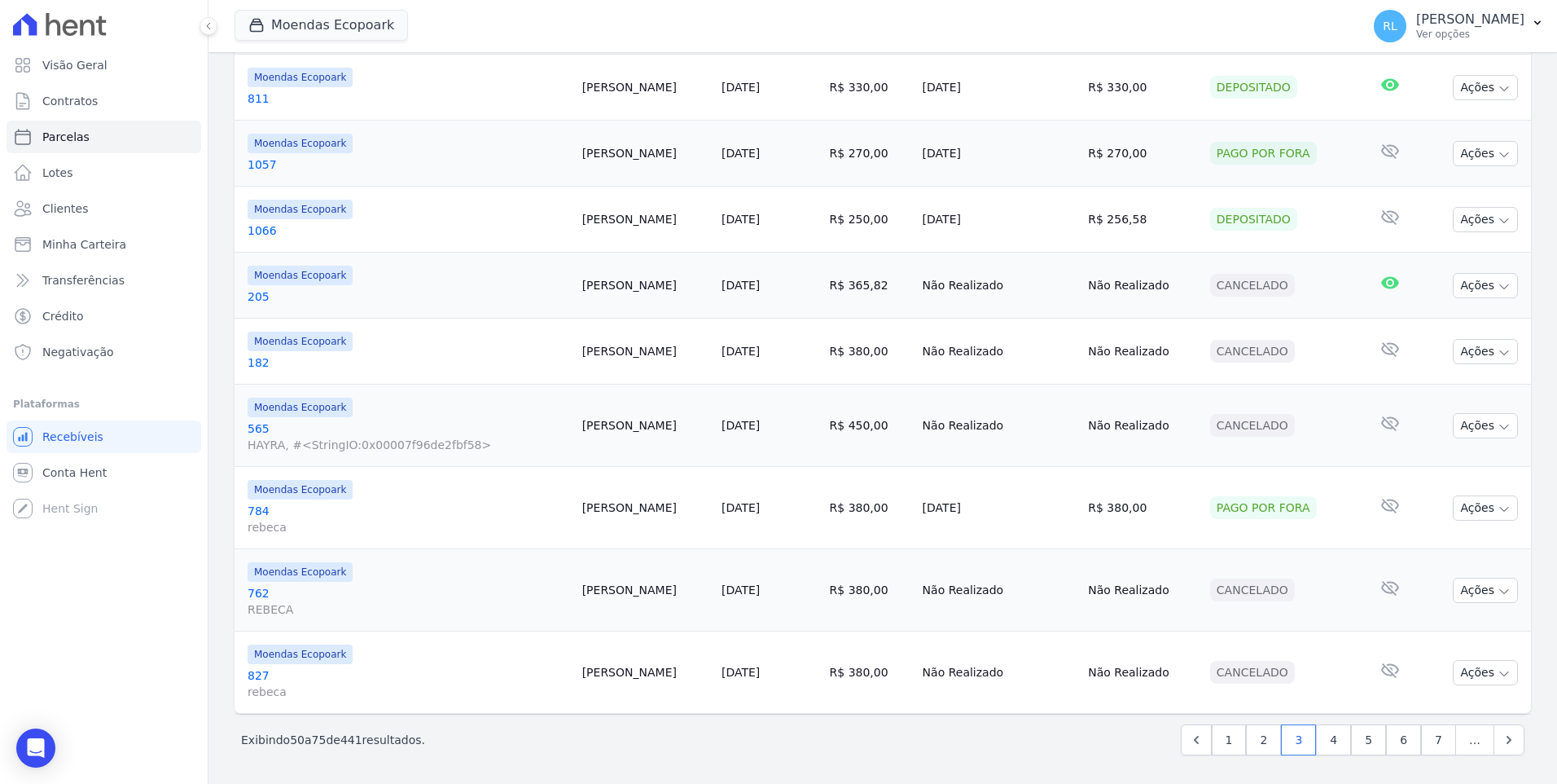
scroll to position [1486, 0]
click at [1329, 747] on link "4" at bounding box center [1334, 739] width 35 height 31
select select
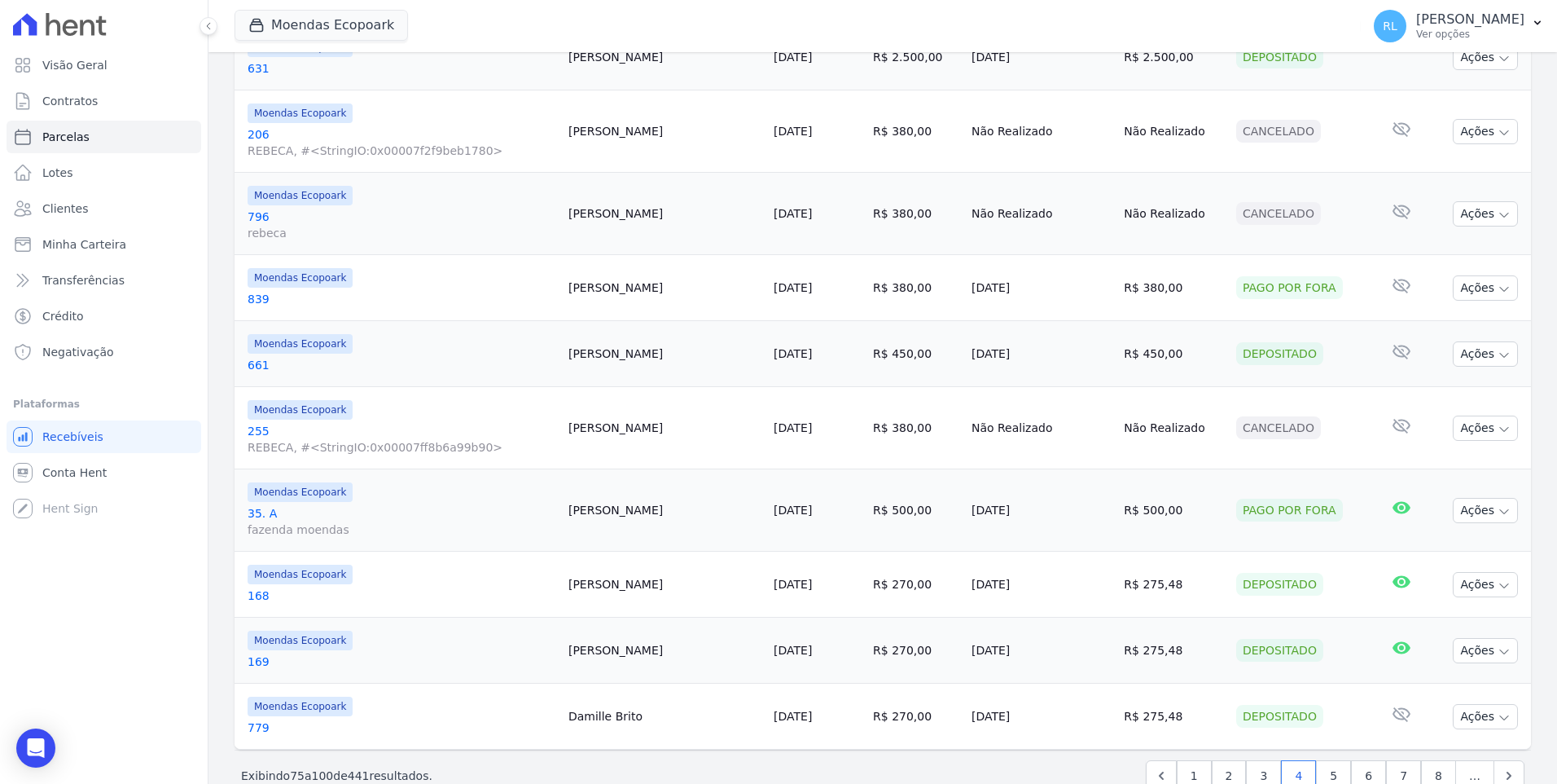
scroll to position [1665, 0]
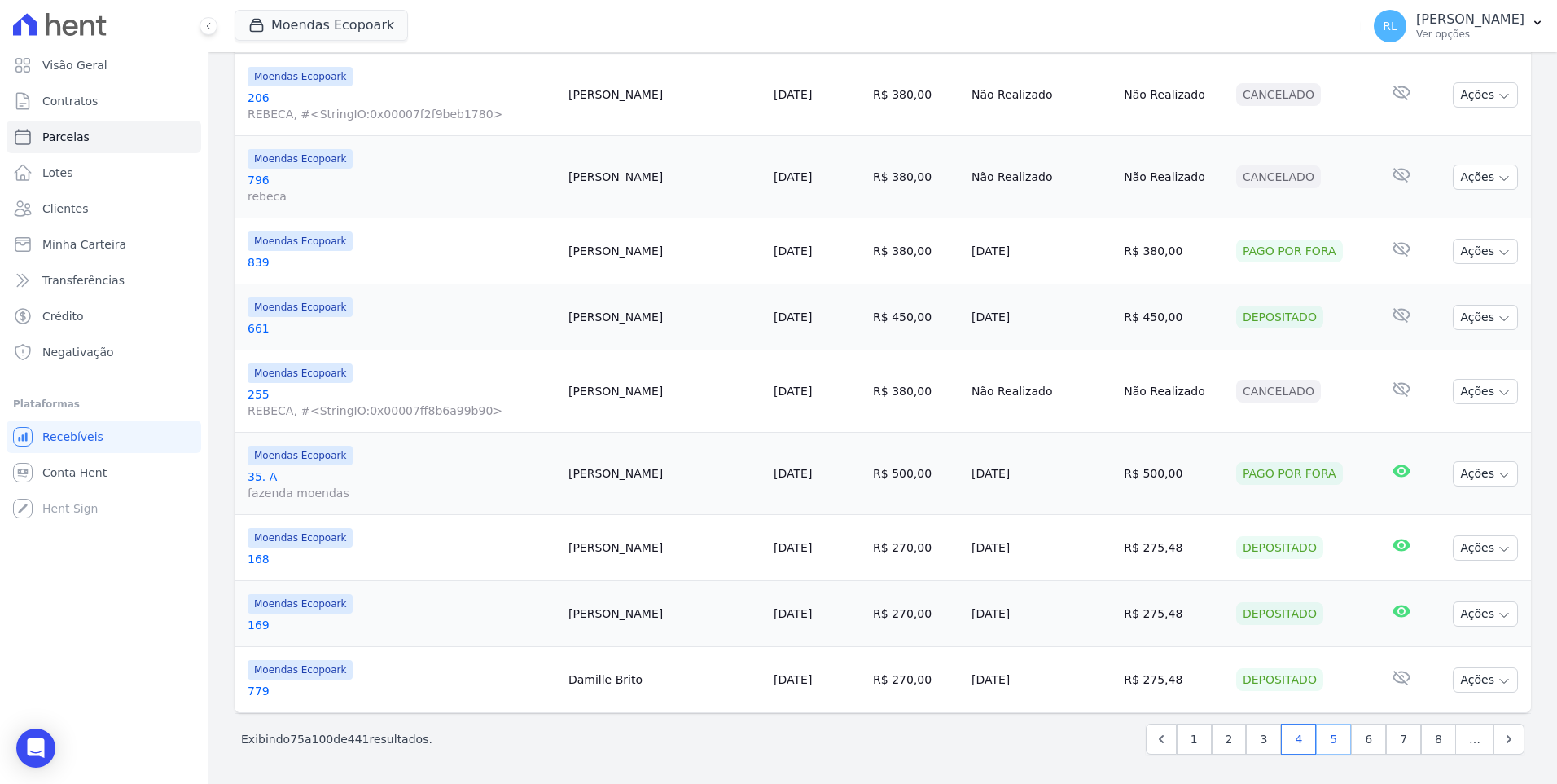
click at [1329, 744] on link "5" at bounding box center [1334, 739] width 35 height 31
select select
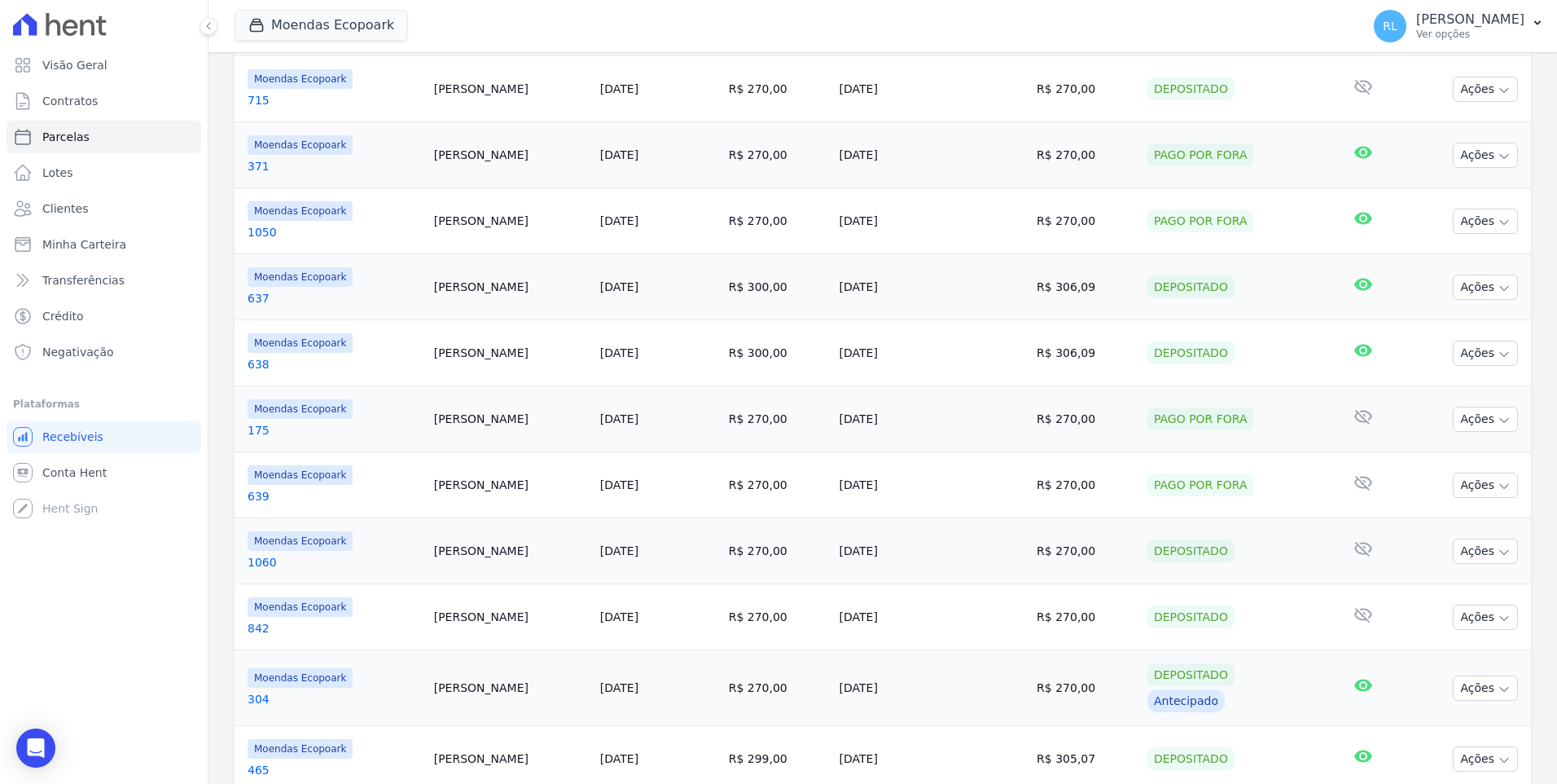
scroll to position [1441, 0]
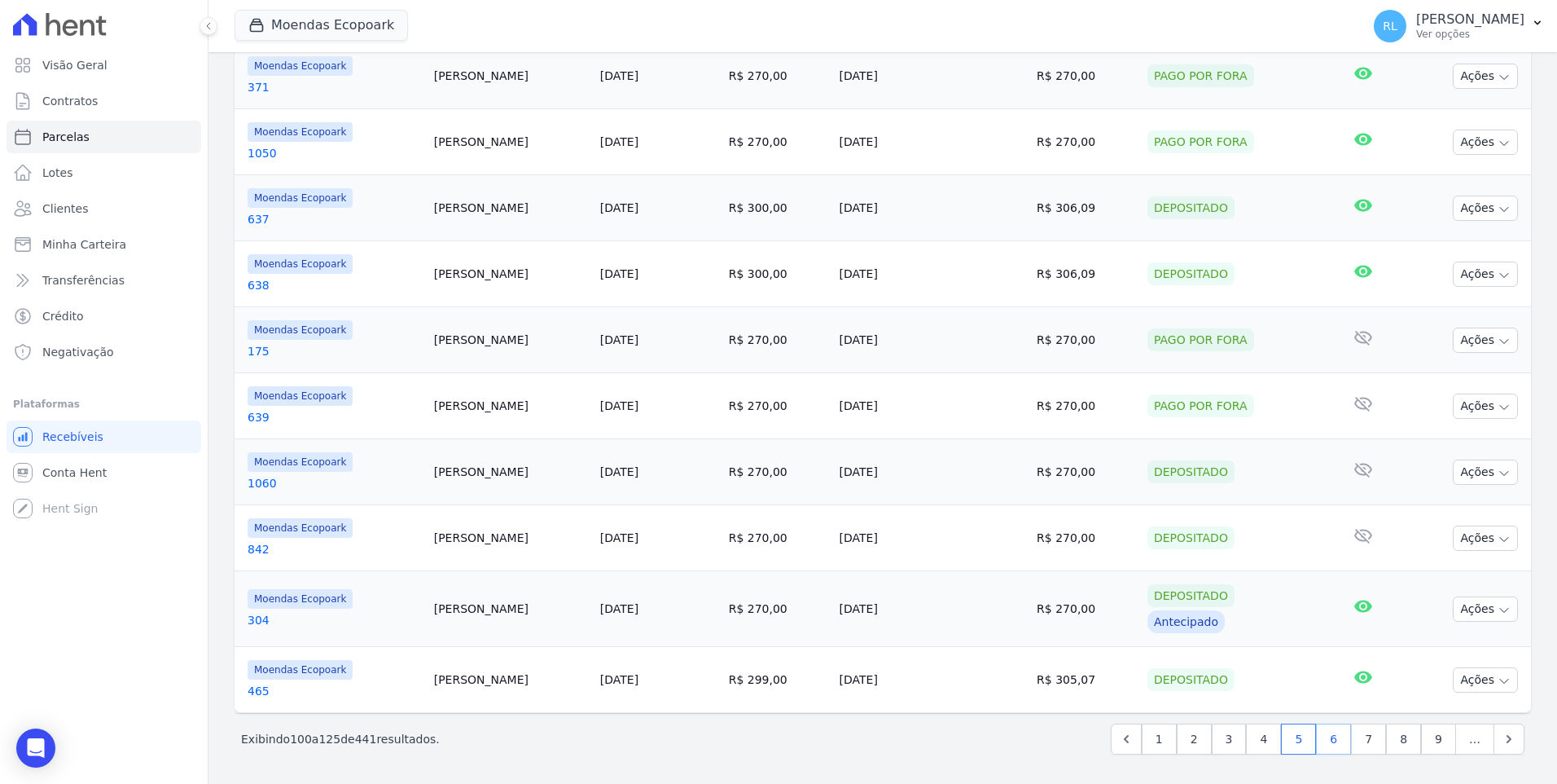
click at [1333, 743] on link "6" at bounding box center [1334, 739] width 35 height 31
select select
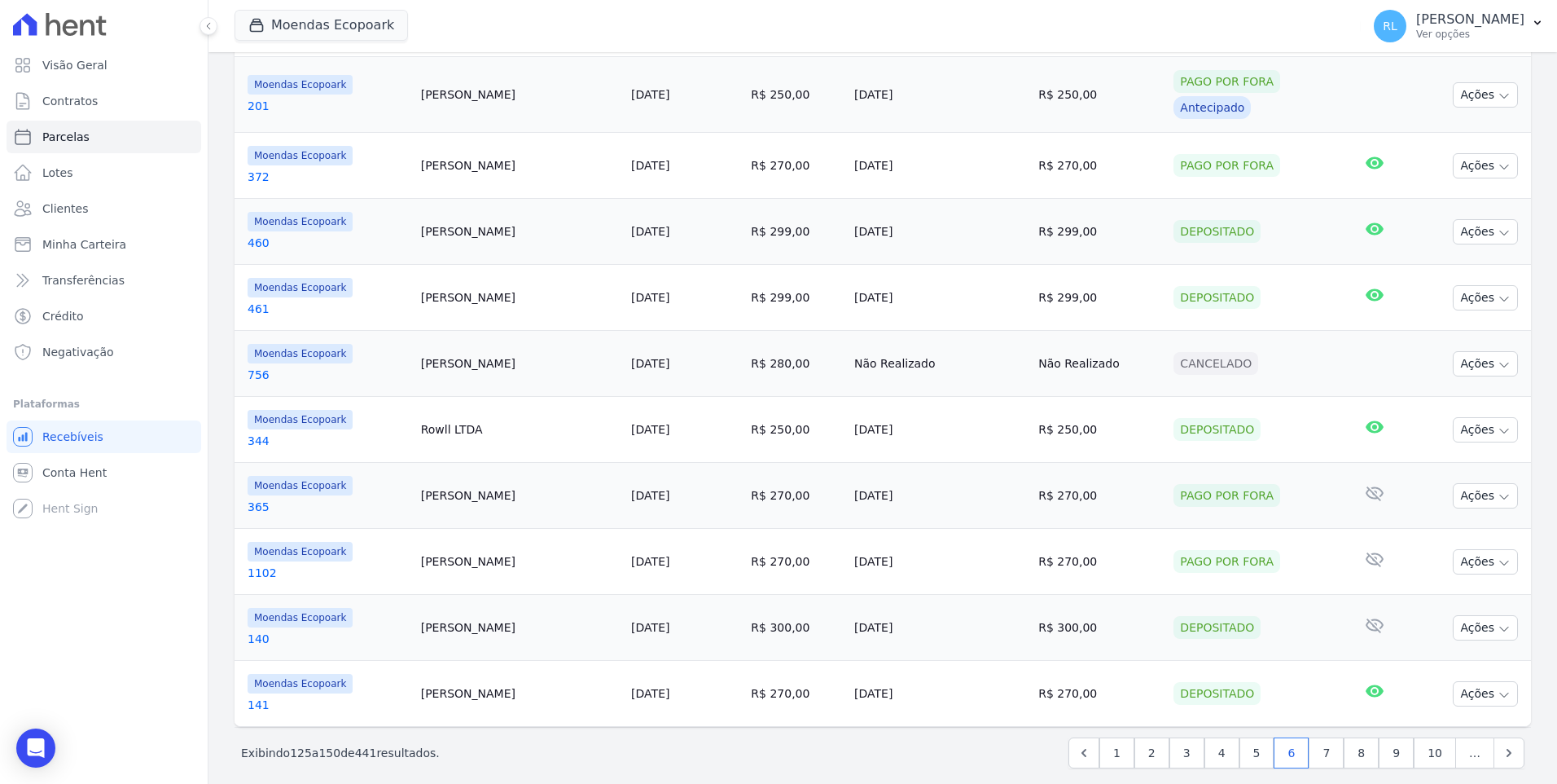
scroll to position [1450, 0]
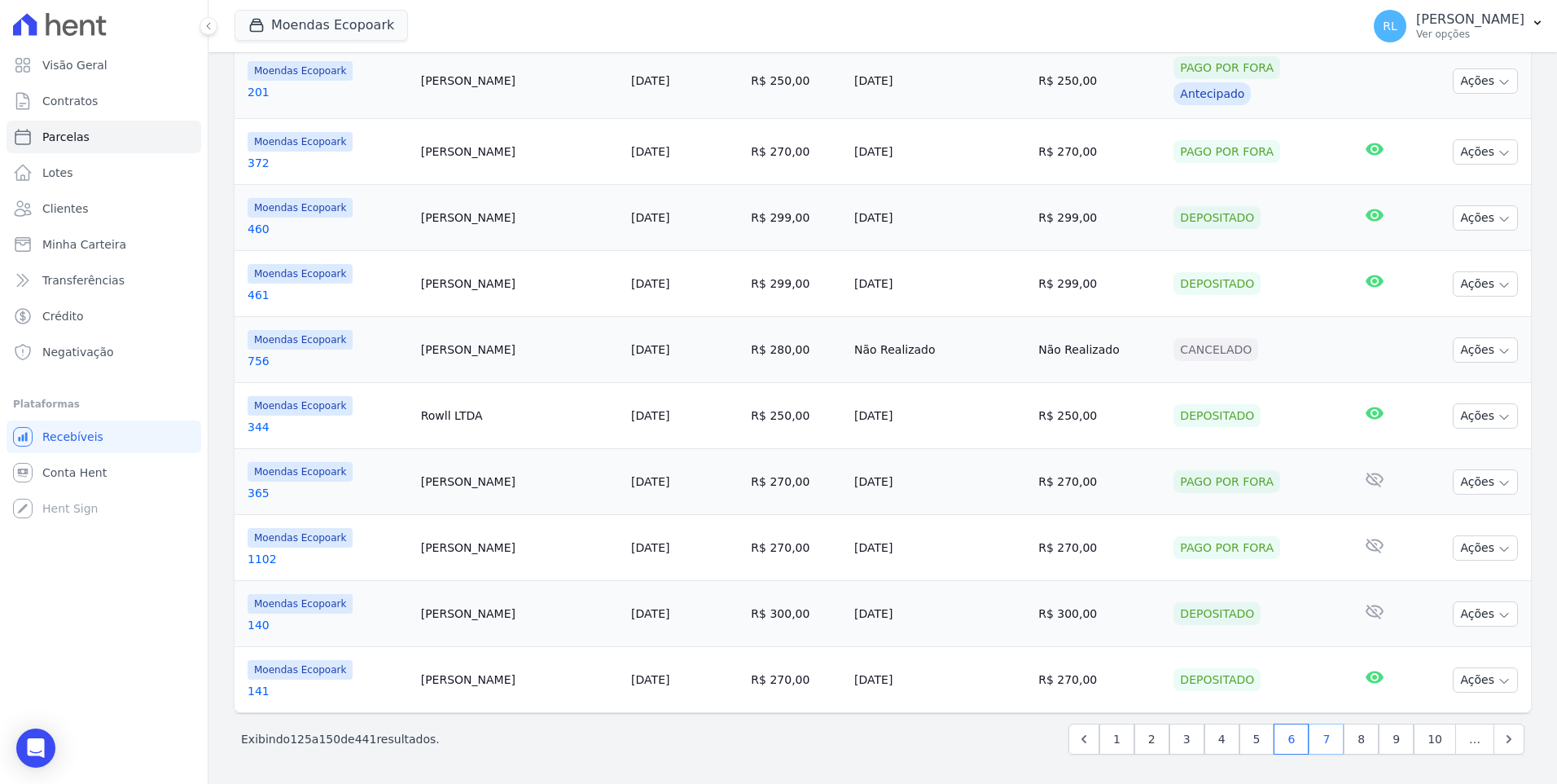
click at [1325, 741] on link "7" at bounding box center [1326, 739] width 35 height 31
select select
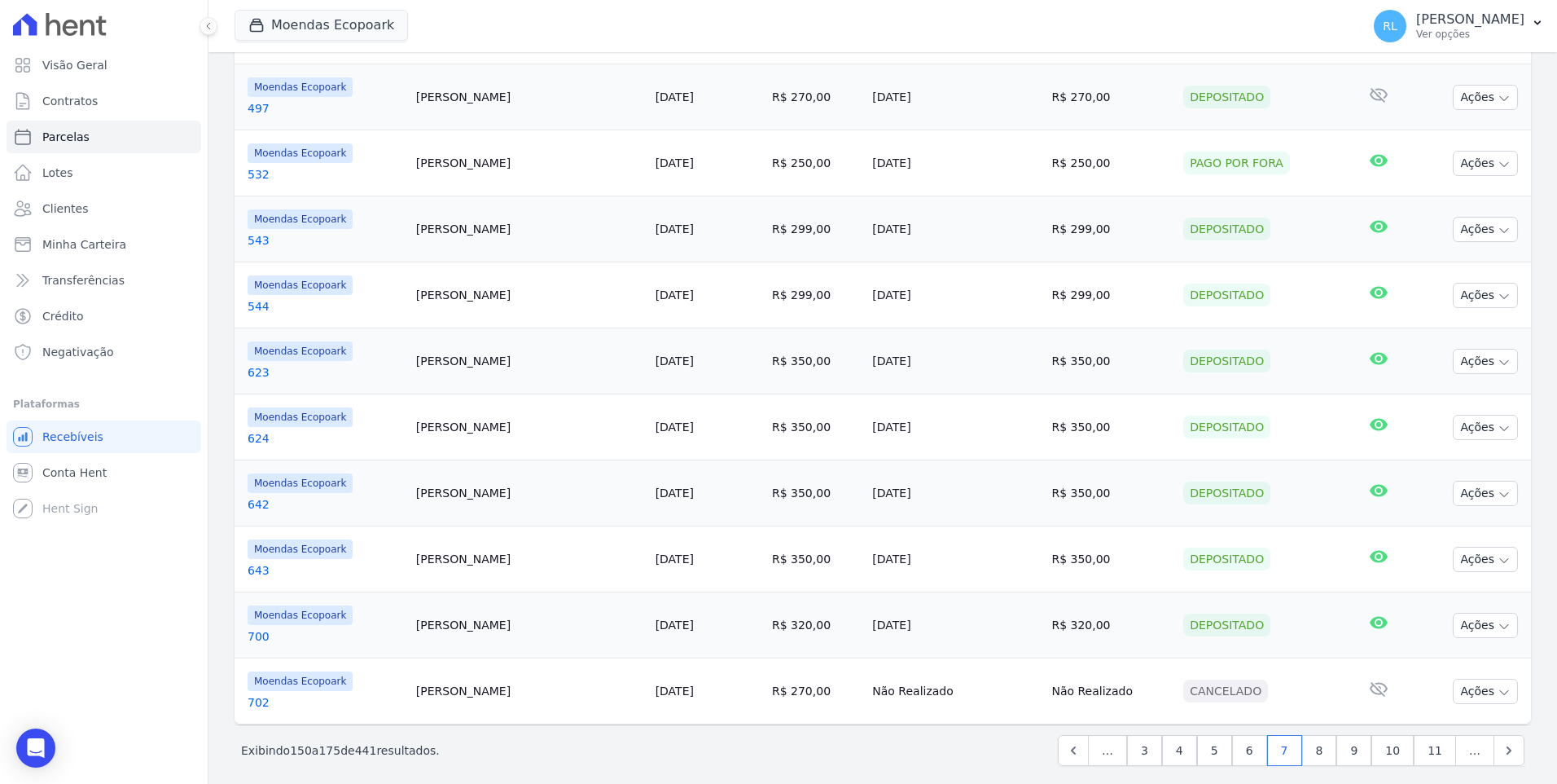
scroll to position [1421, 0]
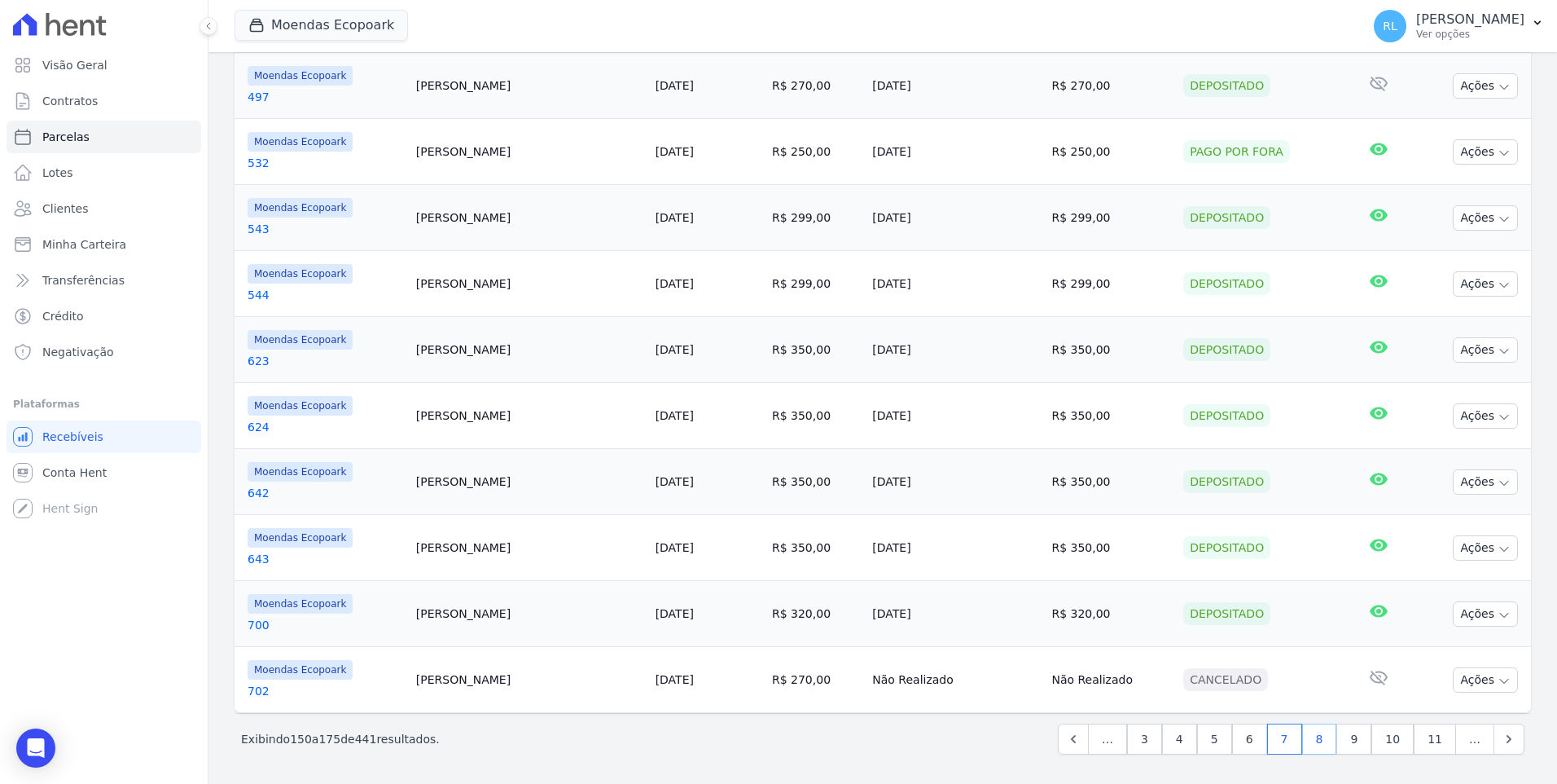
click at [1313, 741] on link "8" at bounding box center [1320, 739] width 35 height 31
select select
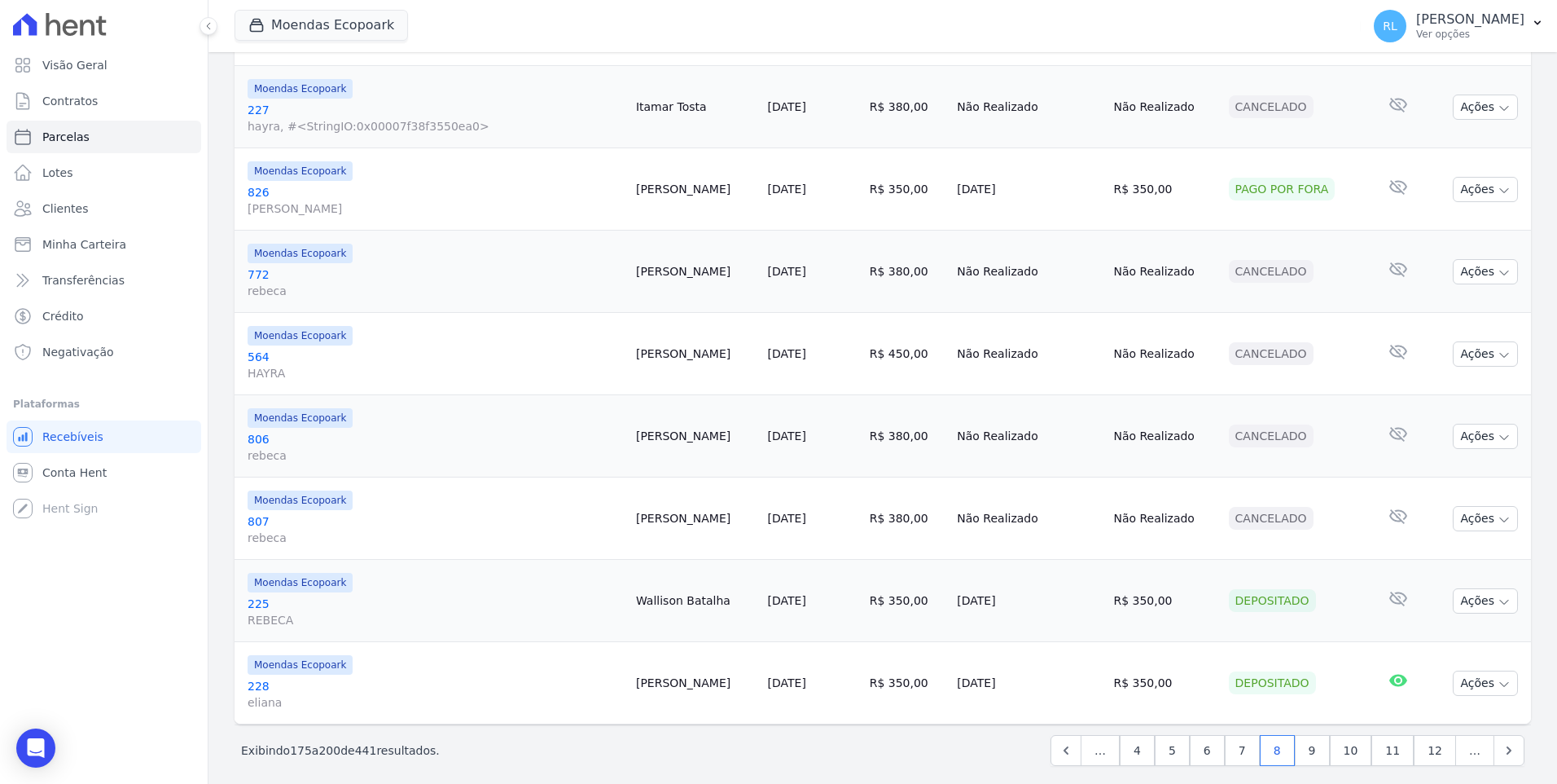
scroll to position [1665, 0]
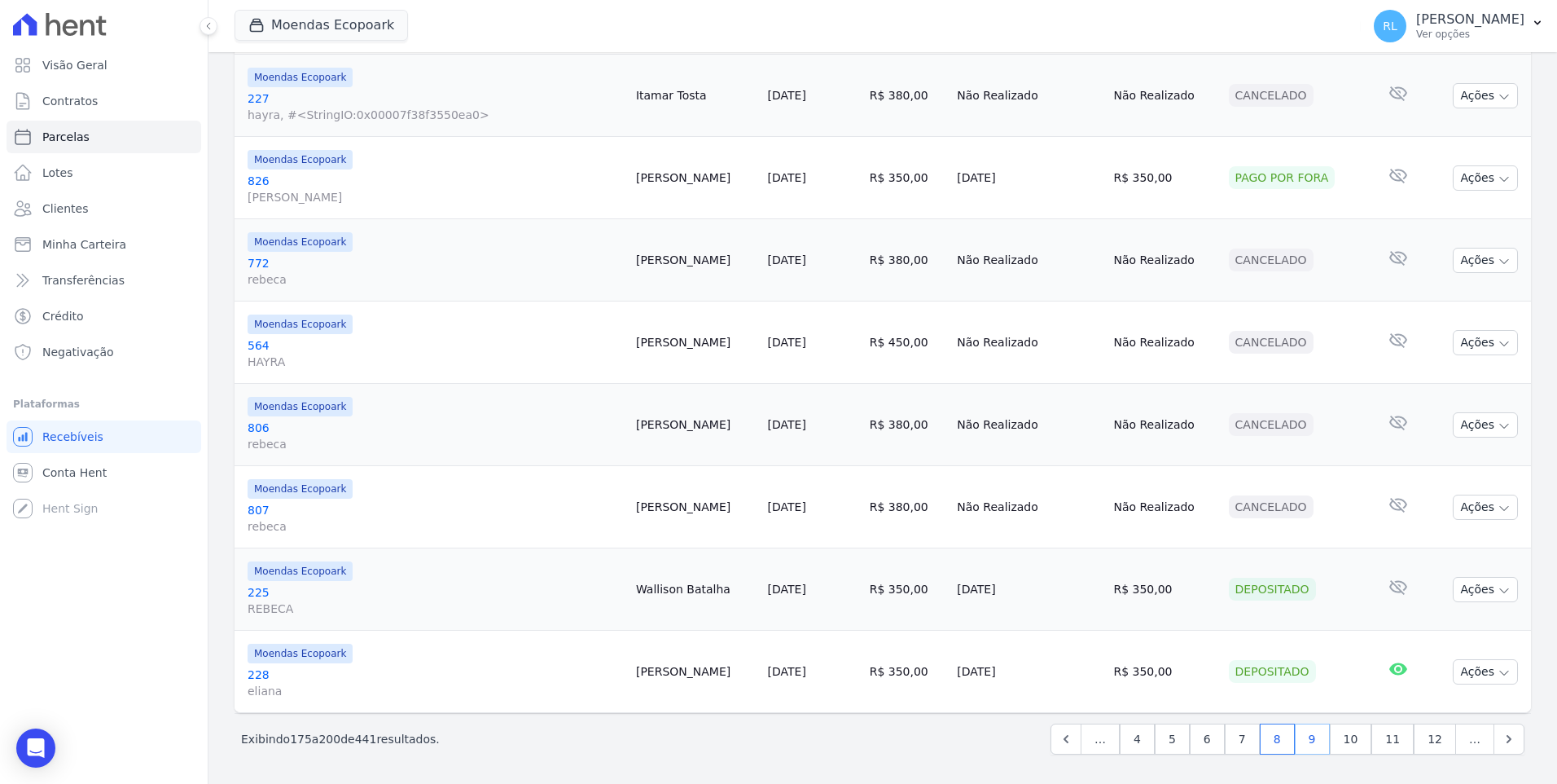
click at [1312, 744] on link "9" at bounding box center [1313, 739] width 35 height 31
select select
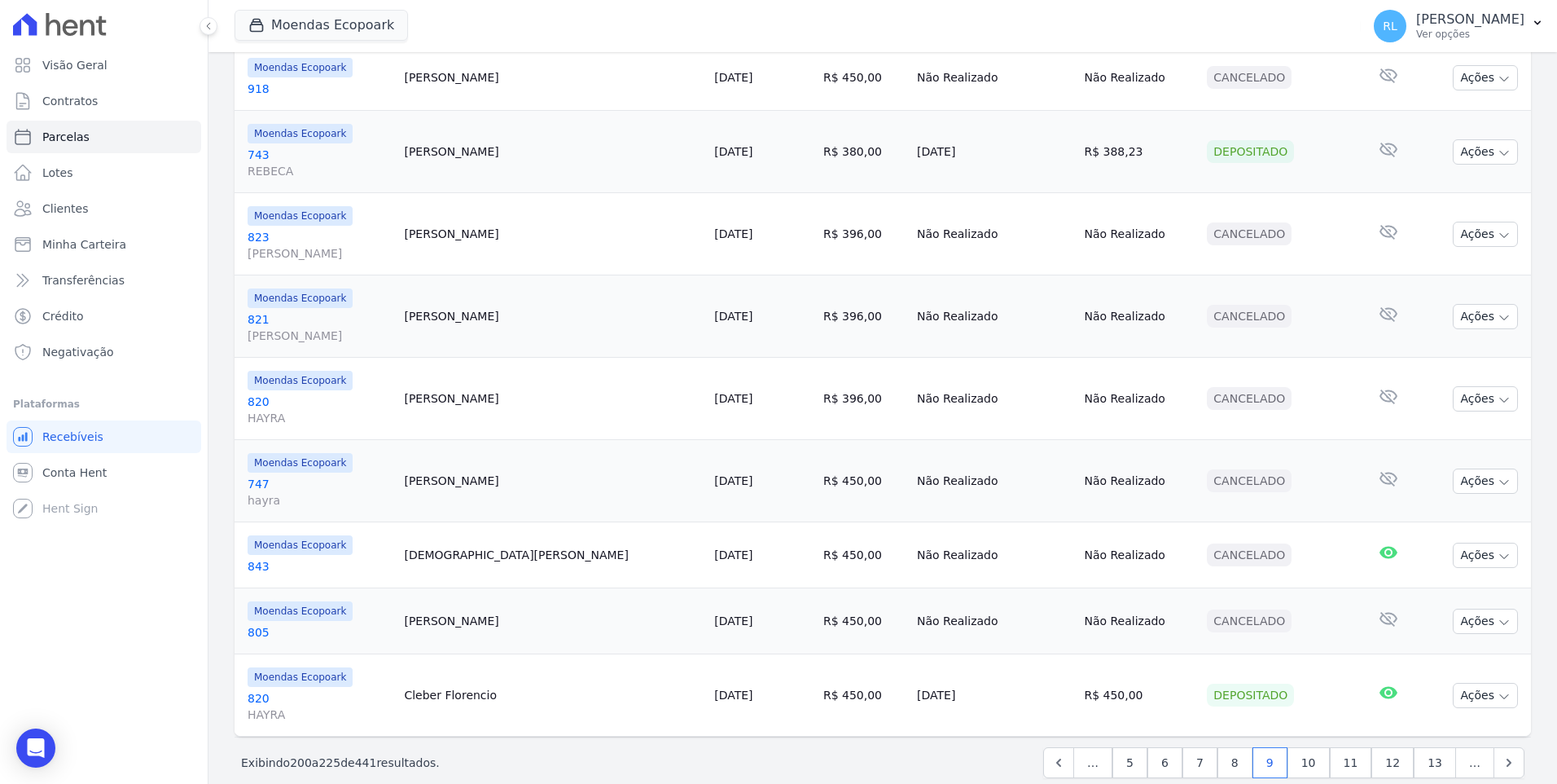
scroll to position [1699, 0]
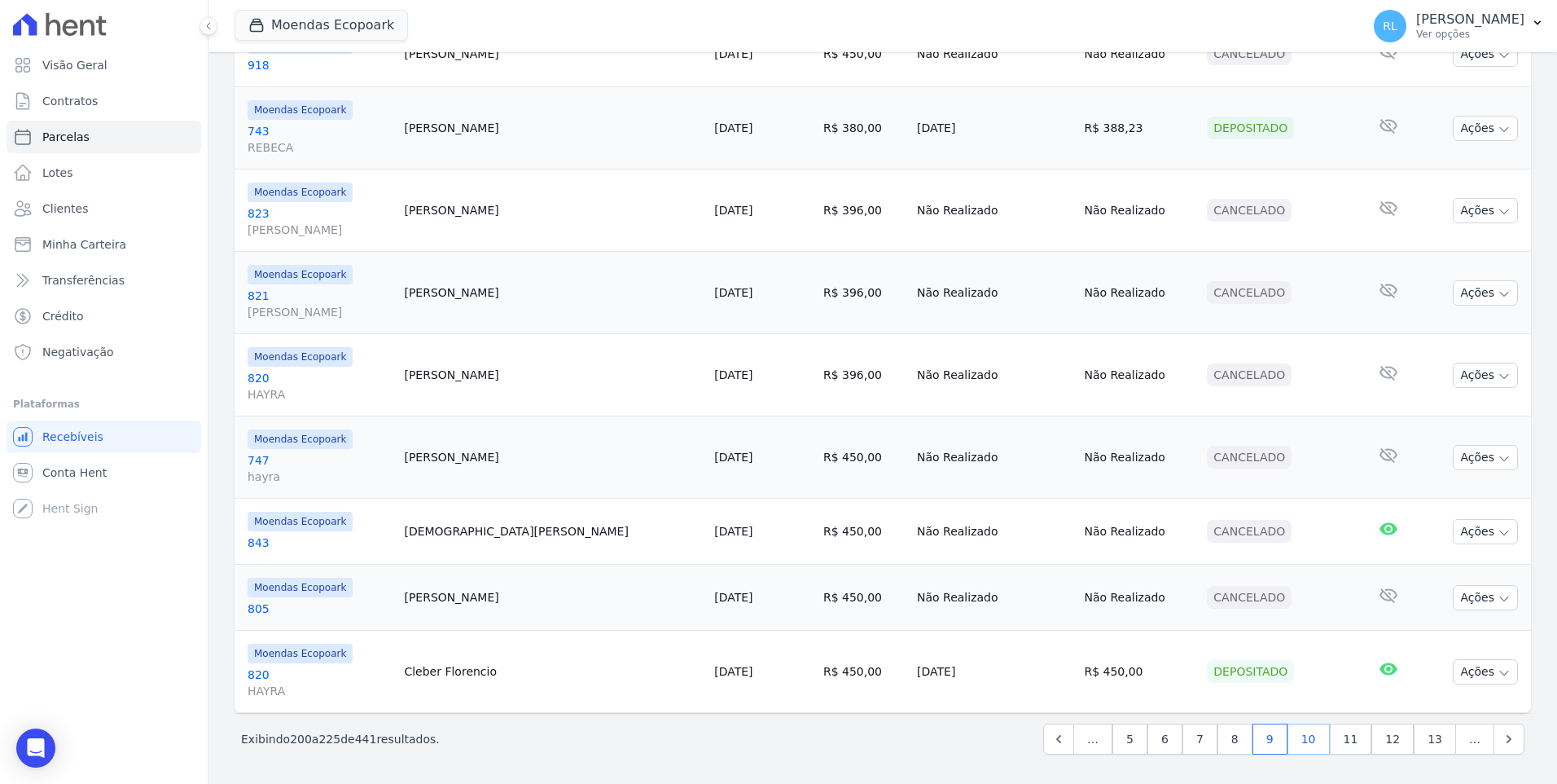
click at [1313, 744] on link "10" at bounding box center [1309, 739] width 42 height 31
select select
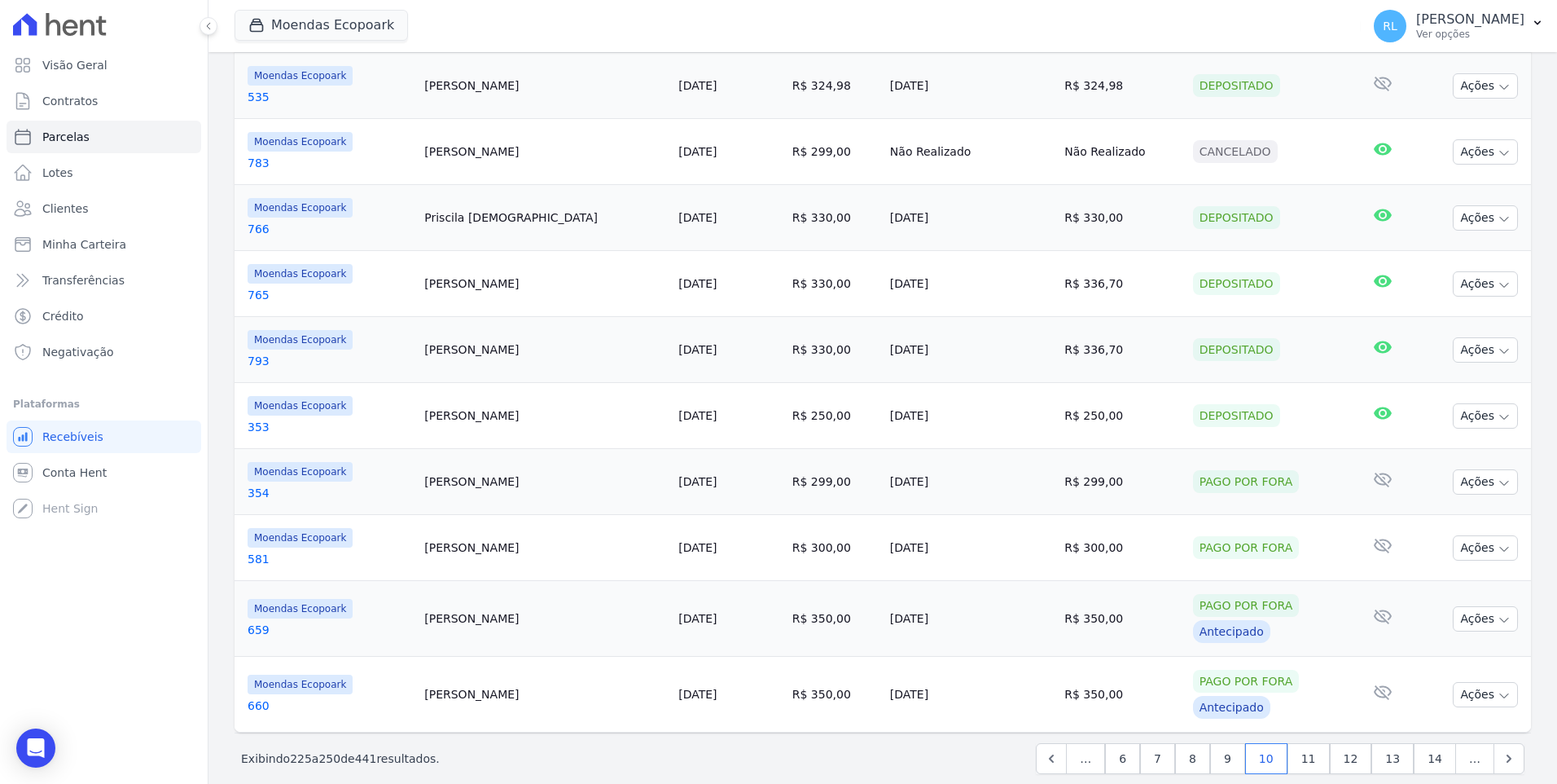
scroll to position [1564, 0]
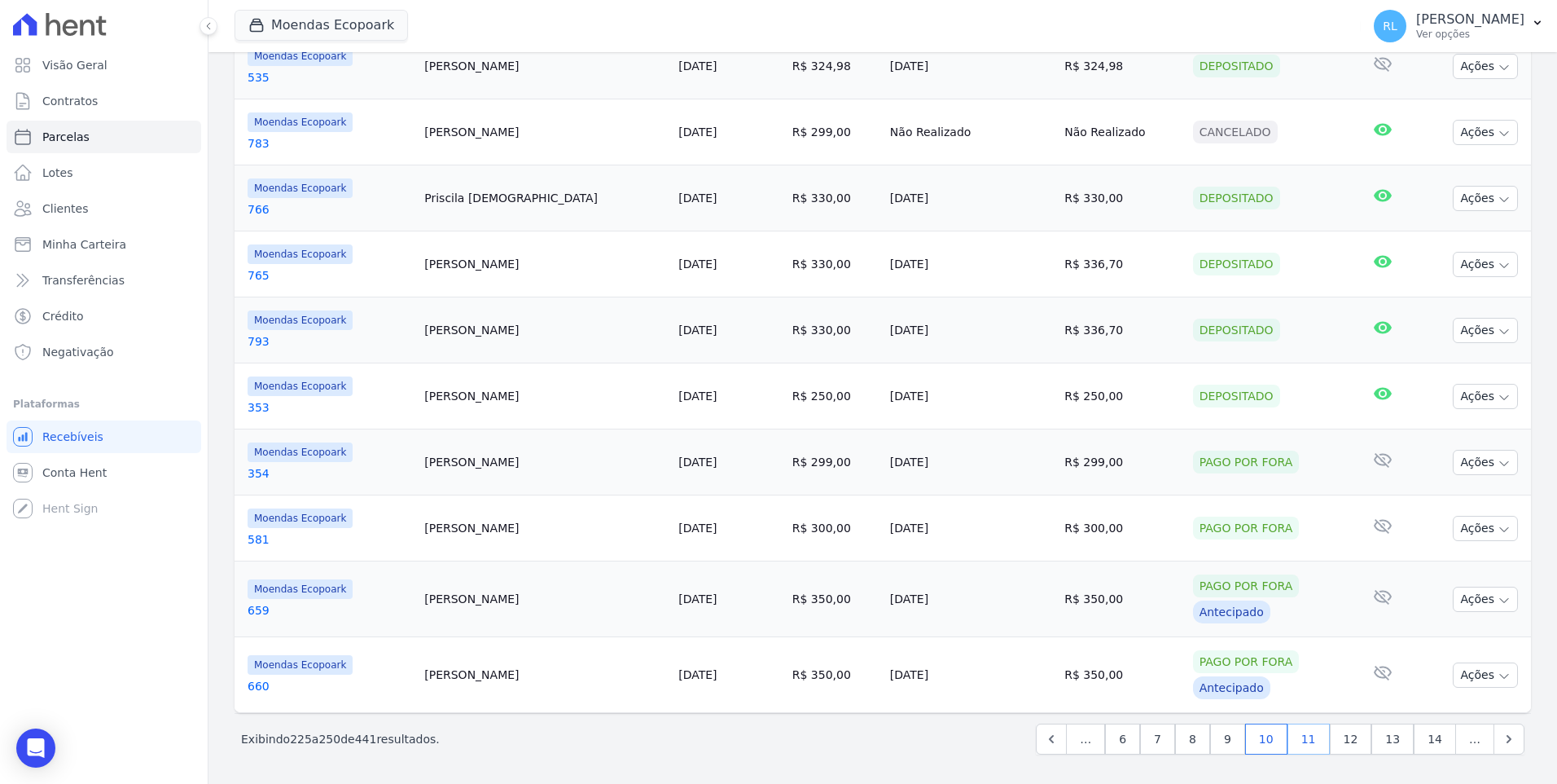
click at [1308, 735] on link "11" at bounding box center [1309, 739] width 42 height 31
select select
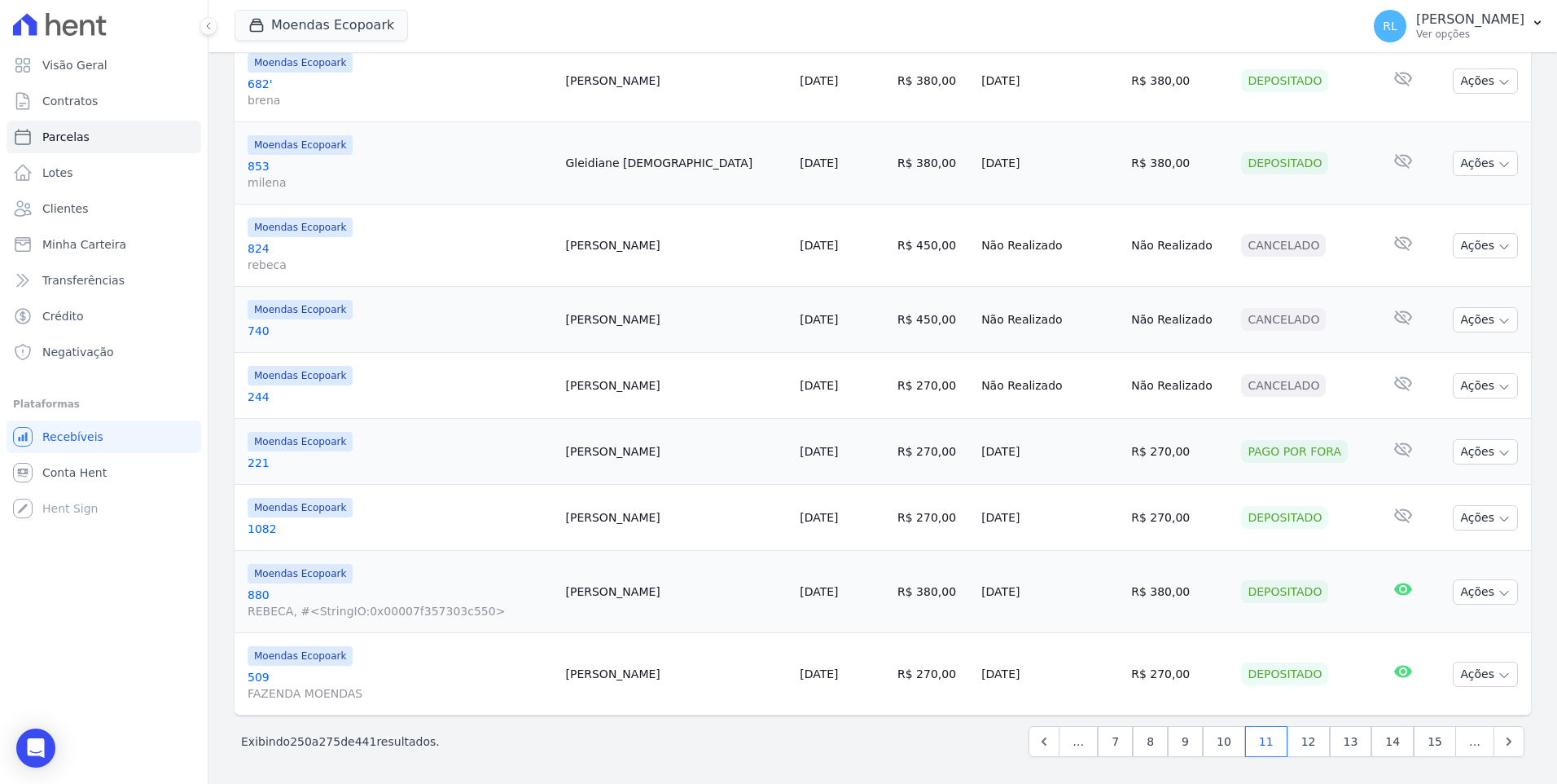
scroll to position [1568, 0]
click at [1307, 734] on link "12" at bounding box center [1309, 739] width 42 height 31
select select
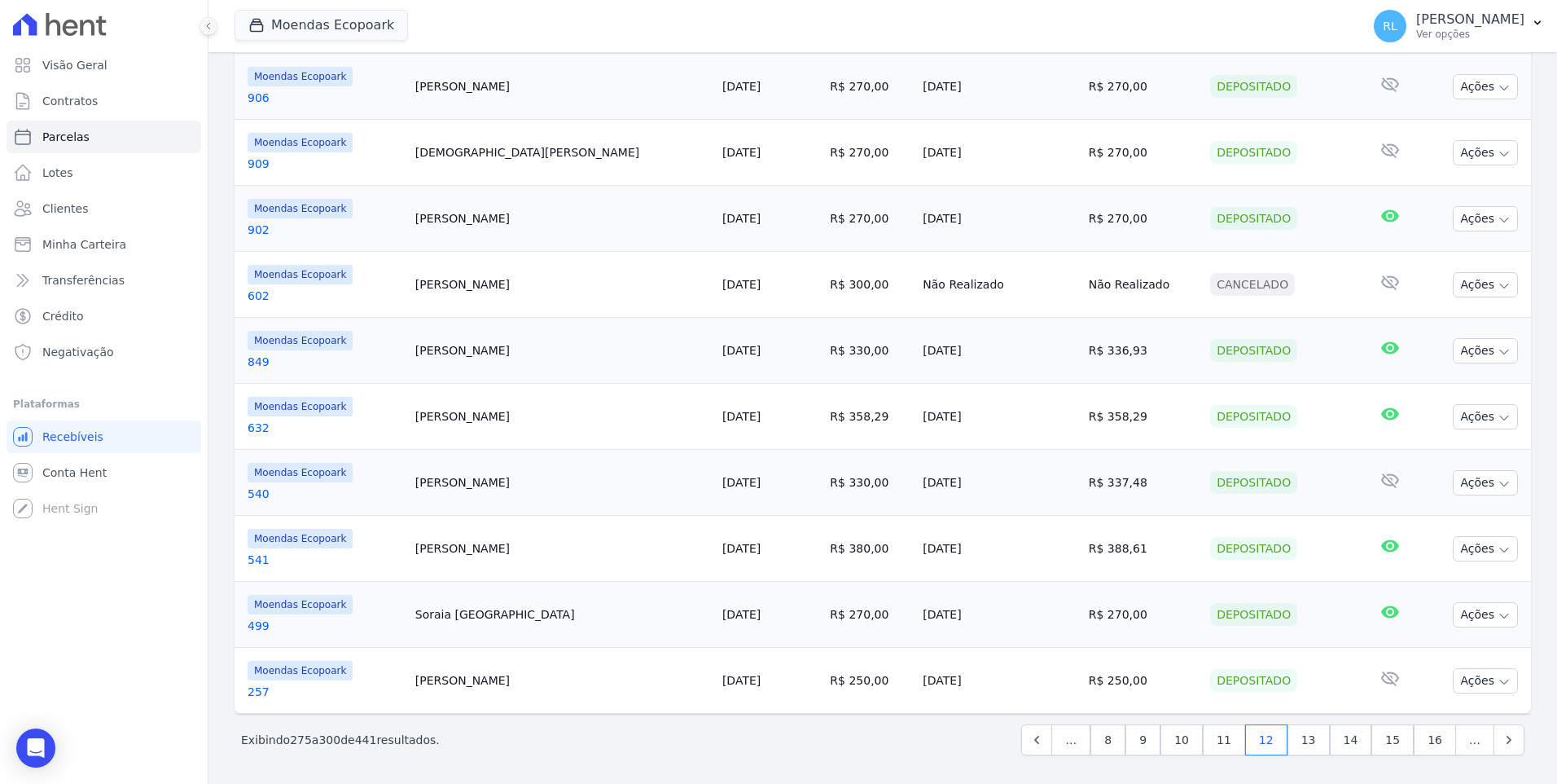
scroll to position [1471, 0]
click at [1306, 740] on link "13" at bounding box center [1309, 739] width 42 height 31
select select
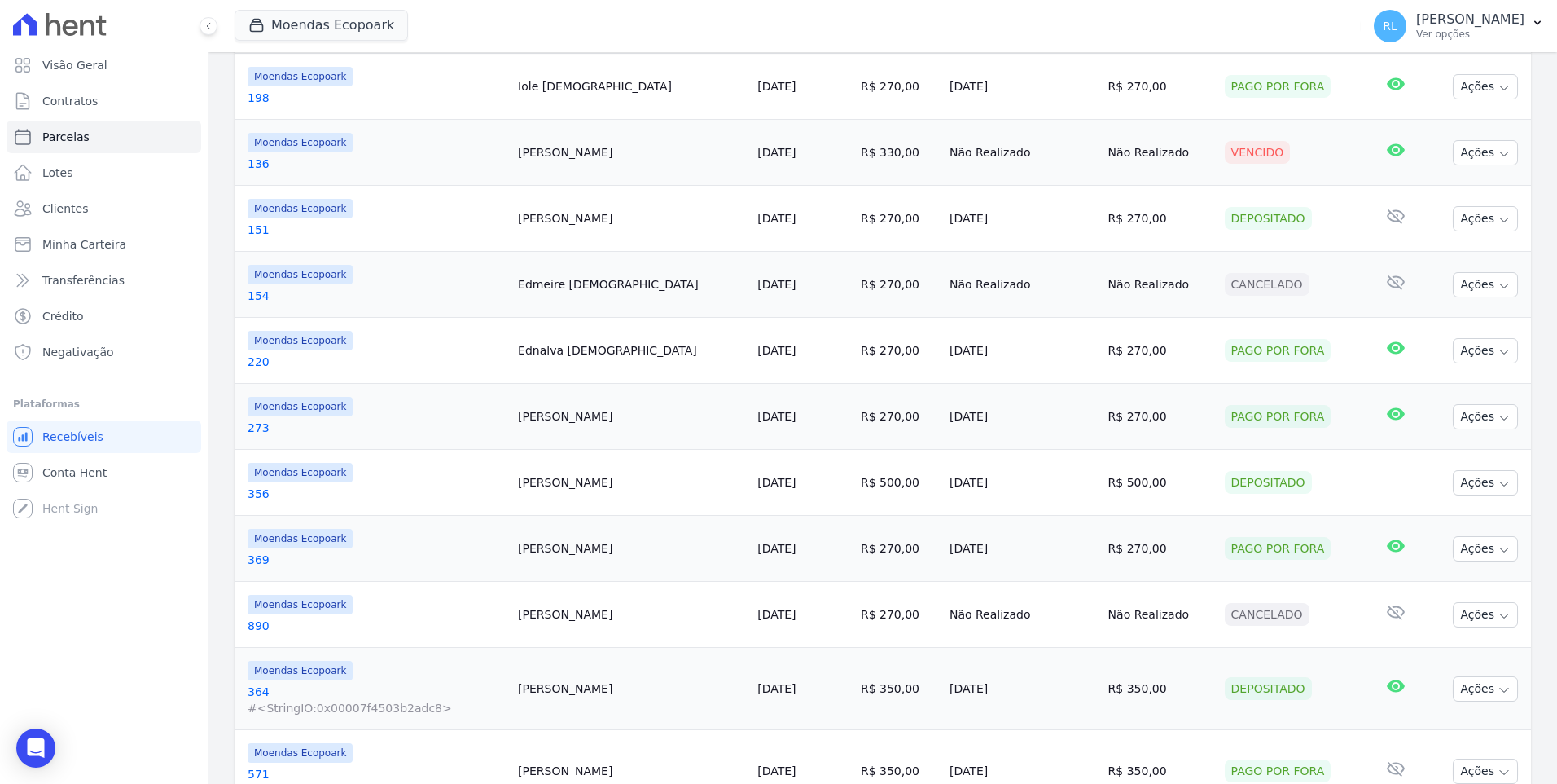
scroll to position [1464, 0]
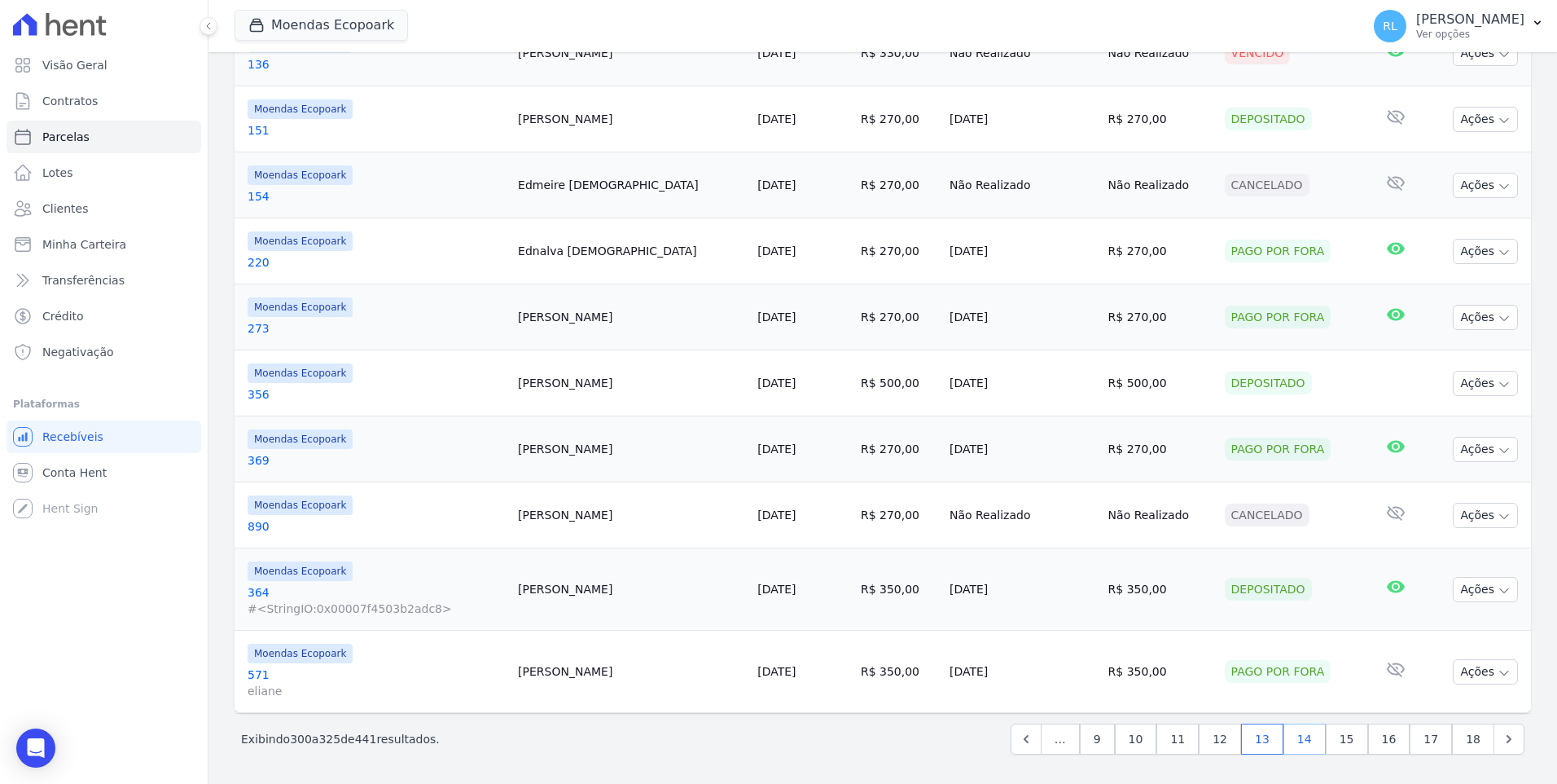
click at [1303, 740] on link "14" at bounding box center [1305, 739] width 42 height 31
select select
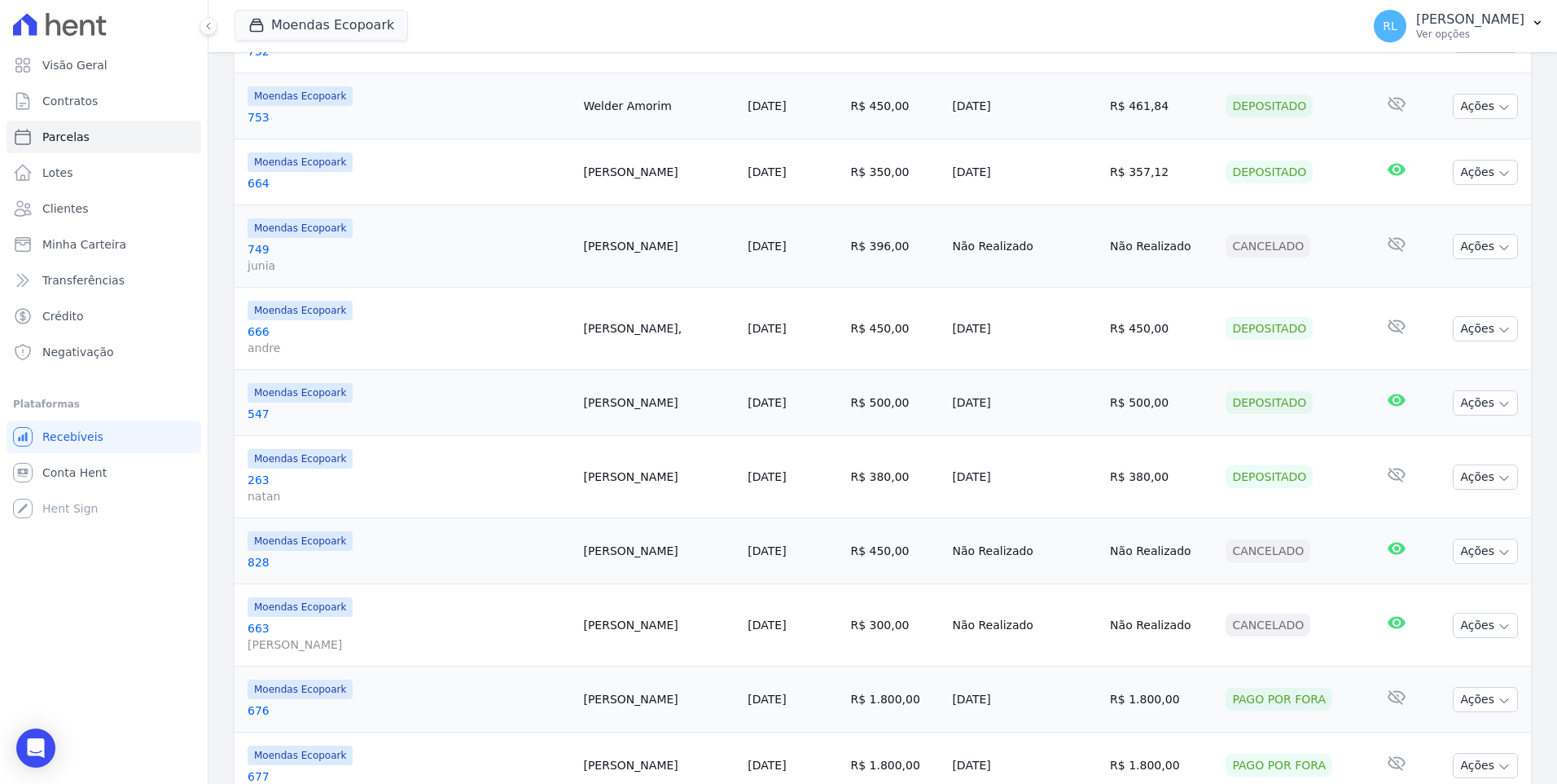
scroll to position [1714, 0]
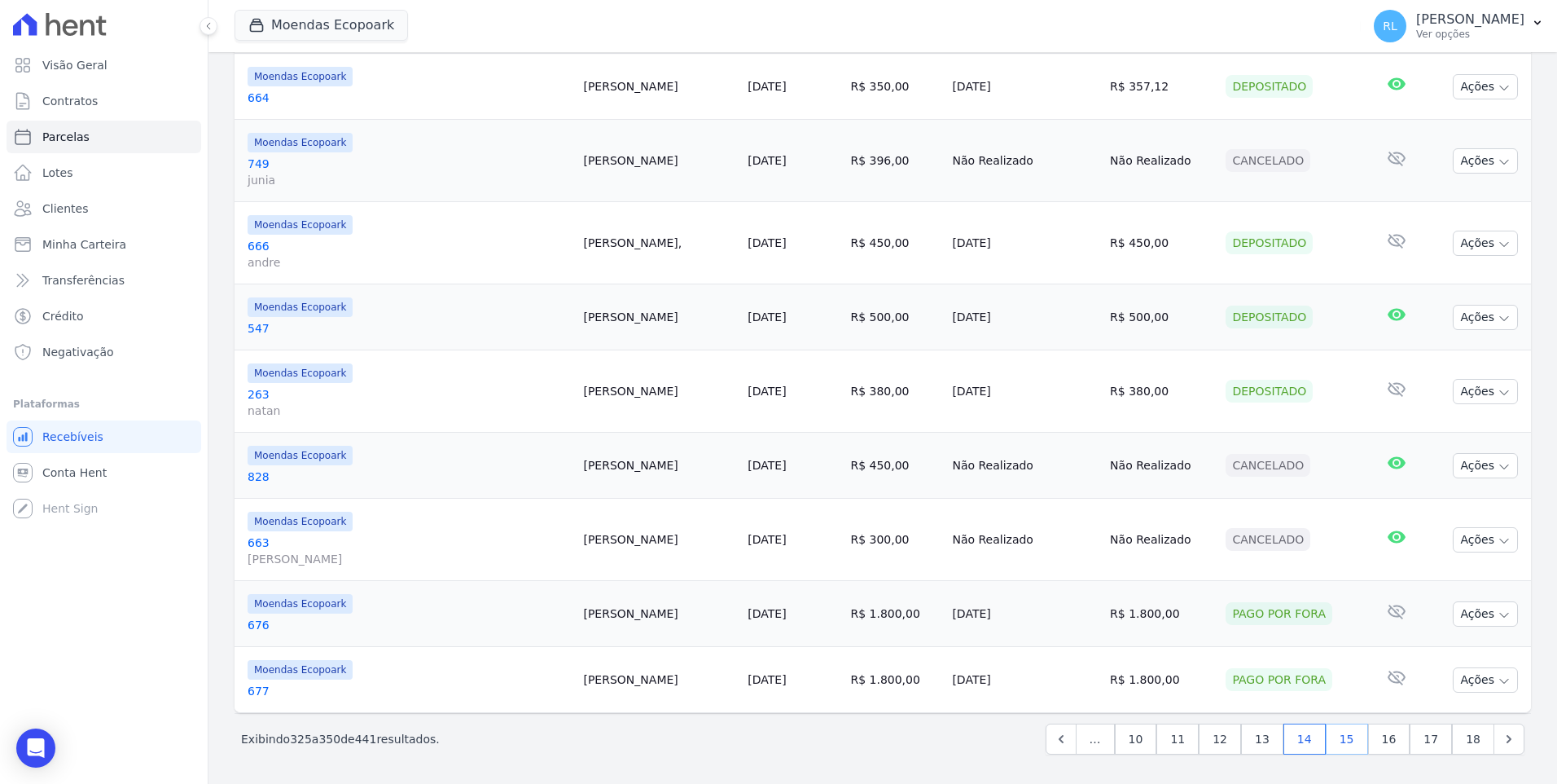
click at [1345, 744] on link "15" at bounding box center [1347, 739] width 42 height 31
select select
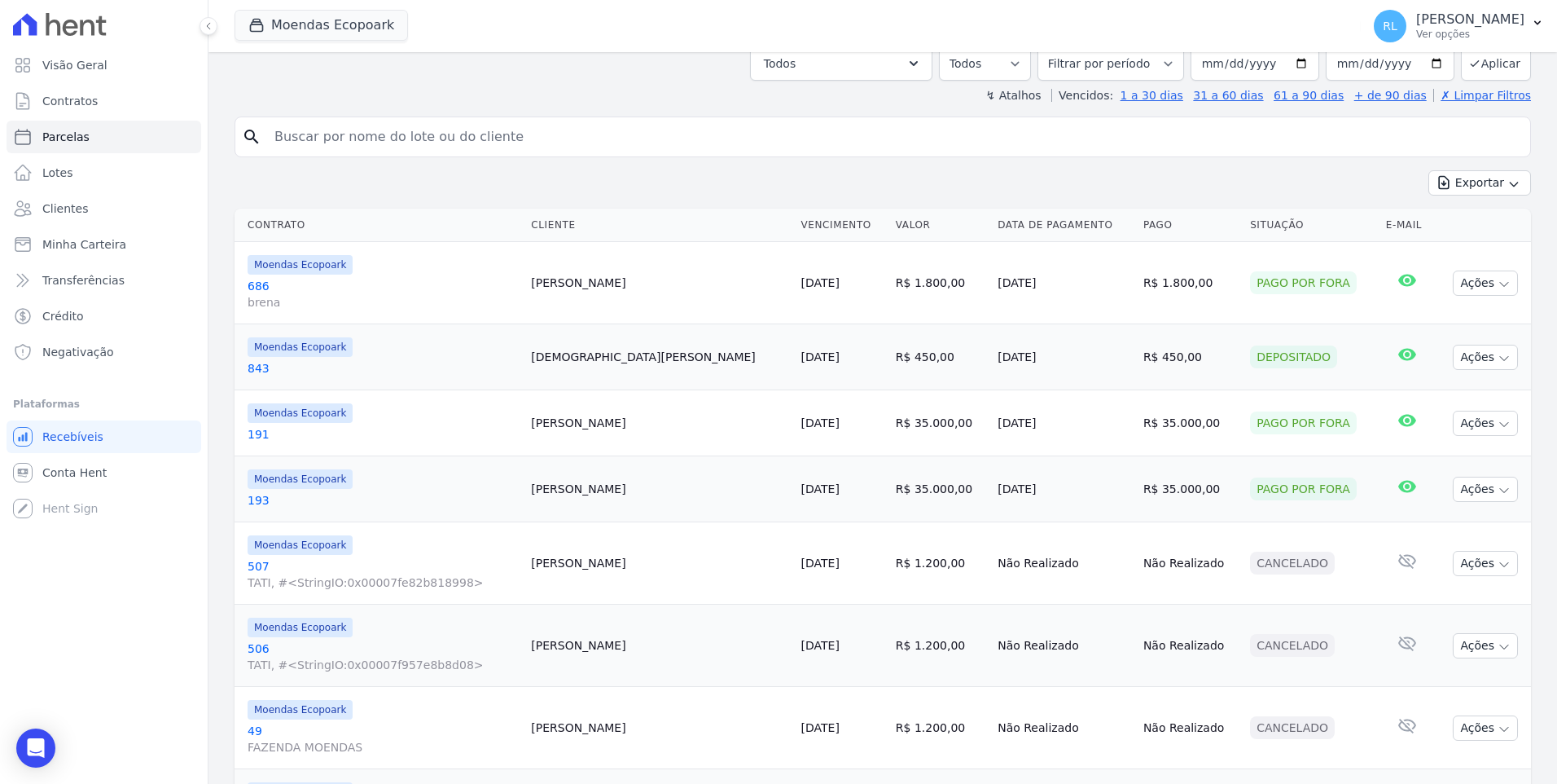
scroll to position [244, 0]
